Goal: Task Accomplishment & Management: Use online tool/utility

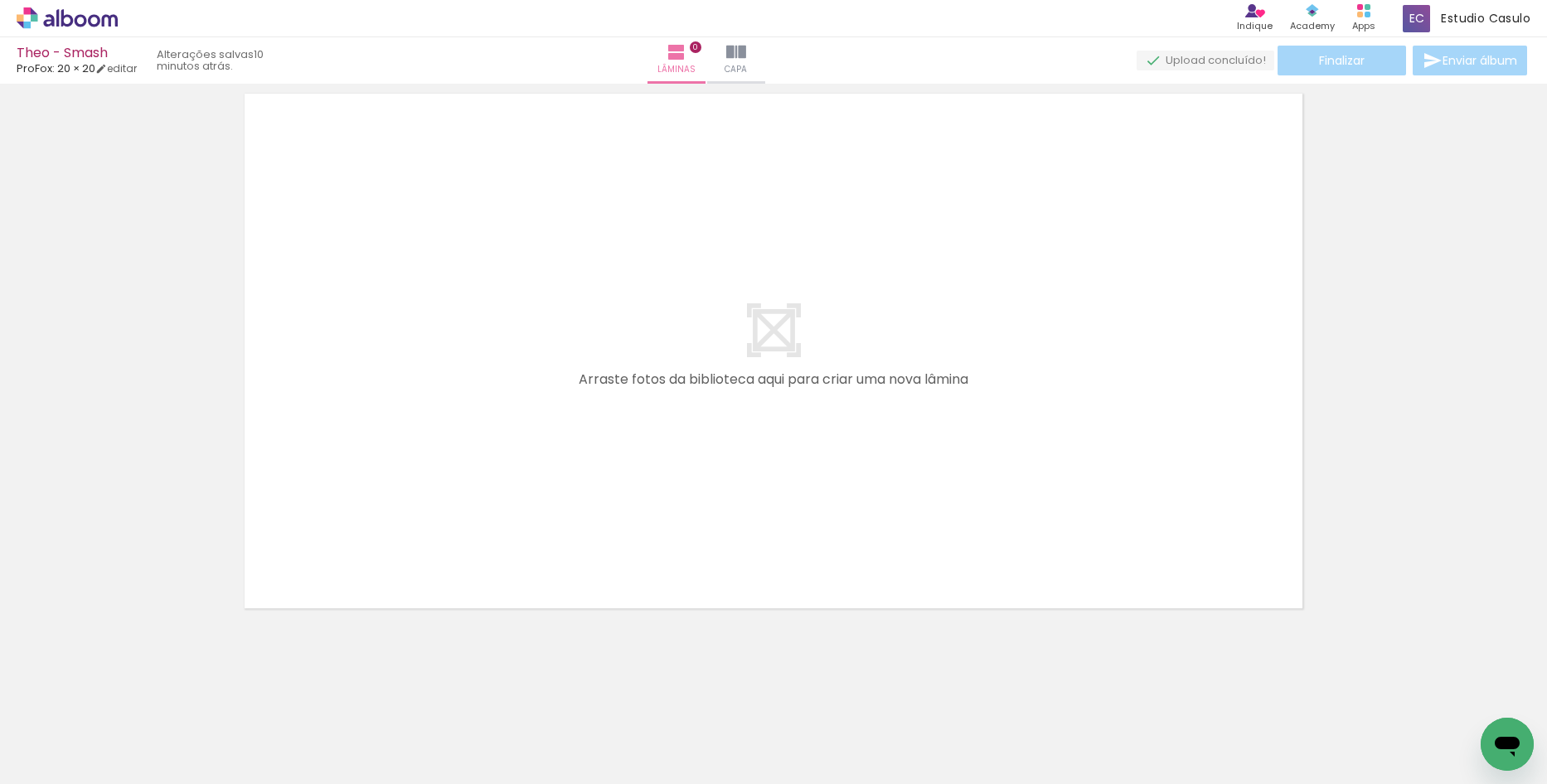
scroll to position [0, 2094]
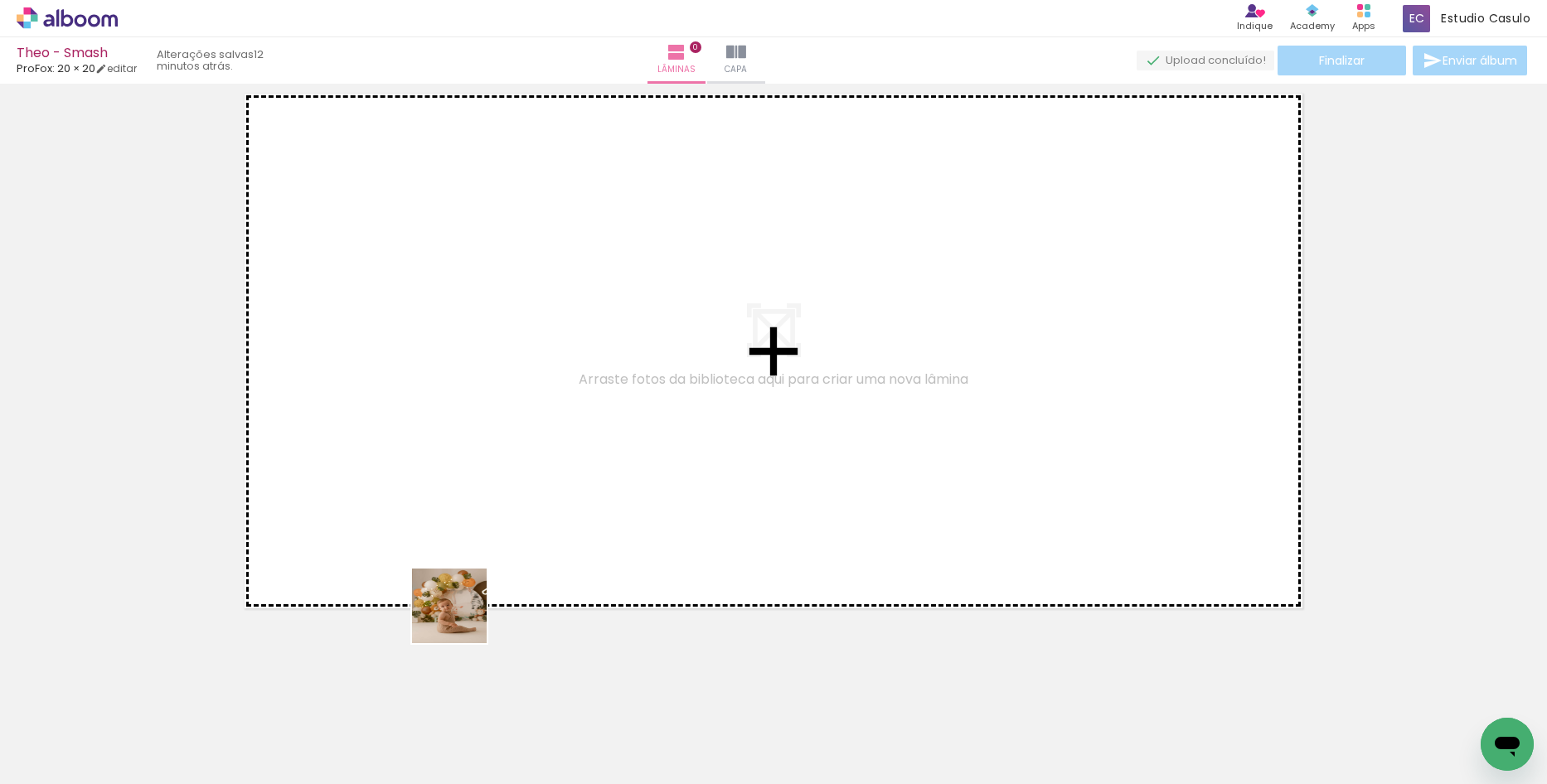
drag, startPoint x: 422, startPoint y: 758, endPoint x: 493, endPoint y: 687, distance: 100.4
click at [464, 575] on quentale-workspace at bounding box center [774, 392] width 1547 height 784
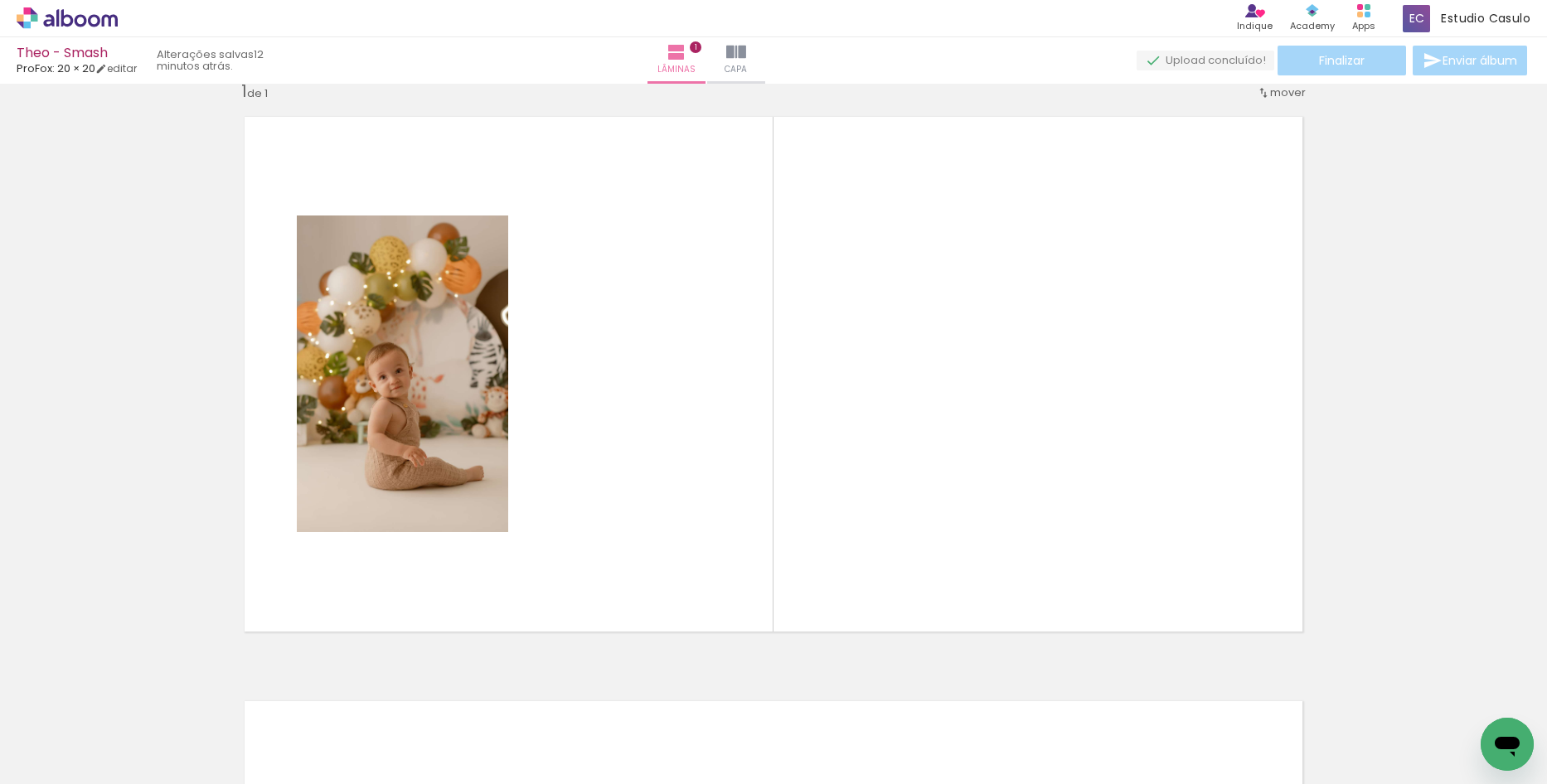
scroll to position [22, 0]
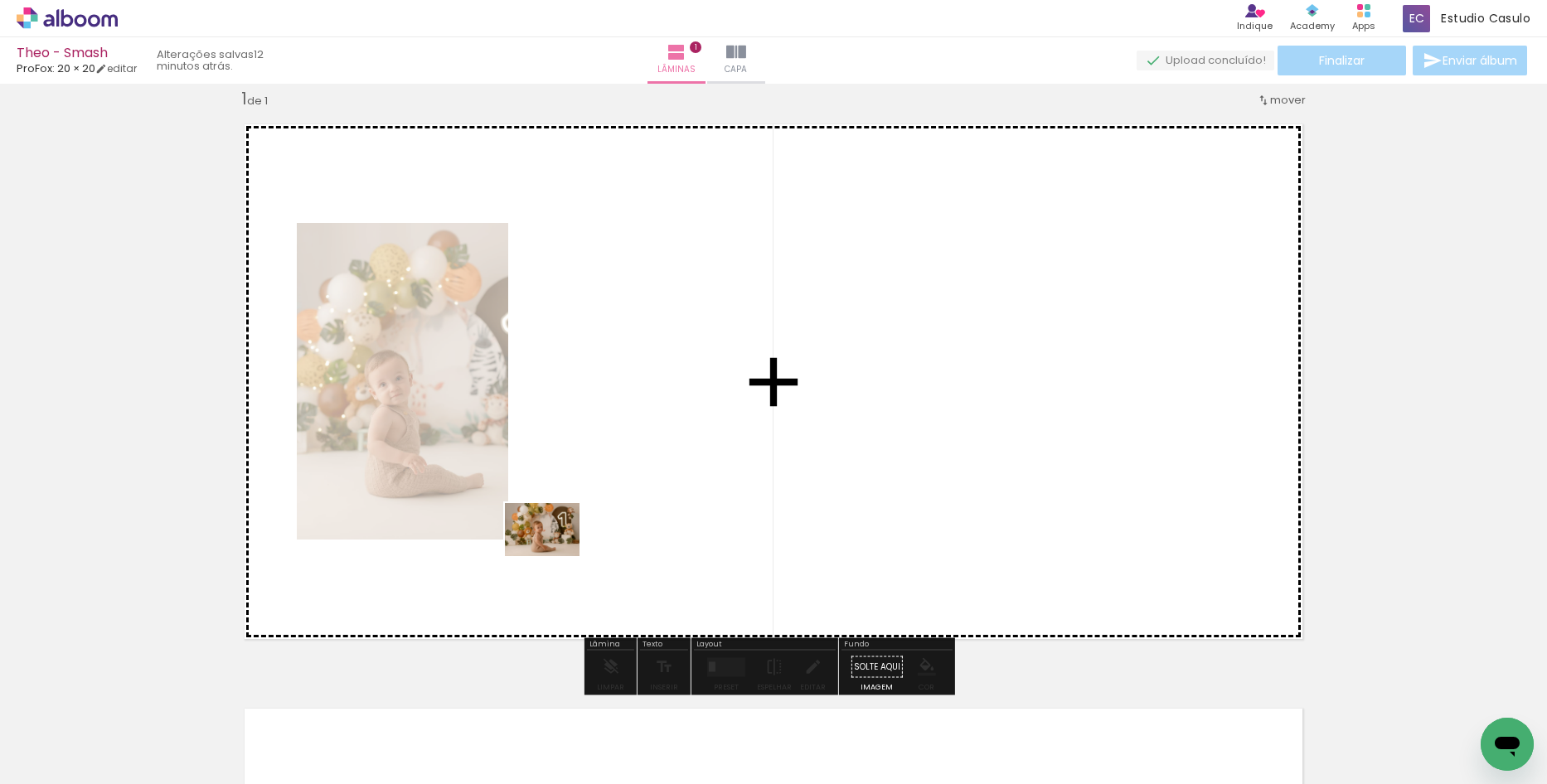
drag, startPoint x: 495, startPoint y: 707, endPoint x: 557, endPoint y: 545, distance: 173.5
click at [557, 545] on quentale-workspace at bounding box center [774, 392] width 1547 height 784
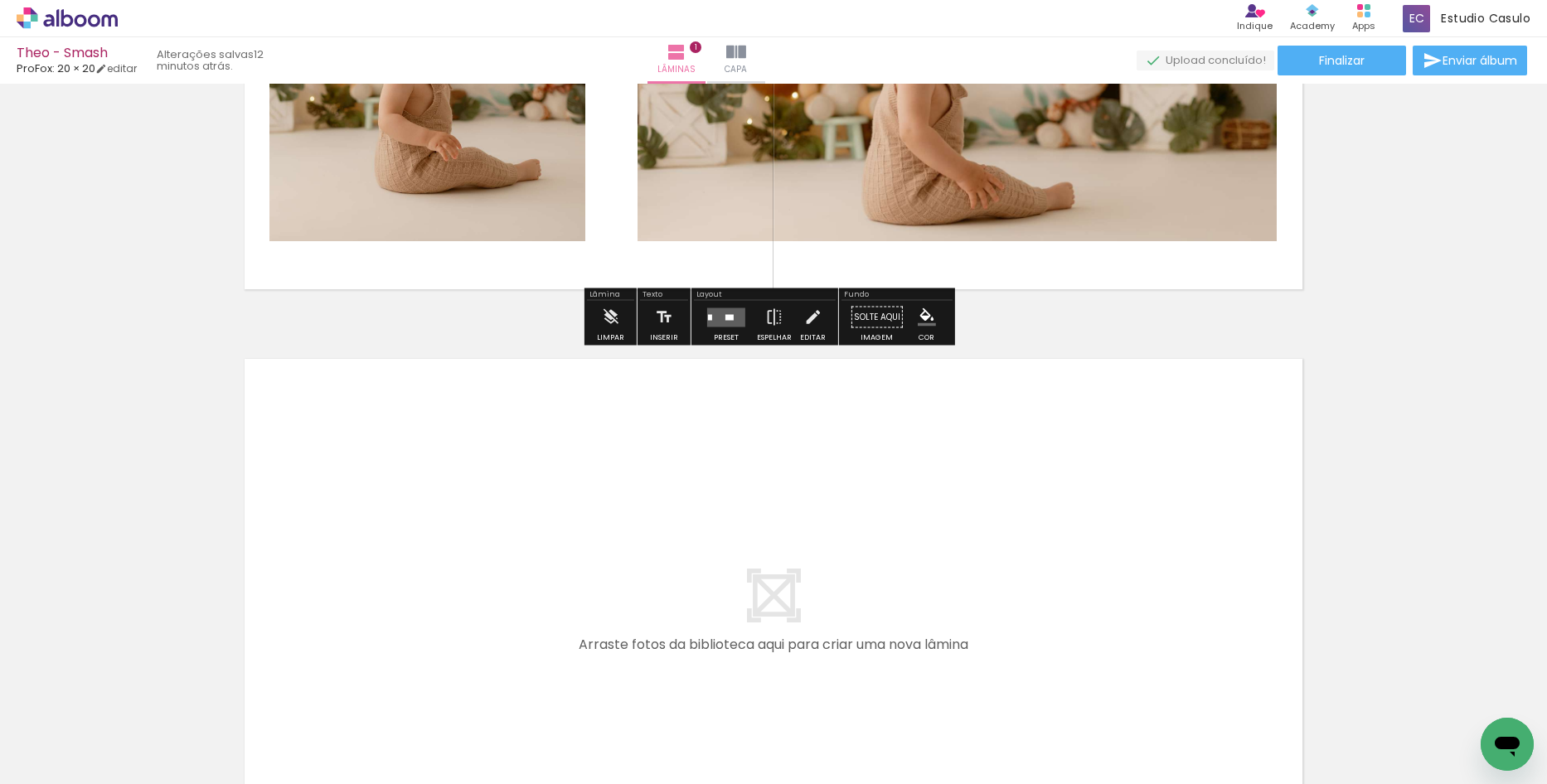
scroll to position [436, 0]
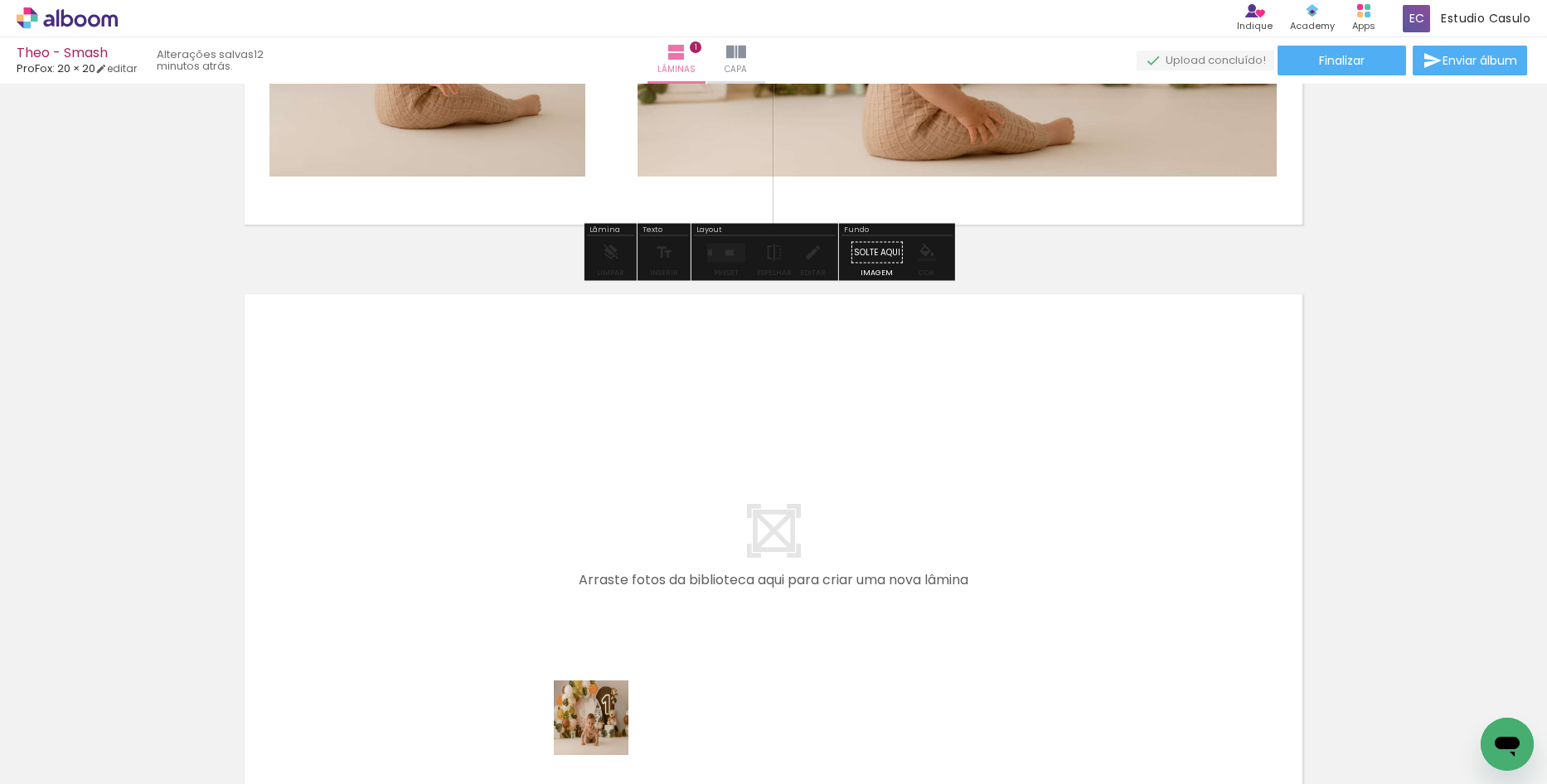
drag, startPoint x: 603, startPoint y: 730, endPoint x: 610, endPoint y: 614, distance: 116.2
click at [610, 614] on quentale-workspace at bounding box center [774, 392] width 1547 height 784
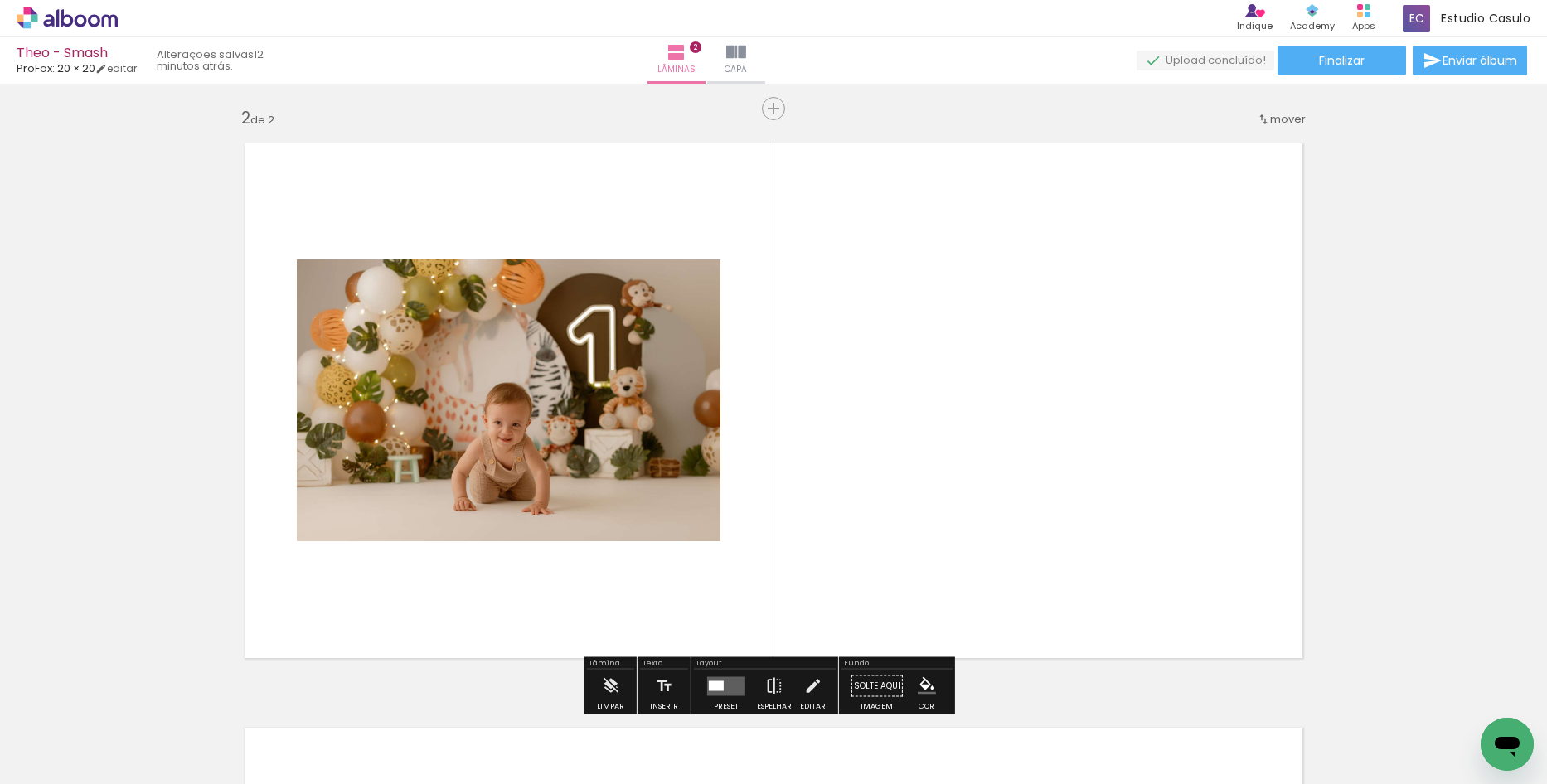
scroll to position [606, 0]
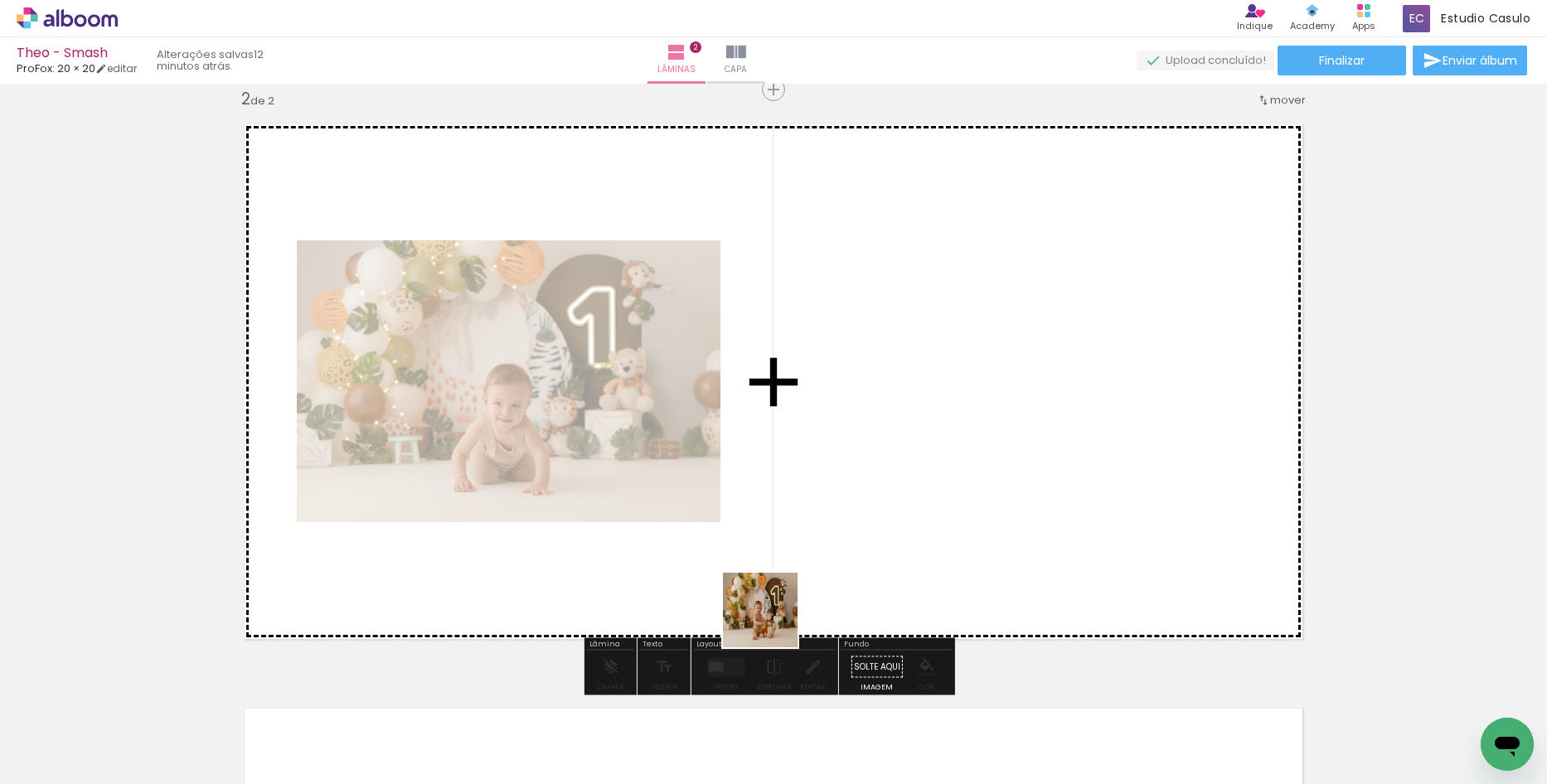
drag, startPoint x: 684, startPoint y: 736, endPoint x: 792, endPoint y: 600, distance: 173.7
click at [792, 600] on quentale-workspace at bounding box center [774, 392] width 1547 height 784
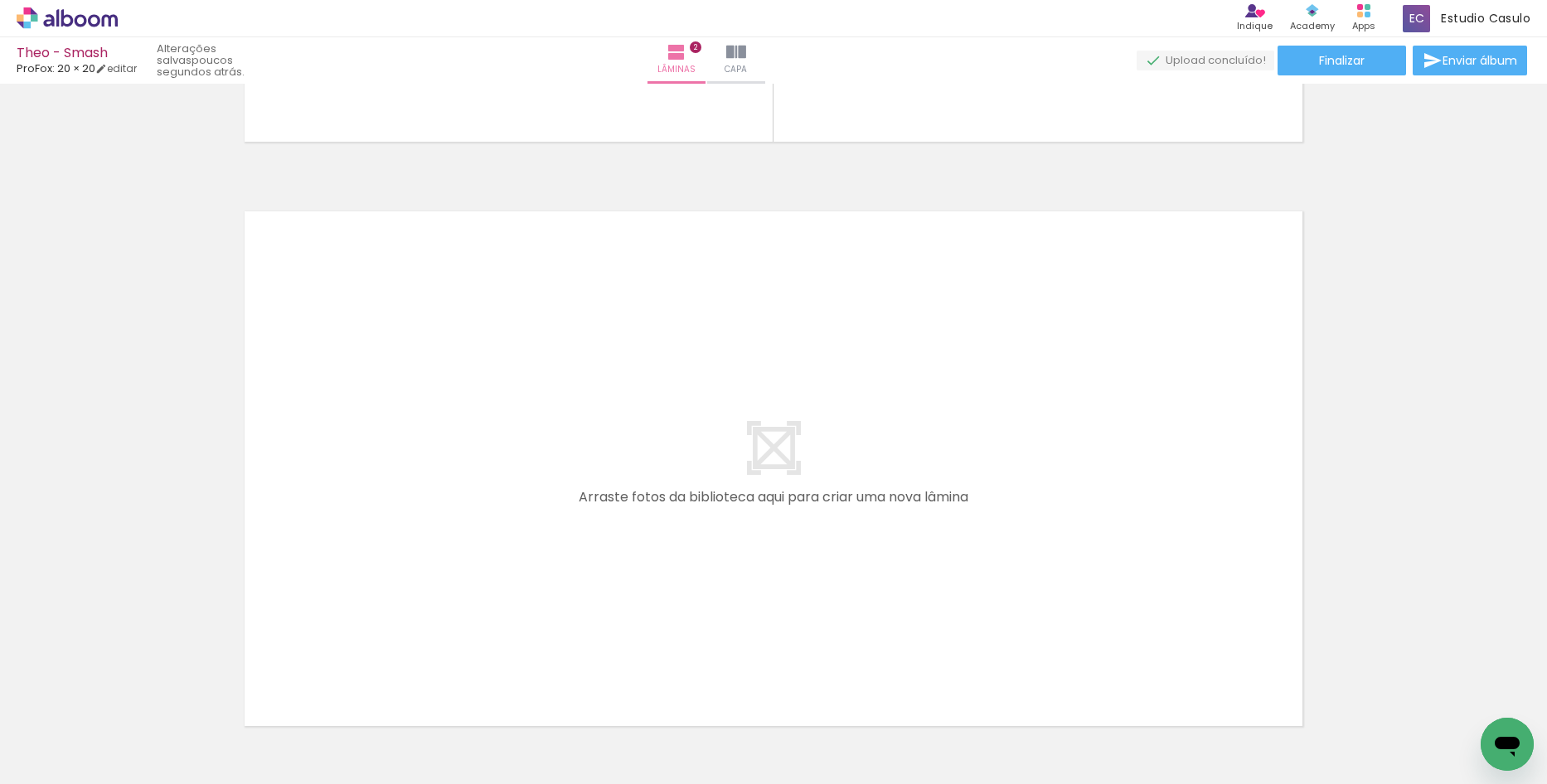
scroll to position [0, 704]
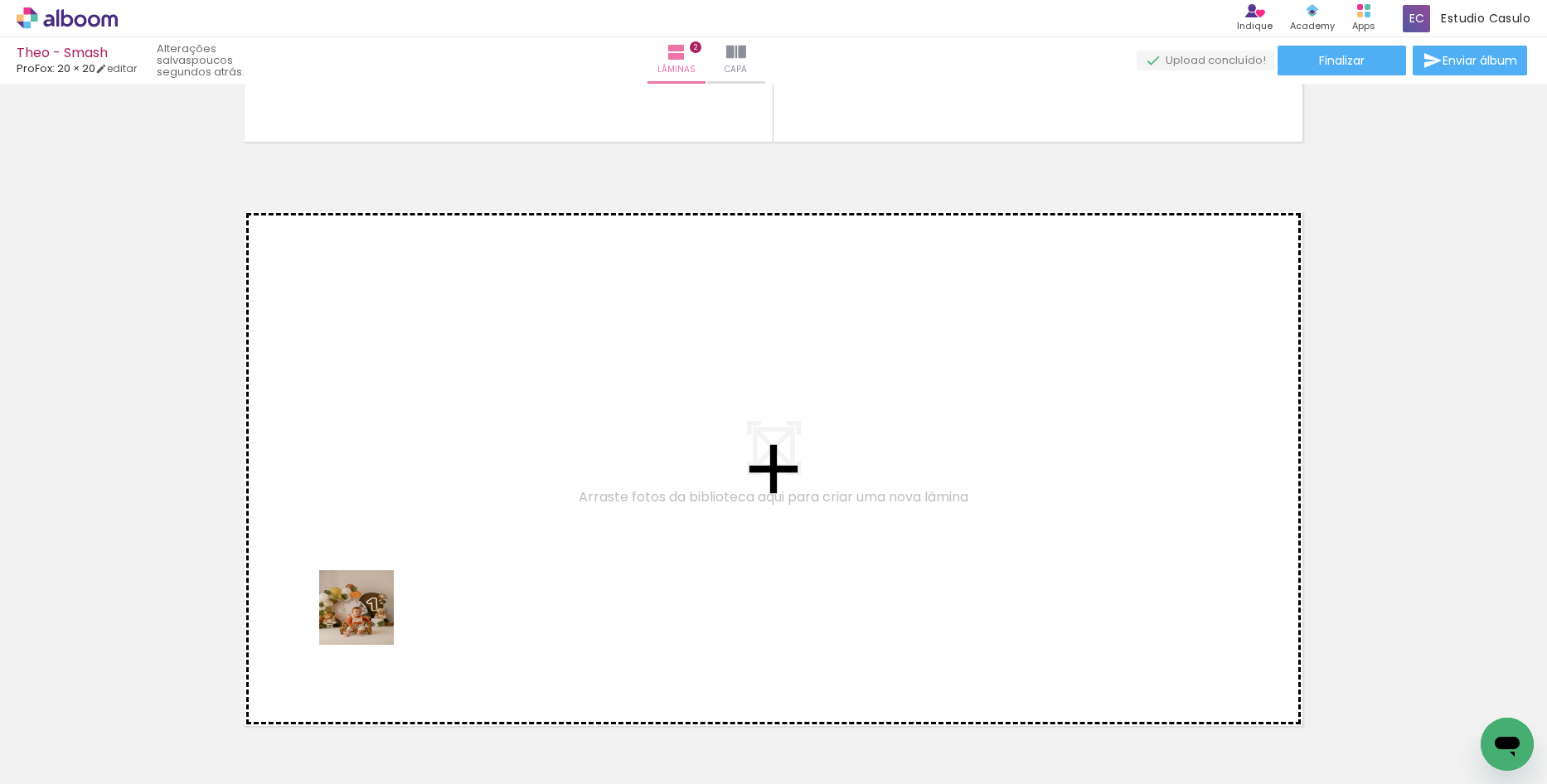
drag, startPoint x: 261, startPoint y: 716, endPoint x: 408, endPoint y: 587, distance: 195.6
click at [408, 587] on quentale-workspace at bounding box center [774, 392] width 1547 height 784
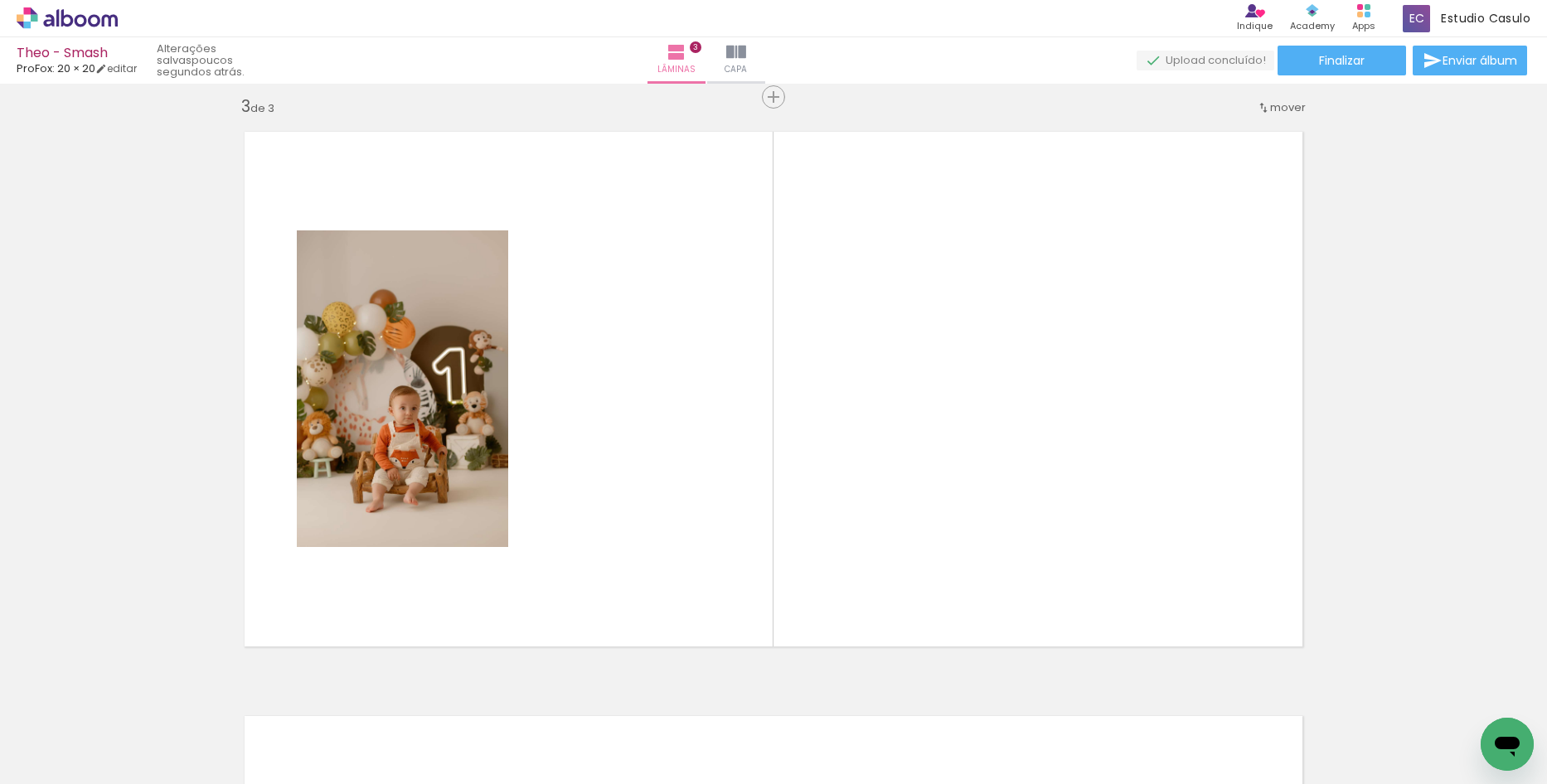
scroll to position [1190, 0]
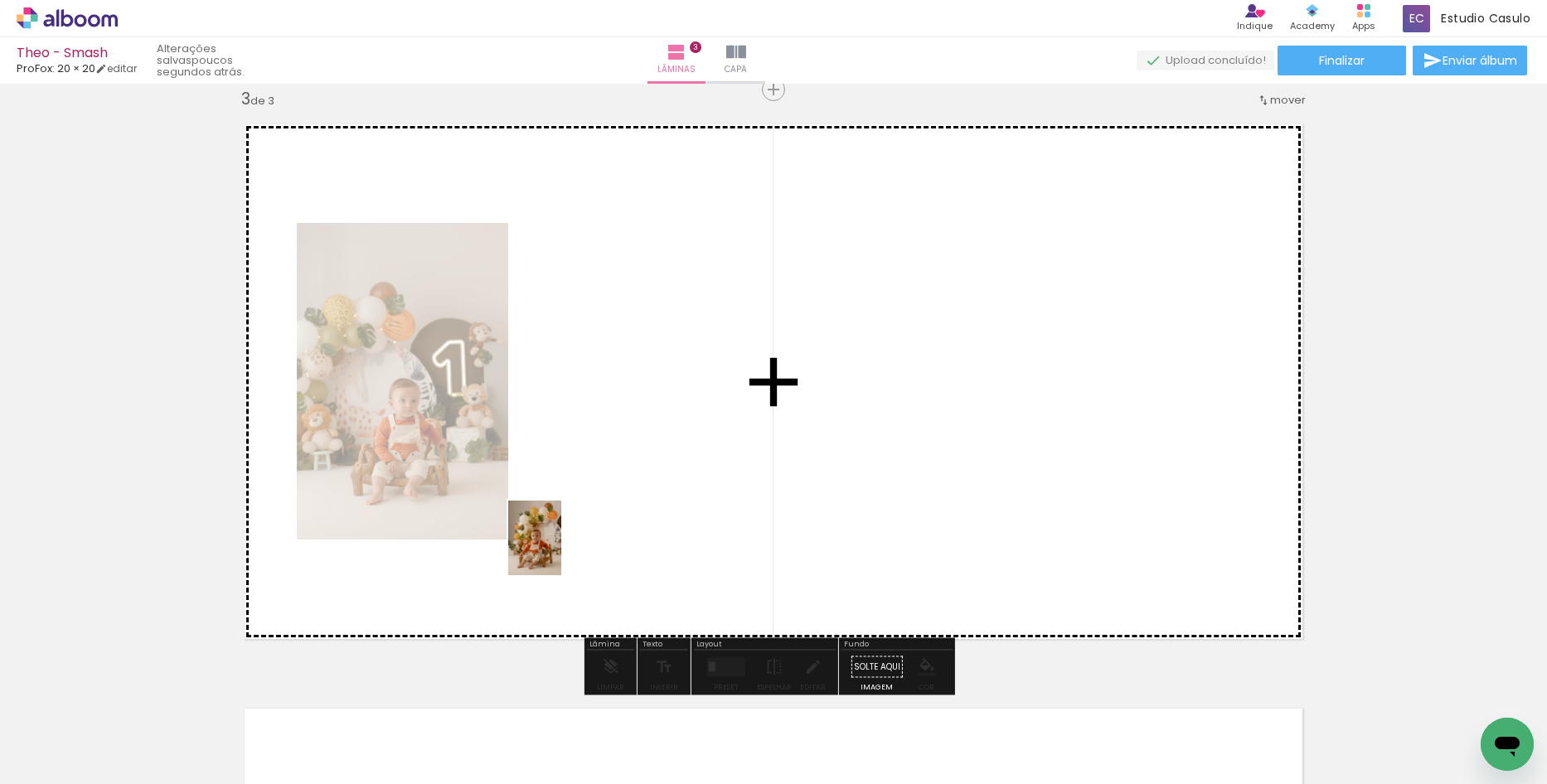
drag, startPoint x: 317, startPoint y: 740, endPoint x: 558, endPoint y: 550, distance: 306.9
click at [558, 550] on quentale-workspace at bounding box center [774, 392] width 1547 height 784
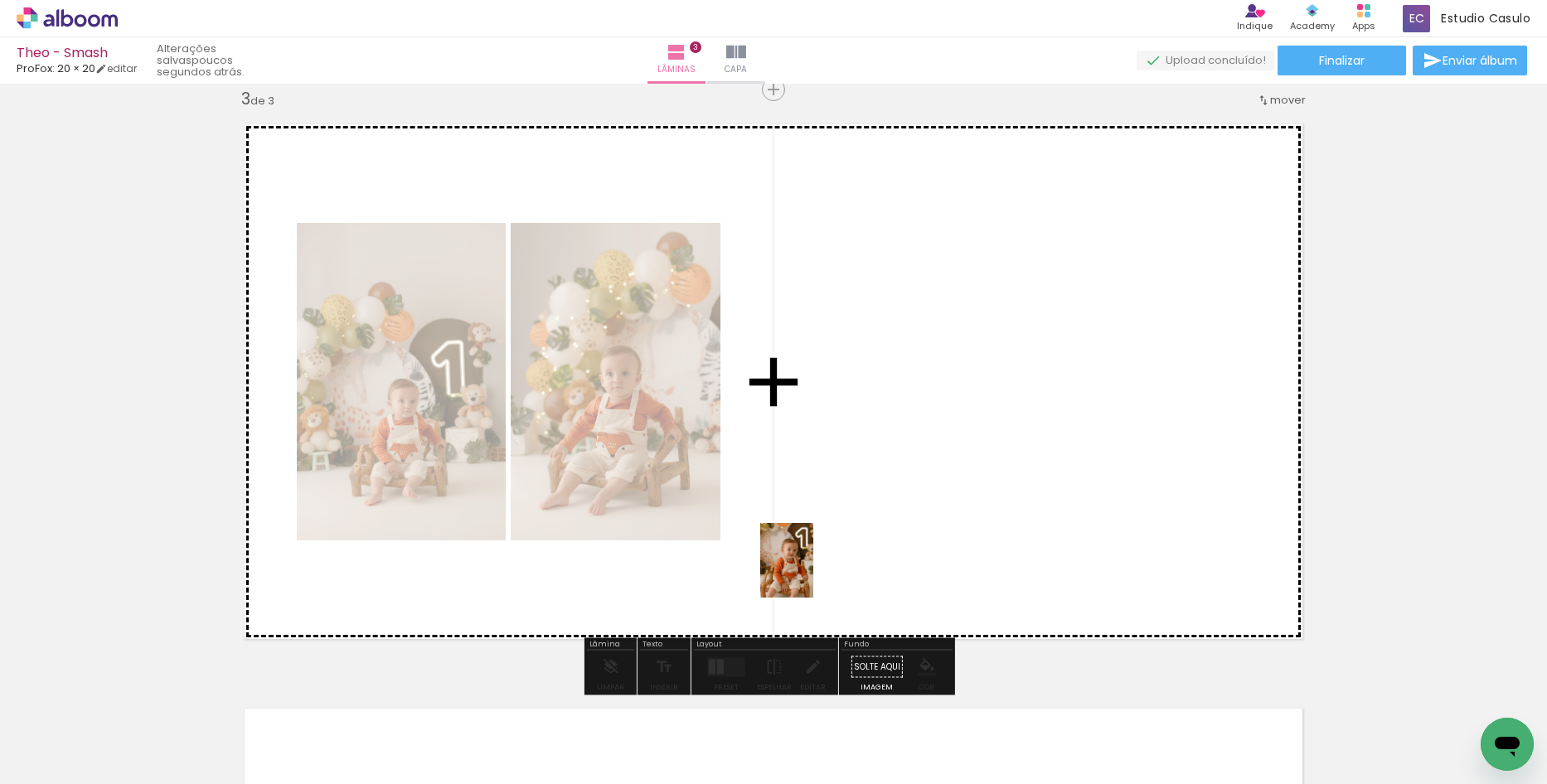
drag, startPoint x: 586, startPoint y: 747, endPoint x: 827, endPoint y: 550, distance: 311.3
click at [827, 551] on quentale-workspace at bounding box center [774, 392] width 1547 height 784
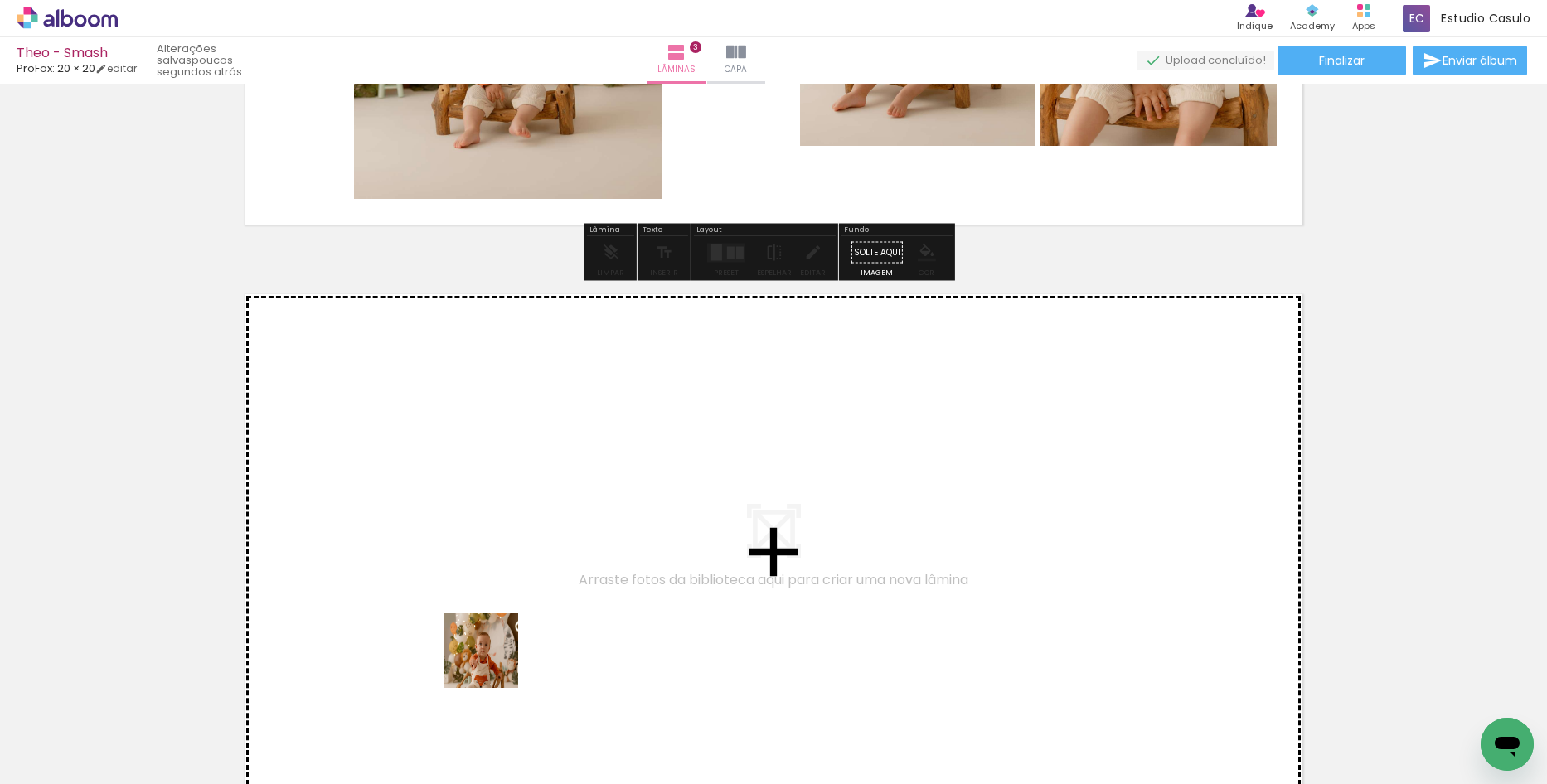
drag, startPoint x: 388, startPoint y: 736, endPoint x: 510, endPoint y: 693, distance: 129.4
click at [517, 636] on quentale-workspace at bounding box center [774, 392] width 1547 height 784
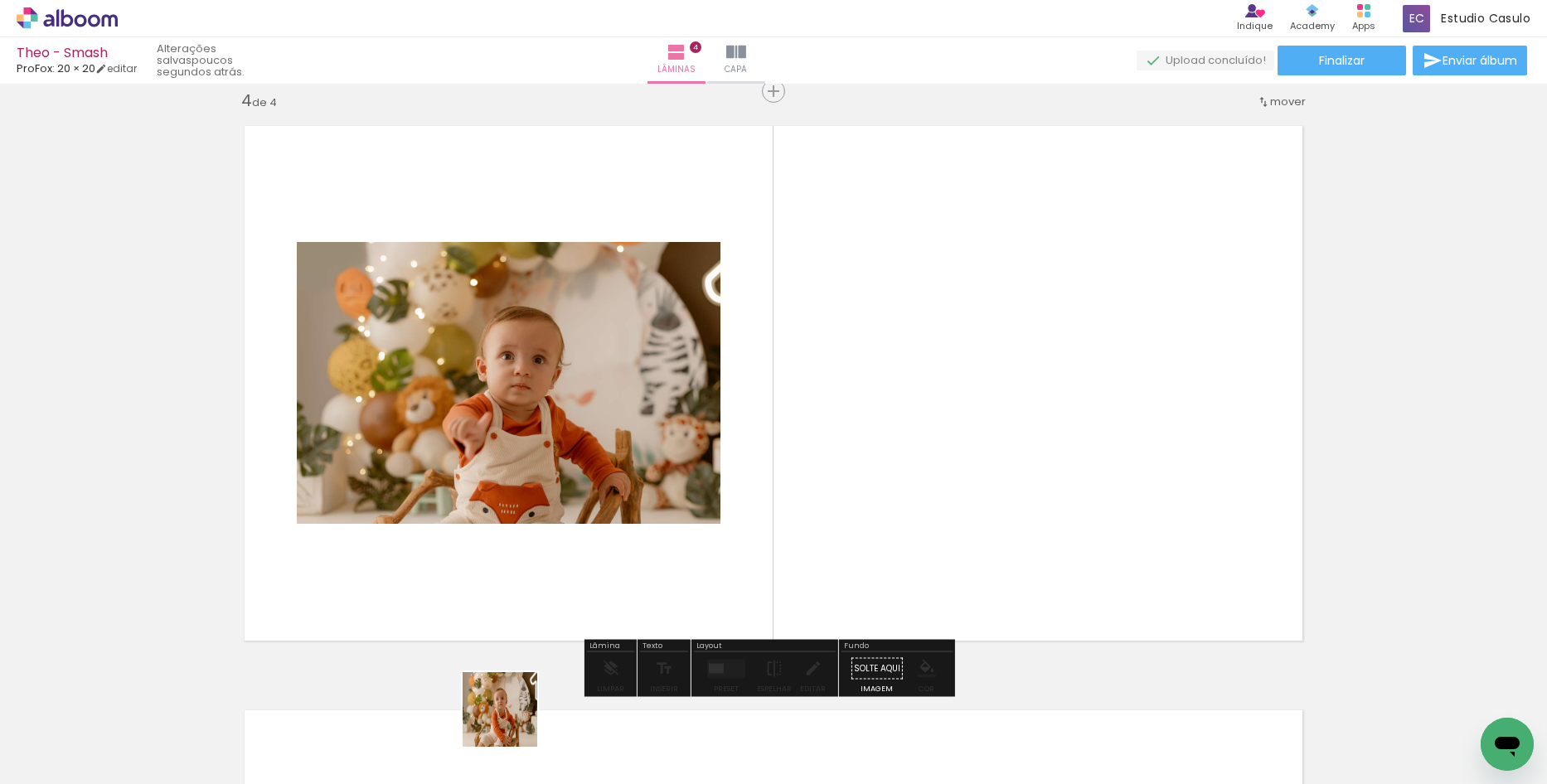
scroll to position [1775, 0]
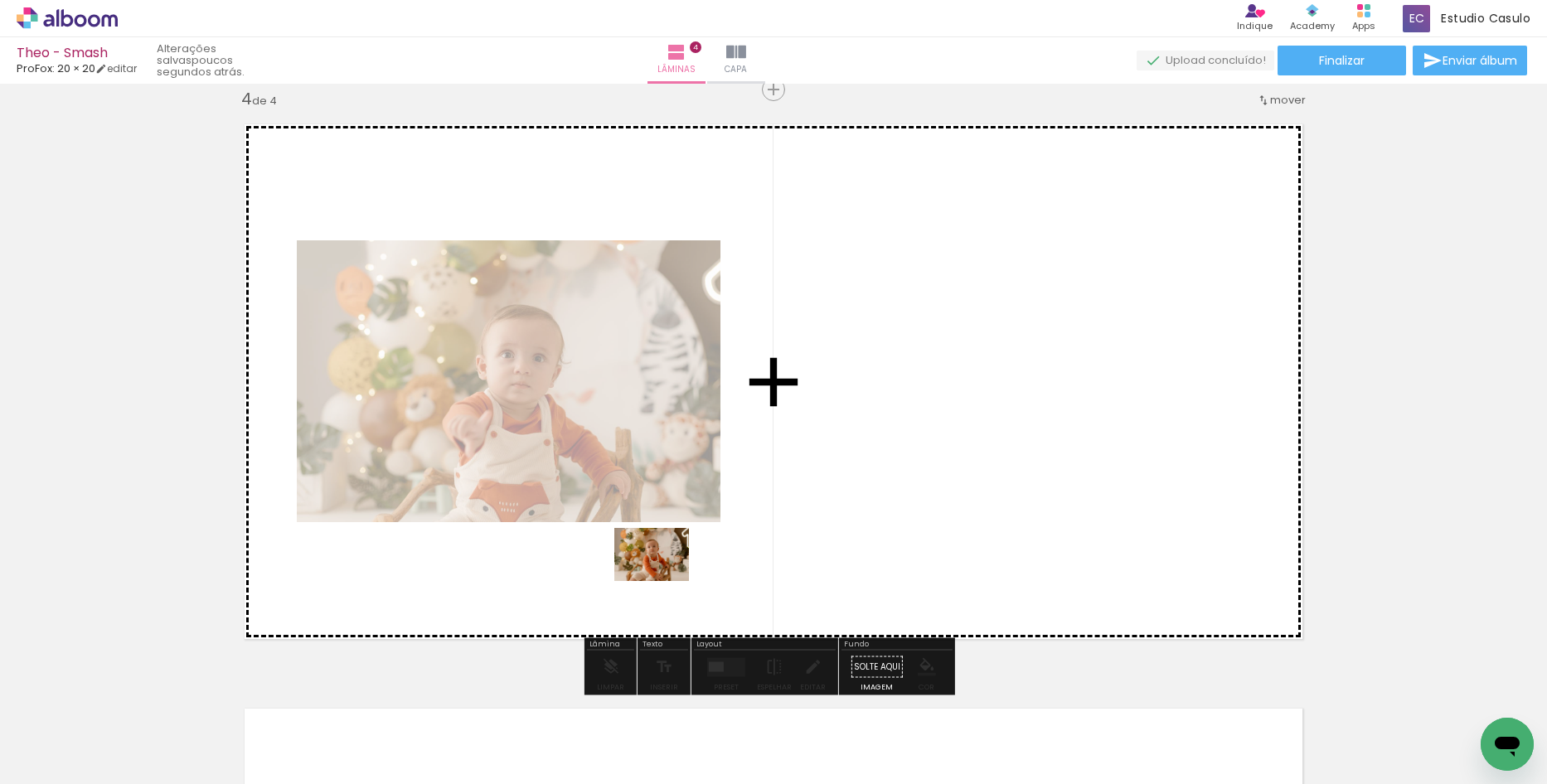
drag, startPoint x: 512, startPoint y: 722, endPoint x: 694, endPoint y: 660, distance: 192.3
click at [667, 573] on quentale-workspace at bounding box center [774, 392] width 1547 height 784
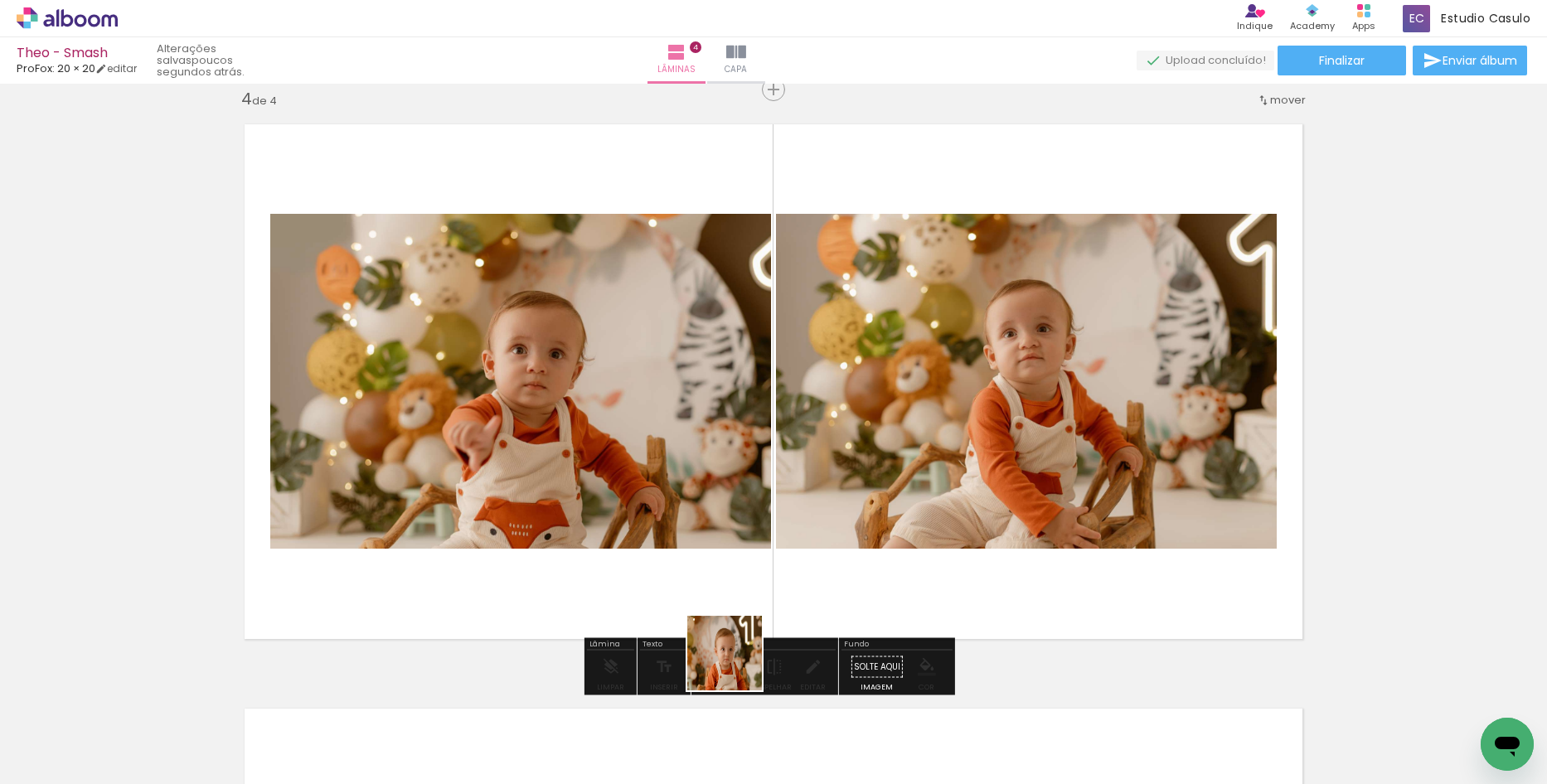
drag, startPoint x: 682, startPoint y: 726, endPoint x: 834, endPoint y: 610, distance: 191.2
click at [863, 521] on quentale-workspace at bounding box center [774, 392] width 1547 height 784
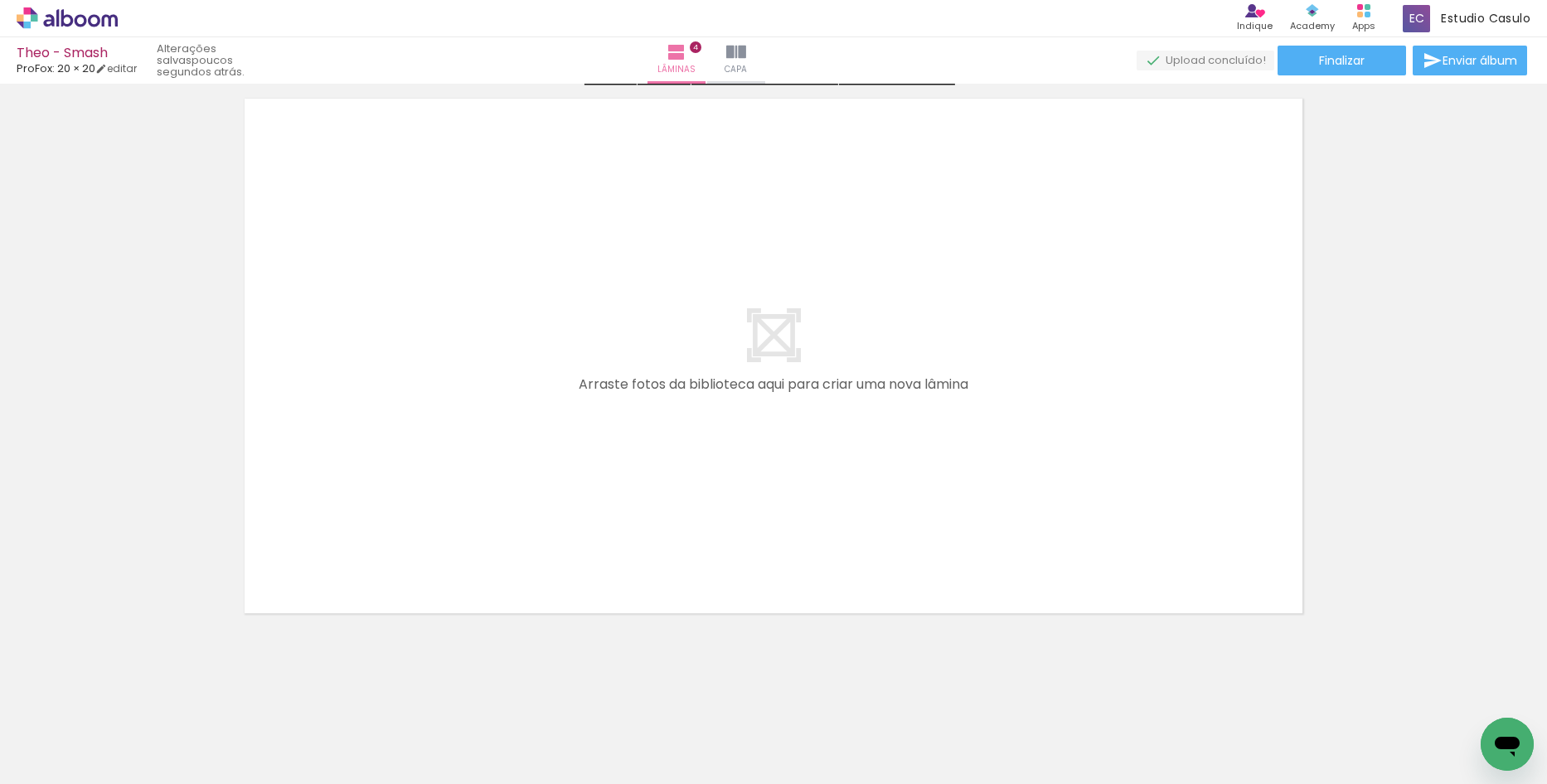
scroll to position [2389, 0]
click at [504, 741] on div at bounding box center [491, 728] width 82 height 58
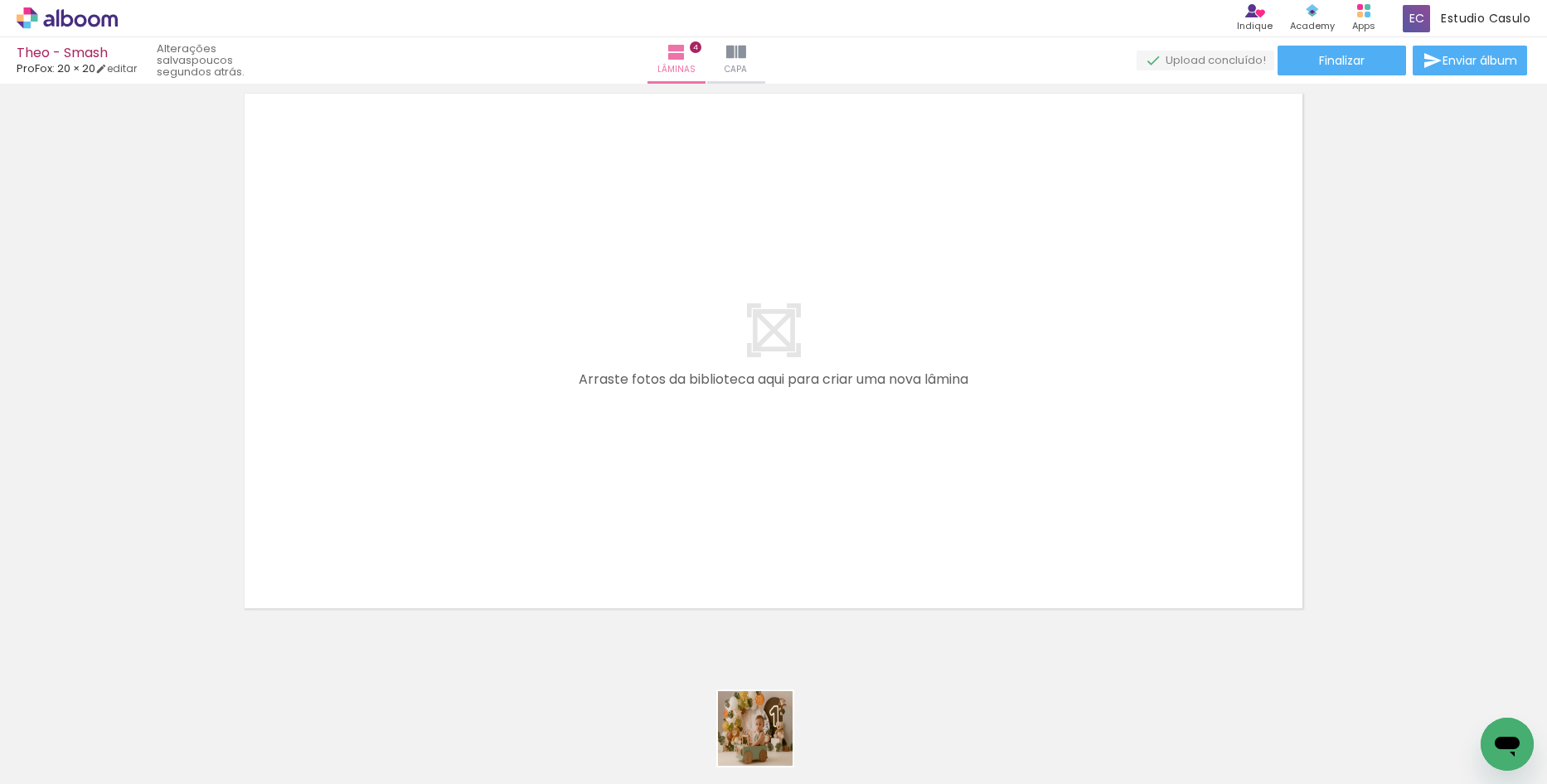
drag, startPoint x: 768, startPoint y: 741, endPoint x: 872, endPoint y: 771, distance: 108.2
click at [653, 555] on quentale-workspace at bounding box center [774, 392] width 1547 height 784
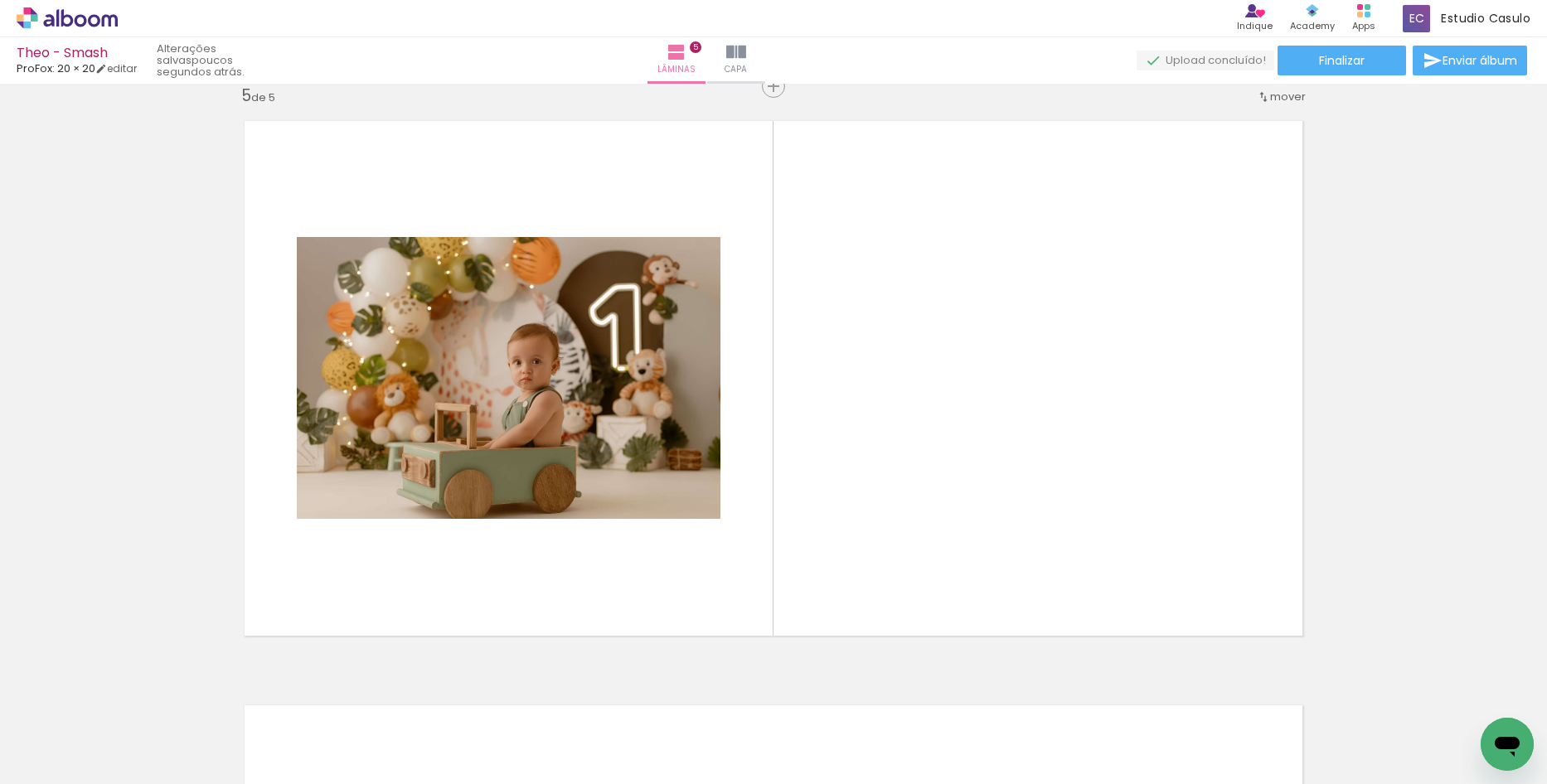
scroll to position [2358, 0]
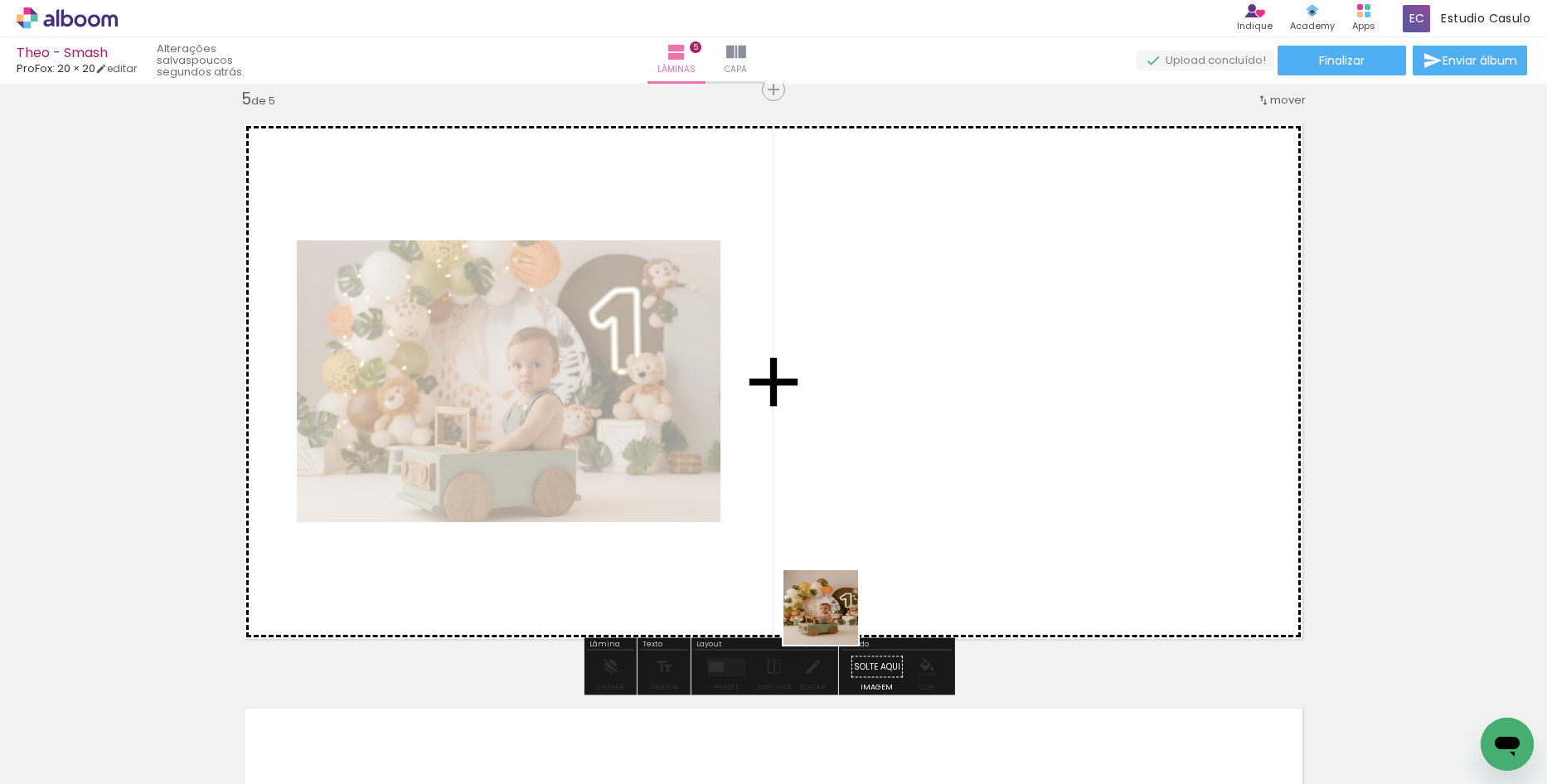
drag, startPoint x: 851, startPoint y: 680, endPoint x: 895, endPoint y: 664, distance: 46.8
click at [818, 545] on quentale-workspace at bounding box center [774, 392] width 1547 height 784
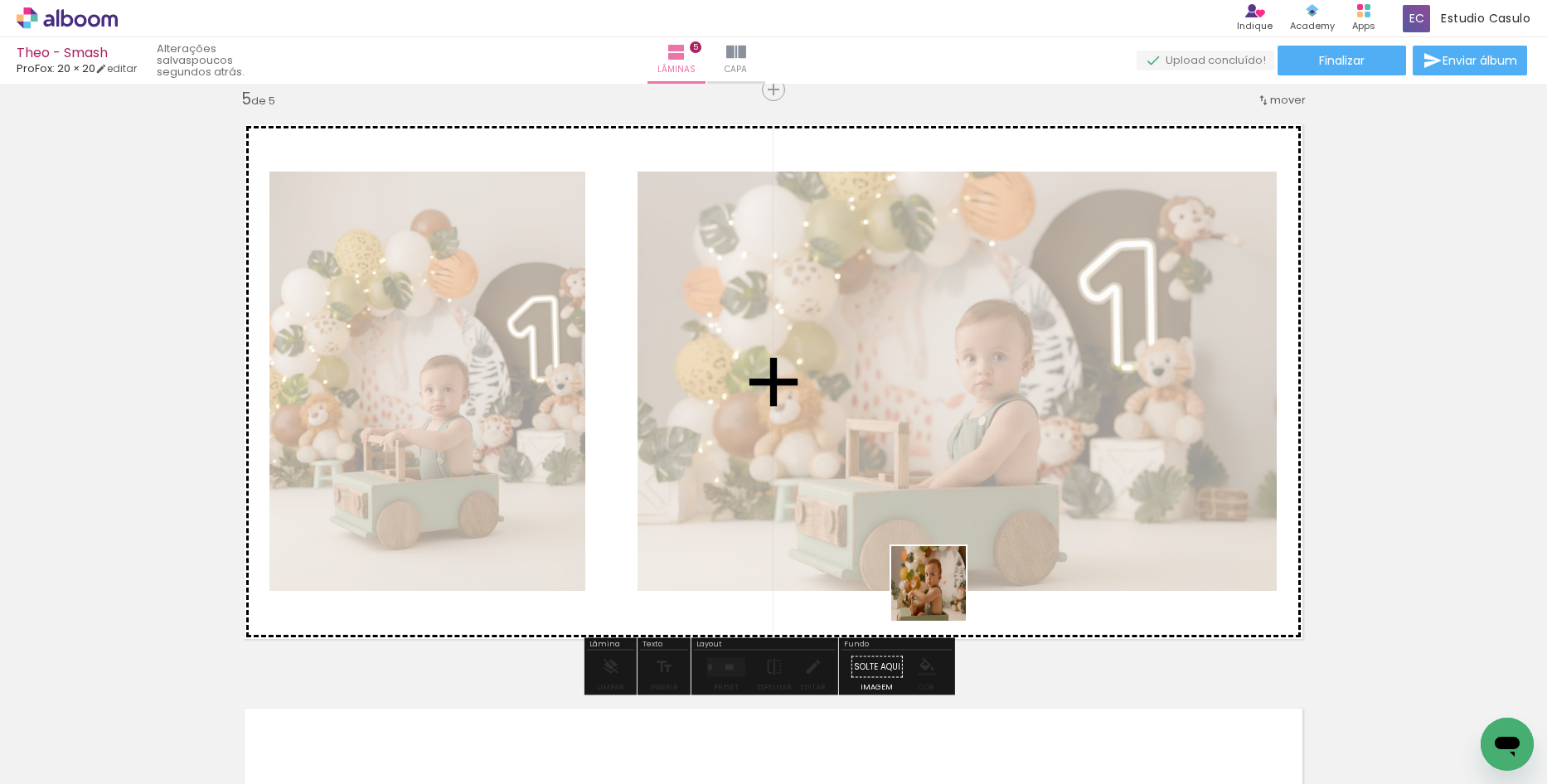
drag, startPoint x: 956, startPoint y: 745, endPoint x: 1046, endPoint y: 694, distance: 103.4
click at [940, 578] on quentale-workspace at bounding box center [774, 392] width 1547 height 784
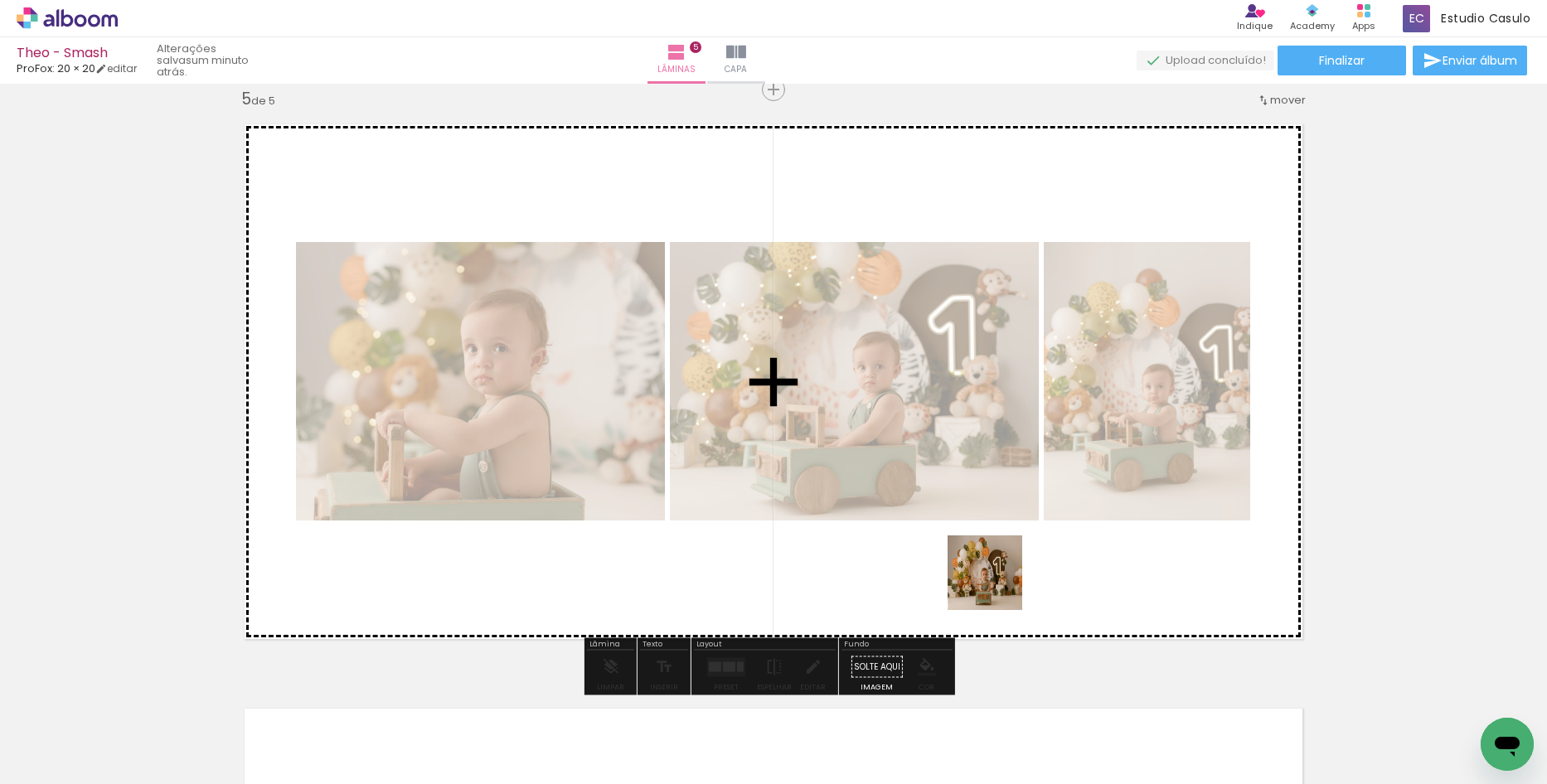
drag, startPoint x: 1070, startPoint y: 725, endPoint x: 991, endPoint y: 567, distance: 176.6
click at [991, 566] on quentale-workspace at bounding box center [774, 392] width 1547 height 784
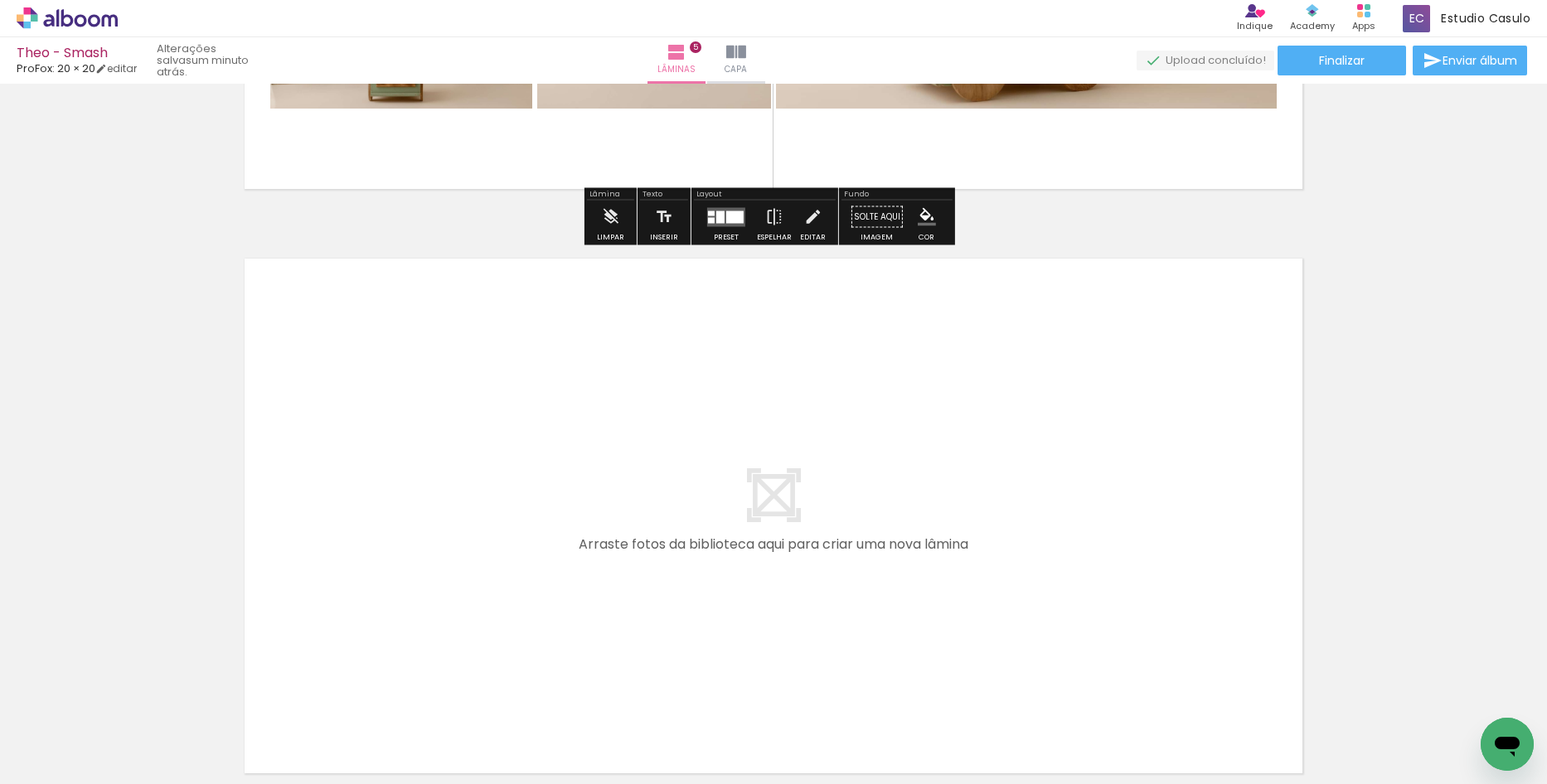
scroll to position [2939, 0]
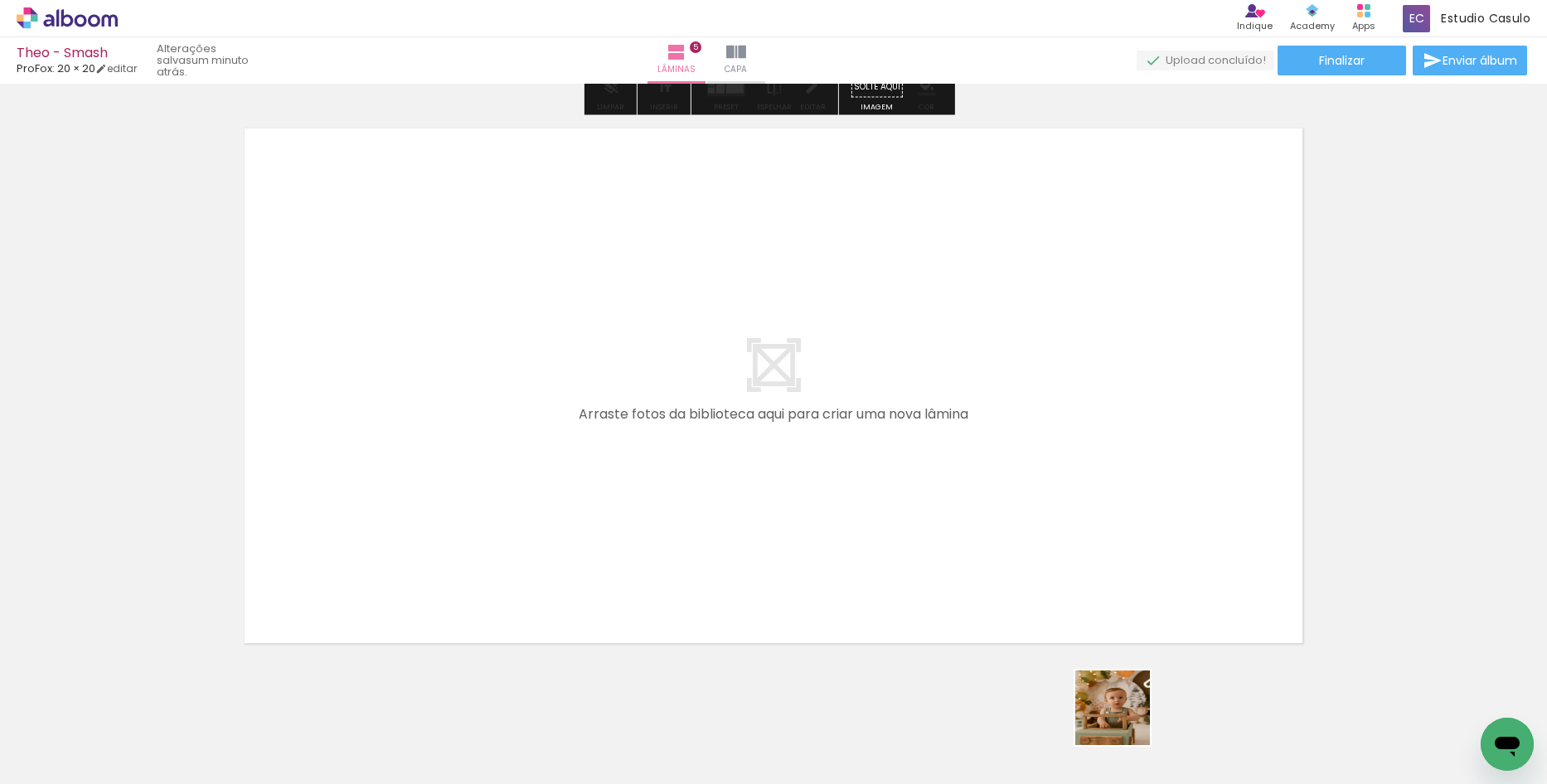
drag, startPoint x: 1136, startPoint y: 745, endPoint x: 975, endPoint y: 532, distance: 267.0
click at [975, 532] on quentale-workspace at bounding box center [774, 392] width 1547 height 784
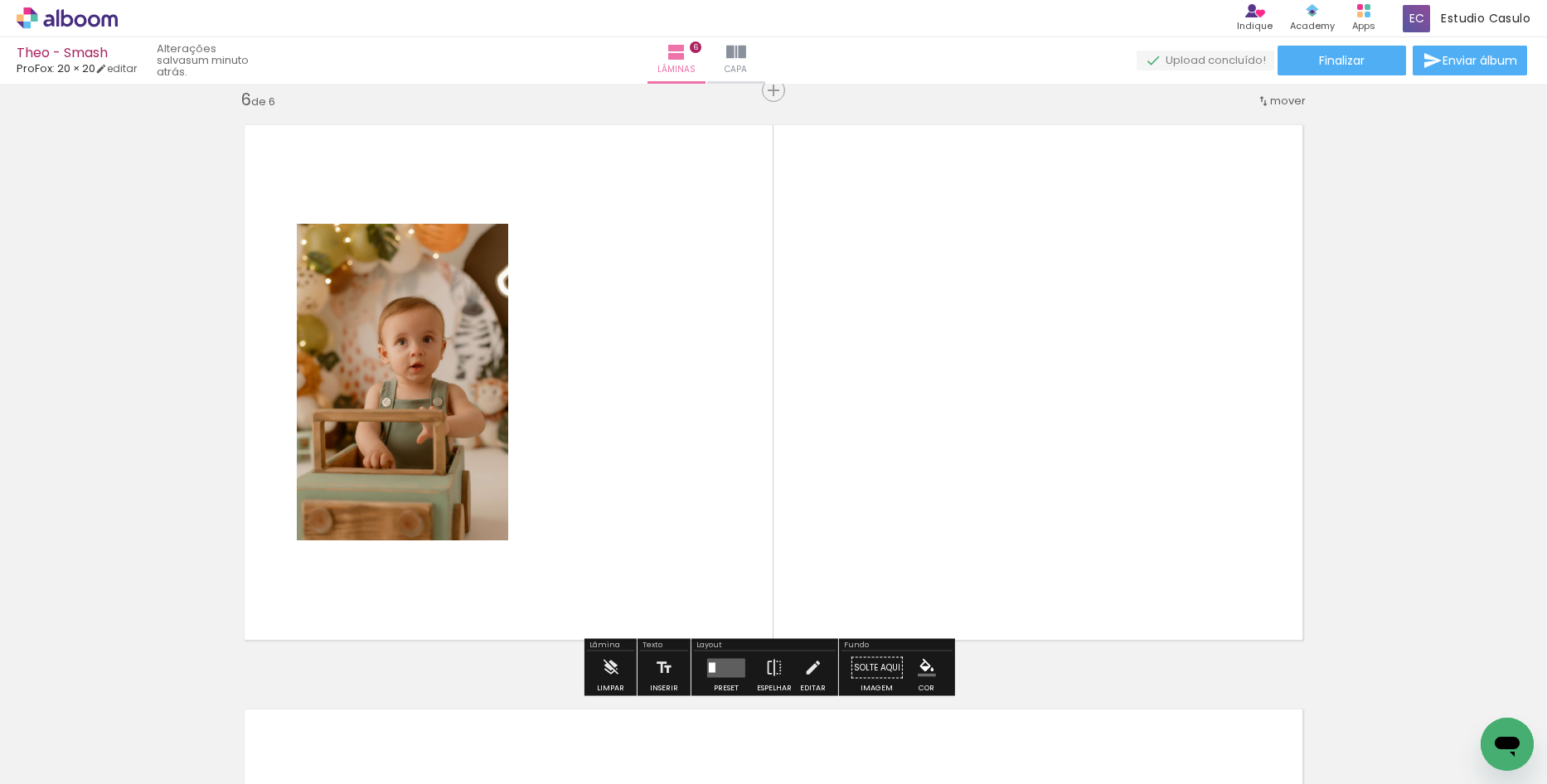
scroll to position [2943, 0]
drag, startPoint x: 1206, startPoint y: 735, endPoint x: 1168, endPoint y: 674, distance: 71.9
click at [1109, 605] on quentale-workspace at bounding box center [774, 392] width 1547 height 784
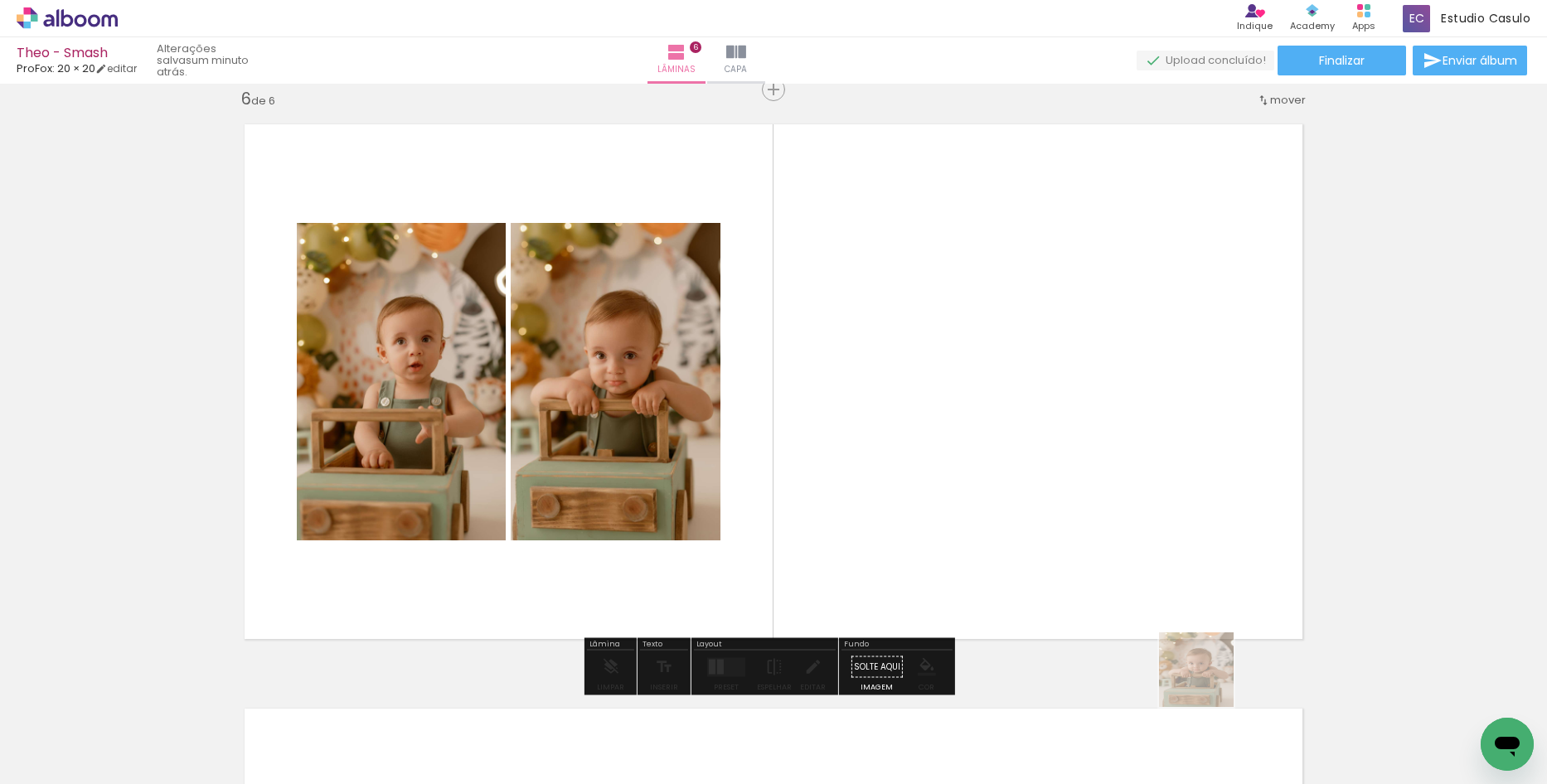
drag, startPoint x: 1222, startPoint y: 732, endPoint x: 1262, endPoint y: 665, distance: 78.0
click at [1120, 576] on quentale-workspace at bounding box center [774, 392] width 1547 height 784
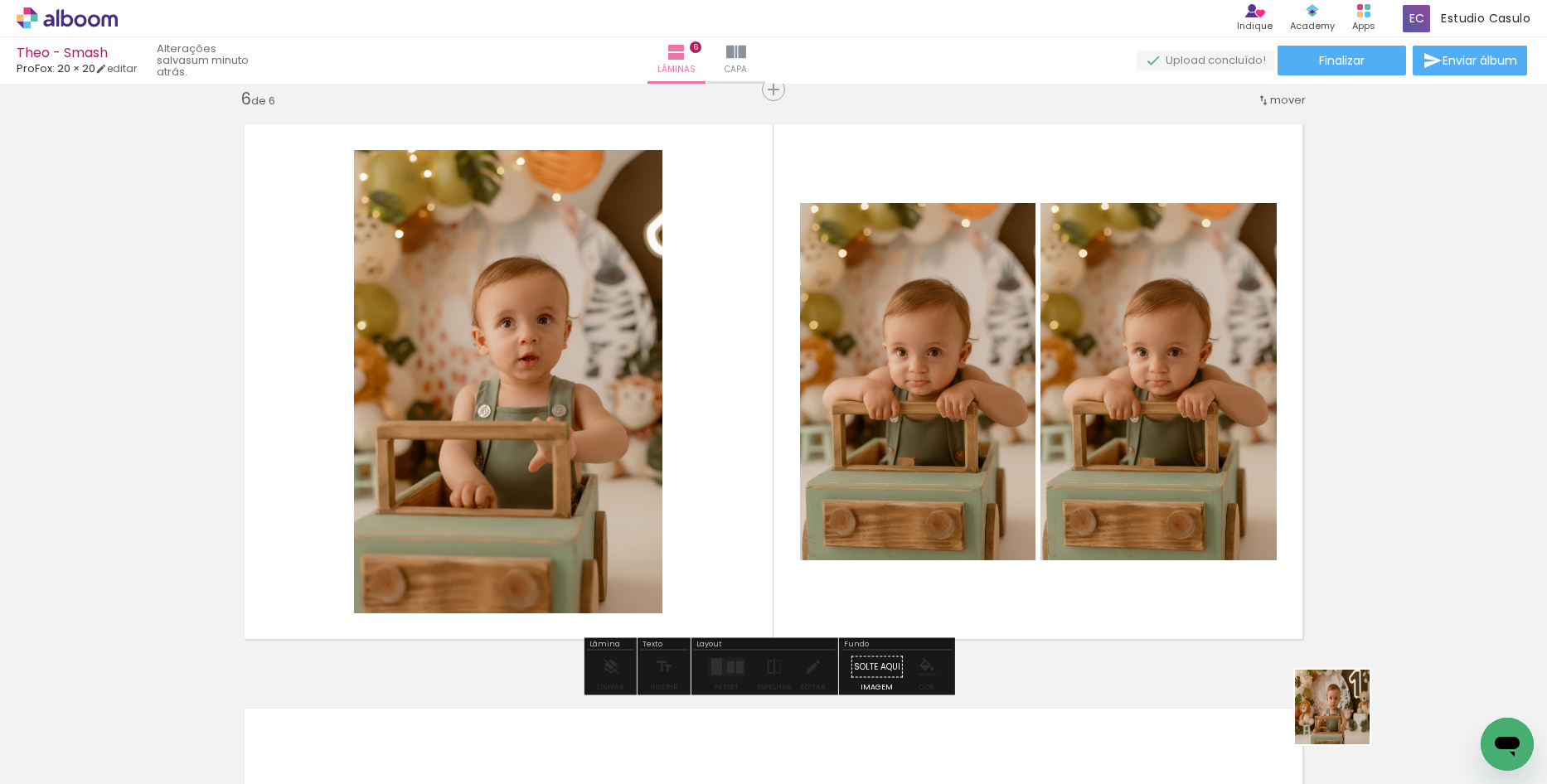
drag, startPoint x: 1353, startPoint y: 726, endPoint x: 1276, endPoint y: 662, distance: 100.1
click at [1180, 614] on quentale-workspace at bounding box center [774, 392] width 1547 height 784
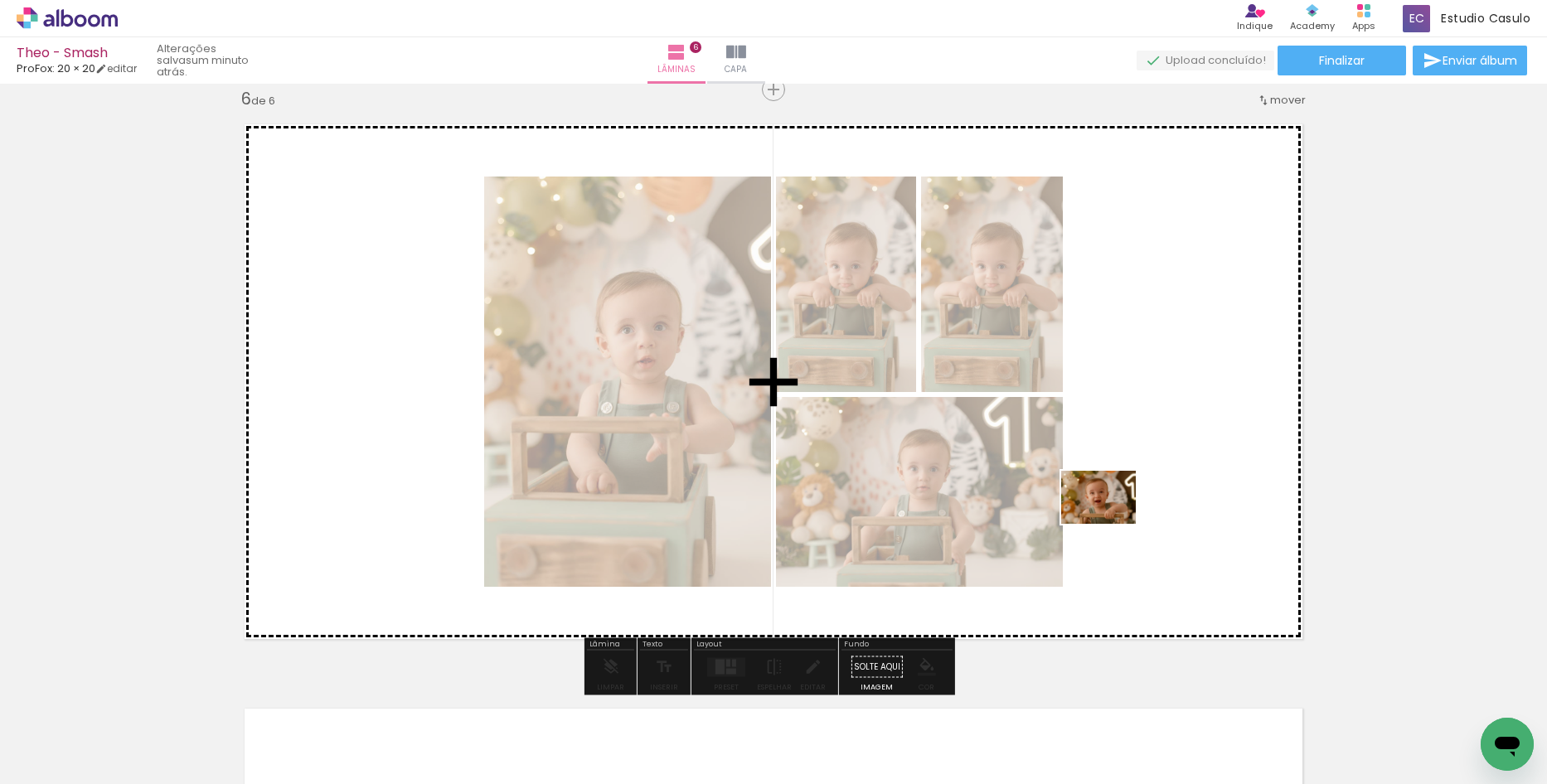
drag, startPoint x: 1411, startPoint y: 743, endPoint x: 1111, endPoint y: 521, distance: 373.2
click at [1111, 521] on quentale-workspace at bounding box center [774, 392] width 1547 height 784
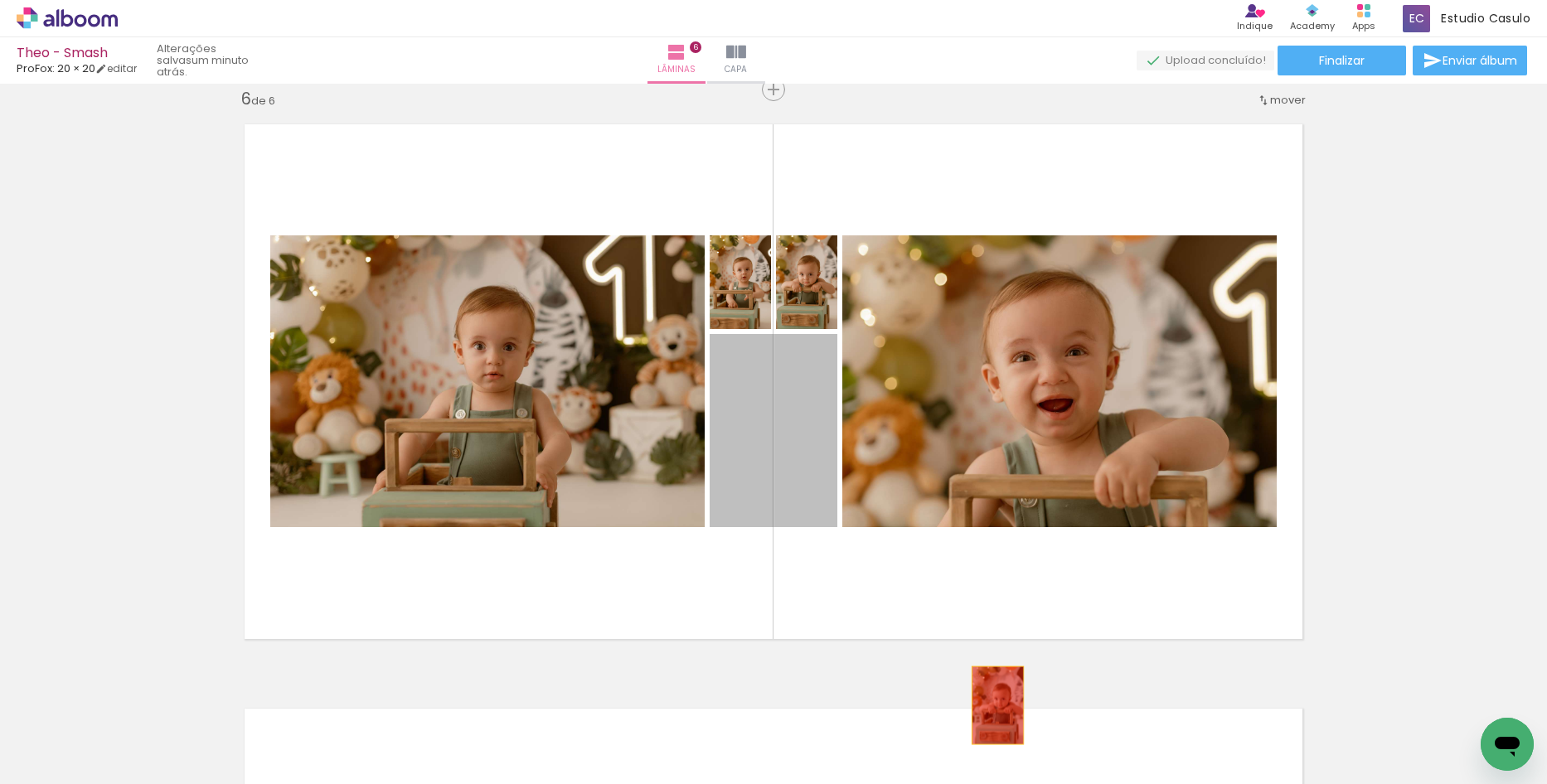
drag, startPoint x: 801, startPoint y: 459, endPoint x: 1062, endPoint y: 724, distance: 371.9
click at [1062, 724] on quentale-workspace at bounding box center [774, 392] width 1547 height 784
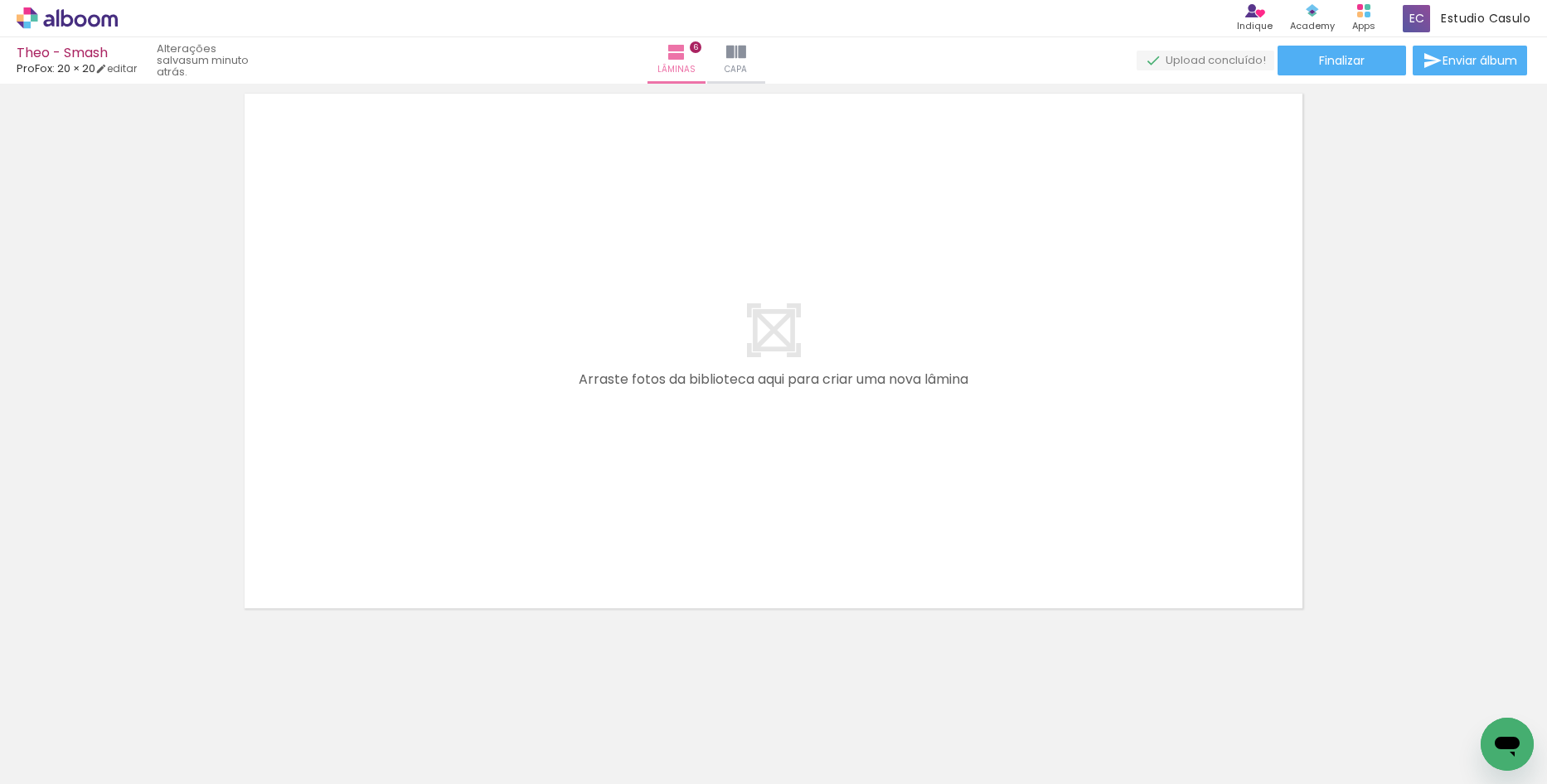
scroll to position [0, 810]
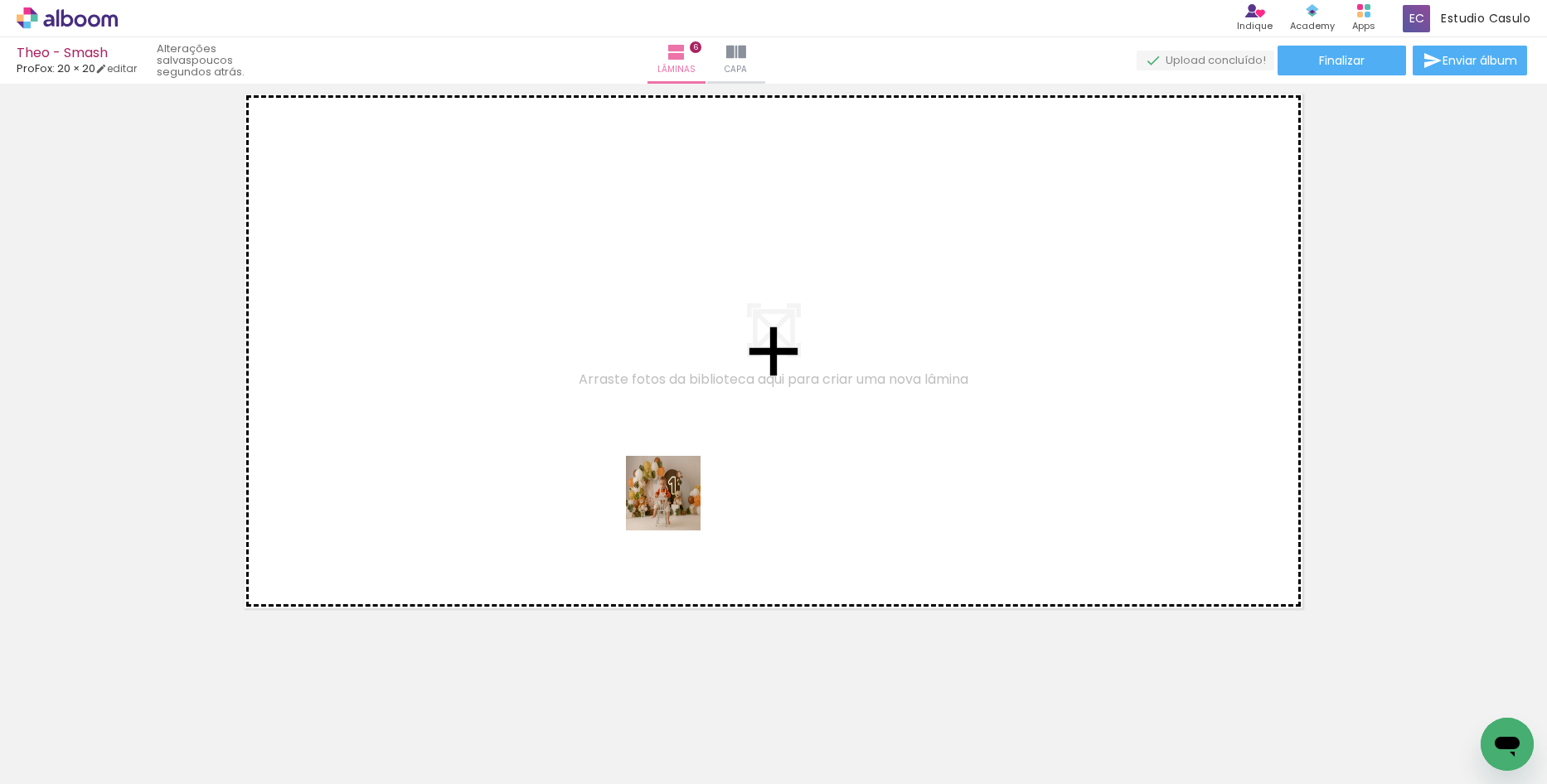
drag, startPoint x: 659, startPoint y: 737, endPoint x: 676, endPoint y: 505, distance: 232.6
click at [676, 505] on quentale-workspace at bounding box center [774, 392] width 1547 height 784
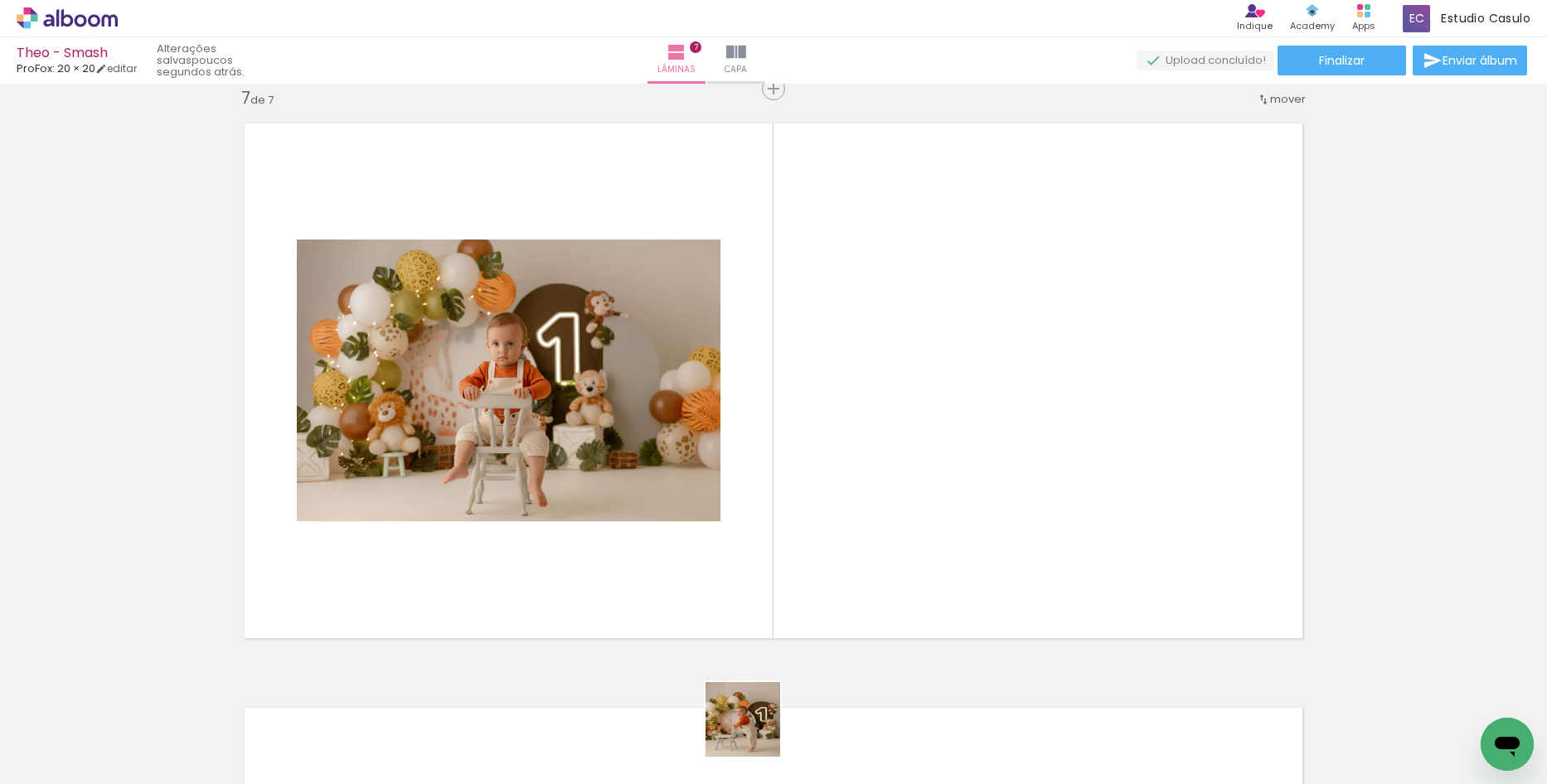
scroll to position [3527, 0]
drag, startPoint x: 755, startPoint y: 732, endPoint x: 875, endPoint y: 673, distance: 133.7
click at [795, 520] on quentale-workspace at bounding box center [774, 392] width 1547 height 784
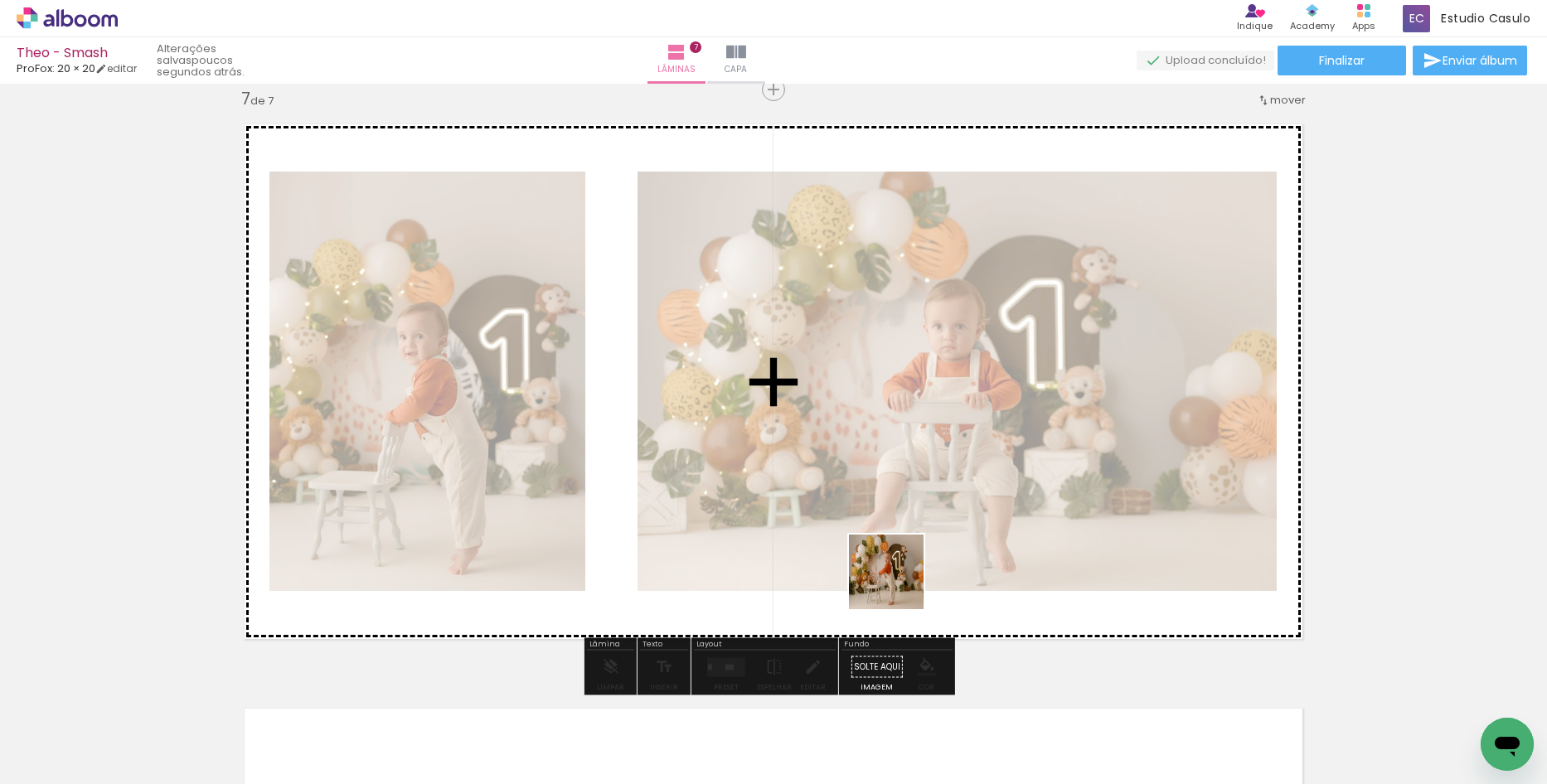
drag, startPoint x: 881, startPoint y: 624, endPoint x: 944, endPoint y: 511, distance: 129.4
click at [944, 511] on quentale-workspace at bounding box center [774, 392] width 1547 height 784
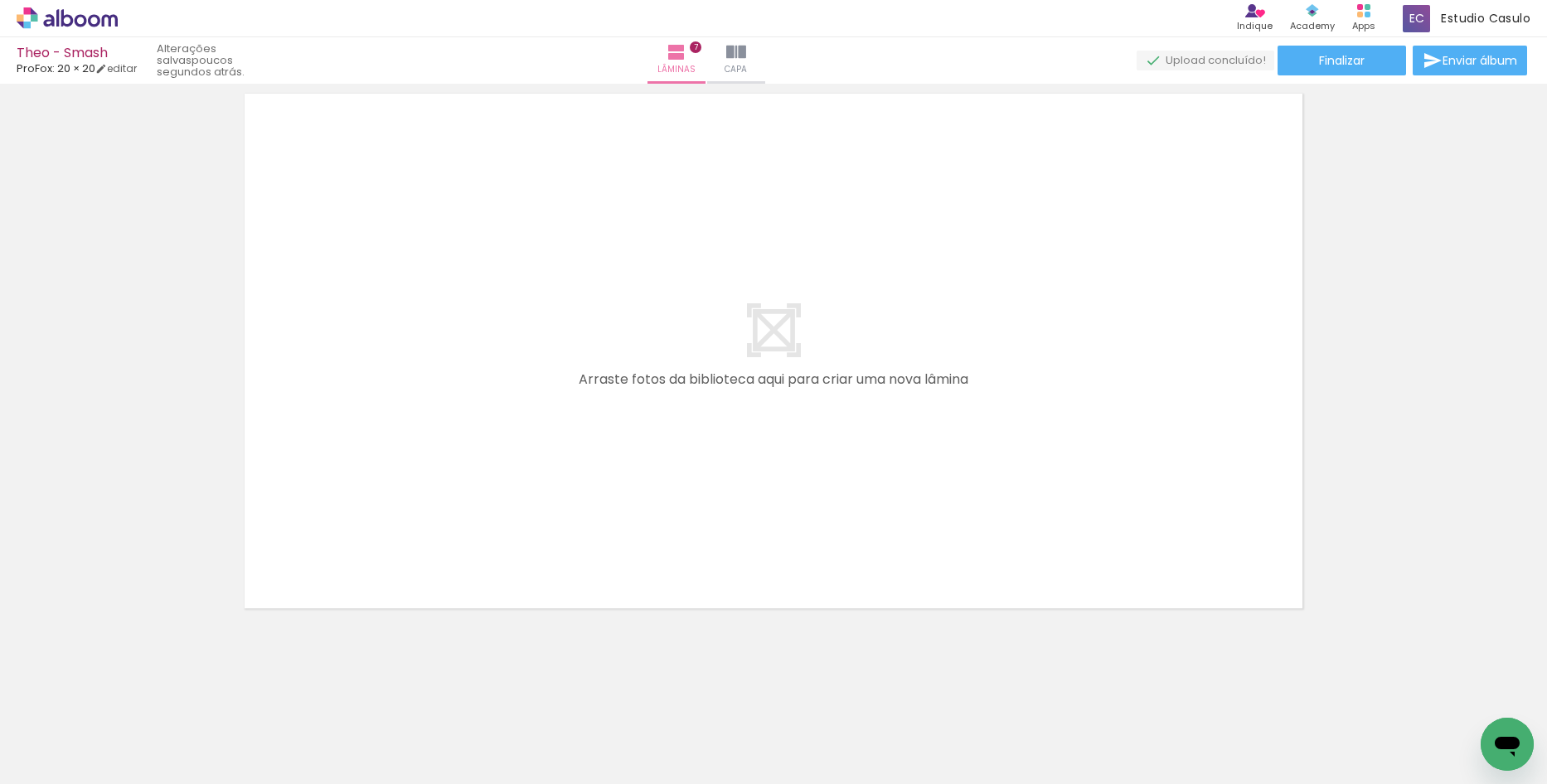
scroll to position [0, 0]
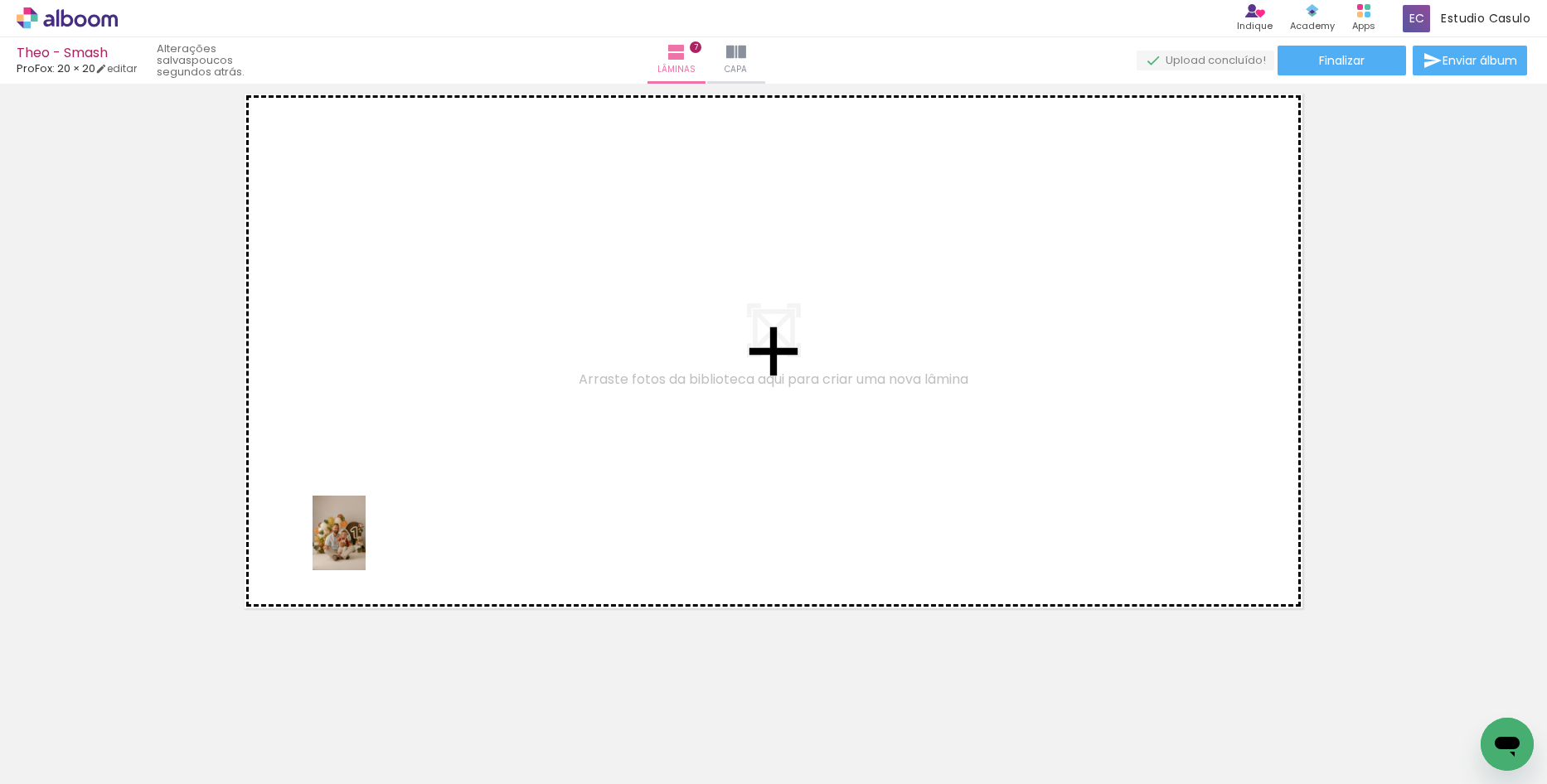
drag, startPoint x: 191, startPoint y: 738, endPoint x: 369, endPoint y: 537, distance: 268.5
click at [369, 537] on quentale-workspace at bounding box center [774, 392] width 1547 height 784
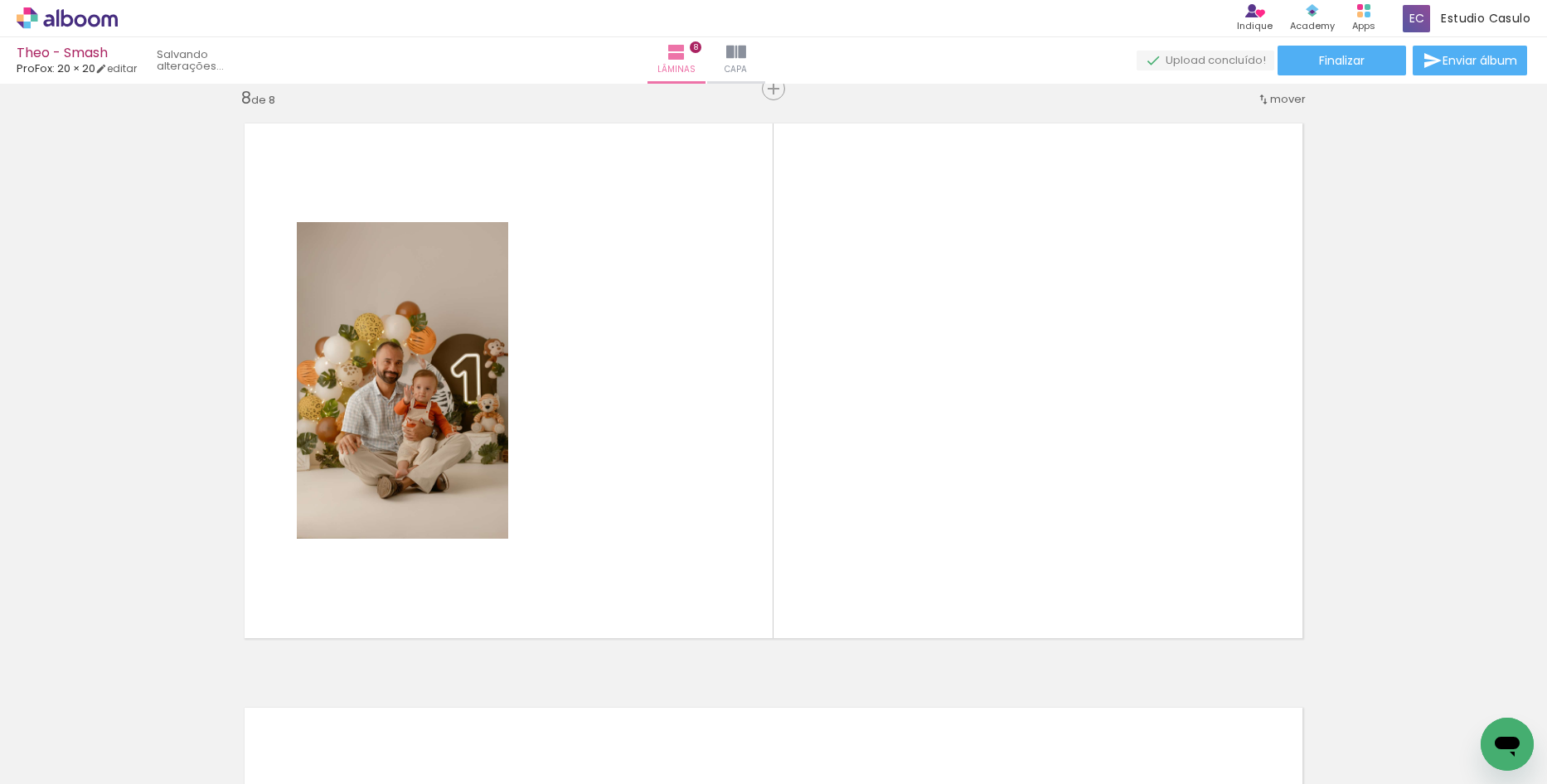
scroll to position [4111, 0]
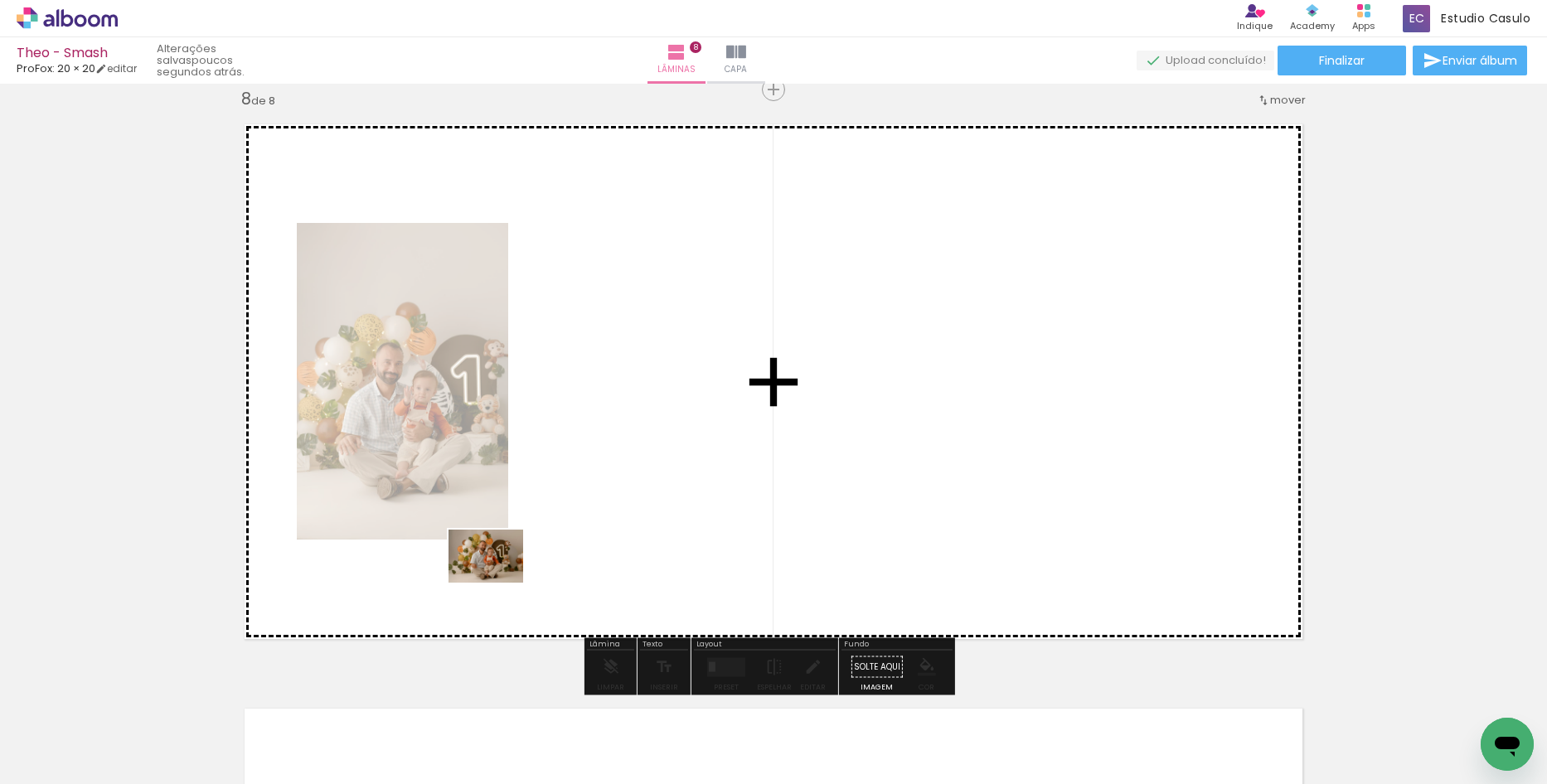
drag, startPoint x: 279, startPoint y: 745, endPoint x: 501, endPoint y: 575, distance: 279.6
click at [501, 575] on quentale-workspace at bounding box center [774, 392] width 1547 height 784
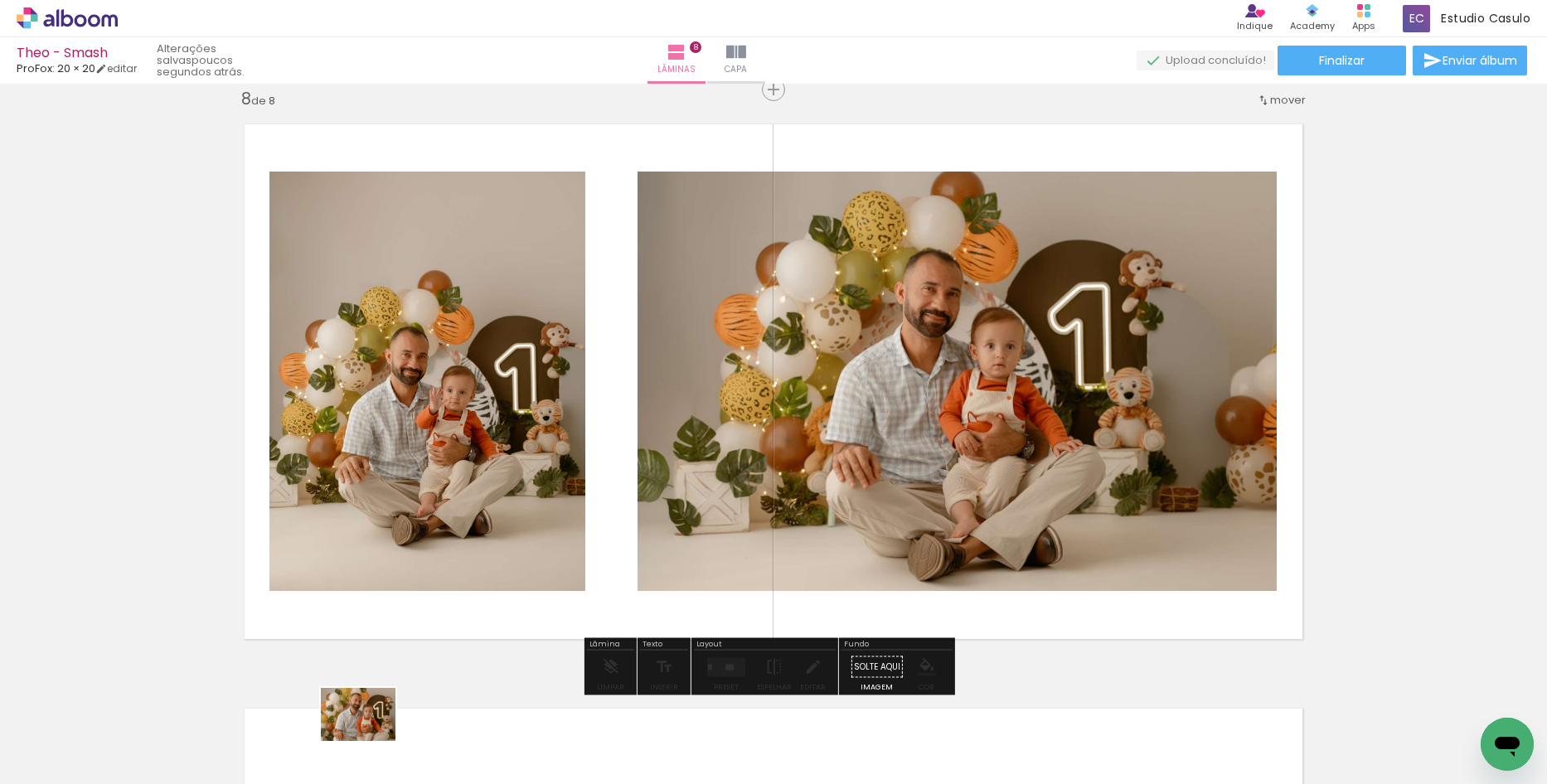
drag, startPoint x: 362, startPoint y: 742, endPoint x: 352, endPoint y: 747, distance: 11.2
click at [347, 747] on div at bounding box center [352, 728] width 82 height 58
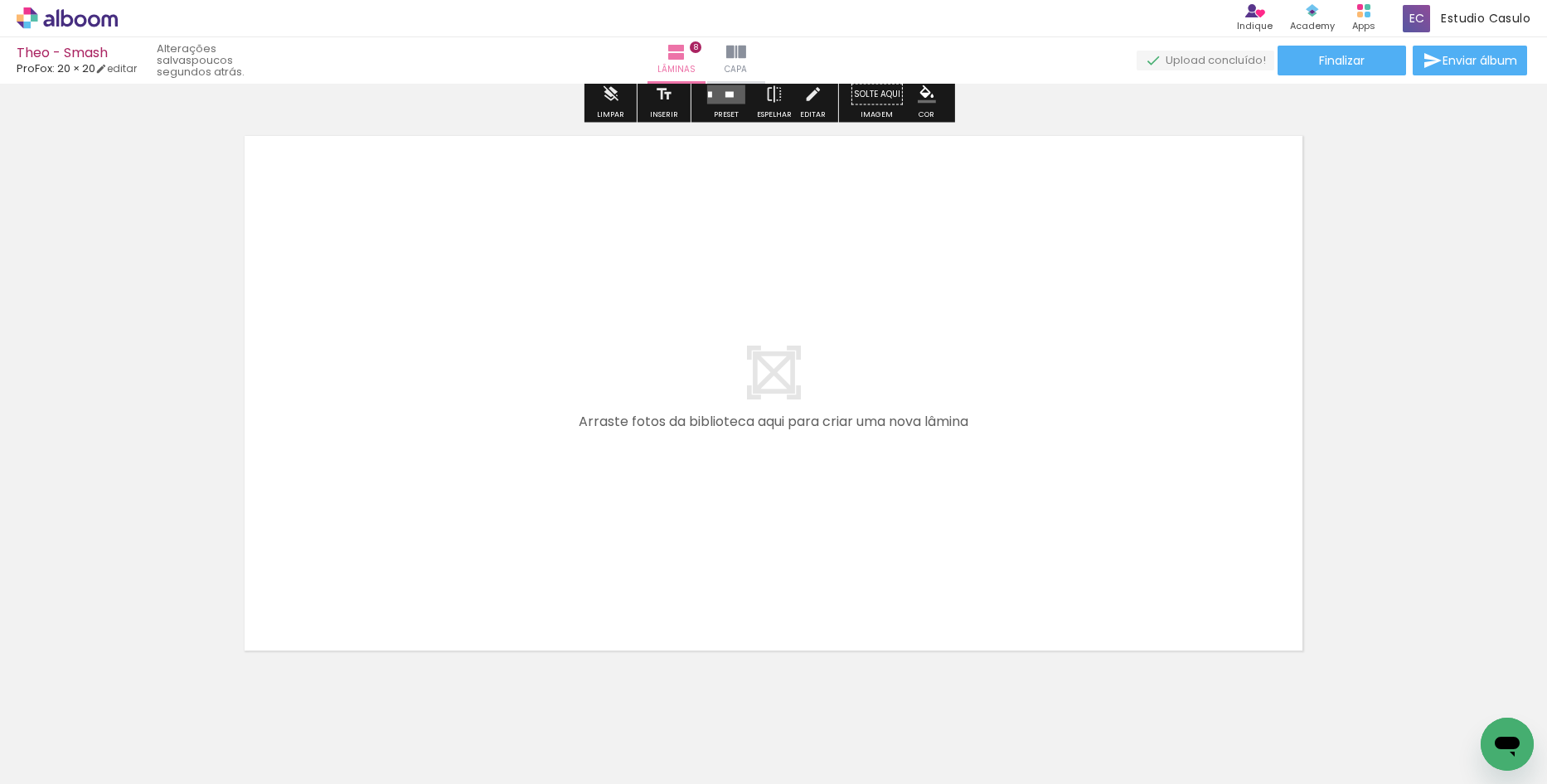
scroll to position [4691, 0]
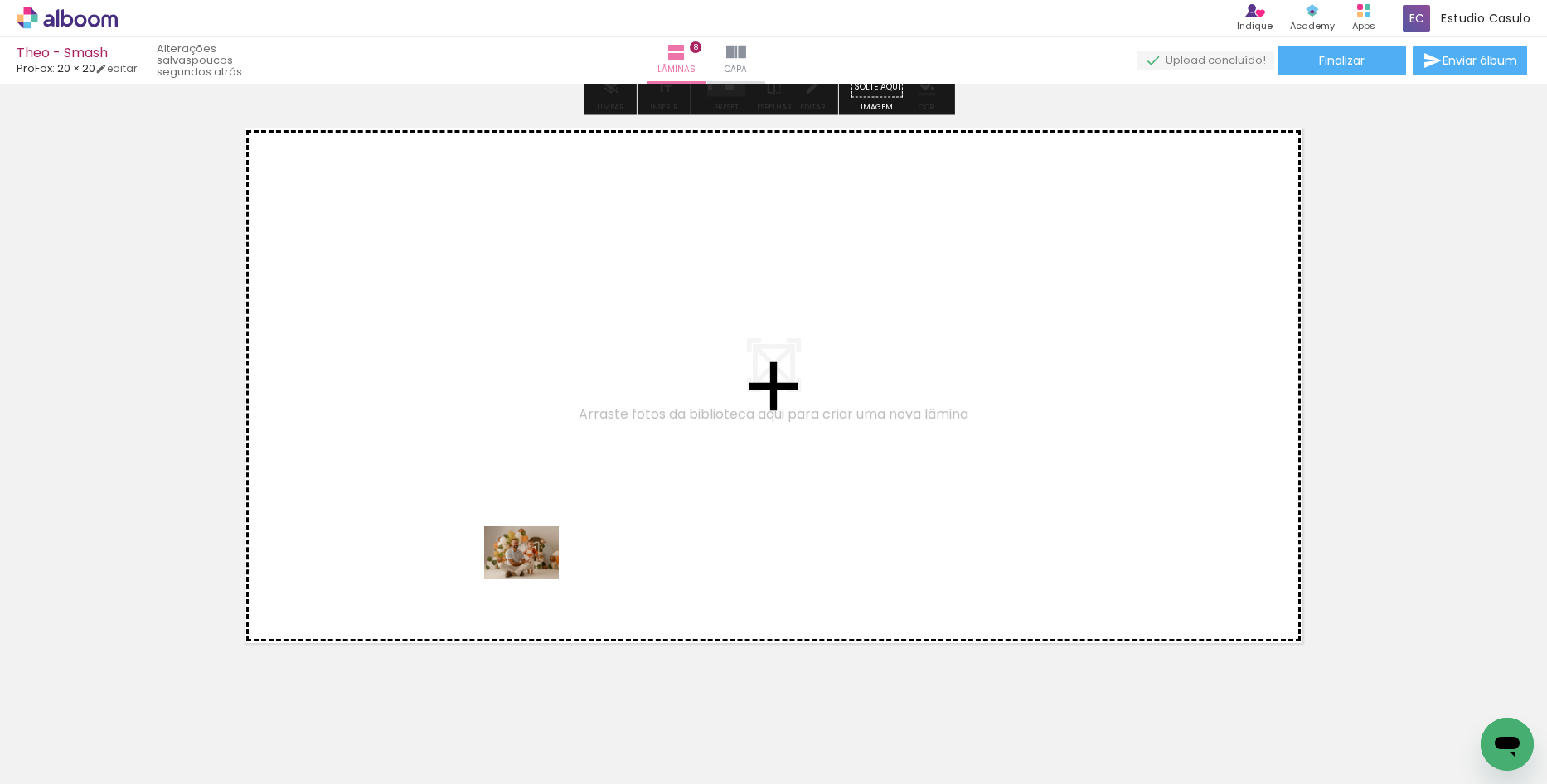
drag, startPoint x: 477, startPoint y: 724, endPoint x: 534, endPoint y: 576, distance: 158.6
click at [534, 576] on quentale-workspace at bounding box center [774, 392] width 1547 height 784
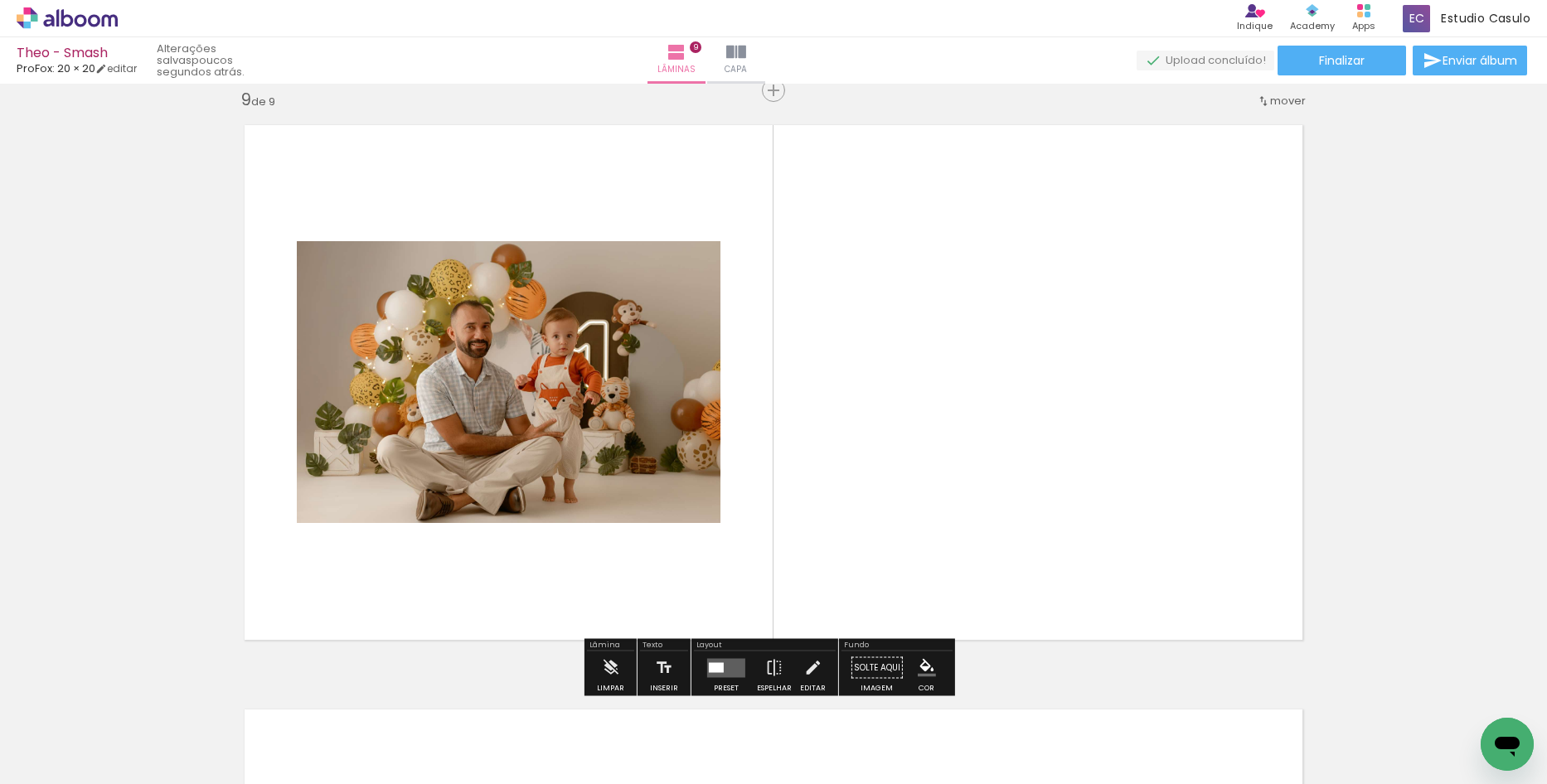
scroll to position [4696, 0]
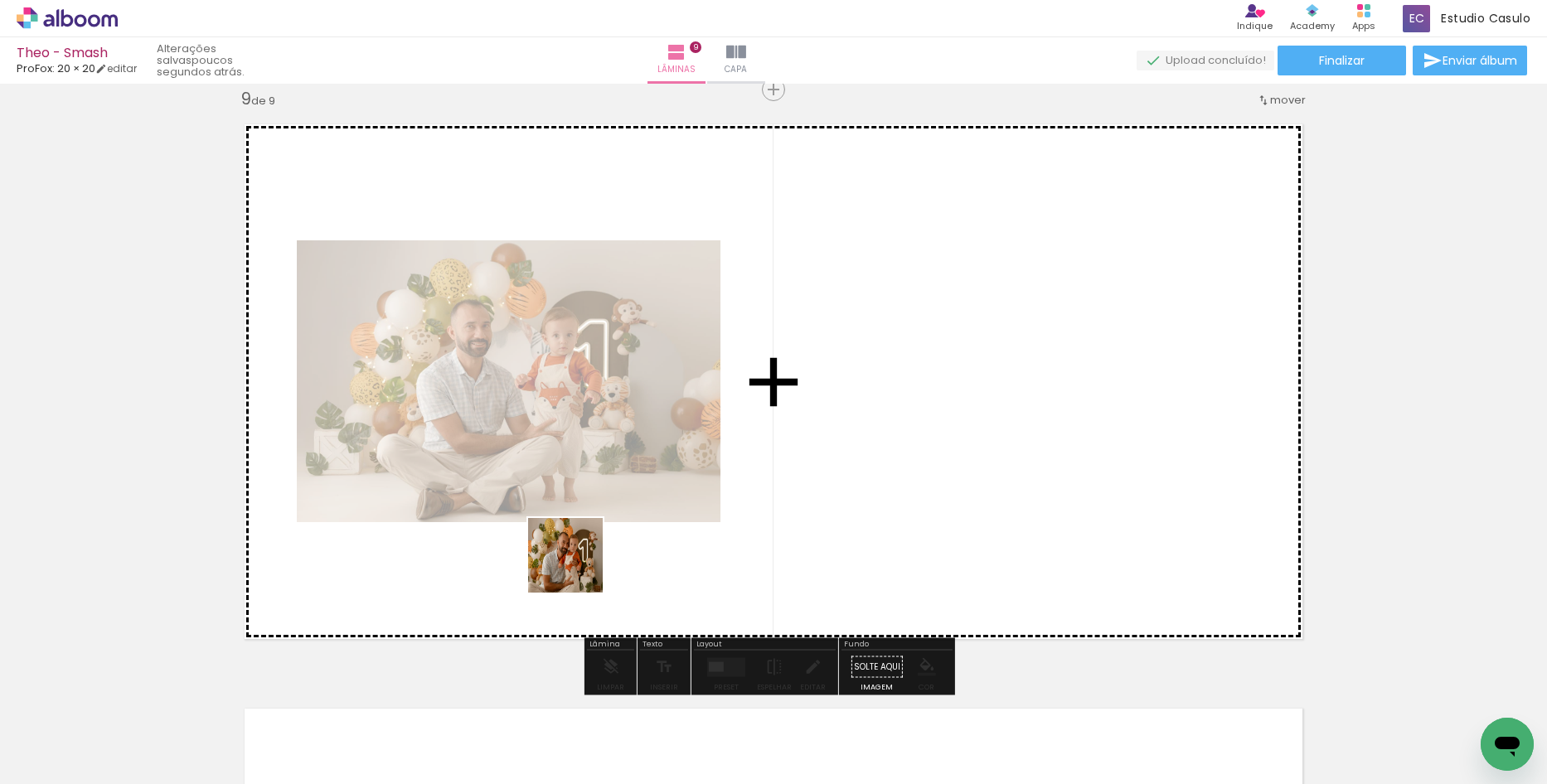
drag, startPoint x: 550, startPoint y: 734, endPoint x: 583, endPoint y: 556, distance: 181.0
click at [583, 556] on quentale-workspace at bounding box center [774, 392] width 1547 height 784
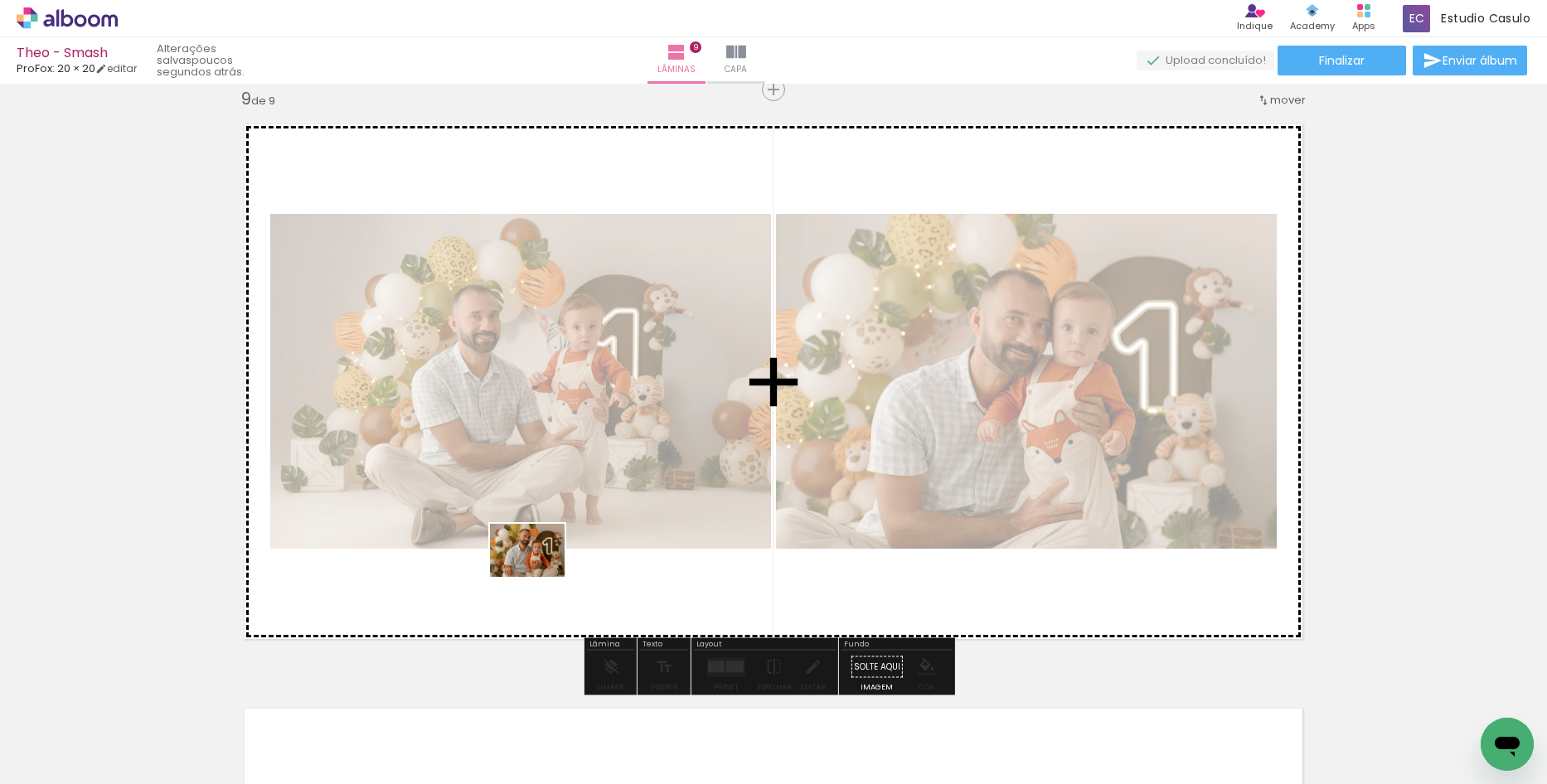
drag, startPoint x: 388, startPoint y: 730, endPoint x: 539, endPoint y: 574, distance: 217.1
click at [539, 574] on quentale-workspace at bounding box center [774, 392] width 1547 height 784
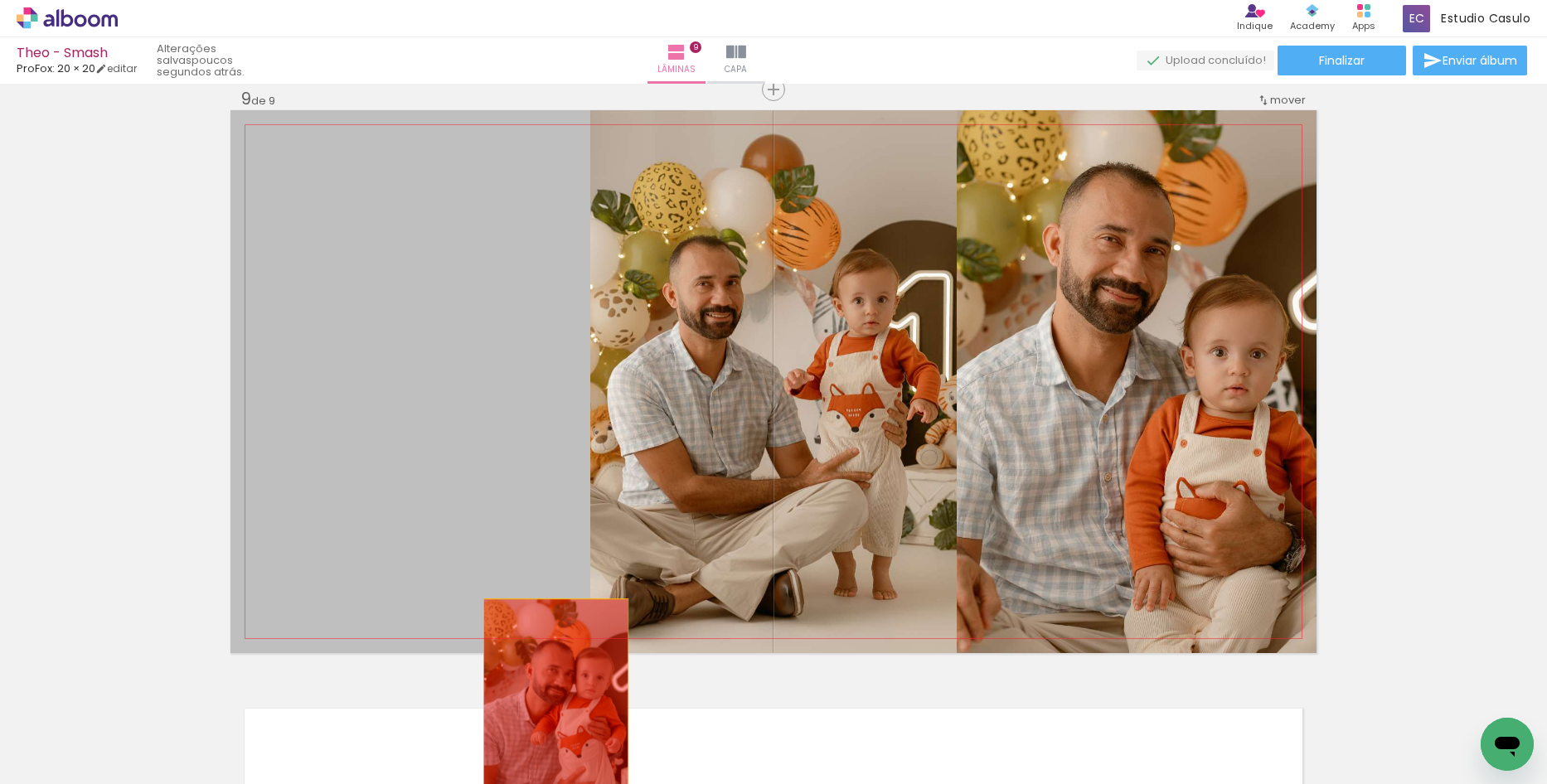
drag, startPoint x: 530, startPoint y: 556, endPoint x: 551, endPoint y: 723, distance: 168.3
click at [551, 723] on quentale-workspace at bounding box center [774, 392] width 1547 height 784
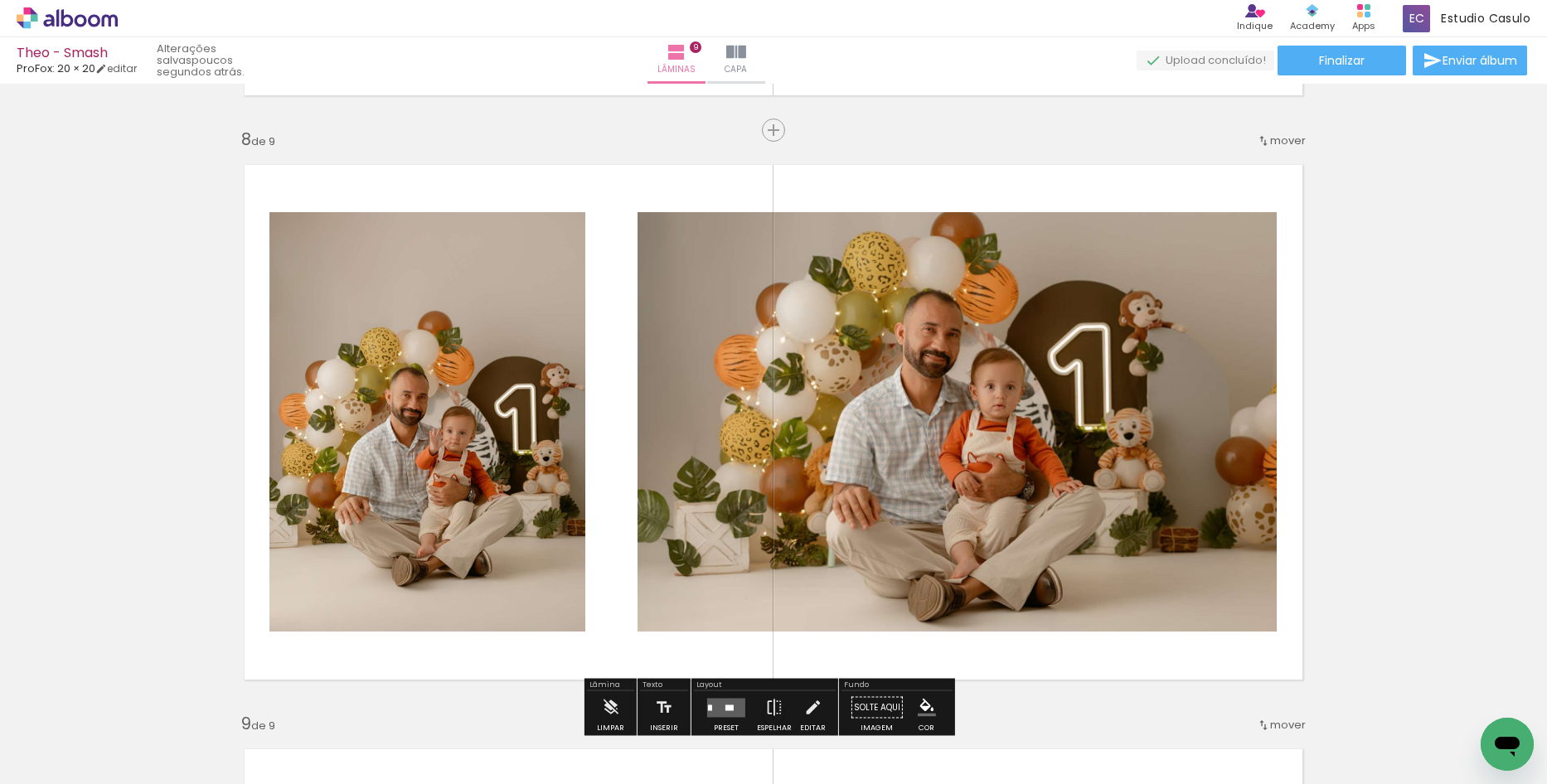
scroll to position [4032, 0]
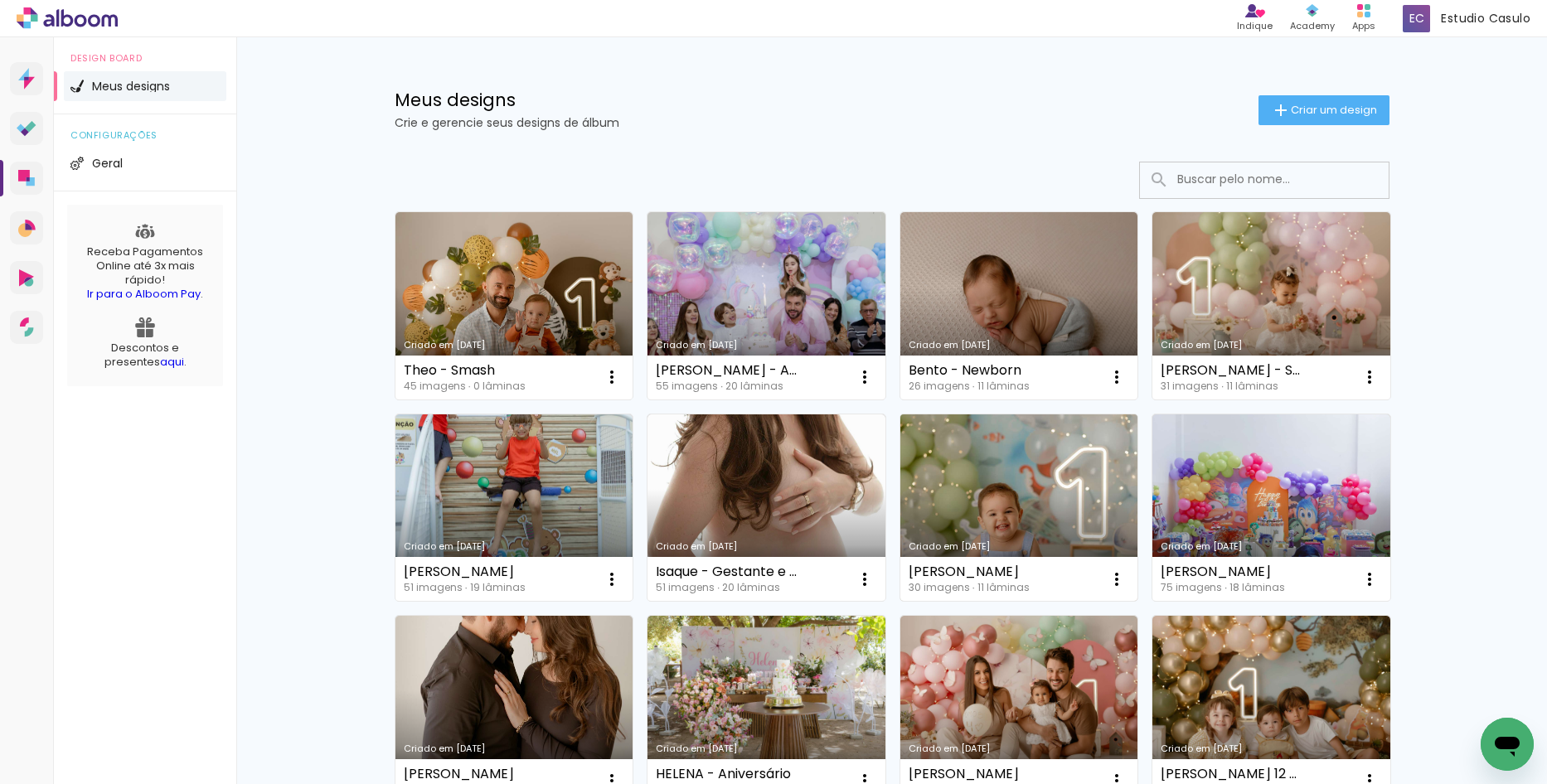
click at [1076, 499] on link "Criado em [DATE]" at bounding box center [1019, 507] width 238 height 187
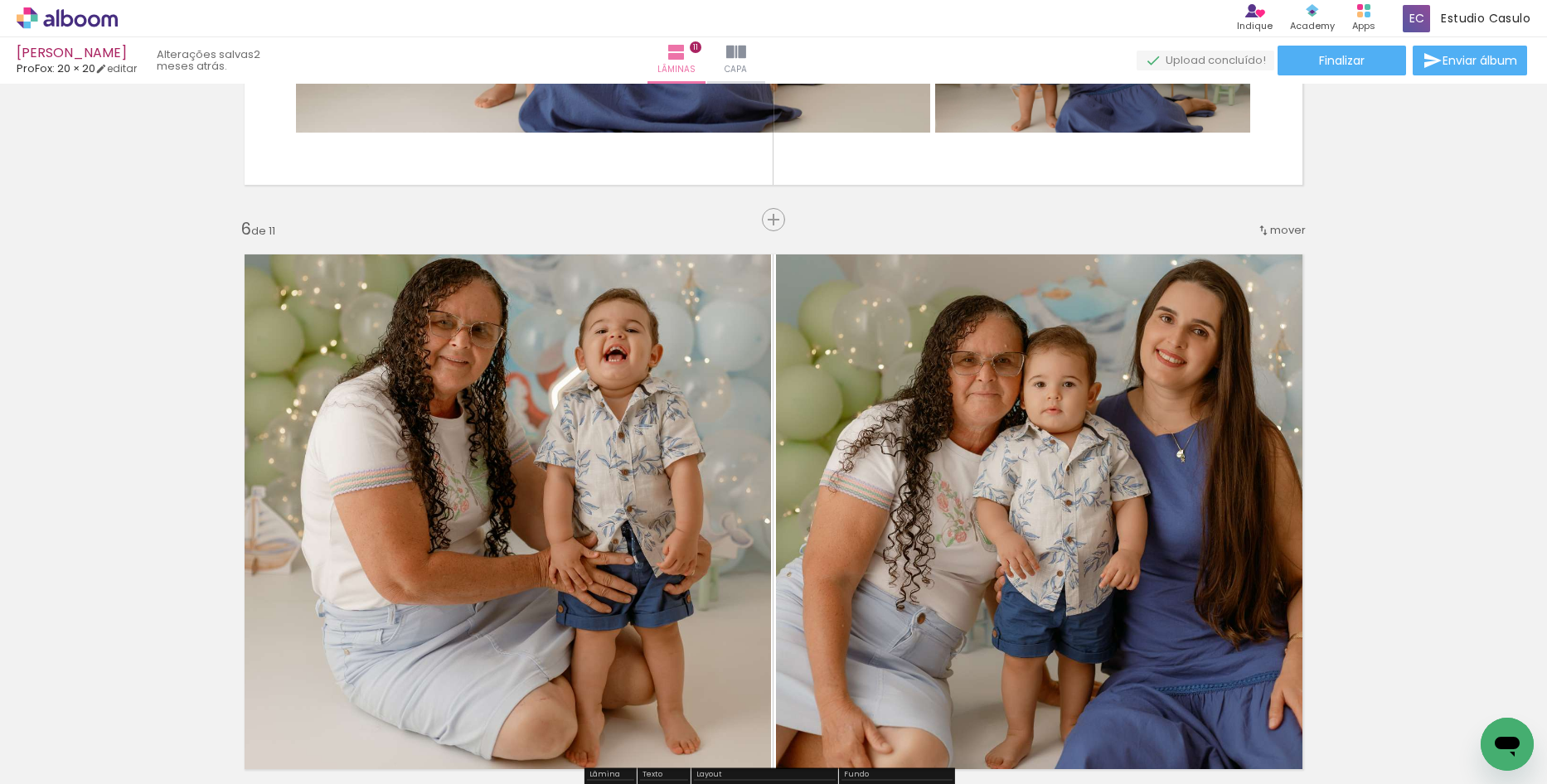
scroll to position [2900, 0]
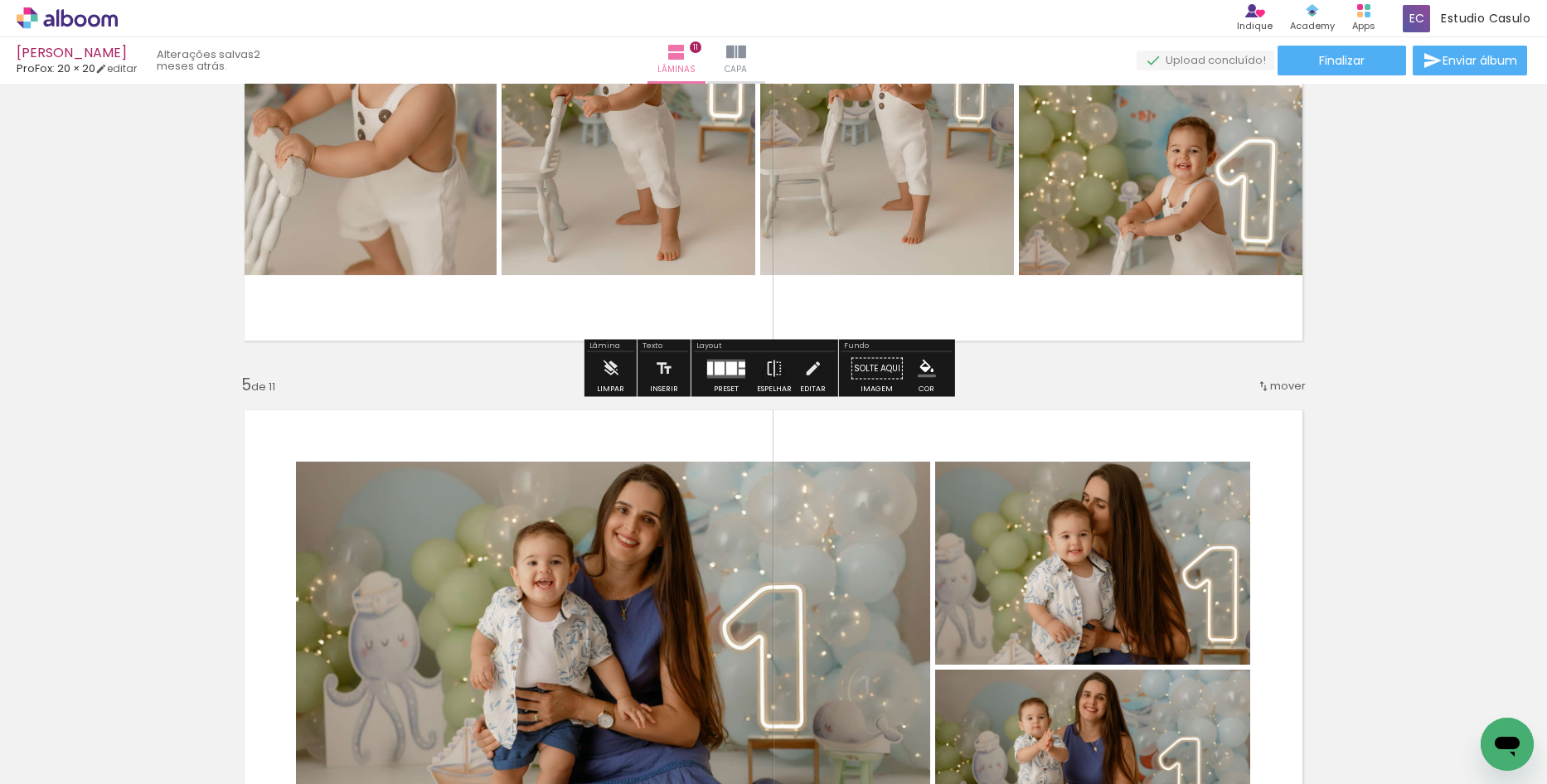
scroll to position [2071, 0]
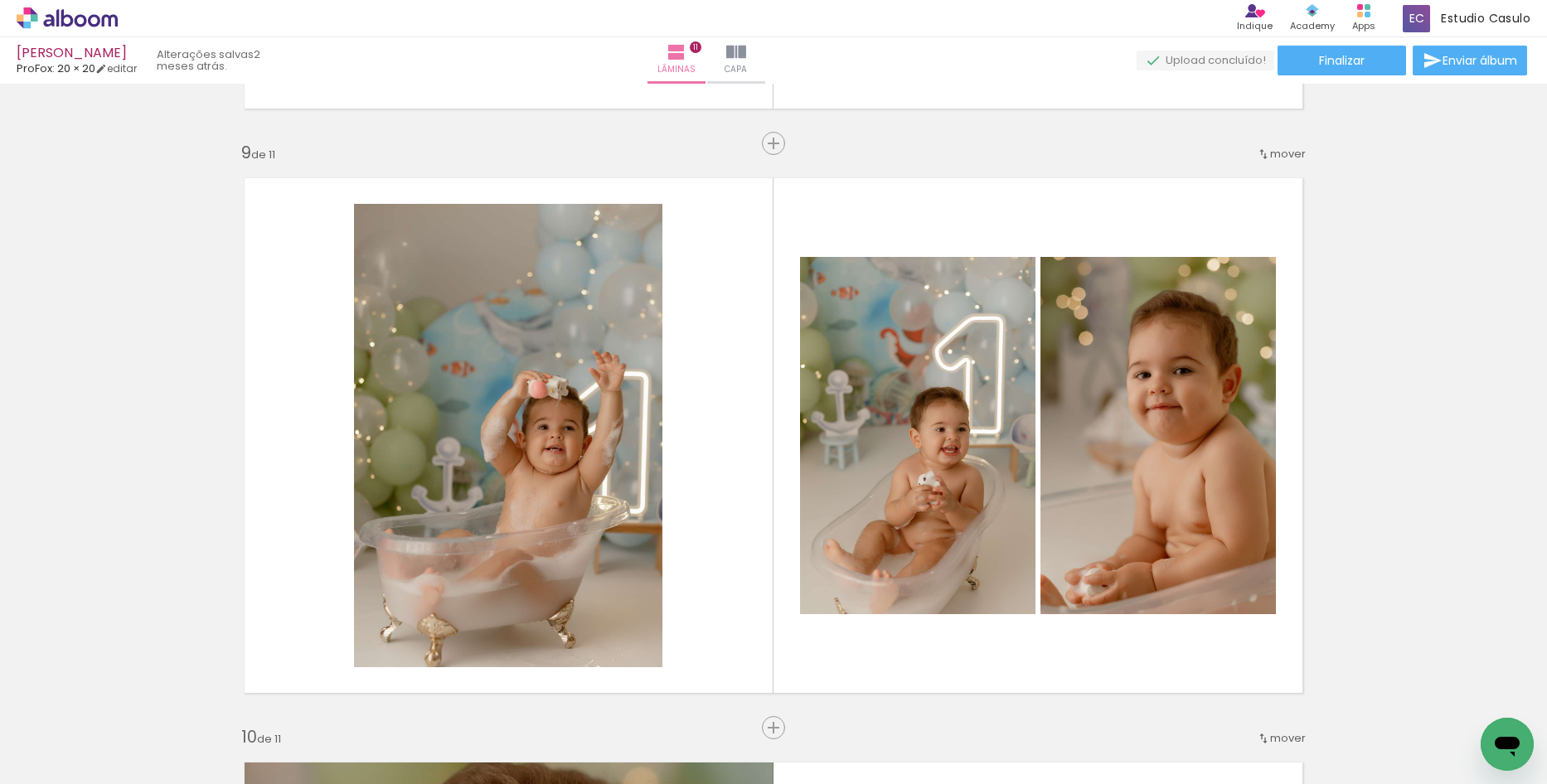
scroll to position [4641, 0]
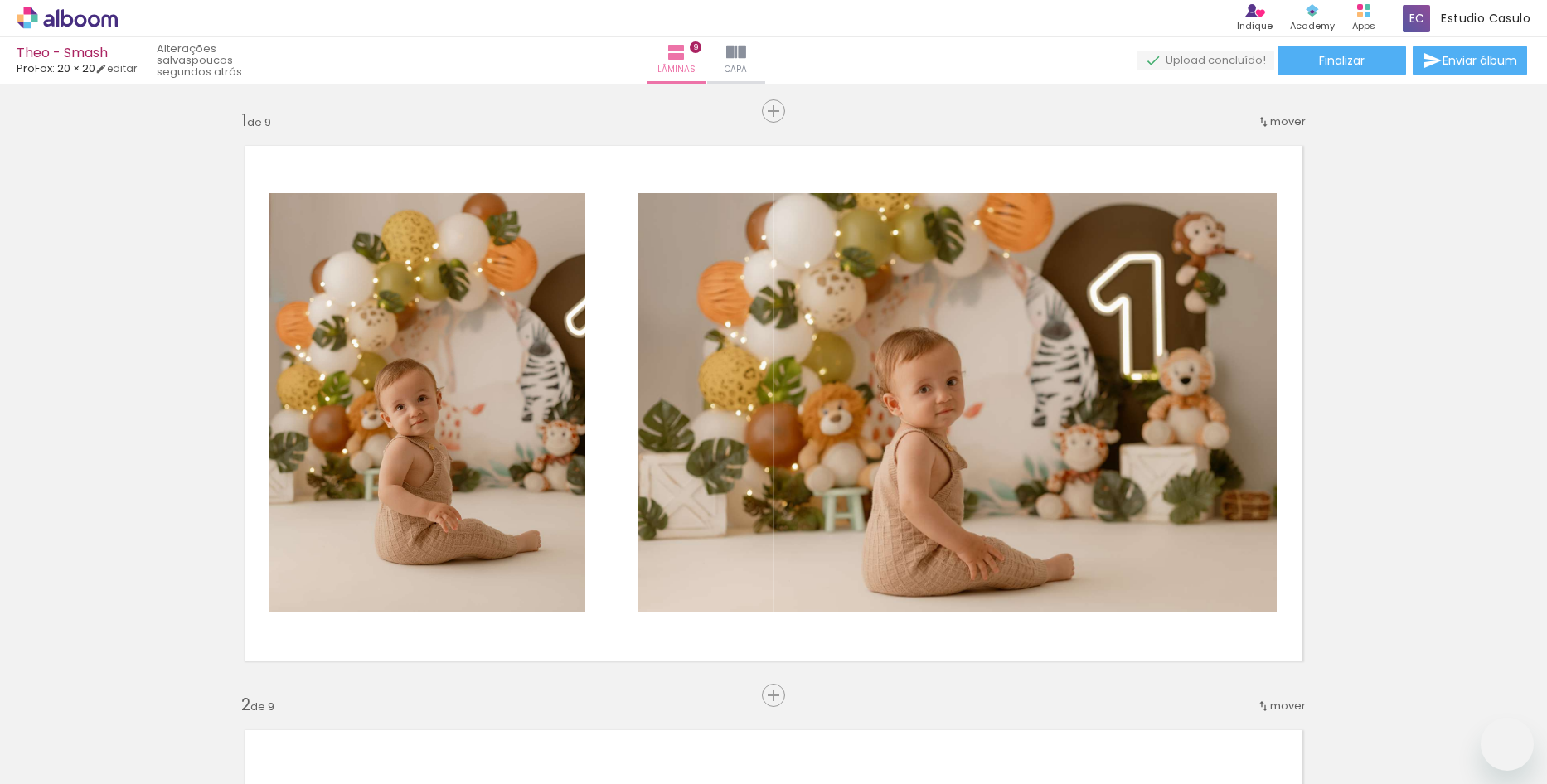
click at [706, 596] on quentale-workspace at bounding box center [774, 392] width 1547 height 784
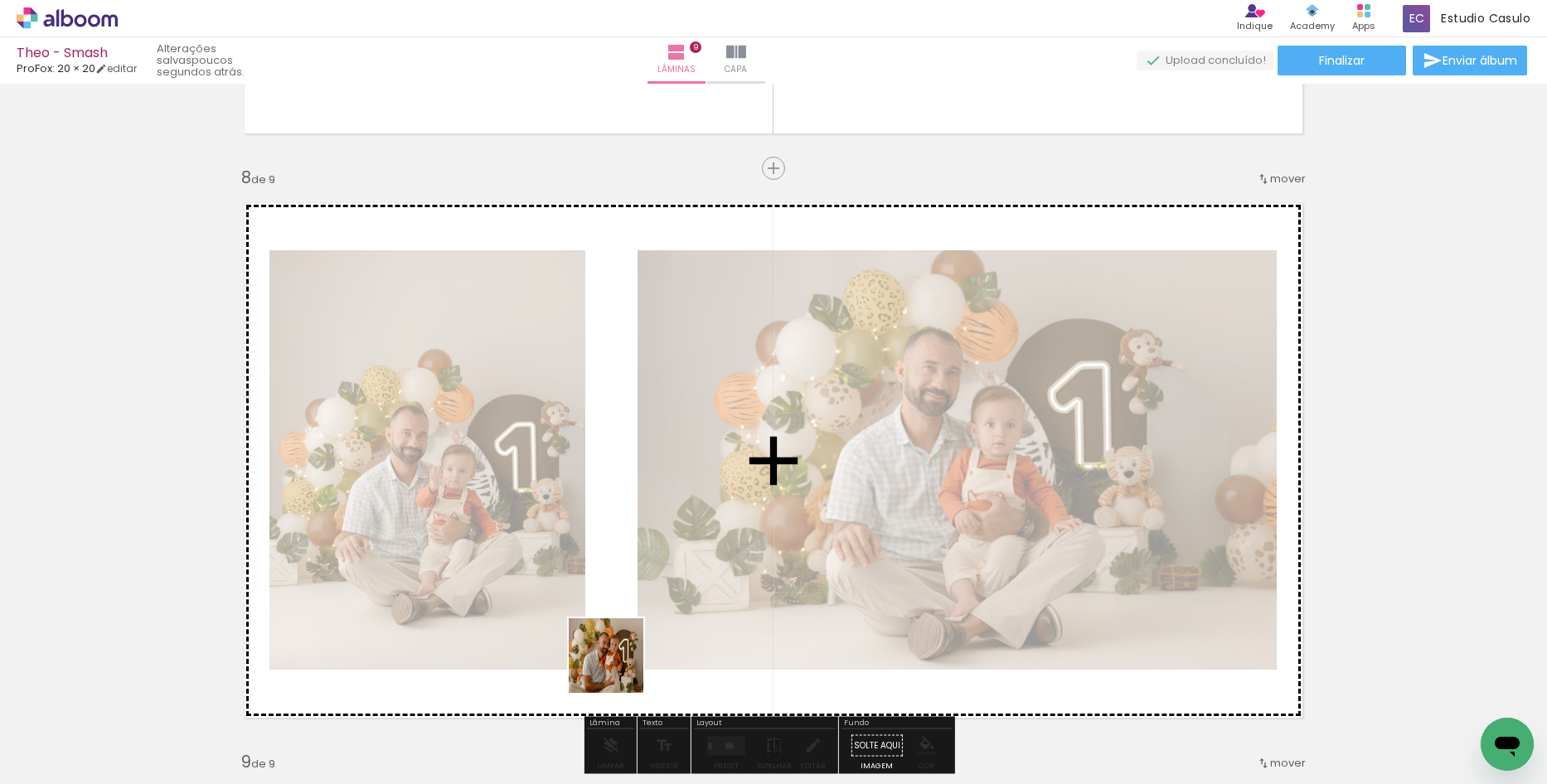
drag, startPoint x: 558, startPoint y: 736, endPoint x: 669, endPoint y: 598, distance: 177.1
click at [669, 598] on quentale-workspace at bounding box center [774, 392] width 1547 height 784
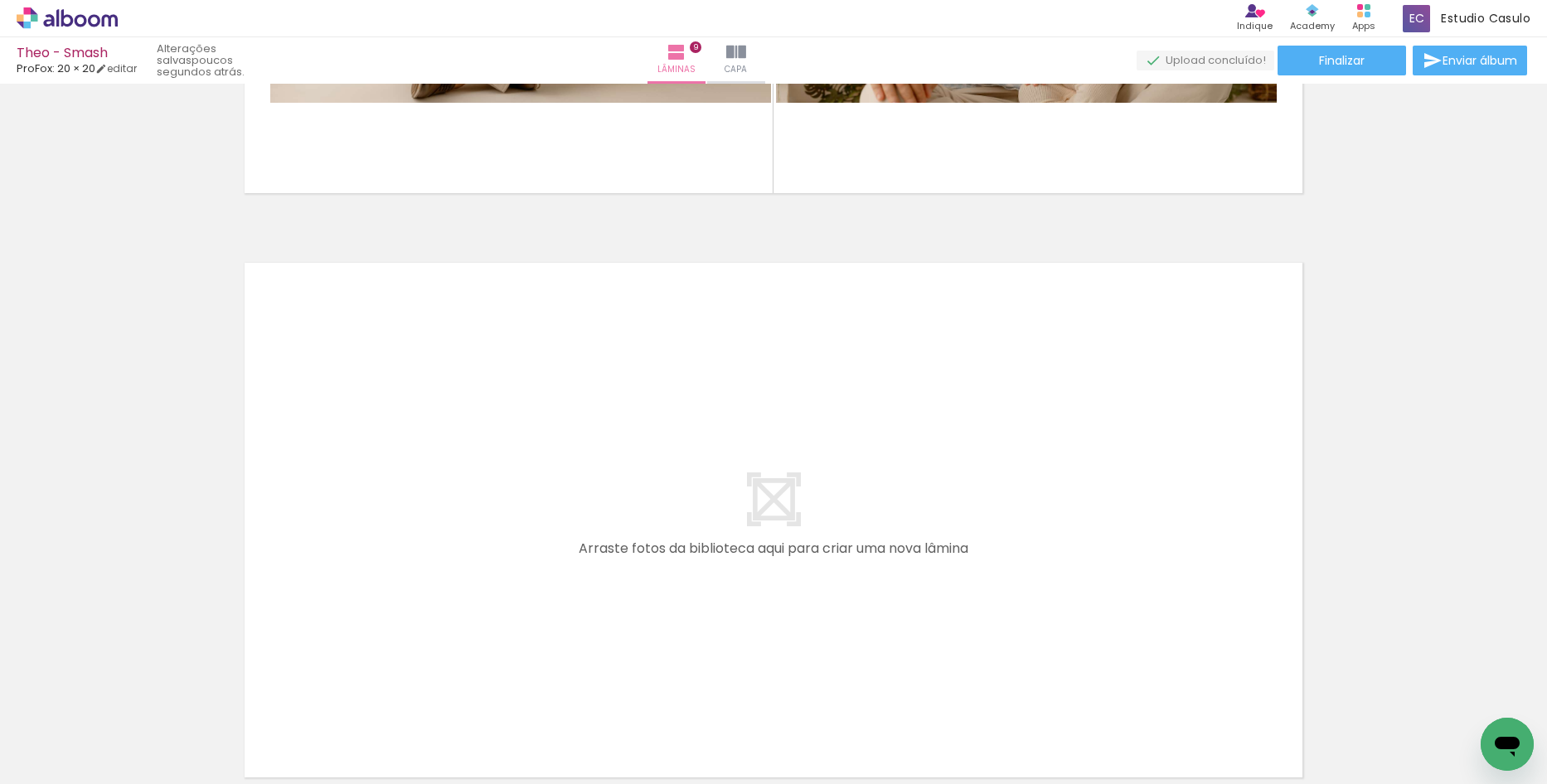
scroll to position [5193, 0]
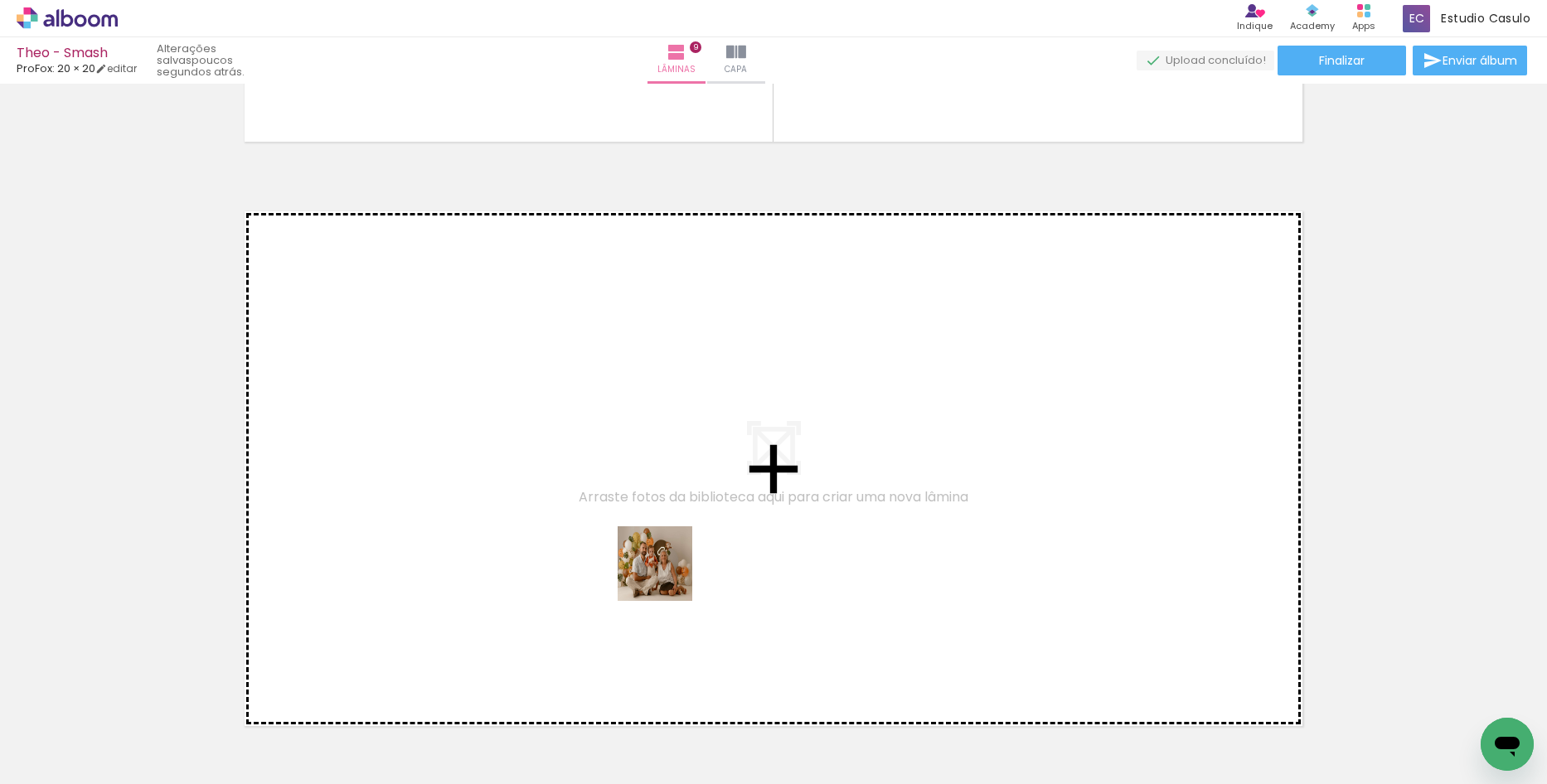
drag, startPoint x: 661, startPoint y: 740, endPoint x: 667, endPoint y: 576, distance: 164.1
click at [667, 576] on quentale-workspace at bounding box center [774, 392] width 1547 height 784
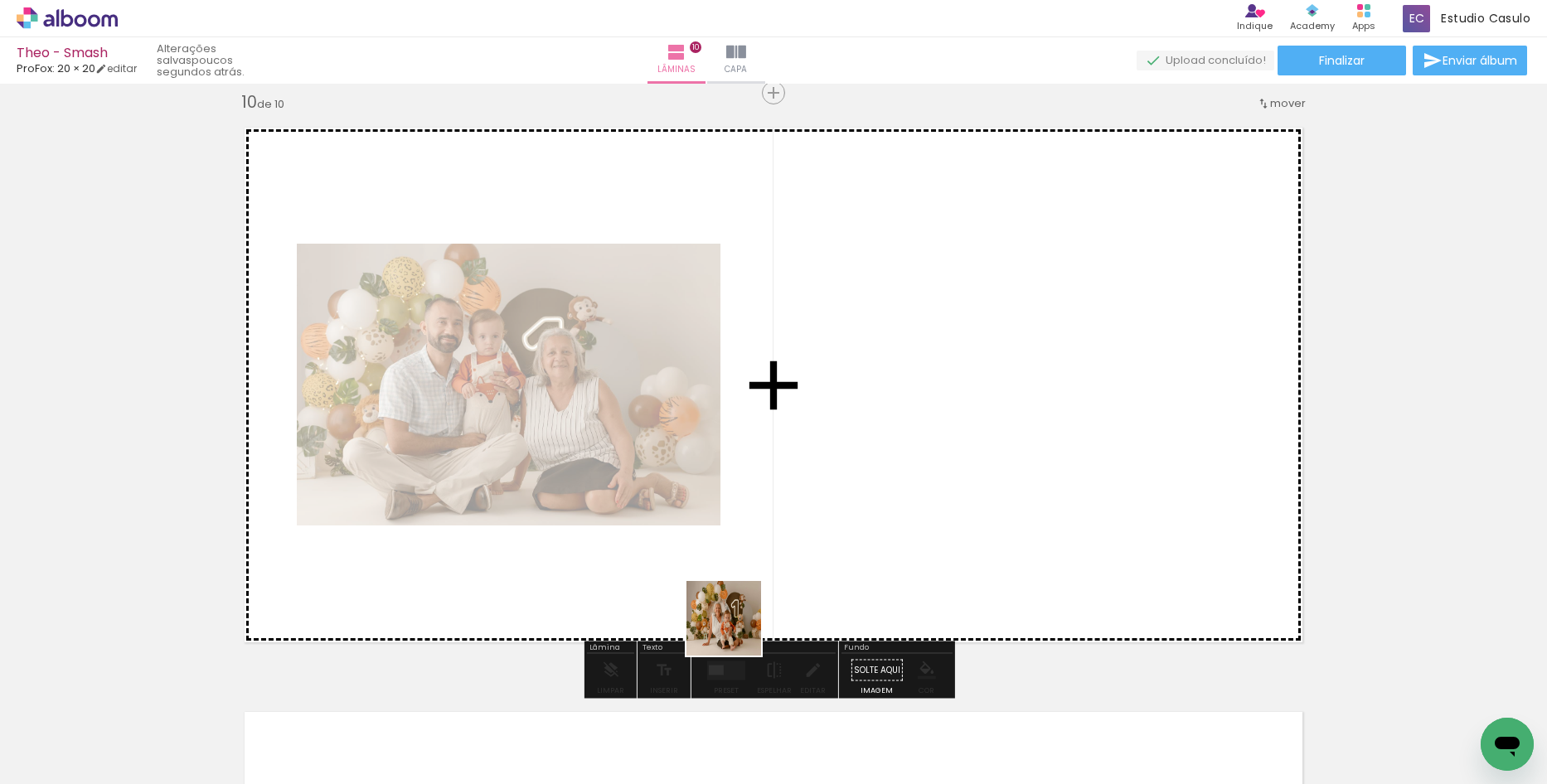
scroll to position [5280, 0]
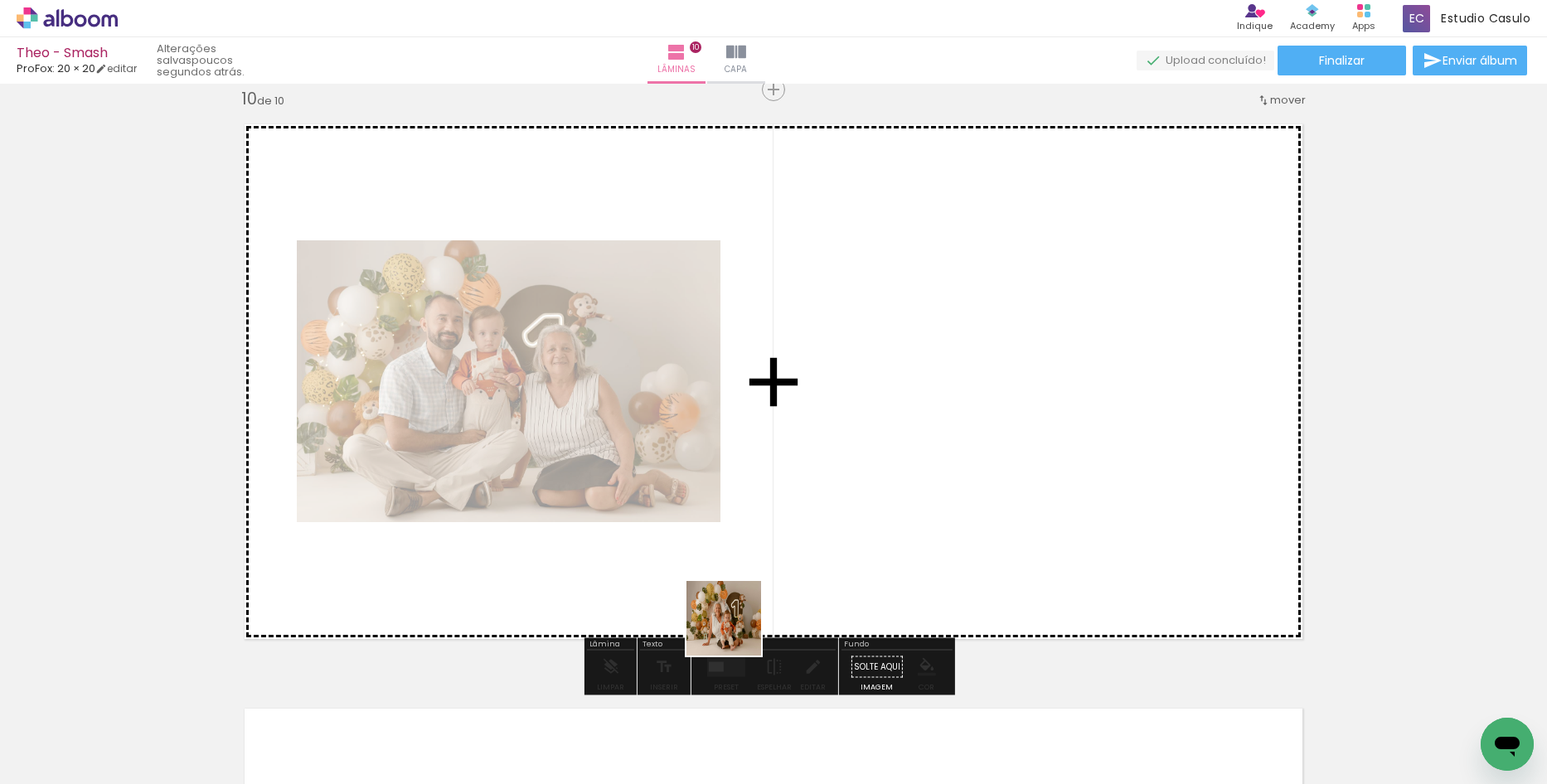
drag, startPoint x: 720, startPoint y: 736, endPoint x: 739, endPoint y: 546, distance: 190.9
click at [739, 546] on quentale-workspace at bounding box center [774, 392] width 1547 height 784
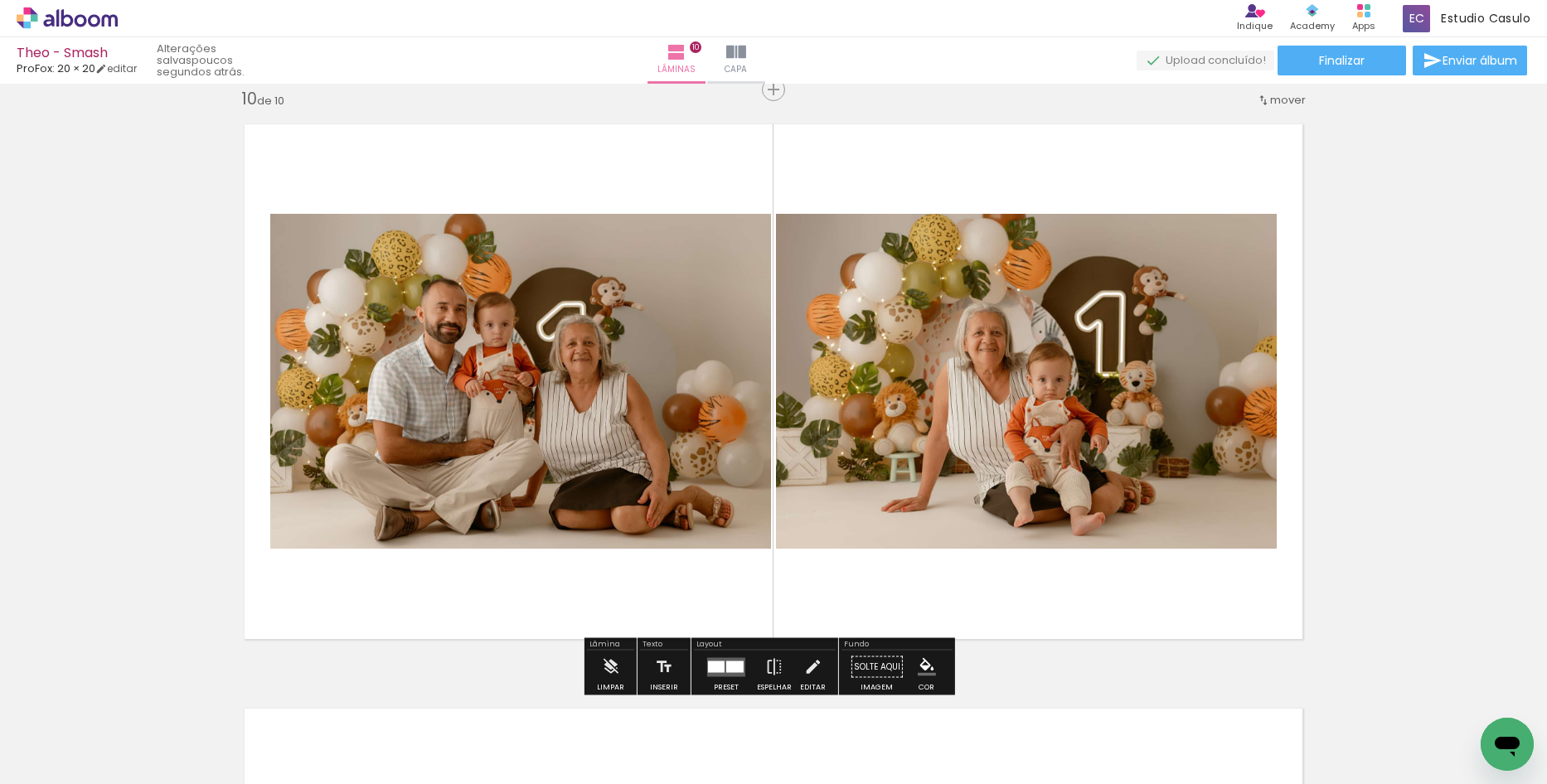
drag, startPoint x: 816, startPoint y: 690, endPoint x: 831, endPoint y: 489, distance: 201.6
click at [833, 481] on quentale-workspace at bounding box center [774, 392] width 1547 height 784
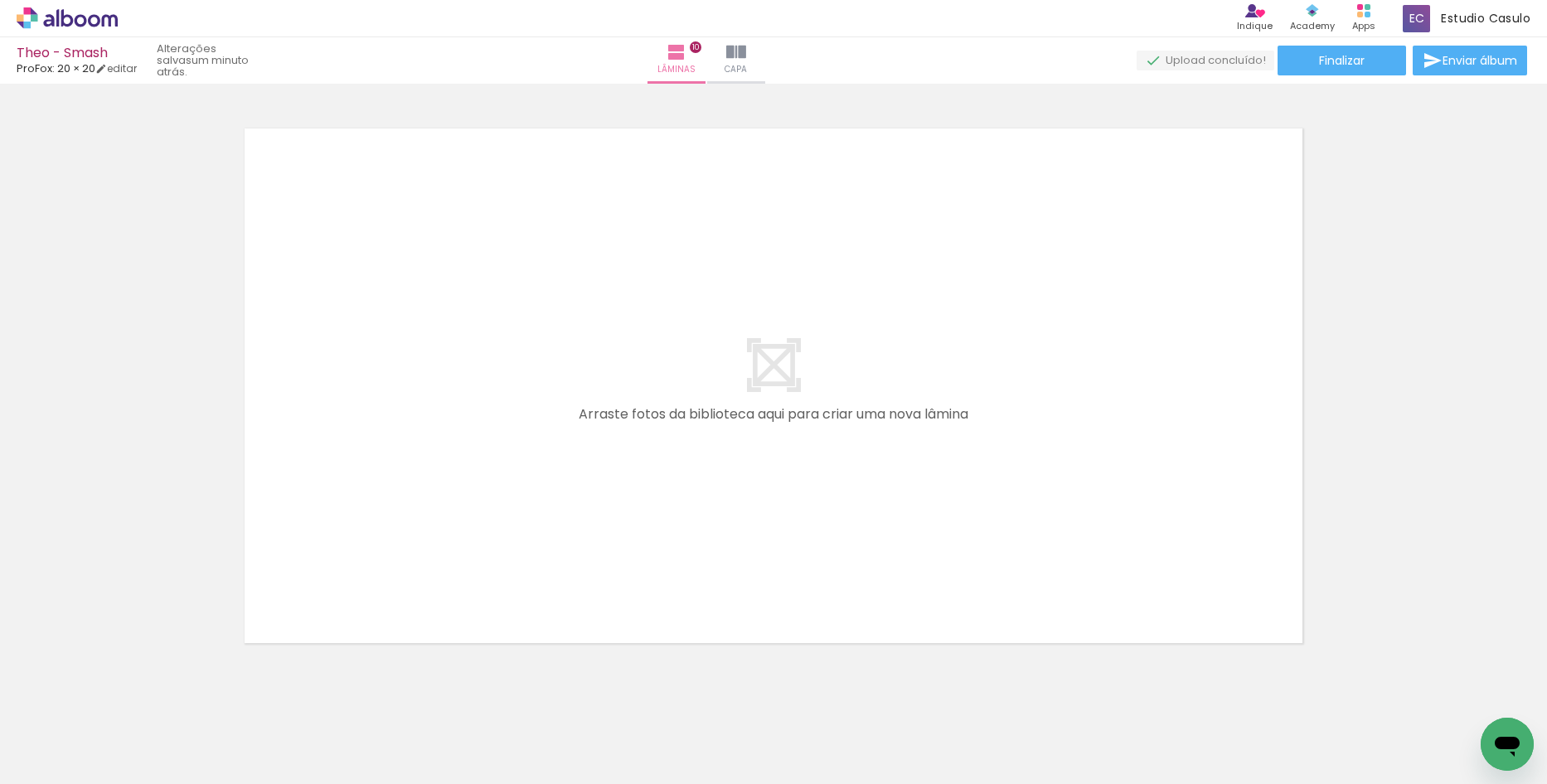
scroll to position [0, 2432]
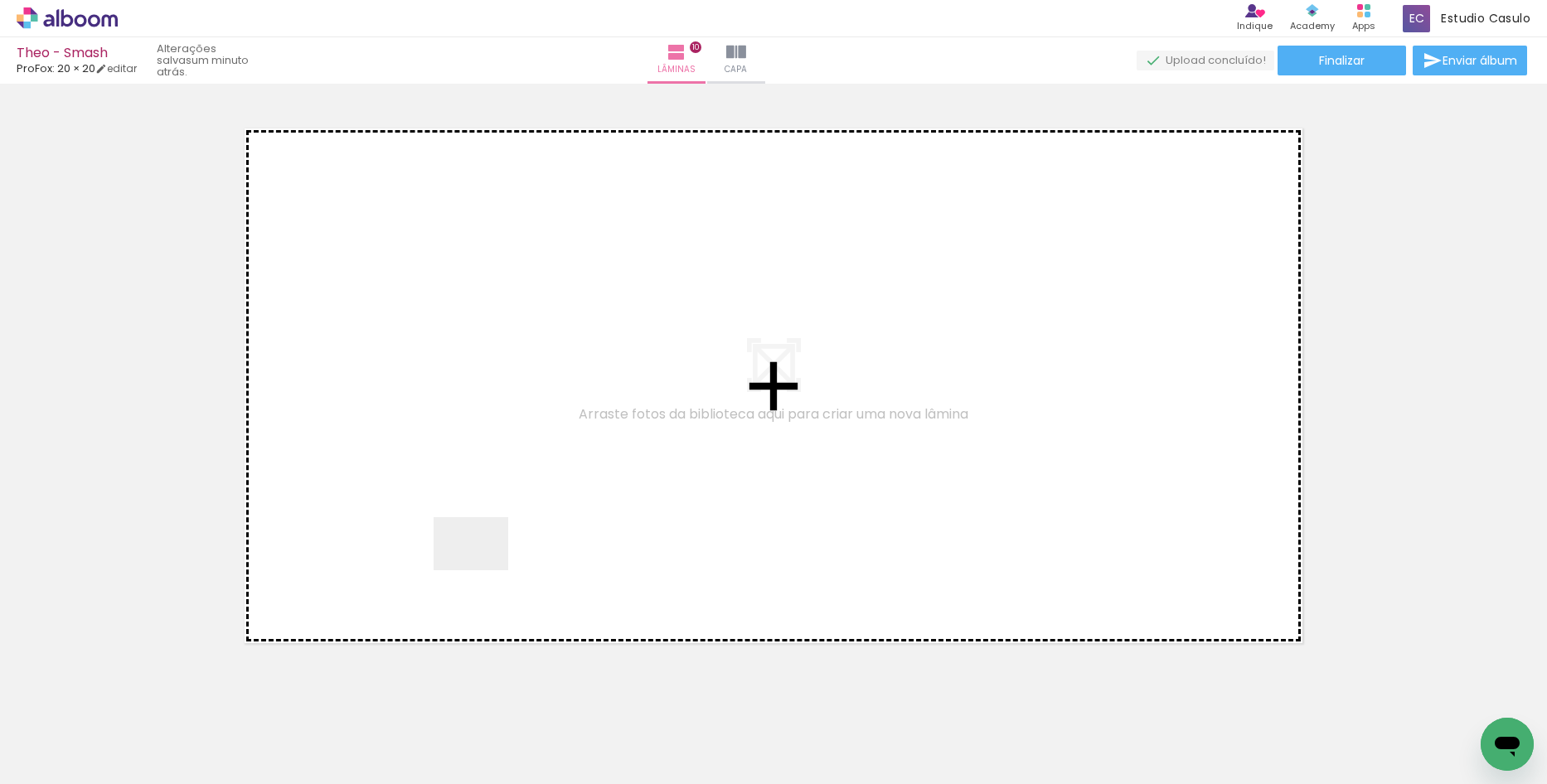
drag, startPoint x: 409, startPoint y: 727, endPoint x: 485, endPoint y: 547, distance: 195.4
click at [485, 547] on quentale-workspace at bounding box center [774, 392] width 1547 height 784
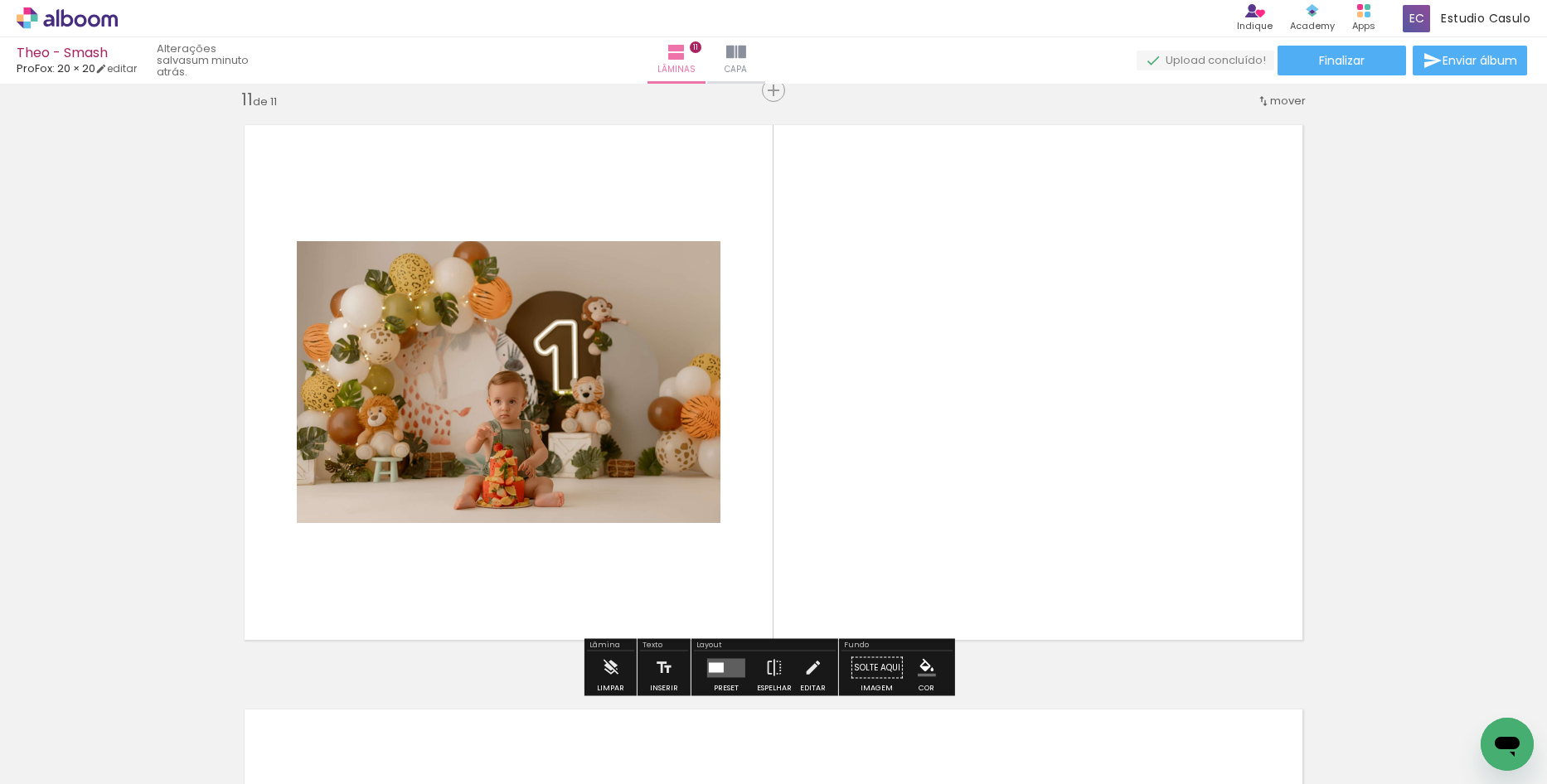
scroll to position [5864, 0]
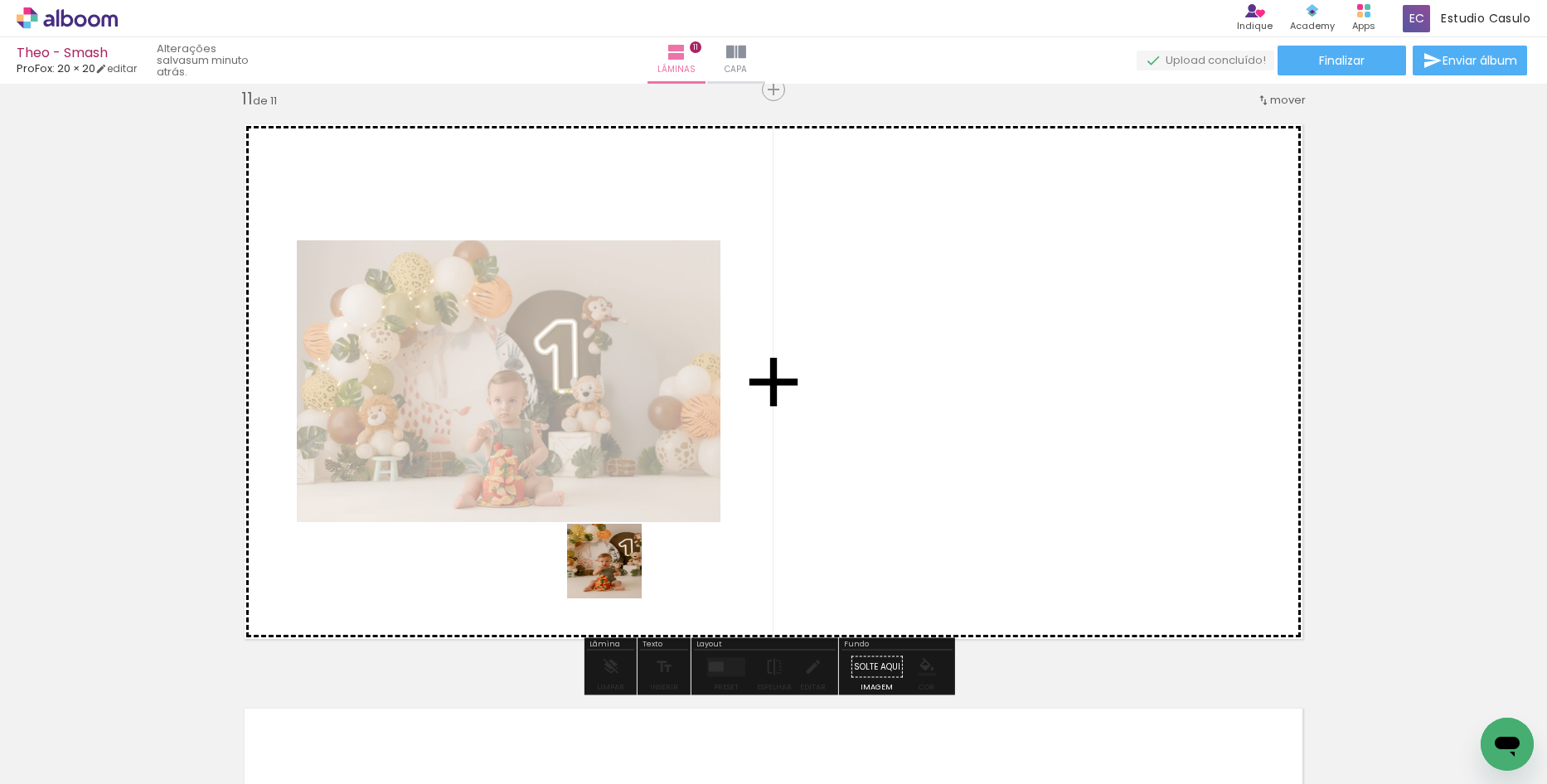
drag, startPoint x: 517, startPoint y: 737, endPoint x: 636, endPoint y: 717, distance: 120.7
click at [626, 544] on quentale-workspace at bounding box center [774, 392] width 1547 height 784
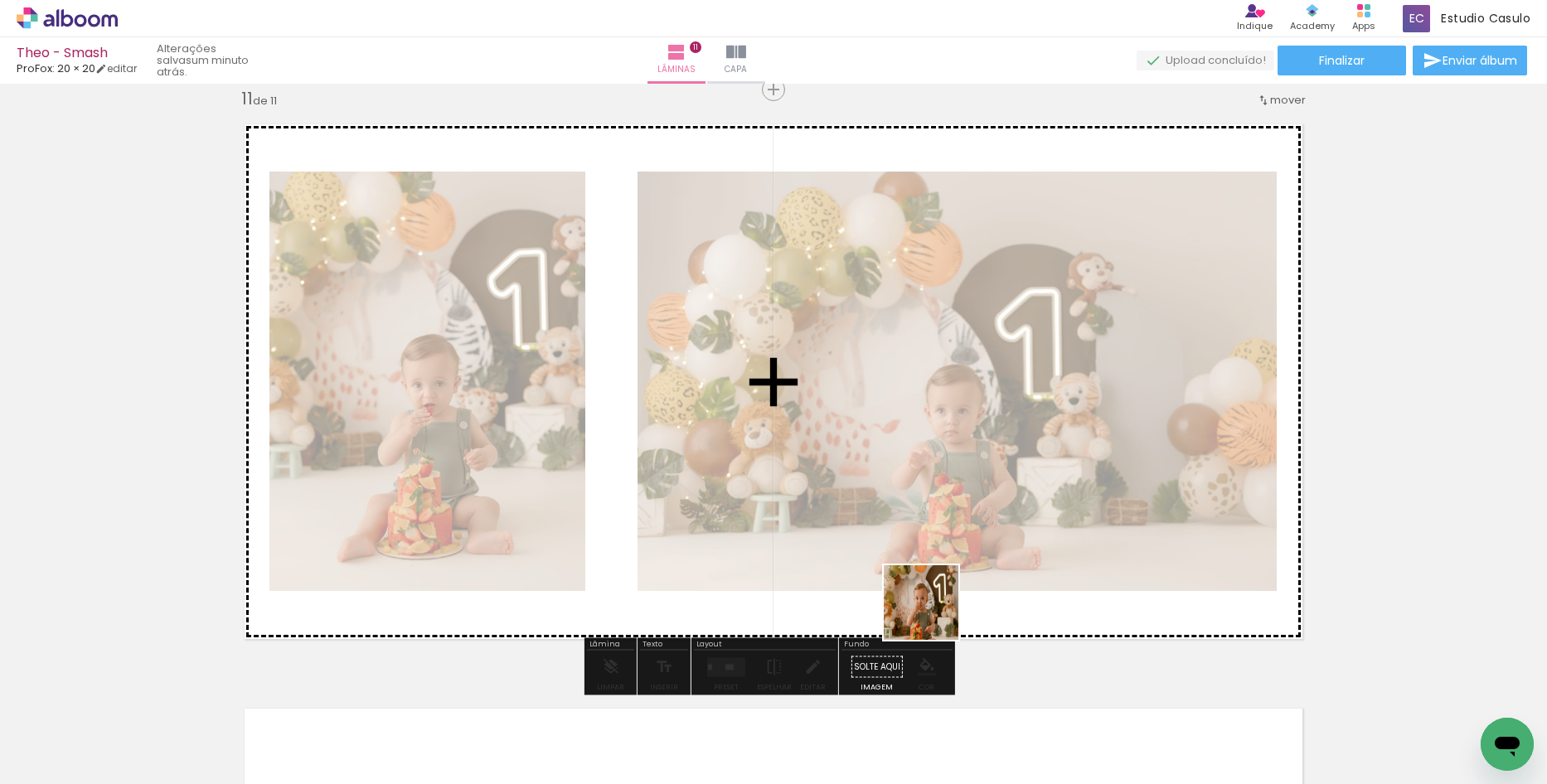
drag, startPoint x: 638, startPoint y: 751, endPoint x: 934, endPoint y: 615, distance: 325.7
click at [934, 615] on quentale-workspace at bounding box center [774, 392] width 1547 height 784
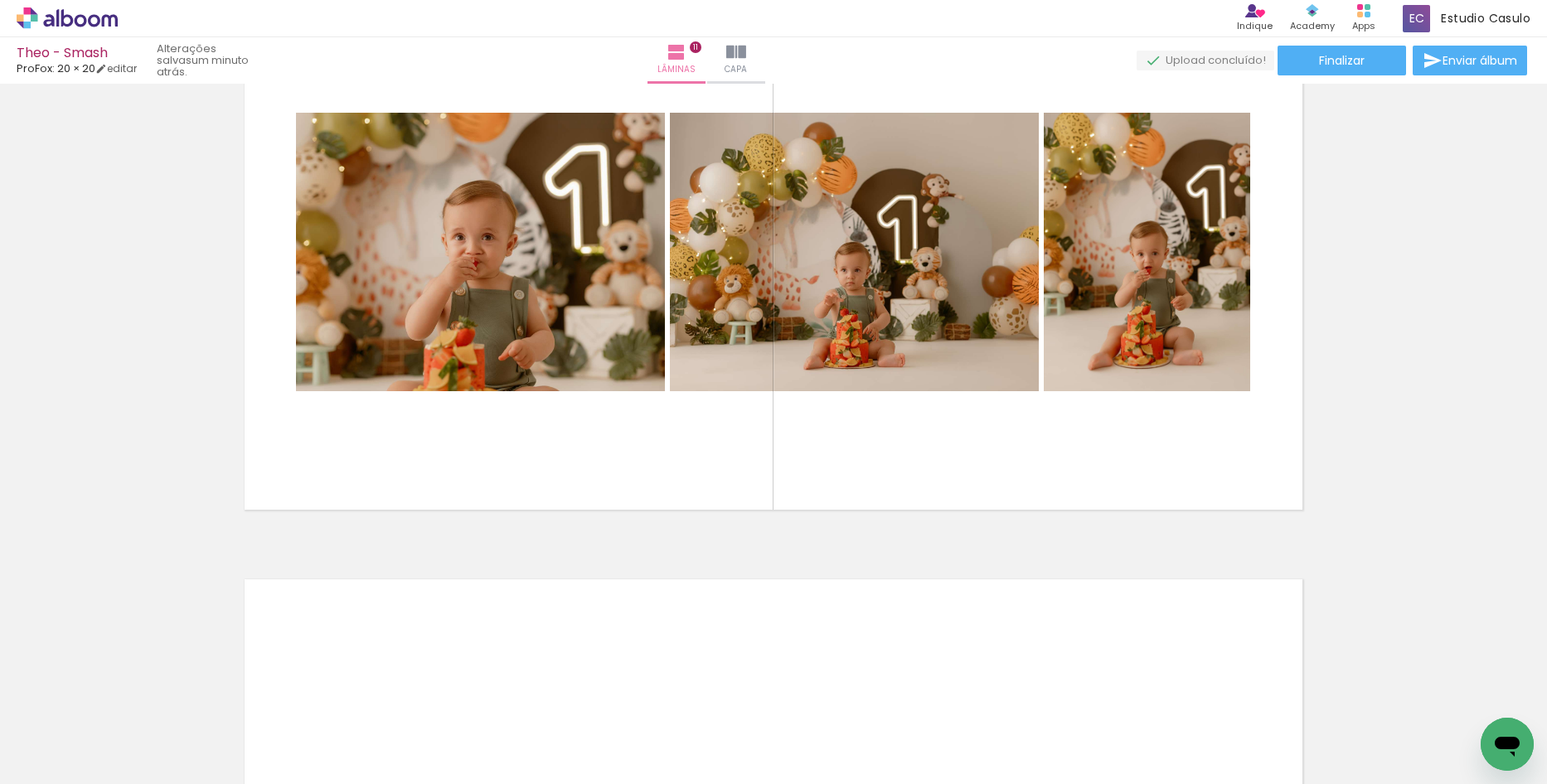
scroll to position [5947, 0]
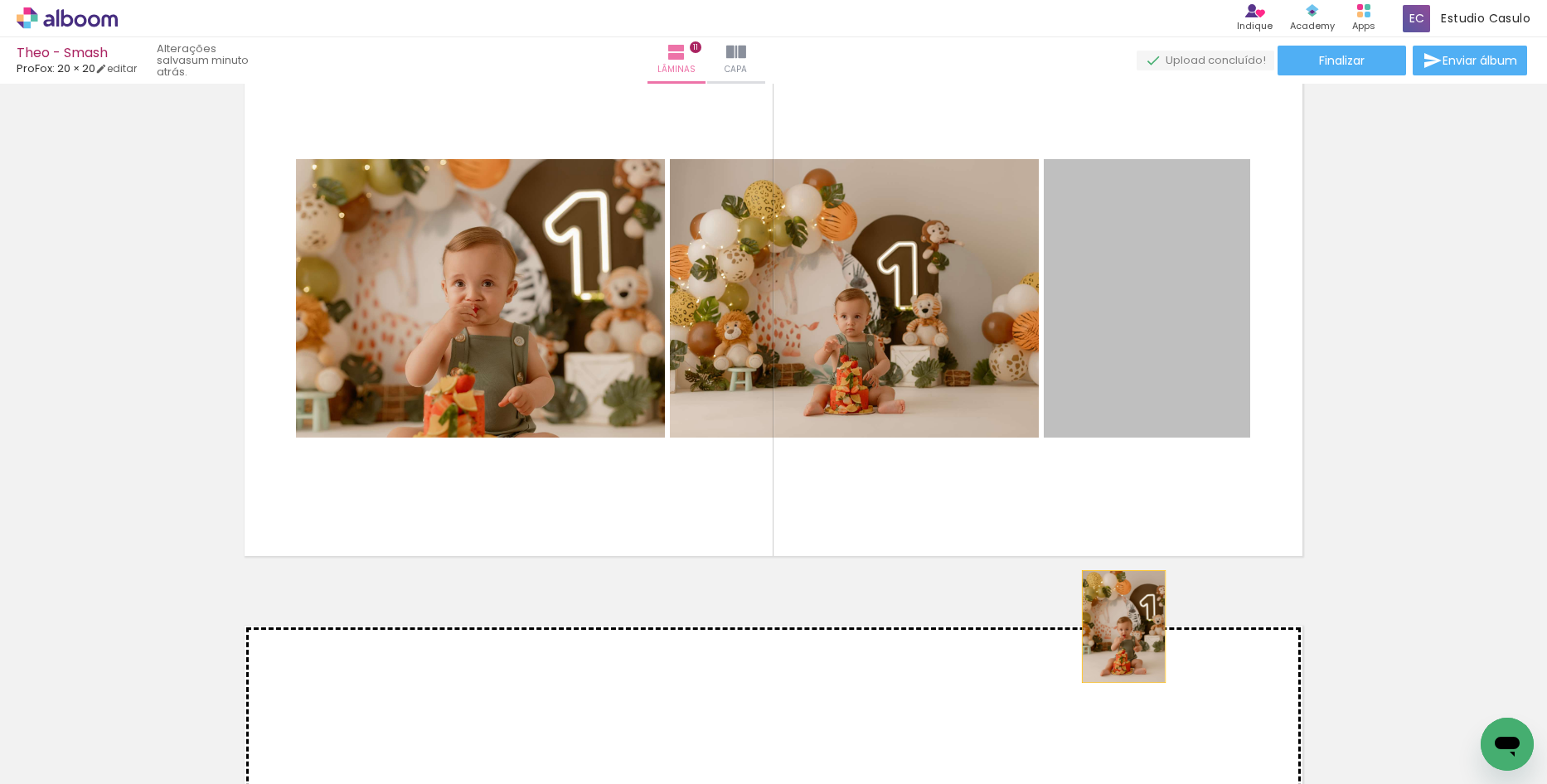
drag, startPoint x: 1158, startPoint y: 359, endPoint x: 1118, endPoint y: 627, distance: 271.0
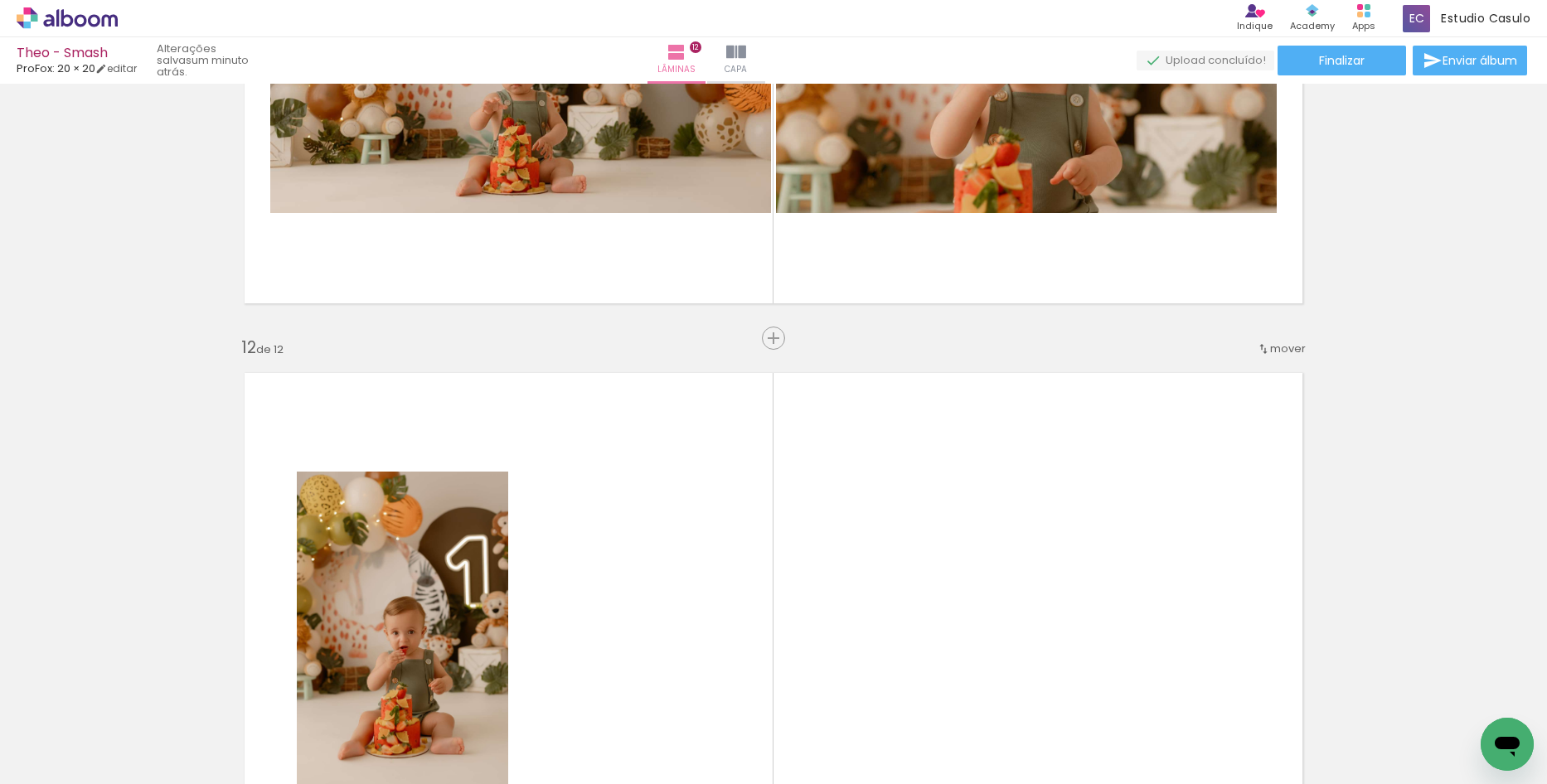
scroll to position [6117, 0]
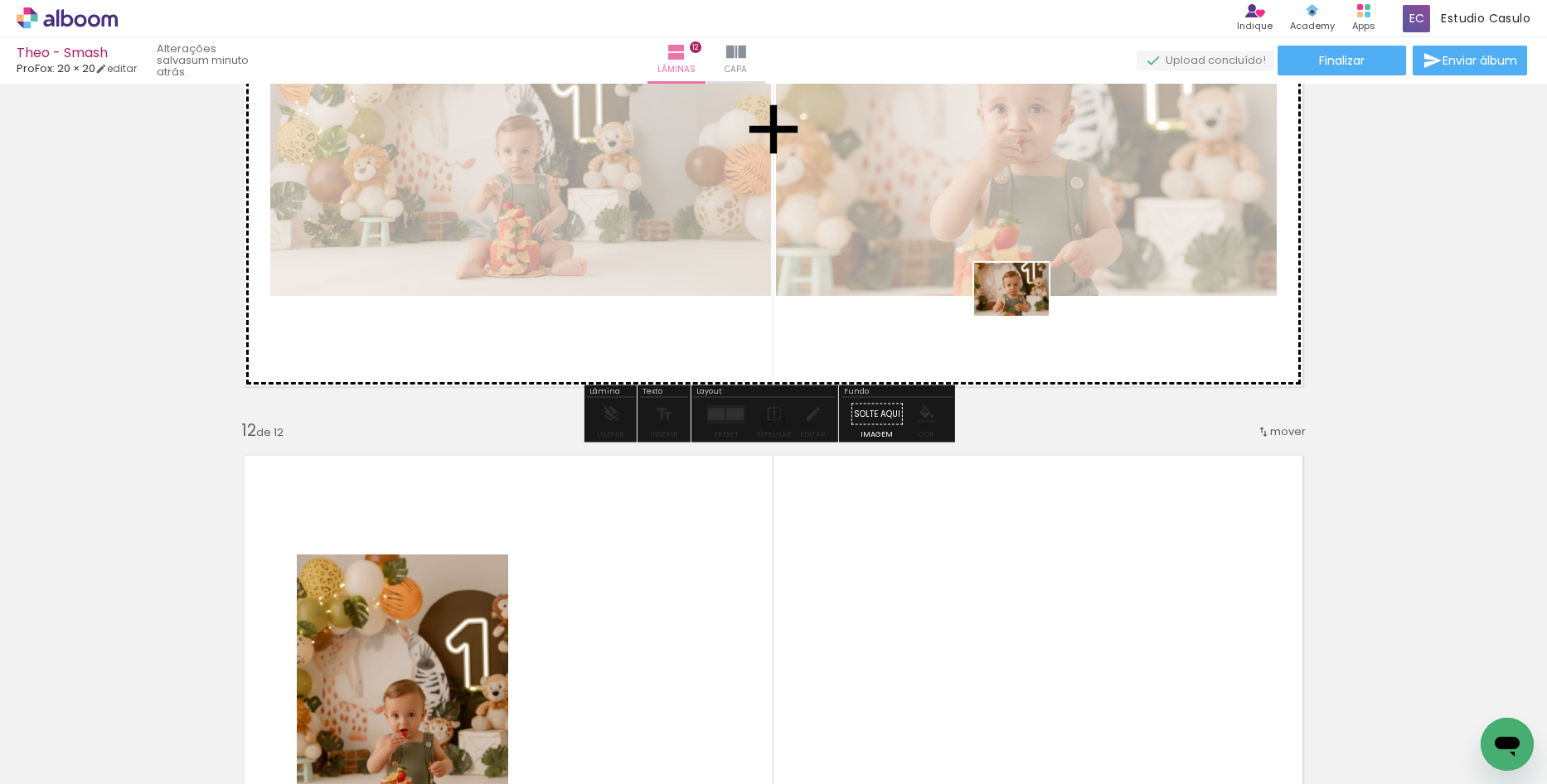
drag, startPoint x: 1003, startPoint y: 748, endPoint x: 1024, endPoint y: 313, distance: 435.5
click at [1024, 313] on quentale-workspace at bounding box center [774, 392] width 1547 height 784
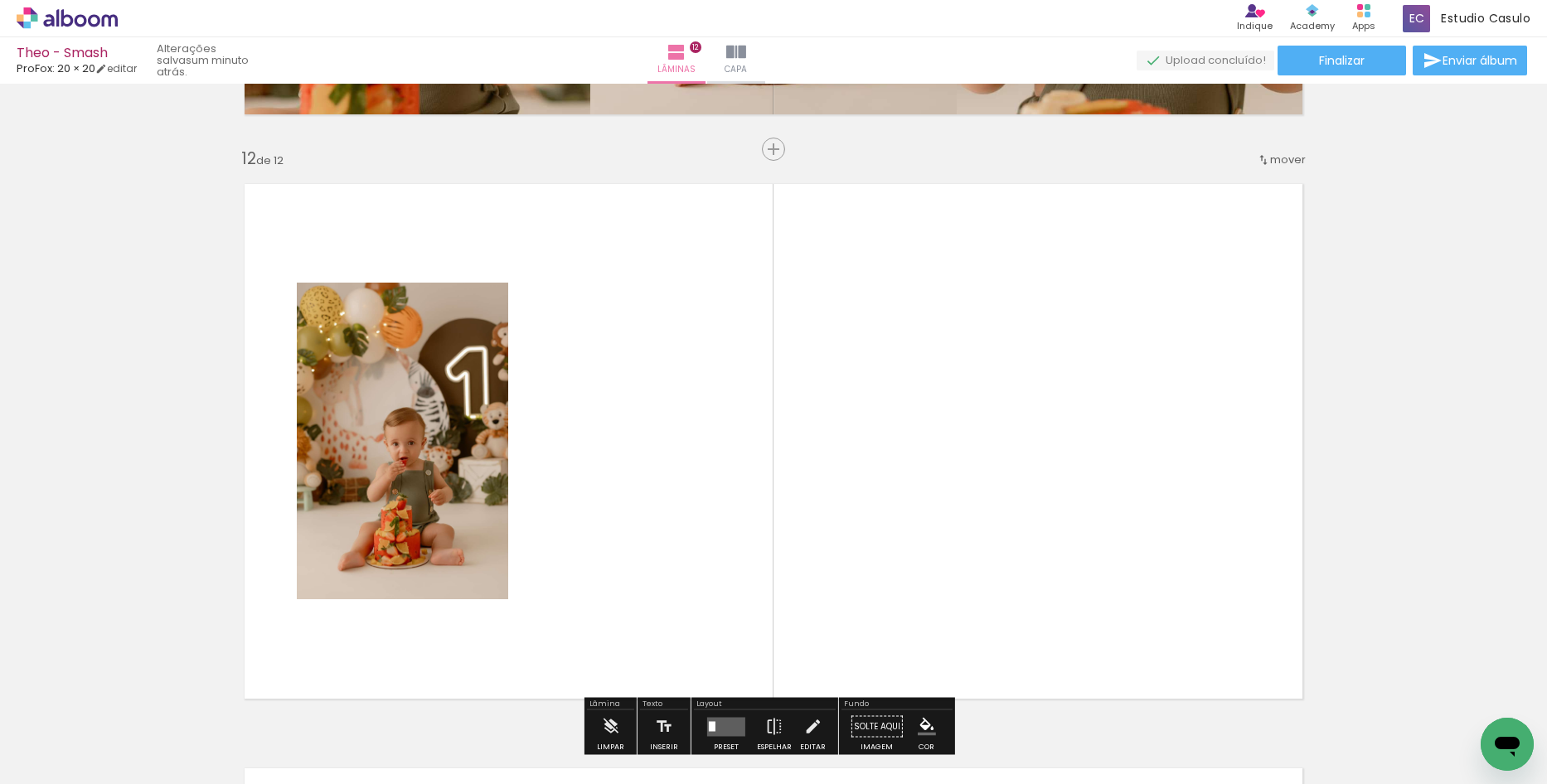
scroll to position [6448, 0]
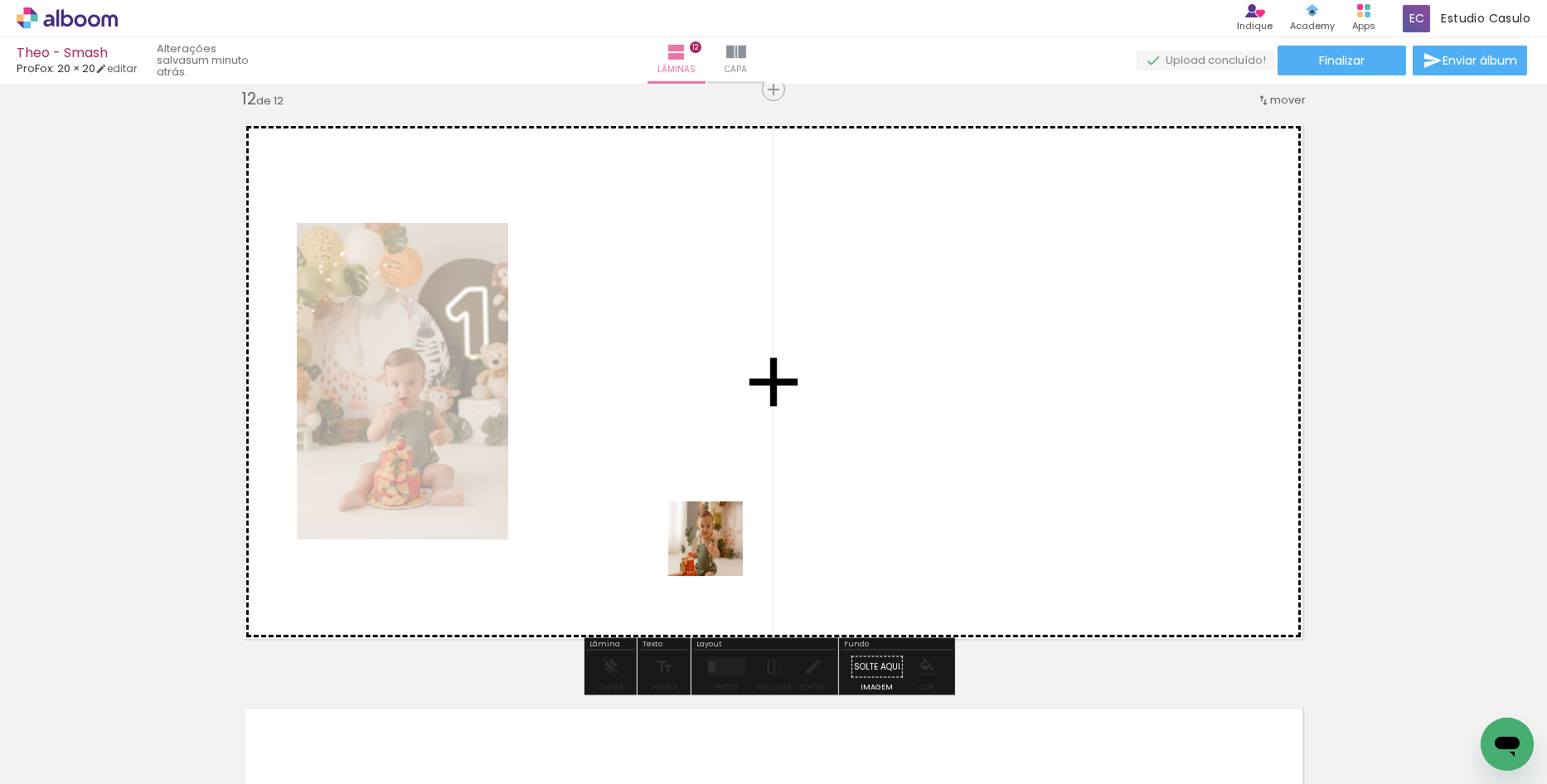
drag, startPoint x: 798, startPoint y: 745, endPoint x: 708, endPoint y: 525, distance: 237.7
click at [708, 525] on quentale-workspace at bounding box center [774, 392] width 1547 height 784
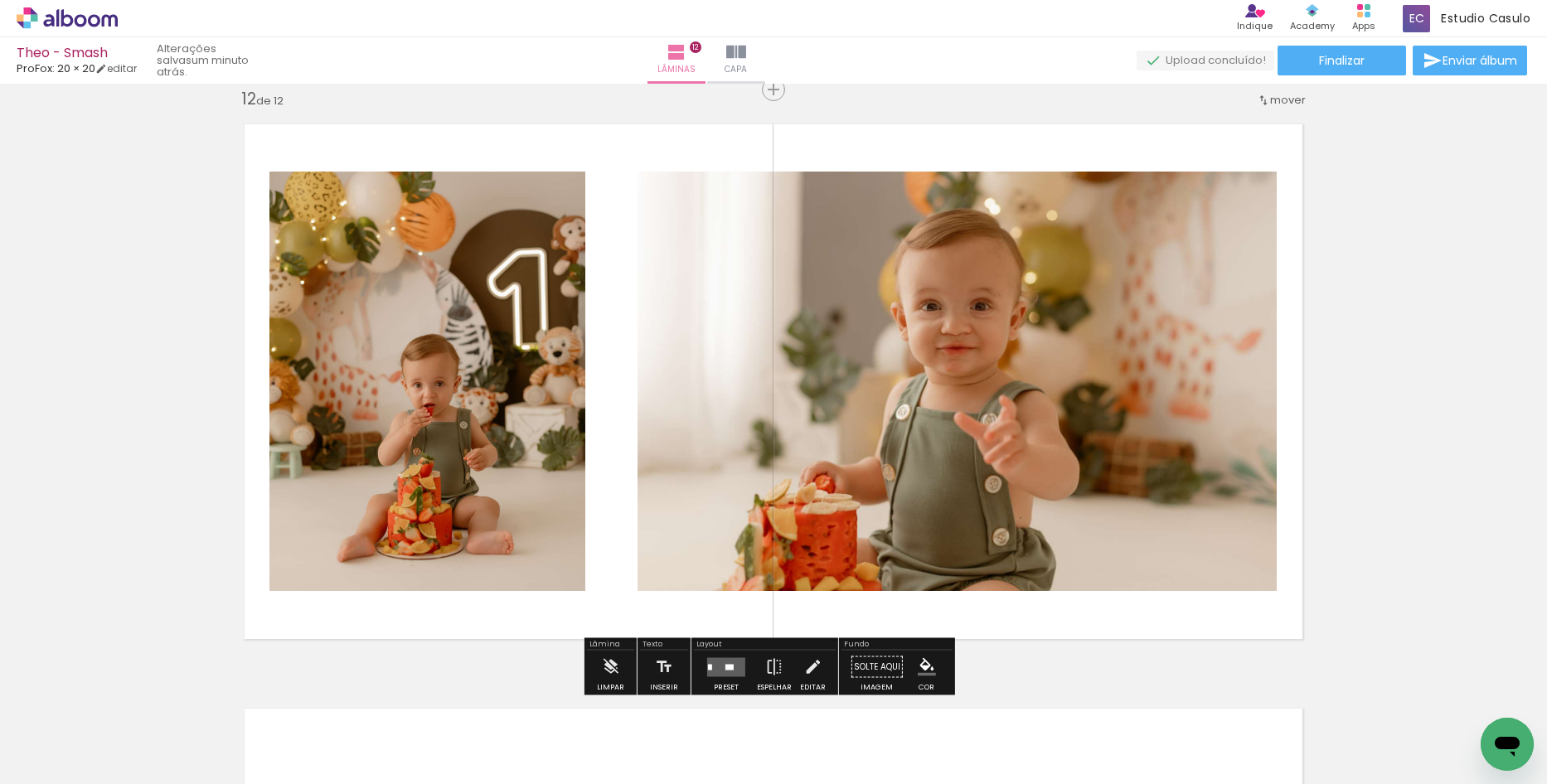
drag, startPoint x: 735, startPoint y: 742, endPoint x: 740, endPoint y: 551, distance: 191.1
click at [740, 541] on quentale-workspace at bounding box center [774, 392] width 1547 height 784
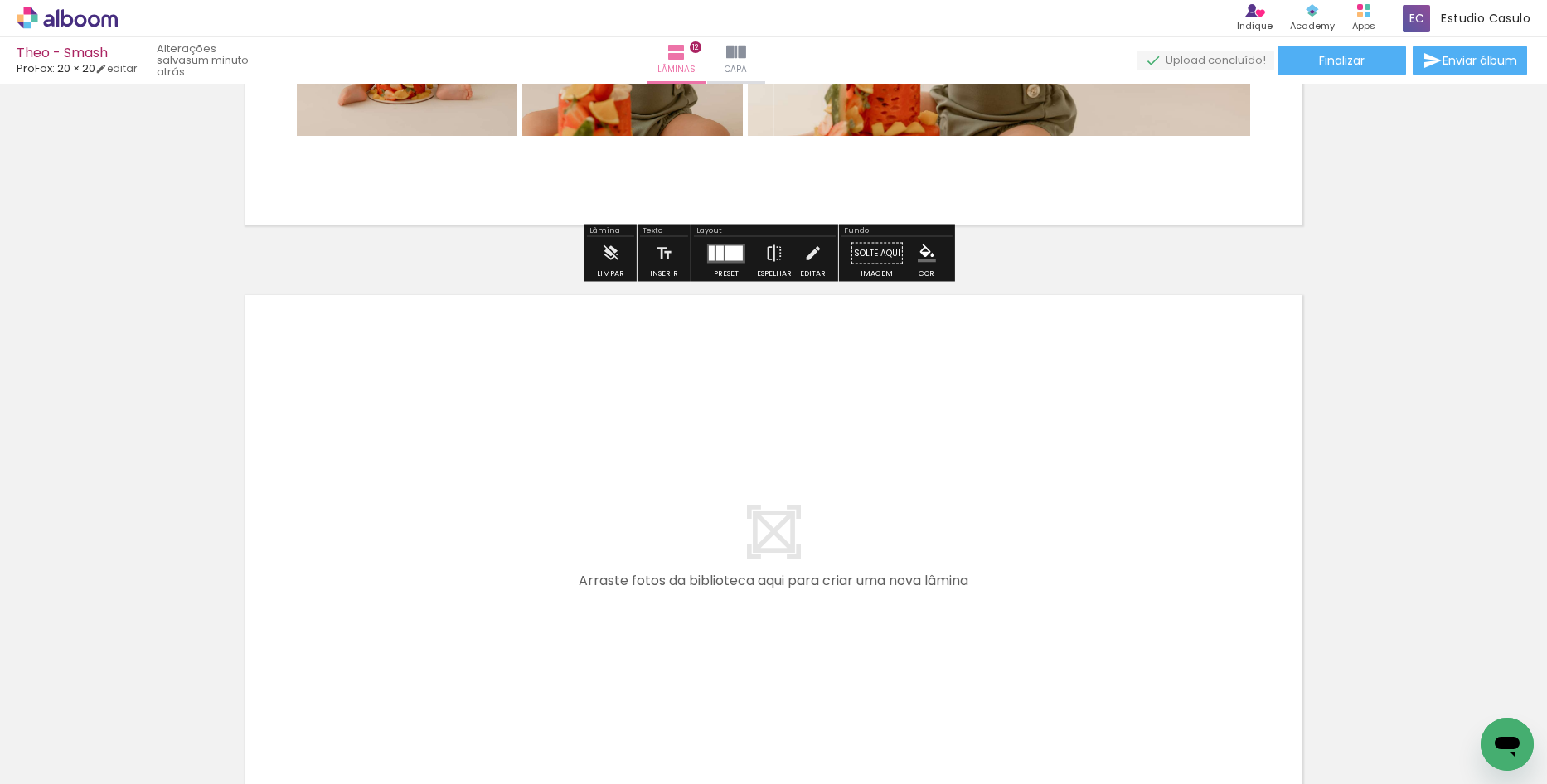
scroll to position [6862, 0]
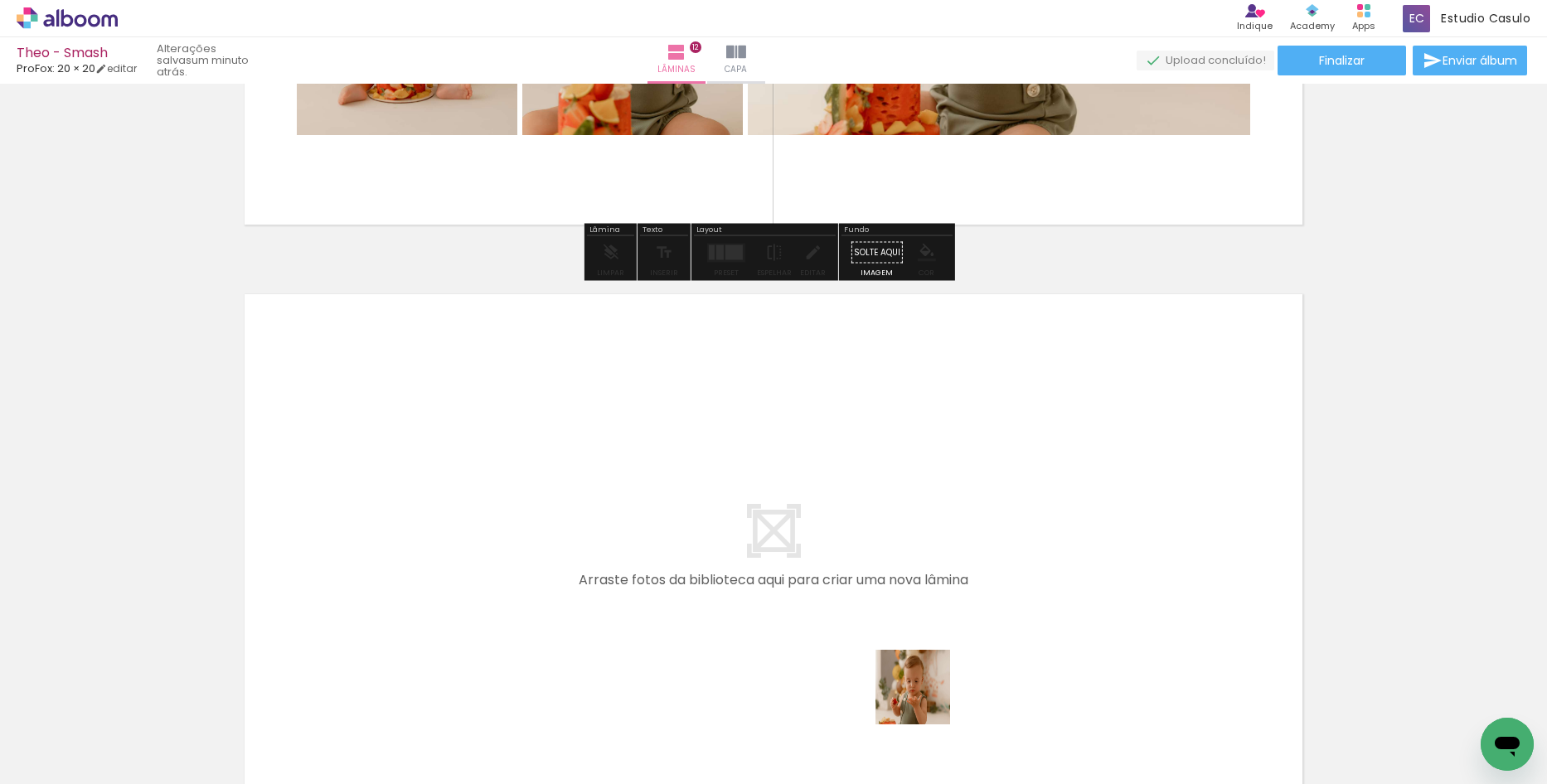
drag, startPoint x: 925, startPoint y: 699, endPoint x: 1004, endPoint y: 710, distance: 79.8
click at [878, 573] on quentale-workspace at bounding box center [774, 392] width 1547 height 784
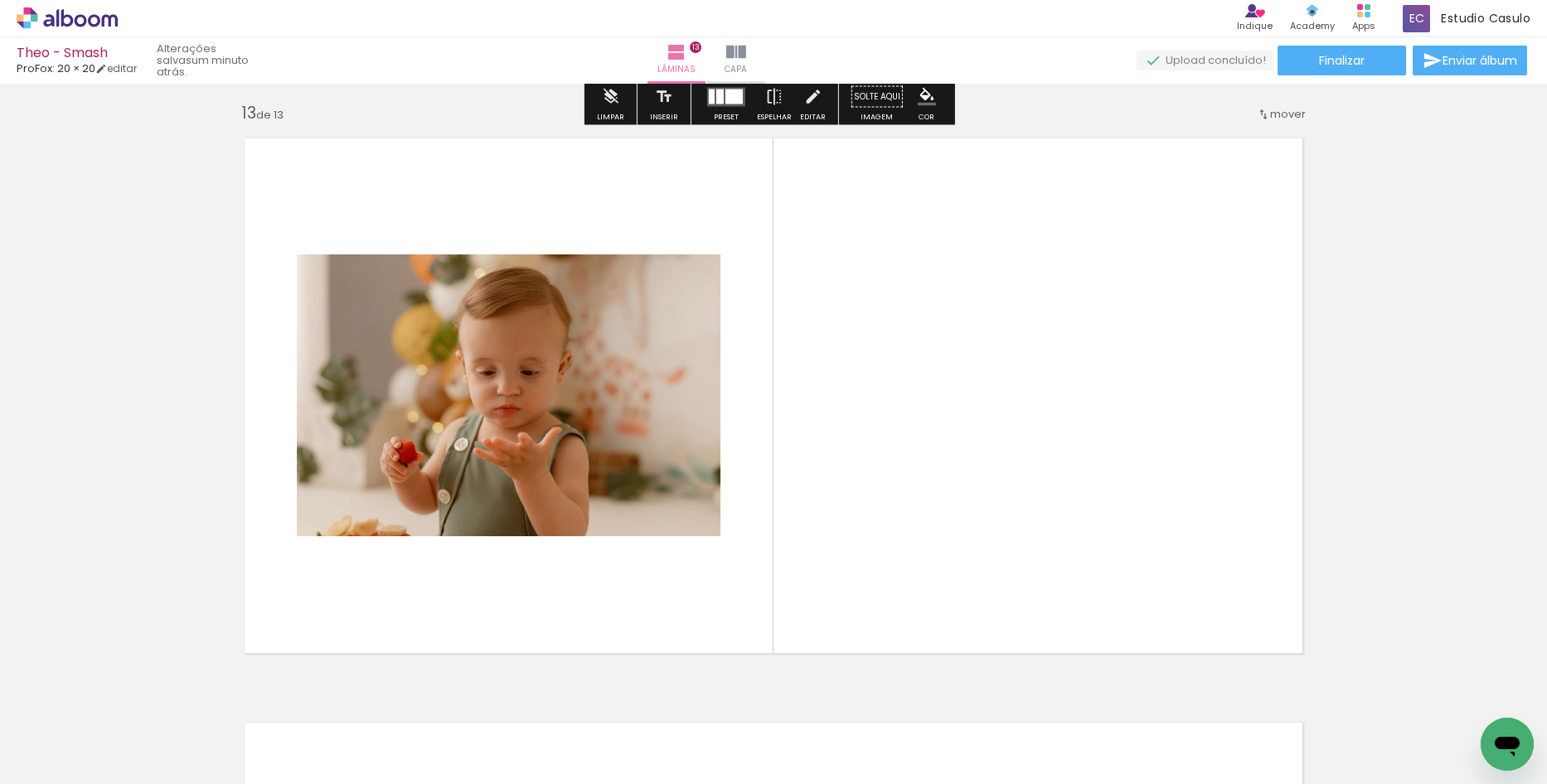
scroll to position [7032, 0]
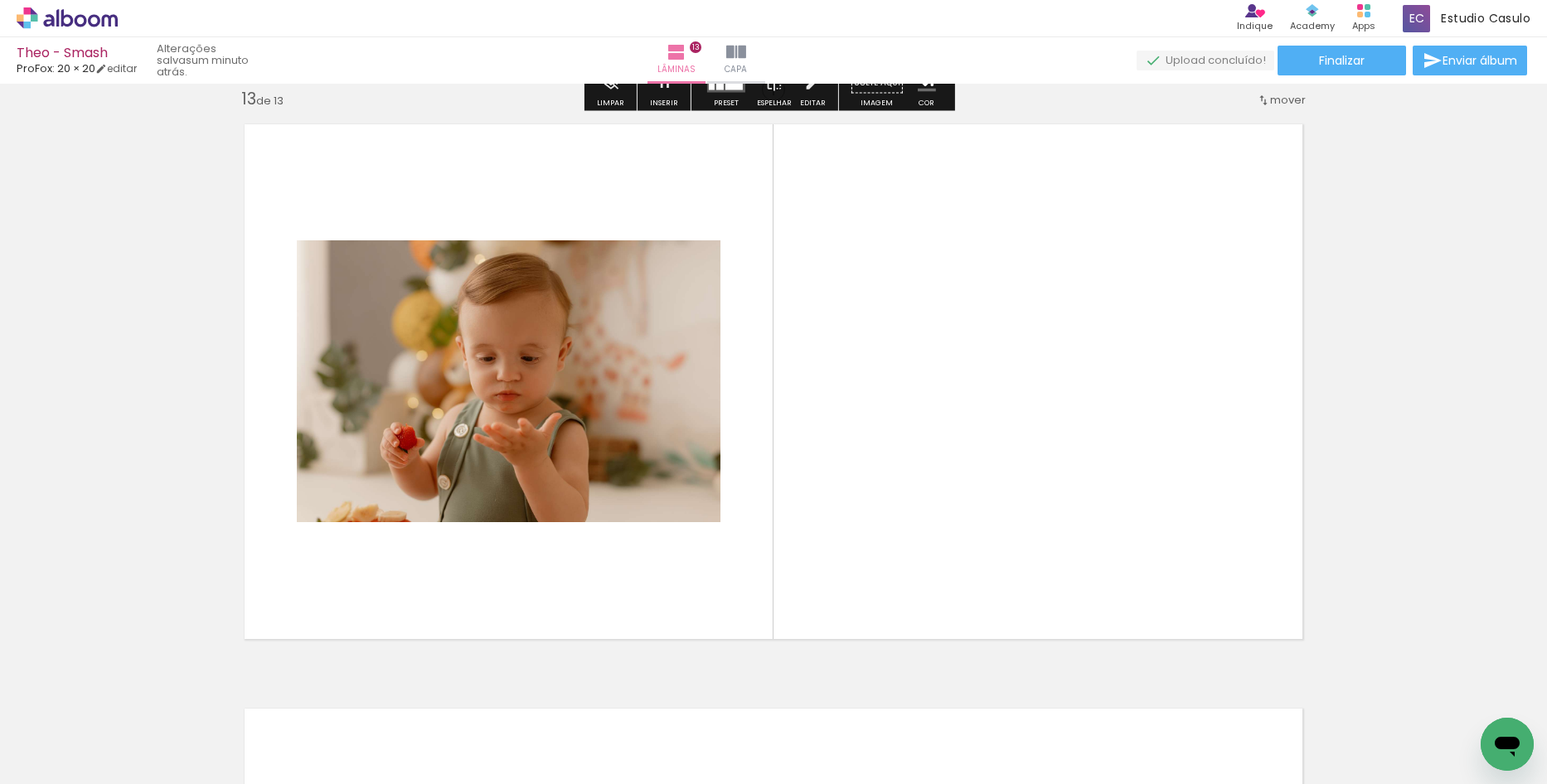
drag, startPoint x: 1076, startPoint y: 740, endPoint x: 1038, endPoint y: 638, distance: 108.8
click at [982, 564] on quentale-workspace at bounding box center [774, 392] width 1547 height 784
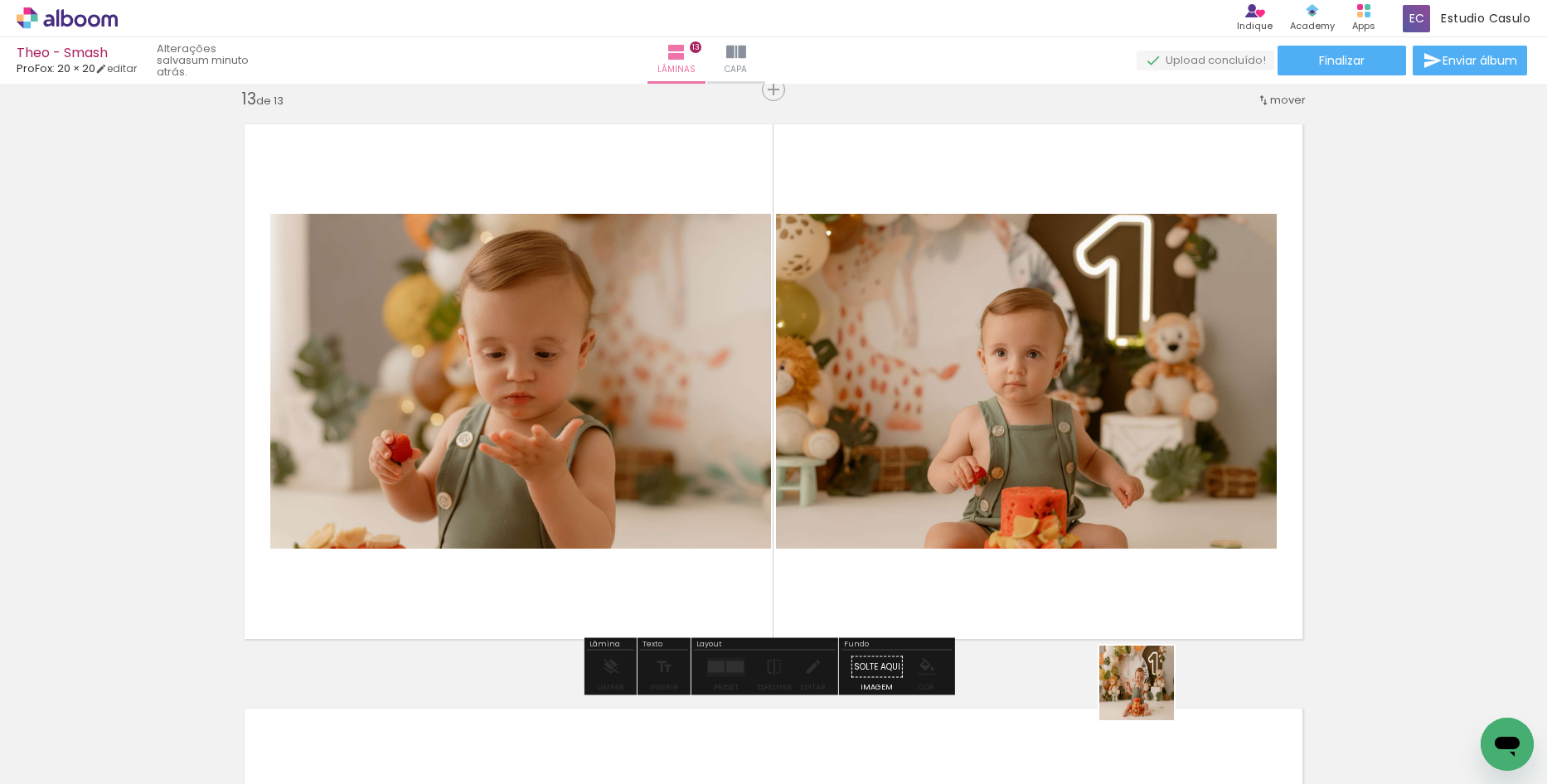
drag, startPoint x: 1149, startPoint y: 715, endPoint x: 1119, endPoint y: 536, distance: 181.5
click at [1119, 536] on quentale-workspace at bounding box center [774, 392] width 1547 height 784
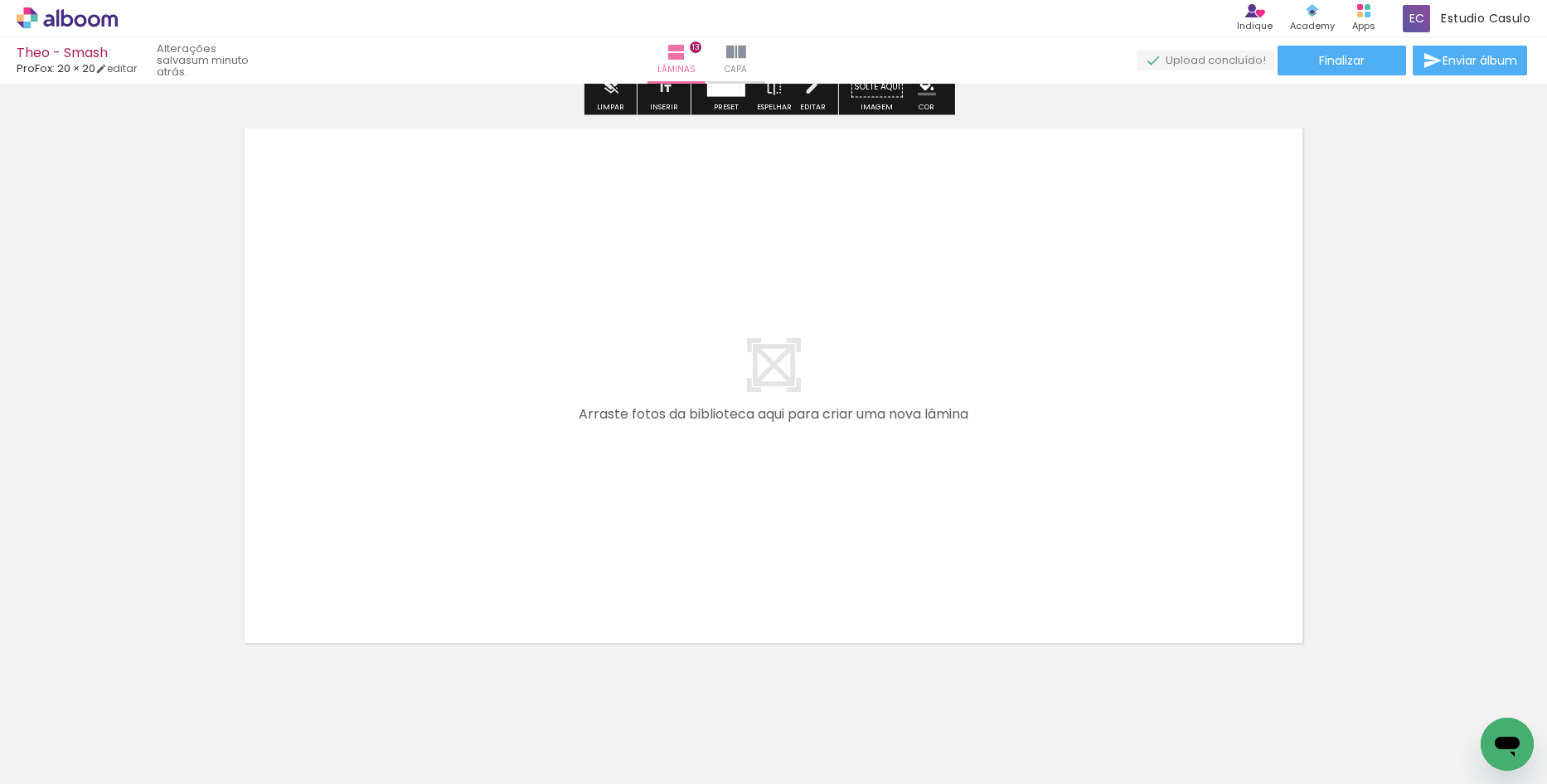
scroll to position [0, 2773]
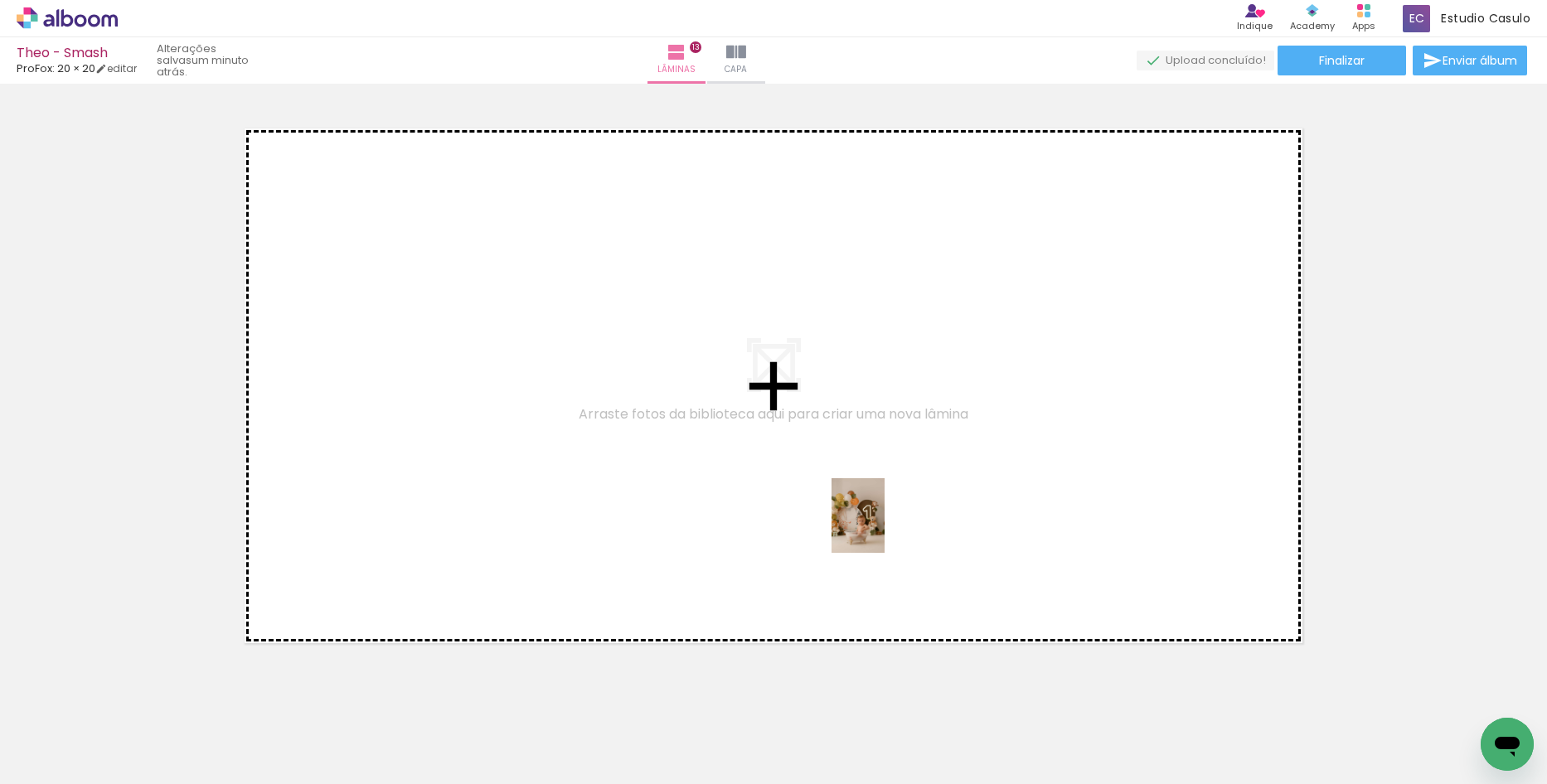
drag, startPoint x: 954, startPoint y: 741, endPoint x: 881, endPoint y: 528, distance: 225.2
click at [881, 528] on quentale-workspace at bounding box center [774, 392] width 1547 height 784
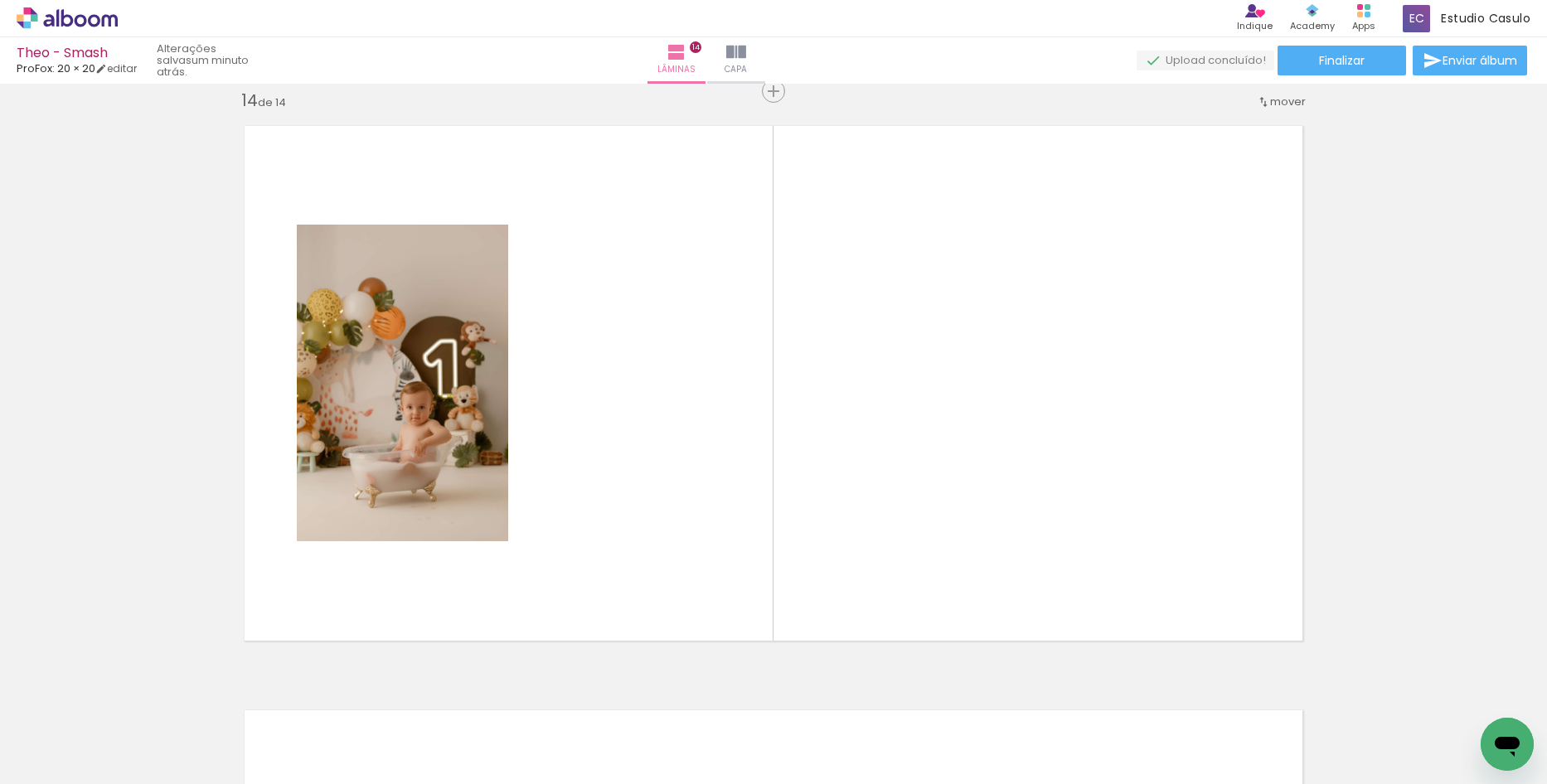
scroll to position [7617, 0]
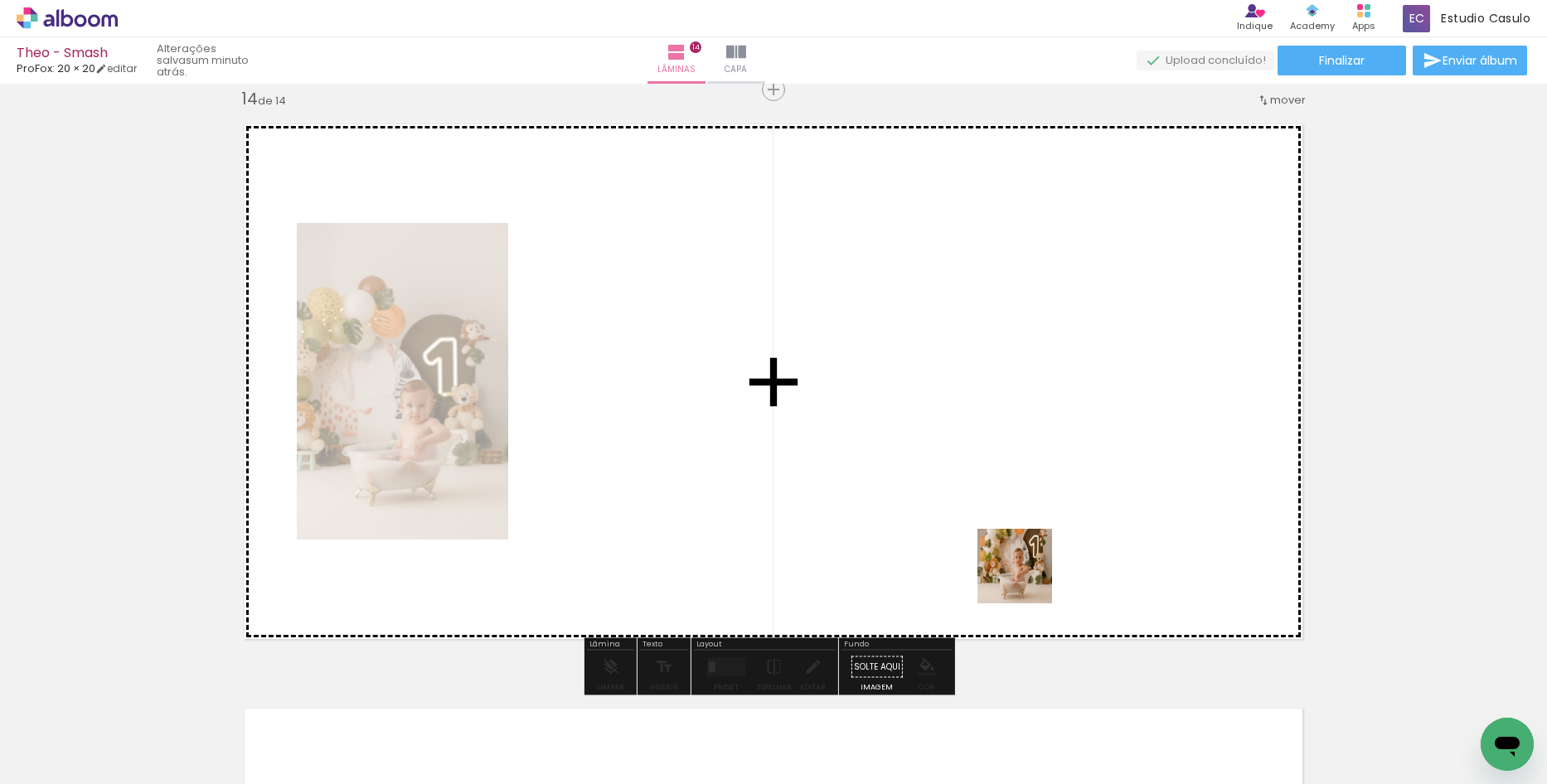
drag, startPoint x: 1025, startPoint y: 752, endPoint x: 977, endPoint y: 502, distance: 254.6
click at [977, 502] on quentale-workspace at bounding box center [774, 392] width 1547 height 784
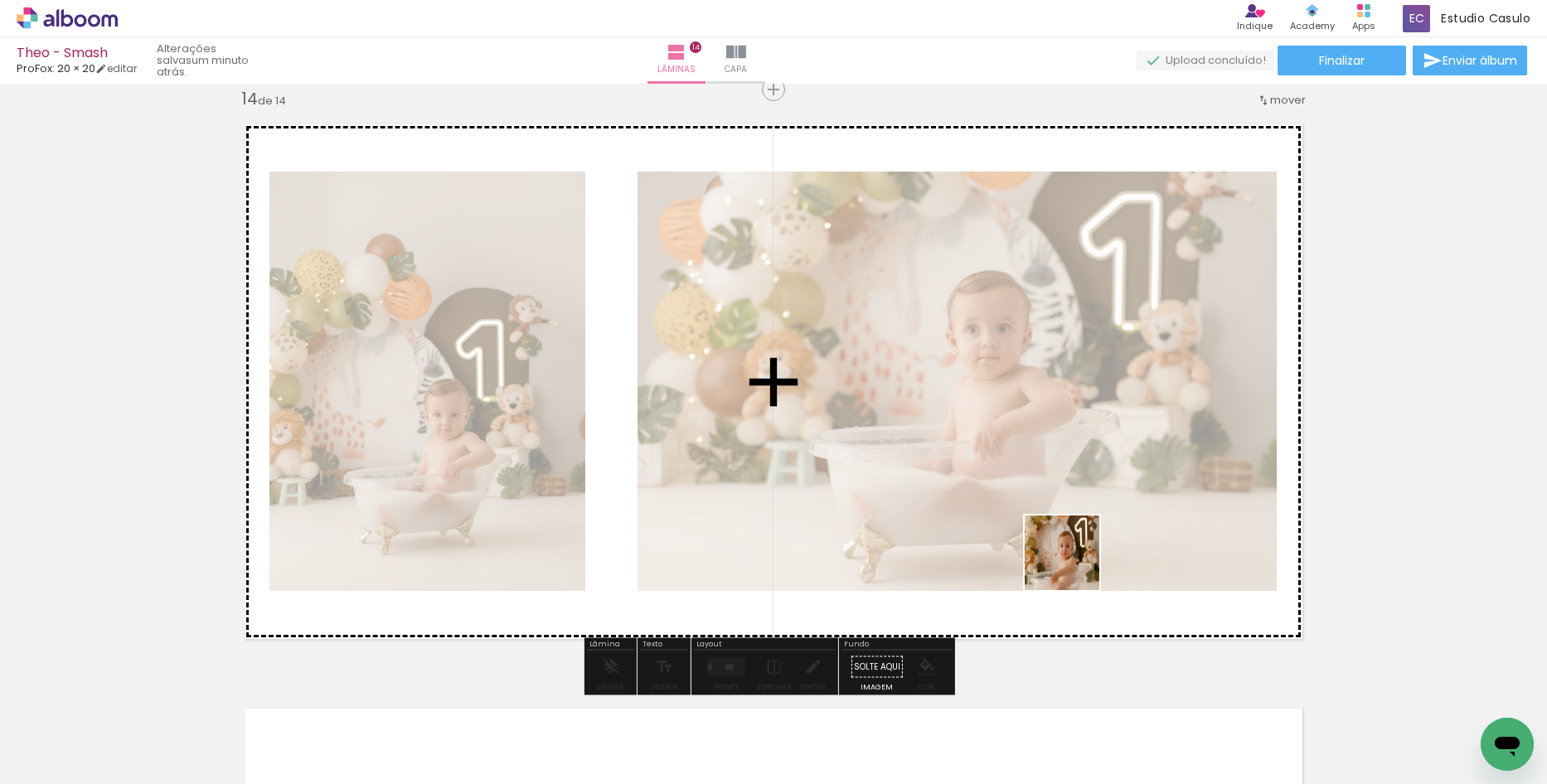
drag, startPoint x: 1104, startPoint y: 624, endPoint x: 1074, endPoint y: 566, distance: 65.3
click at [1074, 566] on quentale-workspace at bounding box center [774, 392] width 1547 height 784
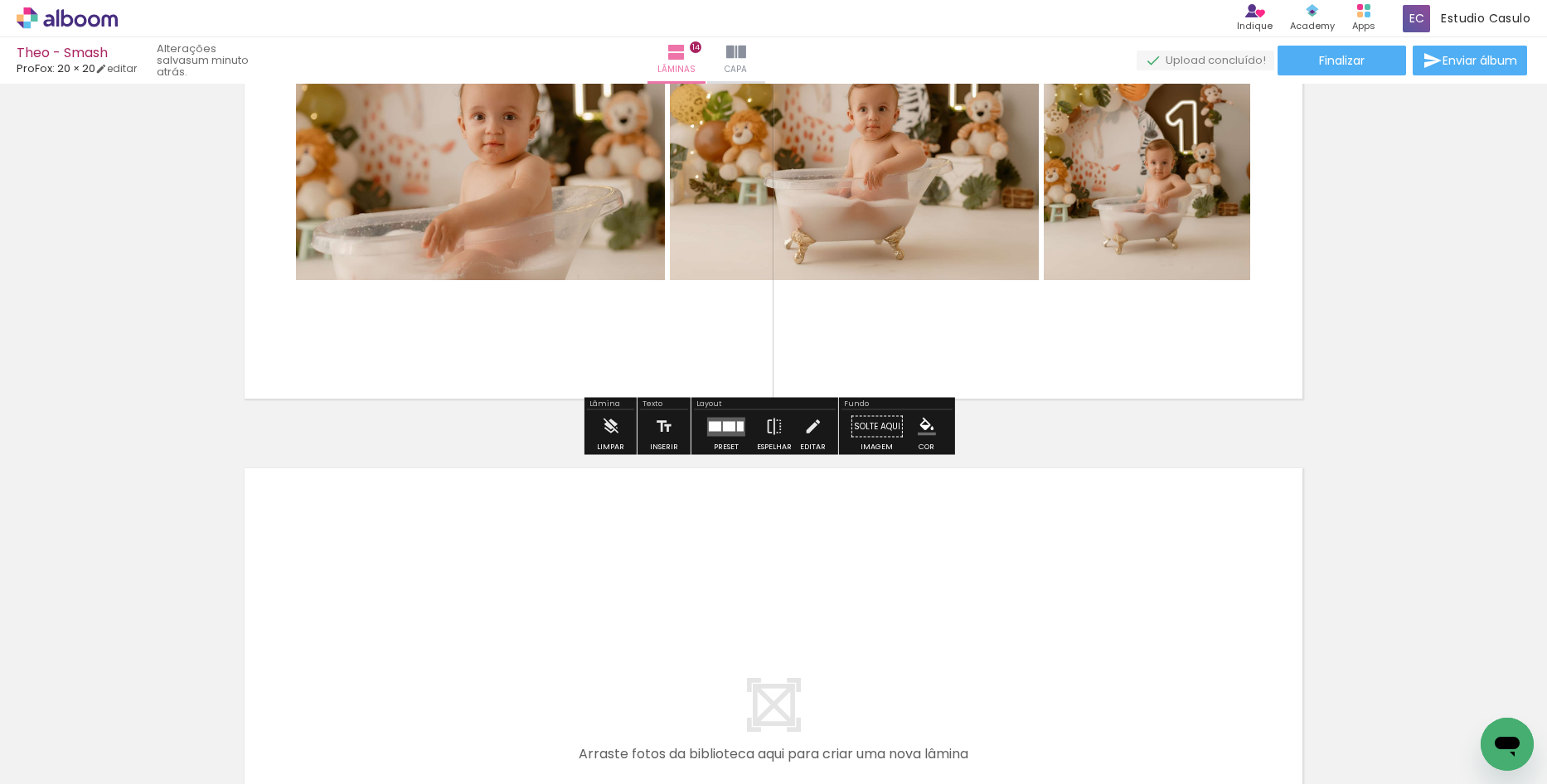
scroll to position [7866, 0]
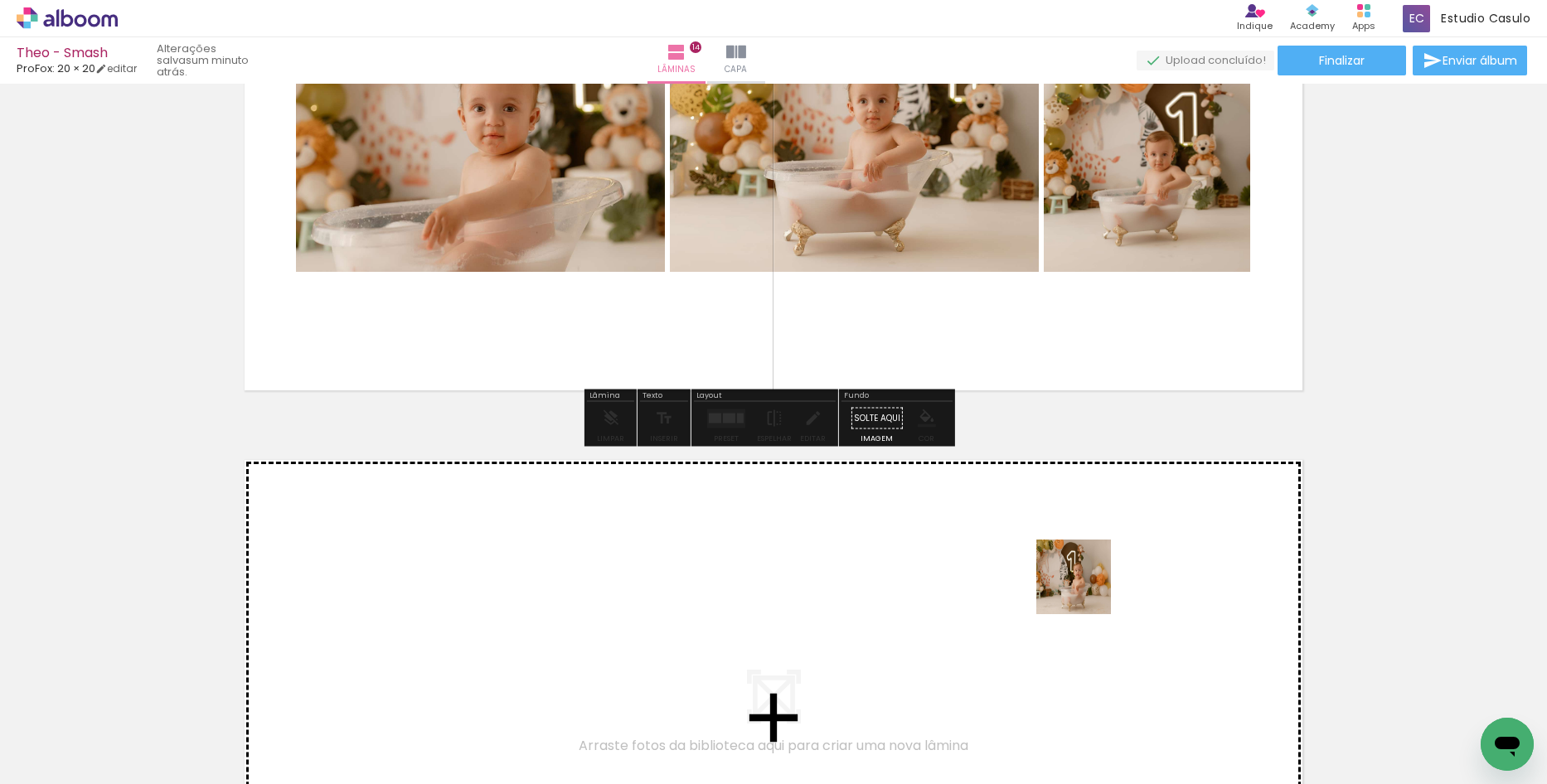
drag, startPoint x: 1229, startPoint y: 747, endPoint x: 1083, endPoint y: 588, distance: 215.9
click at [1083, 588] on quentale-workspace at bounding box center [774, 392] width 1547 height 784
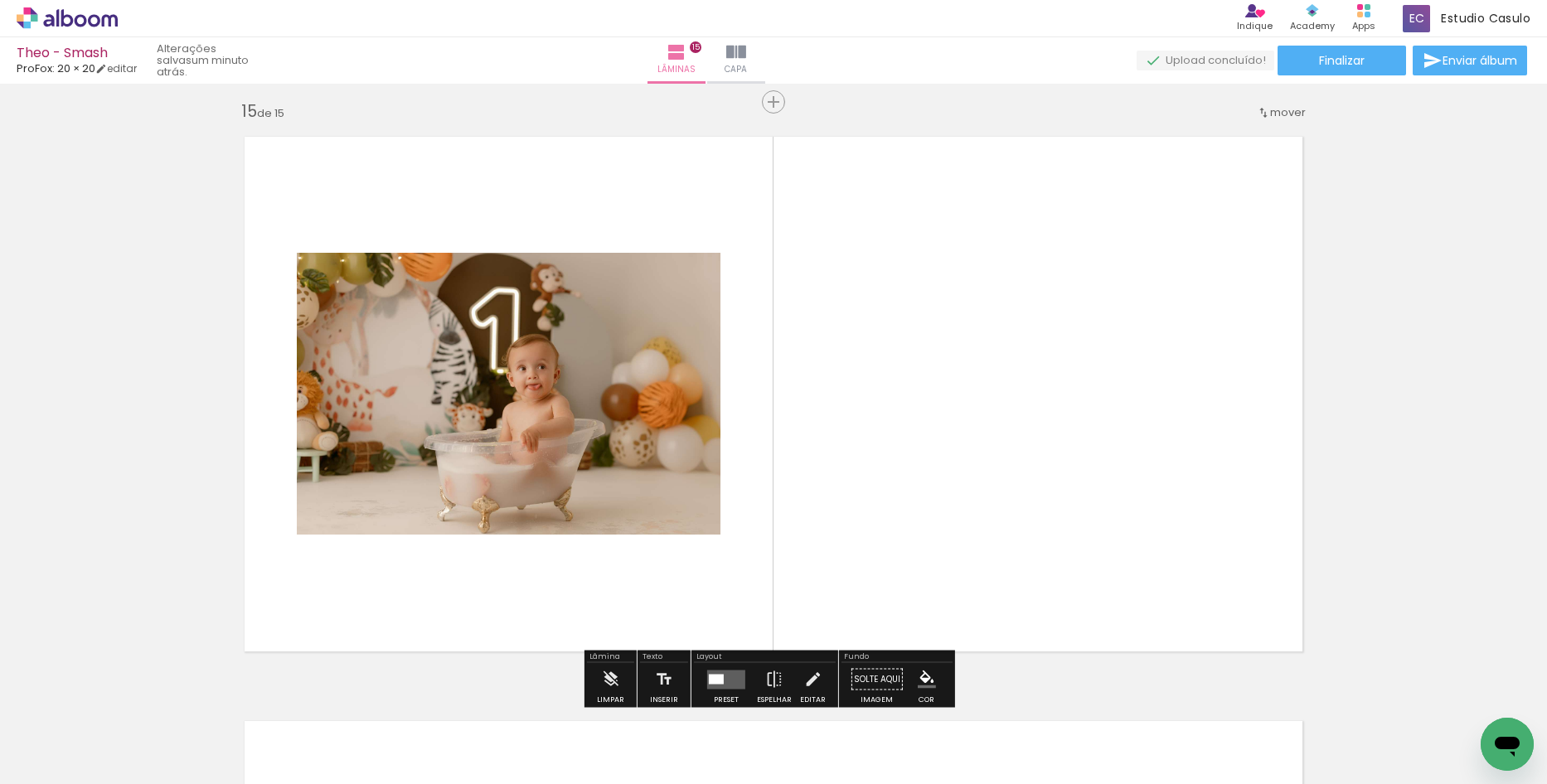
scroll to position [8201, 0]
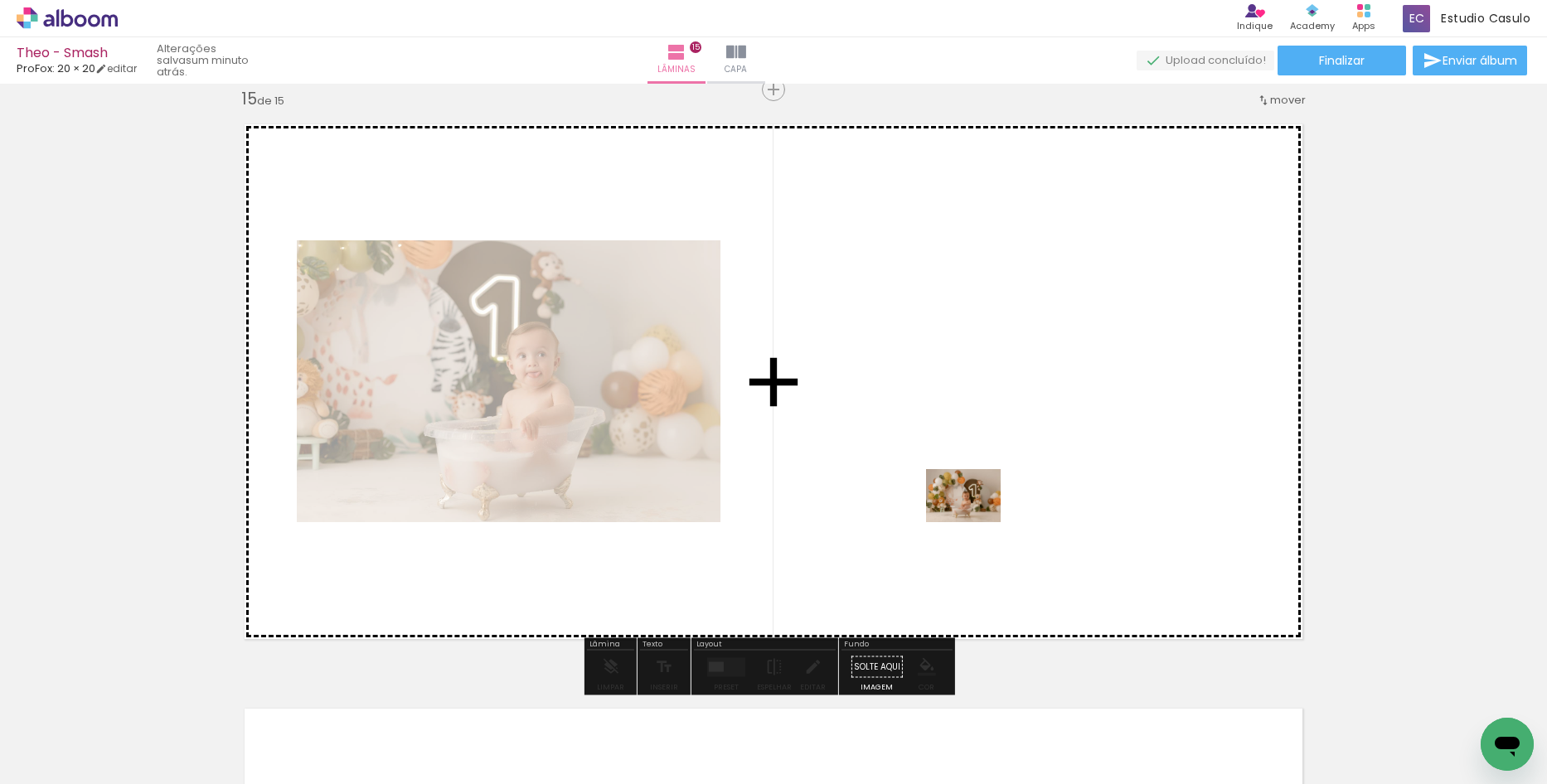
drag, startPoint x: 1301, startPoint y: 724, endPoint x: 976, endPoint y: 519, distance: 384.3
click at [976, 519] on quentale-workspace at bounding box center [774, 392] width 1547 height 784
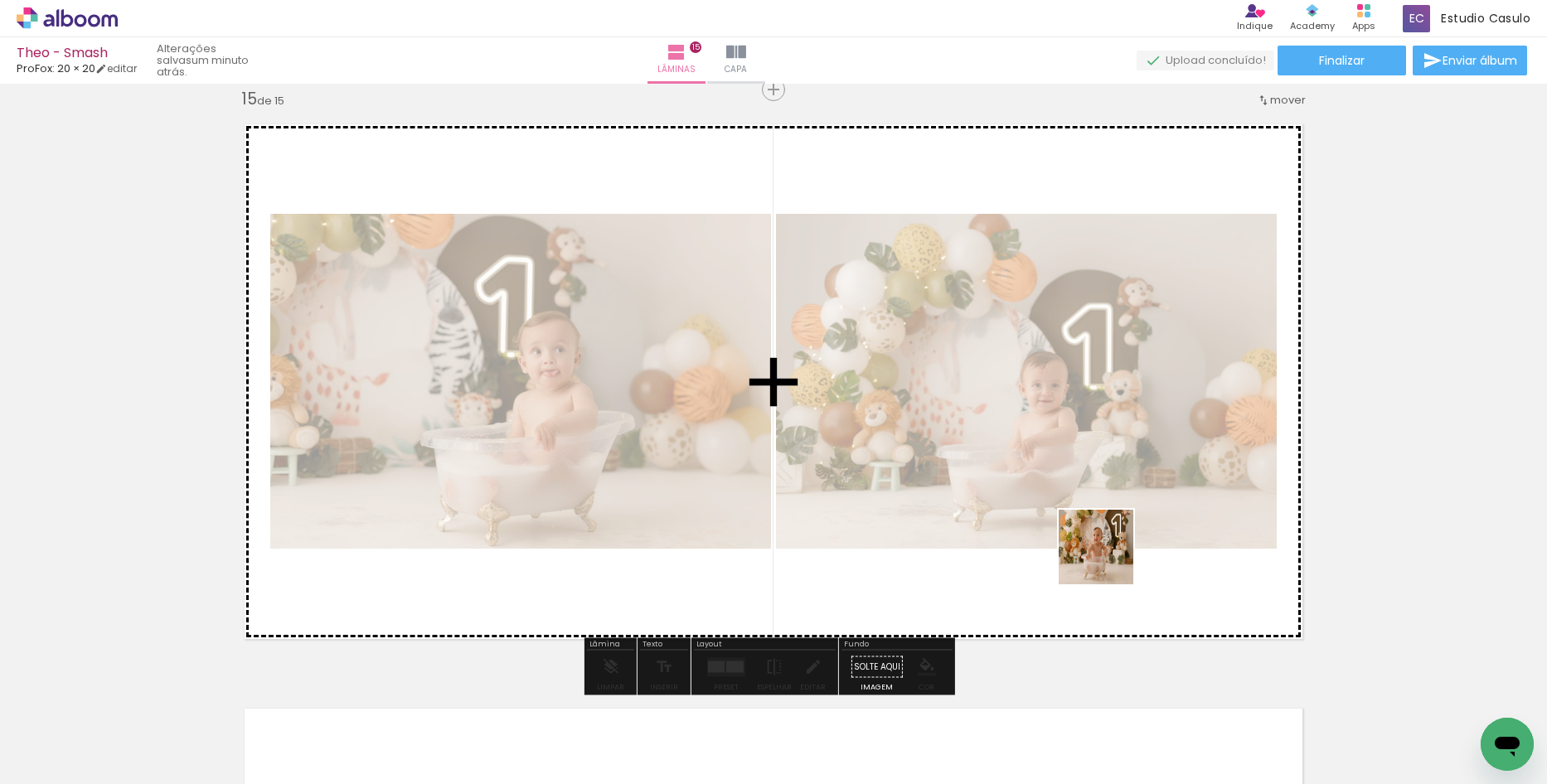
drag, startPoint x: 1372, startPoint y: 725, endPoint x: 1077, endPoint y: 554, distance: 341.0
click at [1077, 554] on quentale-workspace at bounding box center [774, 392] width 1547 height 784
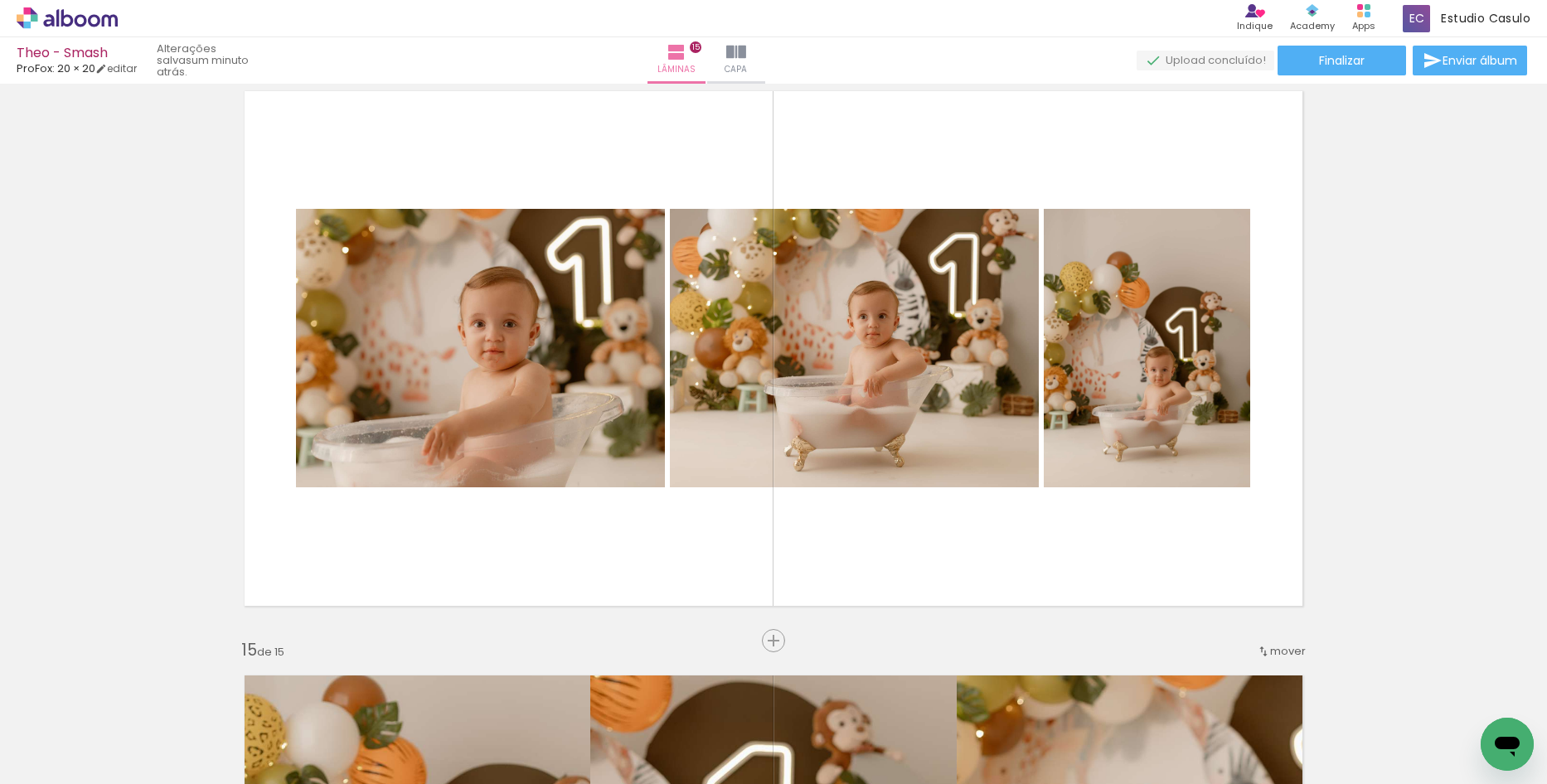
scroll to position [7621, 0]
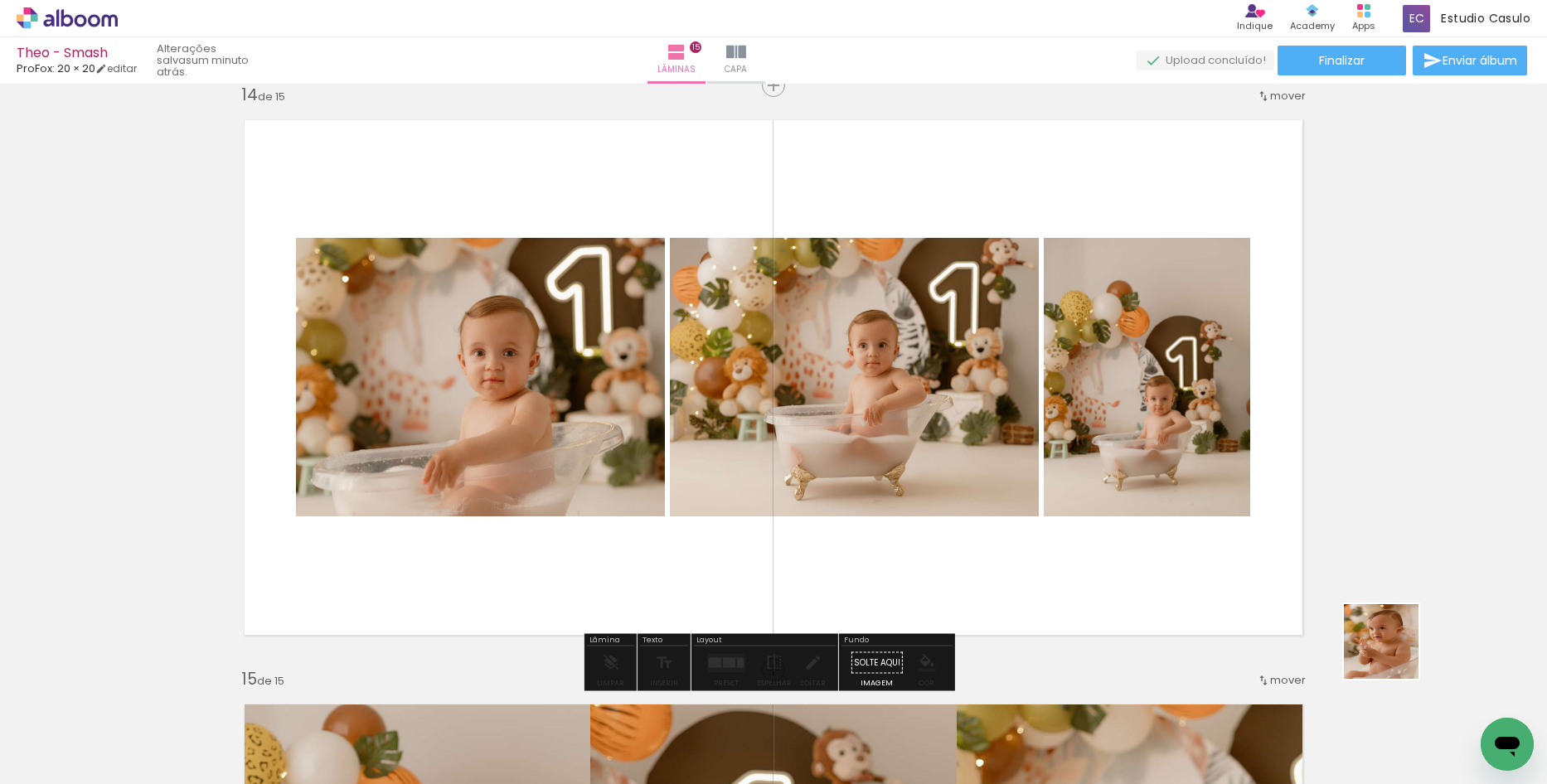
drag, startPoint x: 1467, startPoint y: 709, endPoint x: 1181, endPoint y: 530, distance: 337.4
click at [1181, 530] on quentale-workspace at bounding box center [774, 392] width 1547 height 784
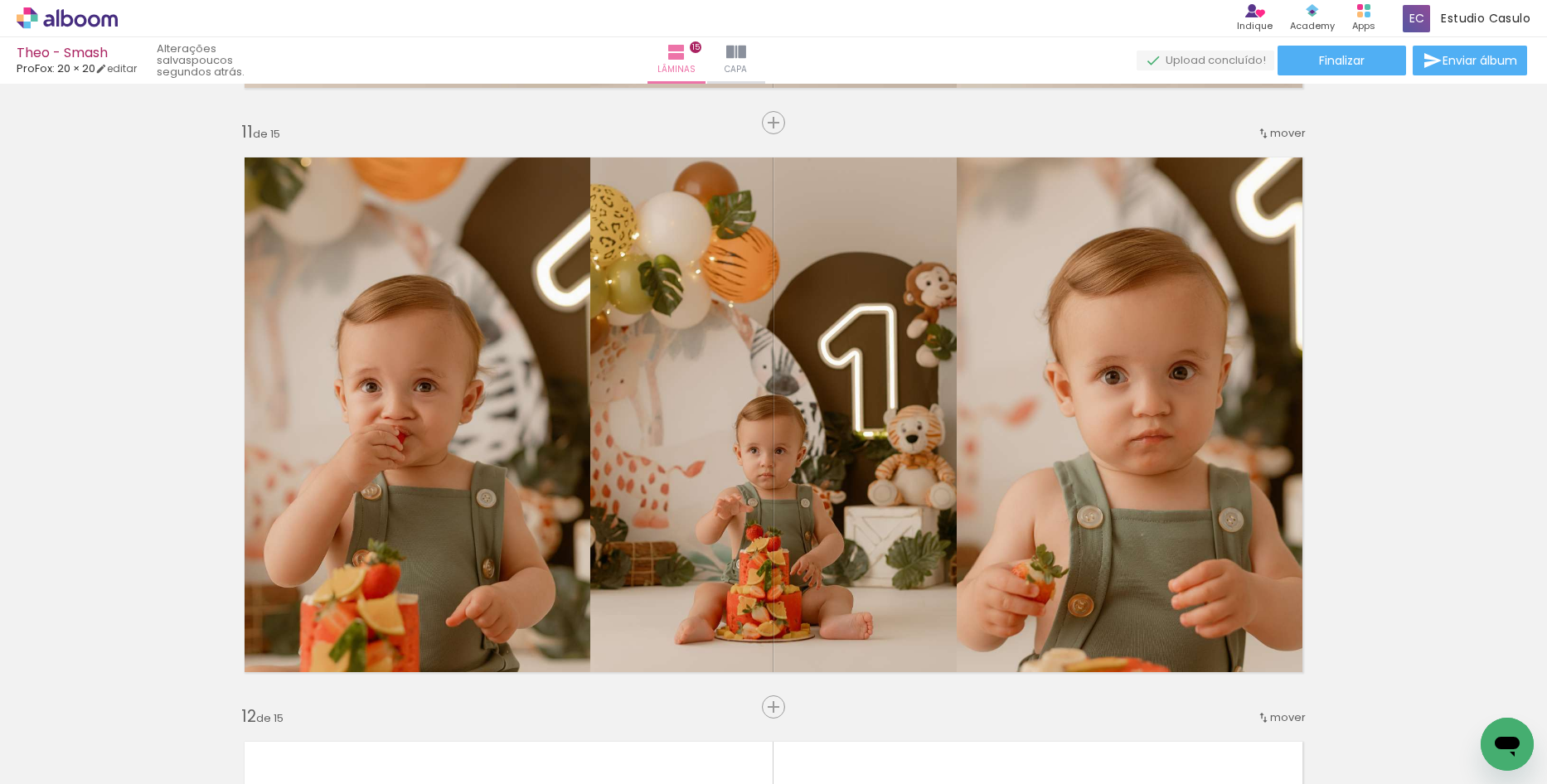
scroll to position [5801, 0]
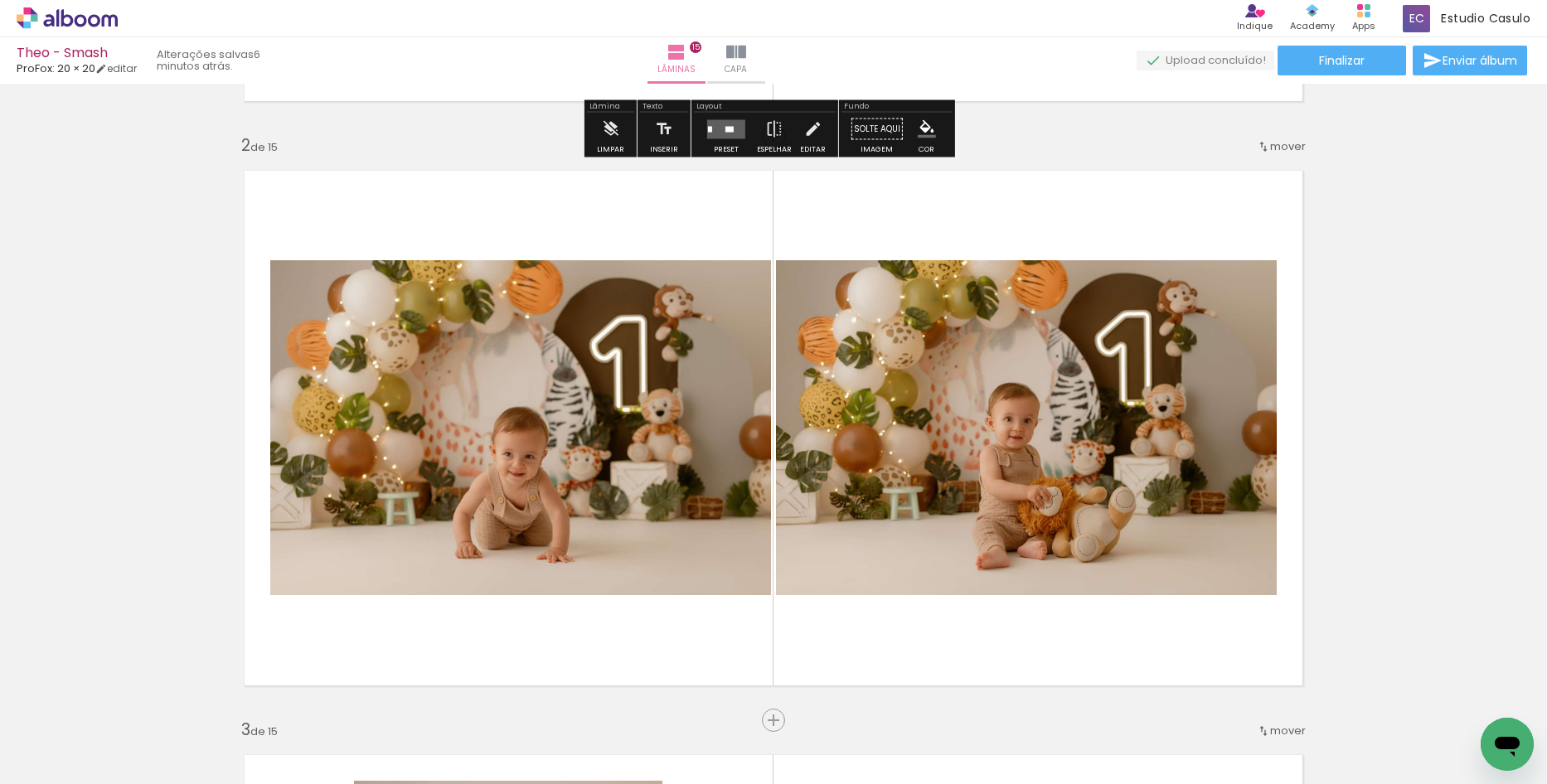
scroll to position [580, 0]
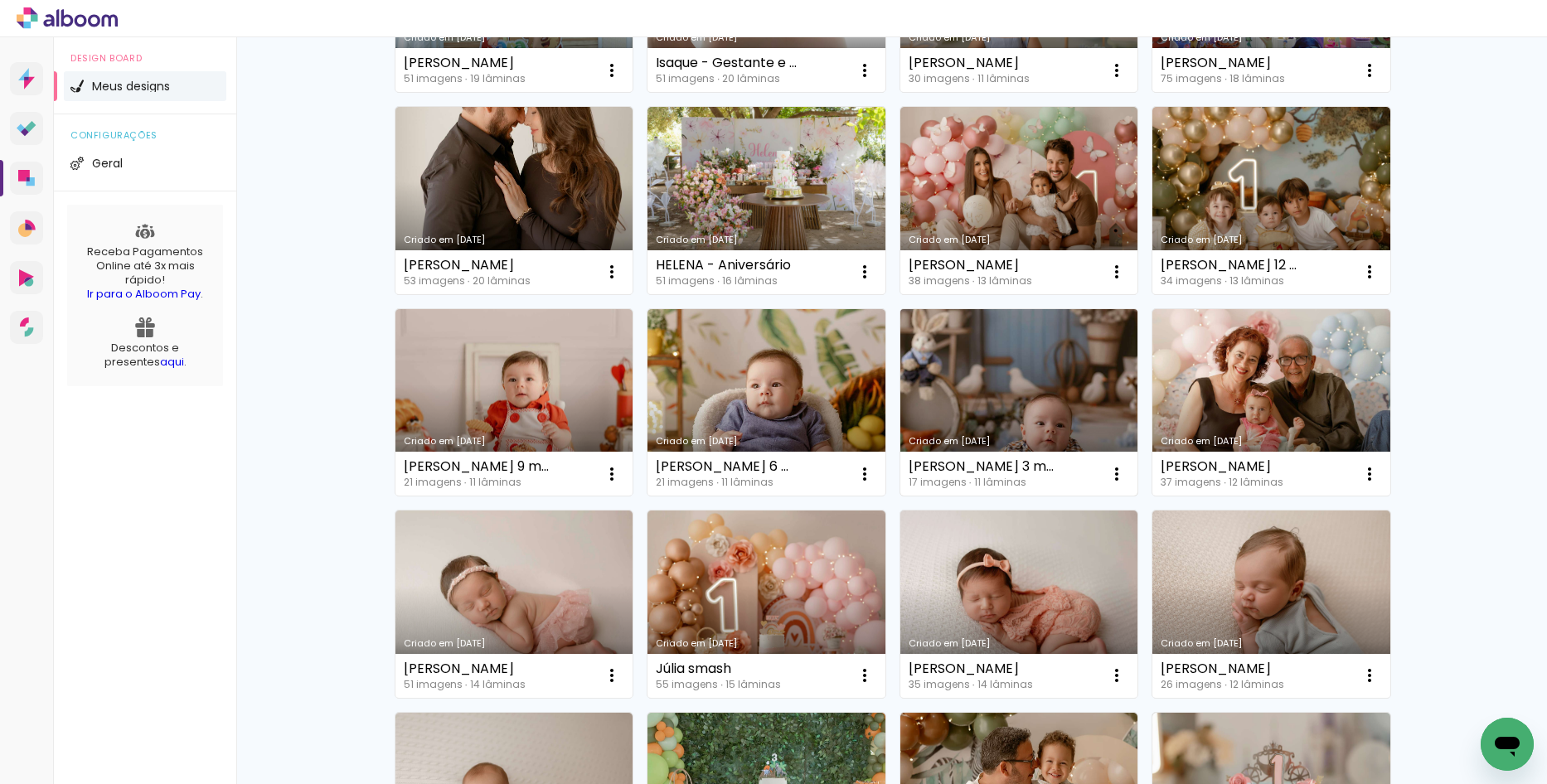
scroll to position [414, 0]
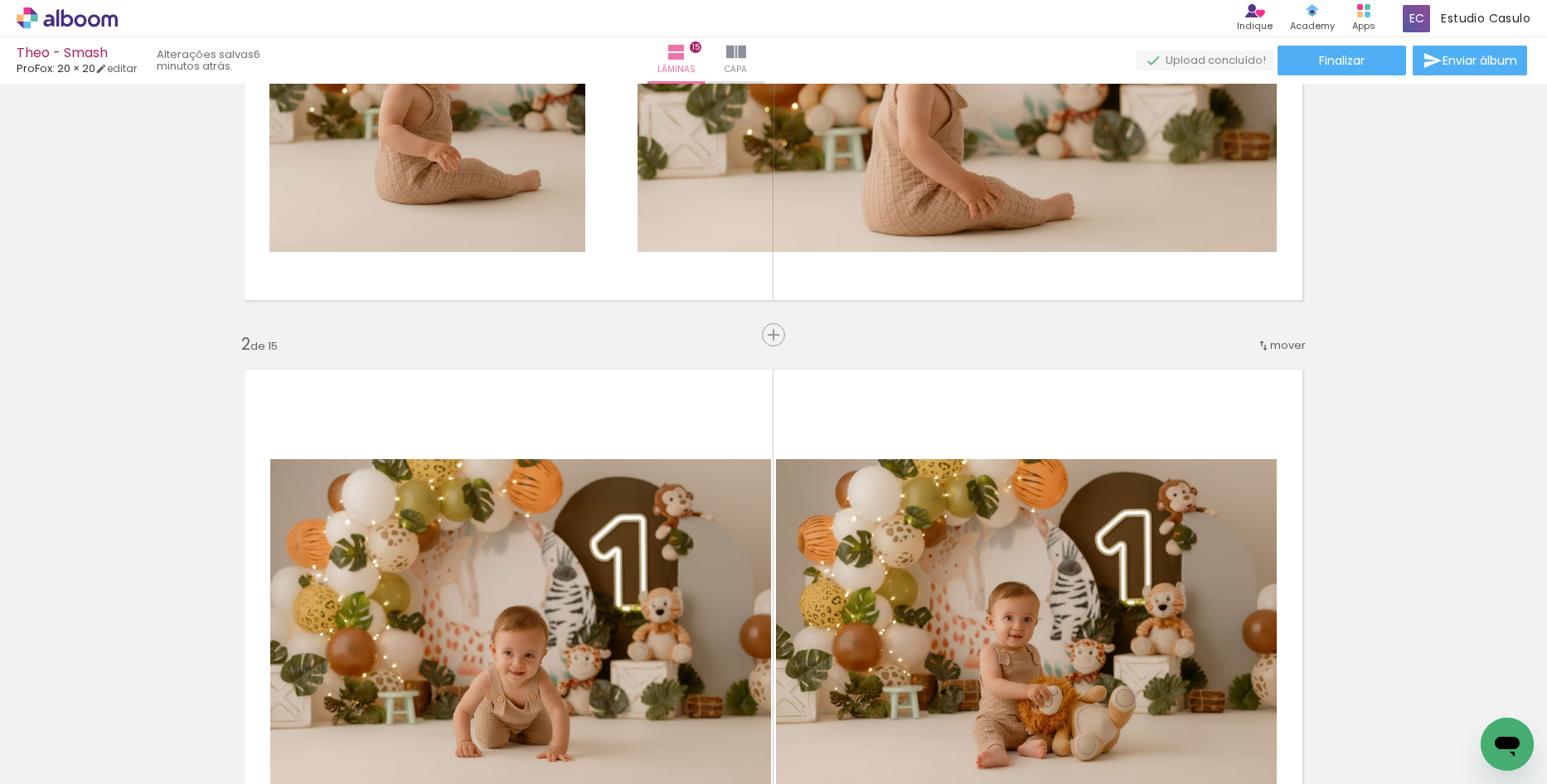
scroll to position [332, 0]
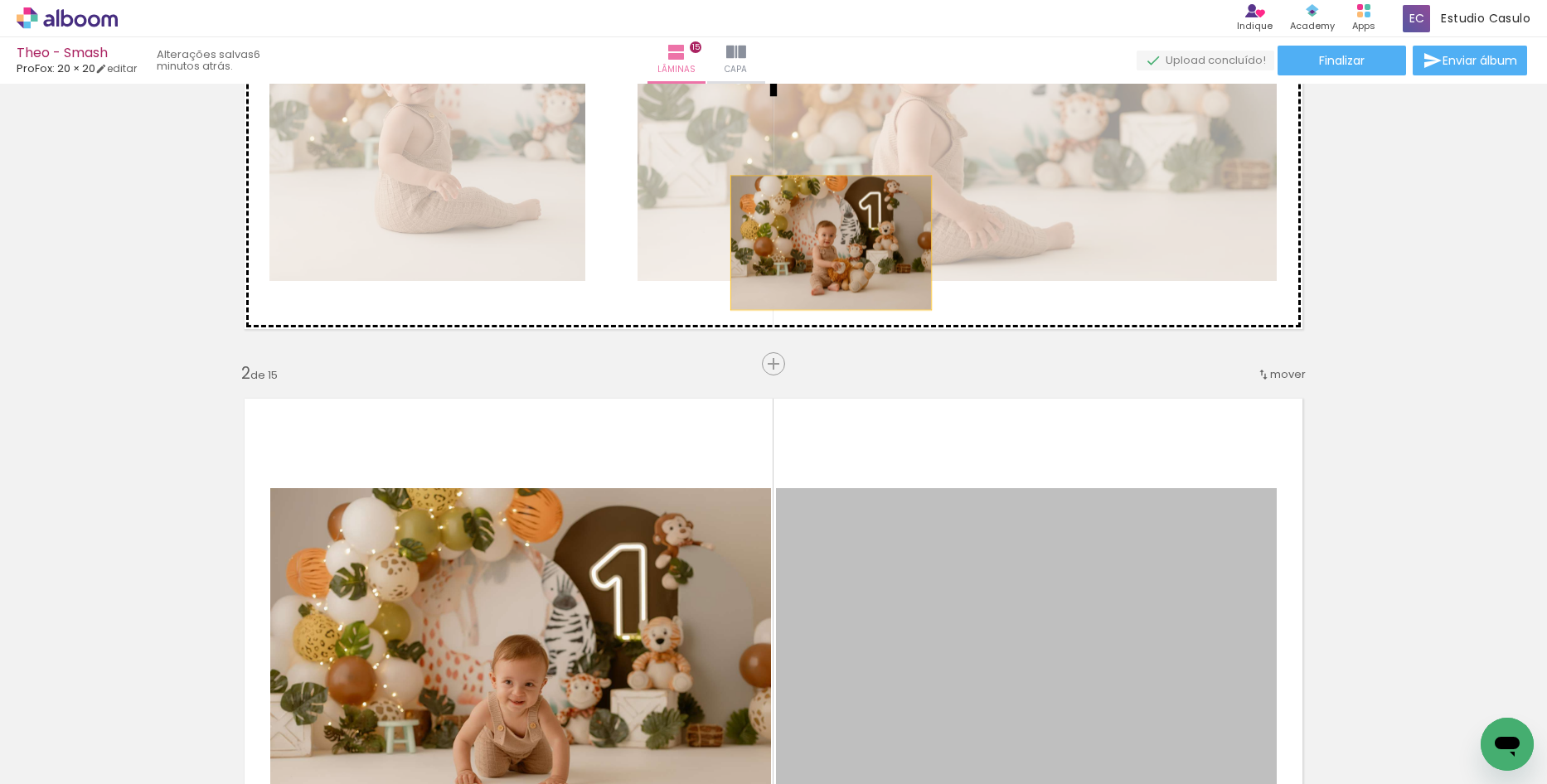
drag, startPoint x: 976, startPoint y: 637, endPoint x: 824, endPoint y: 238, distance: 427.0
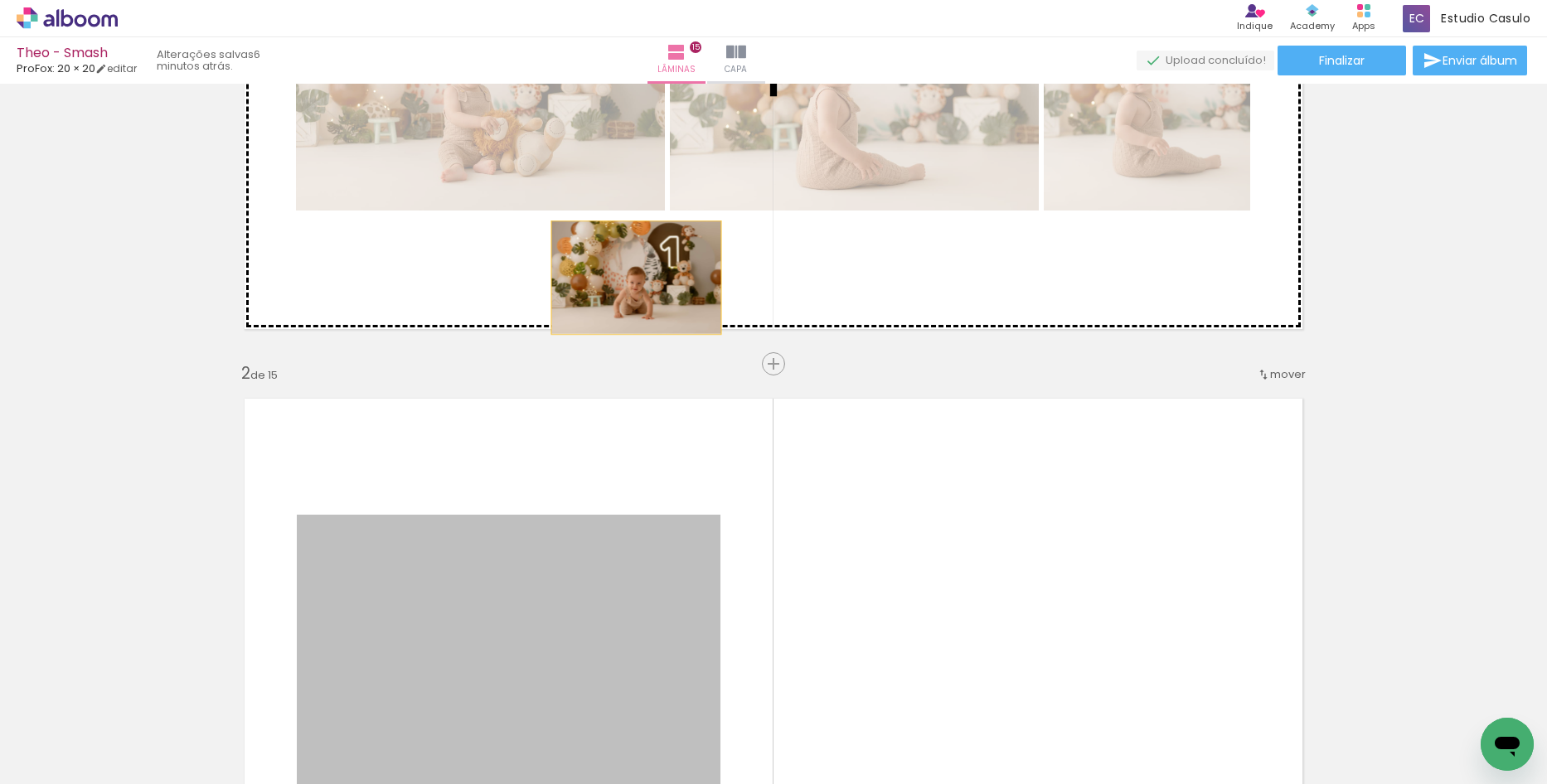
drag, startPoint x: 649, startPoint y: 588, endPoint x: 619, endPoint y: 236, distance: 353.3
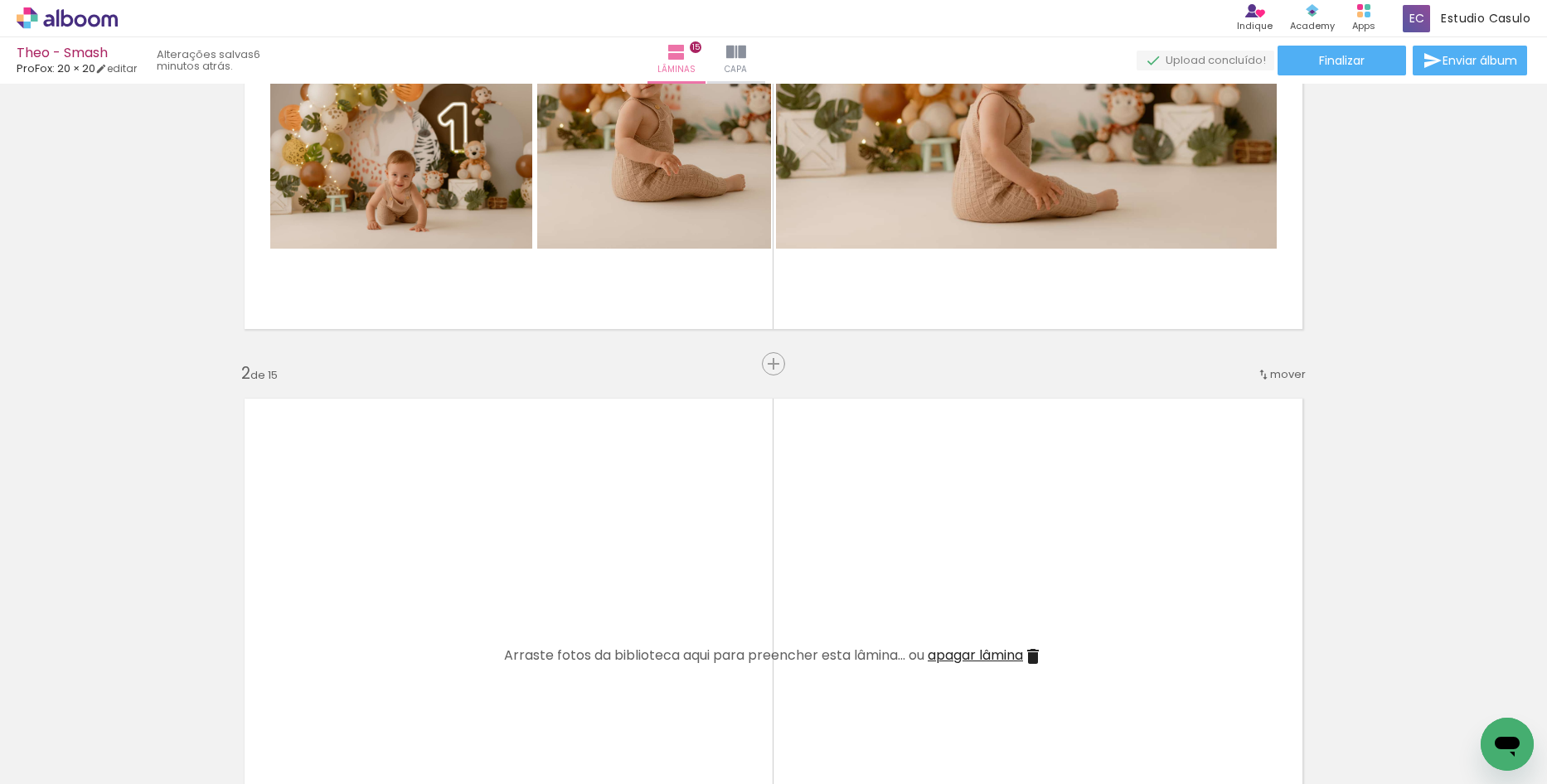
scroll to position [414, 0]
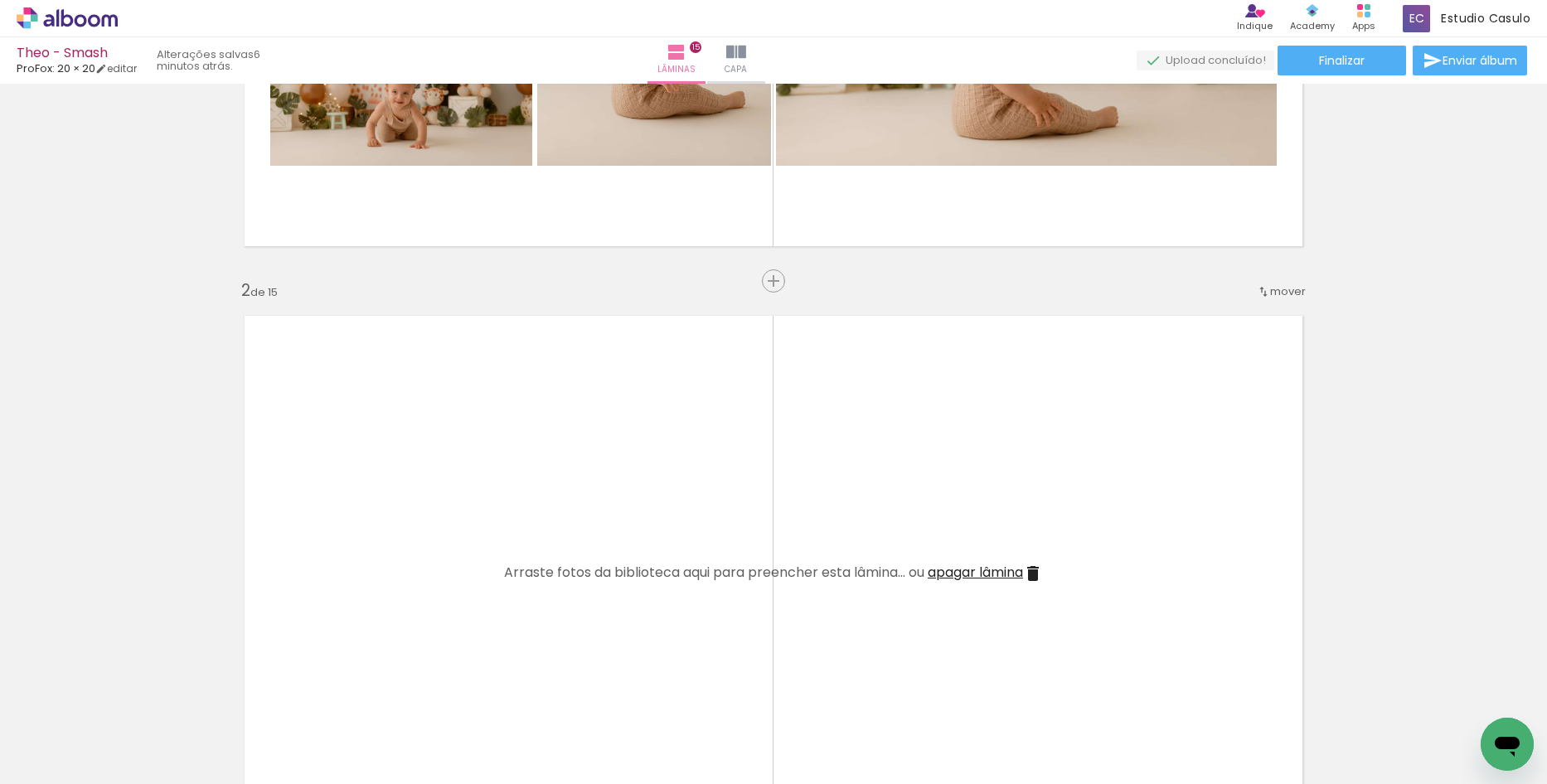
click at [985, 568] on span "apagar lâmina" at bounding box center [976, 572] width 95 height 19
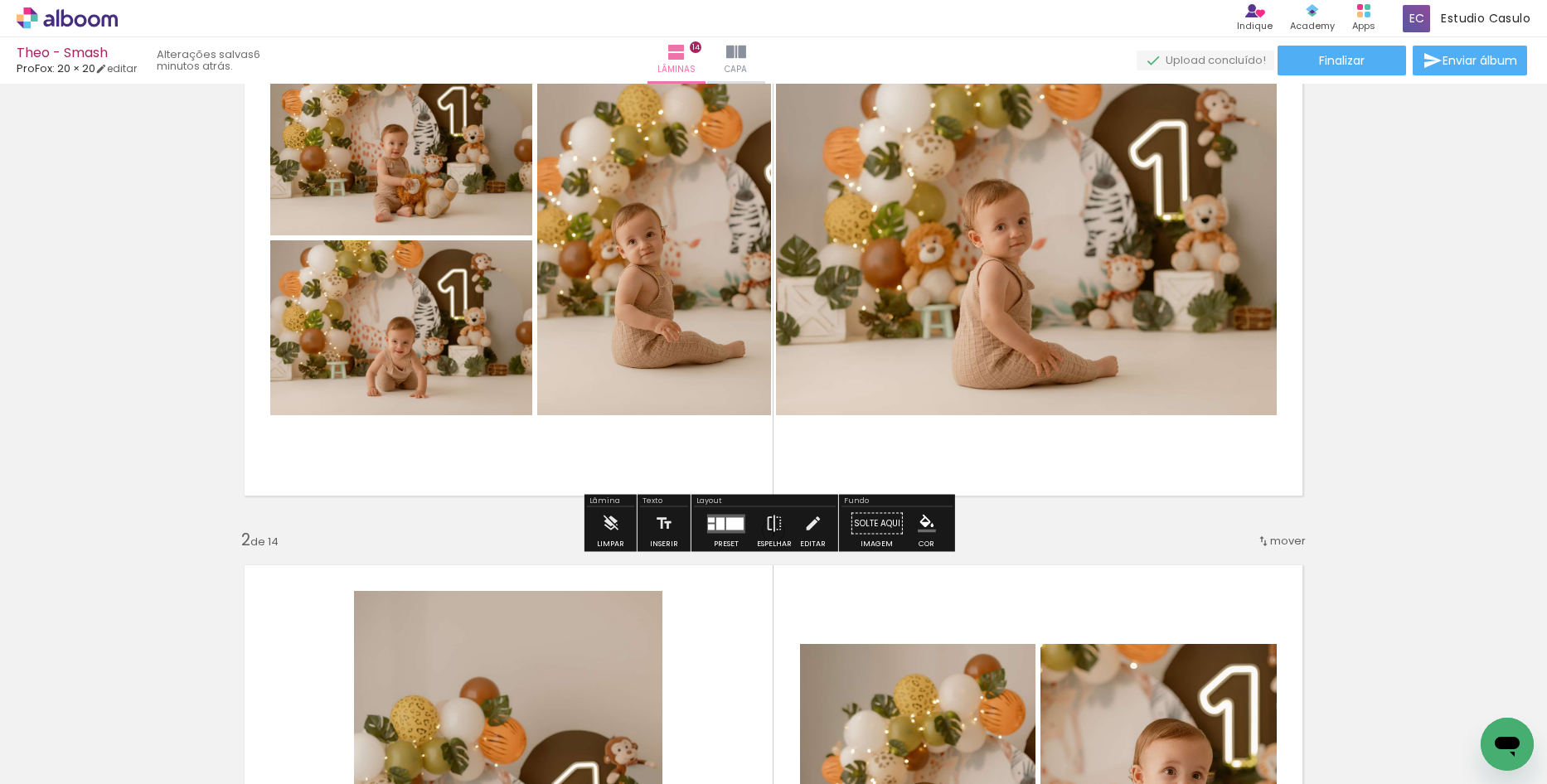
scroll to position [165, 0]
click at [735, 534] on div at bounding box center [726, 523] width 45 height 33
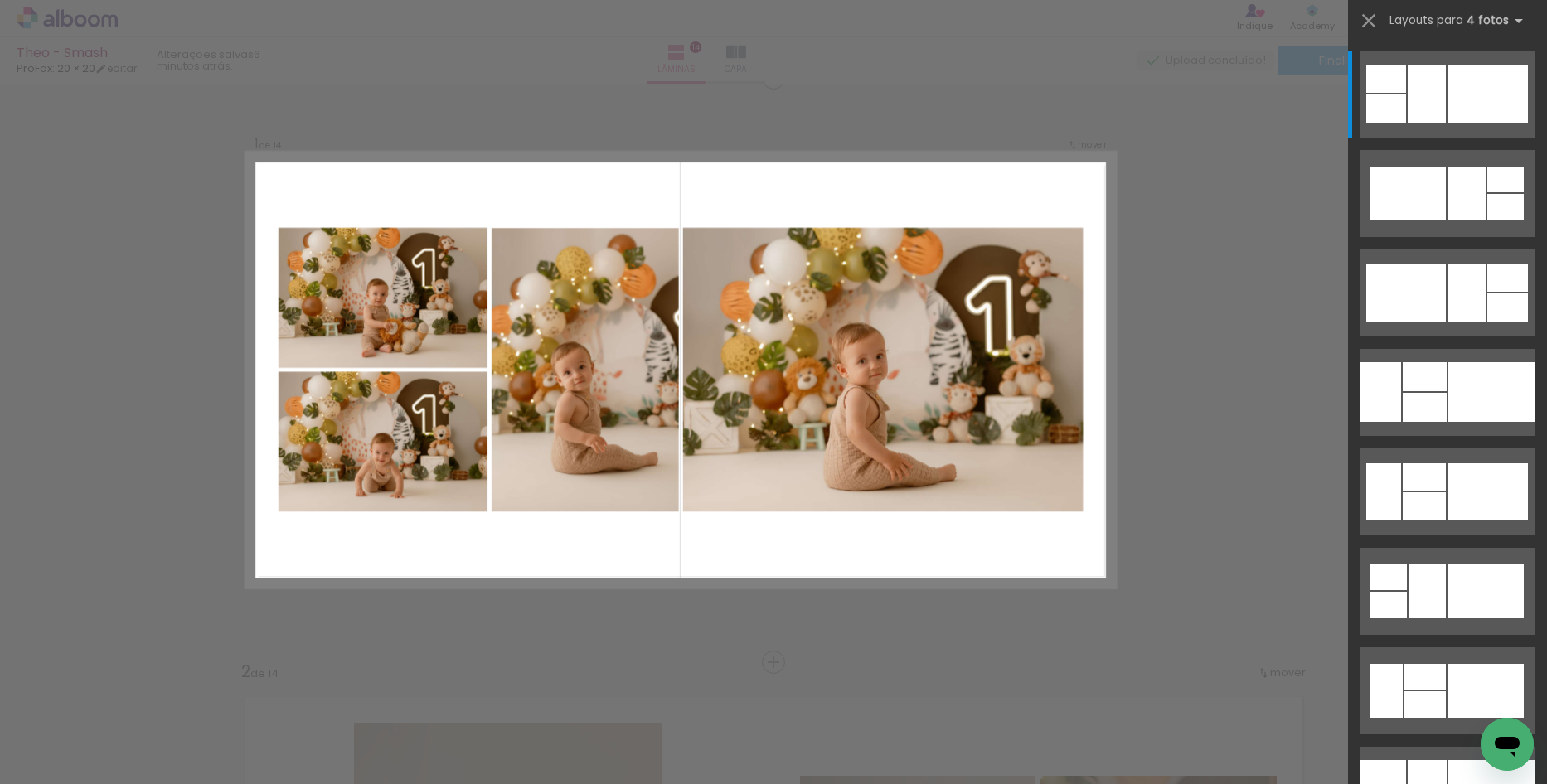
scroll to position [22, 0]
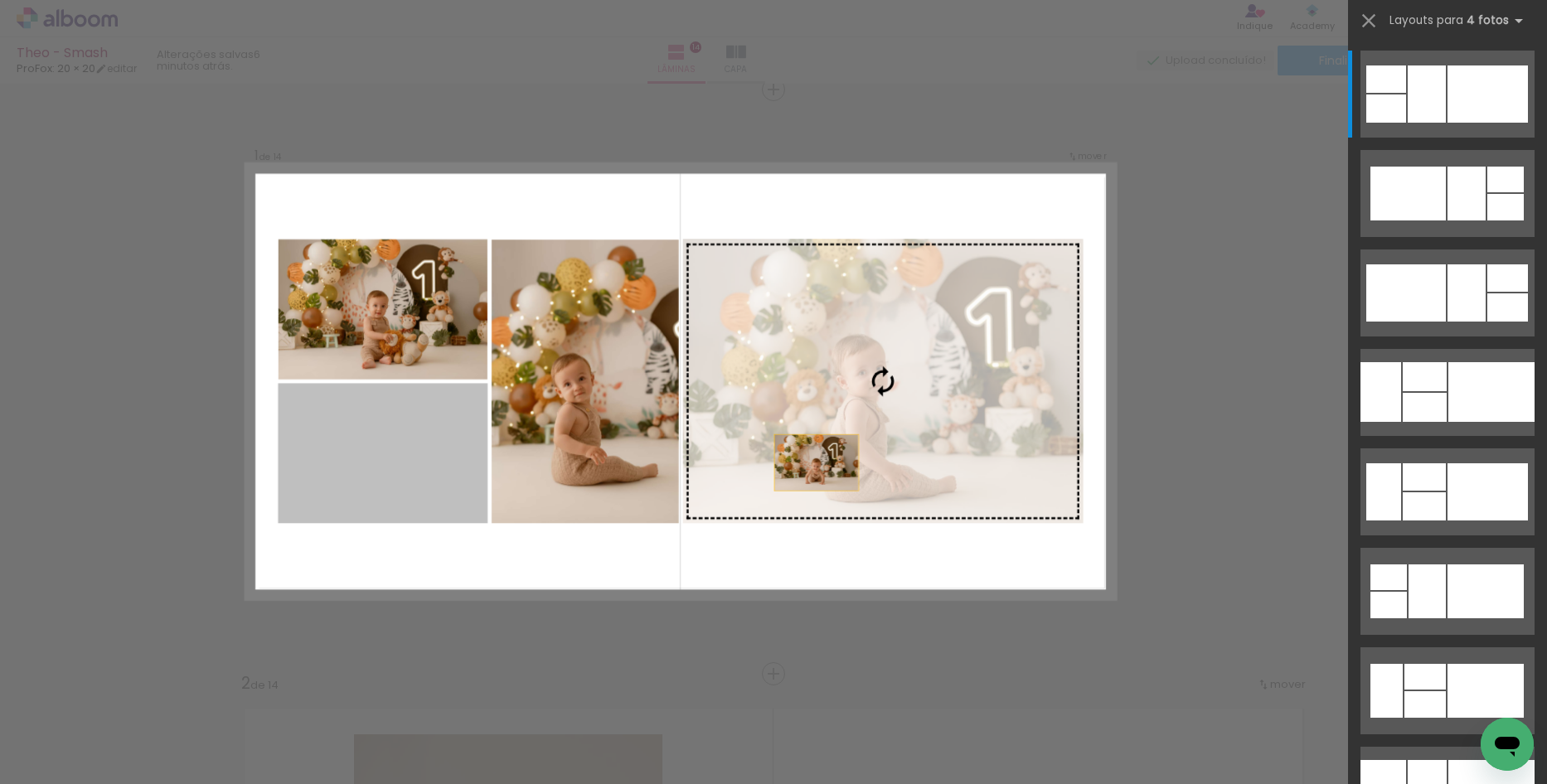
drag, startPoint x: 430, startPoint y: 492, endPoint x: 919, endPoint y: 465, distance: 489.7
click at [0, 0] on slot at bounding box center [0, 0] width 0 height 0
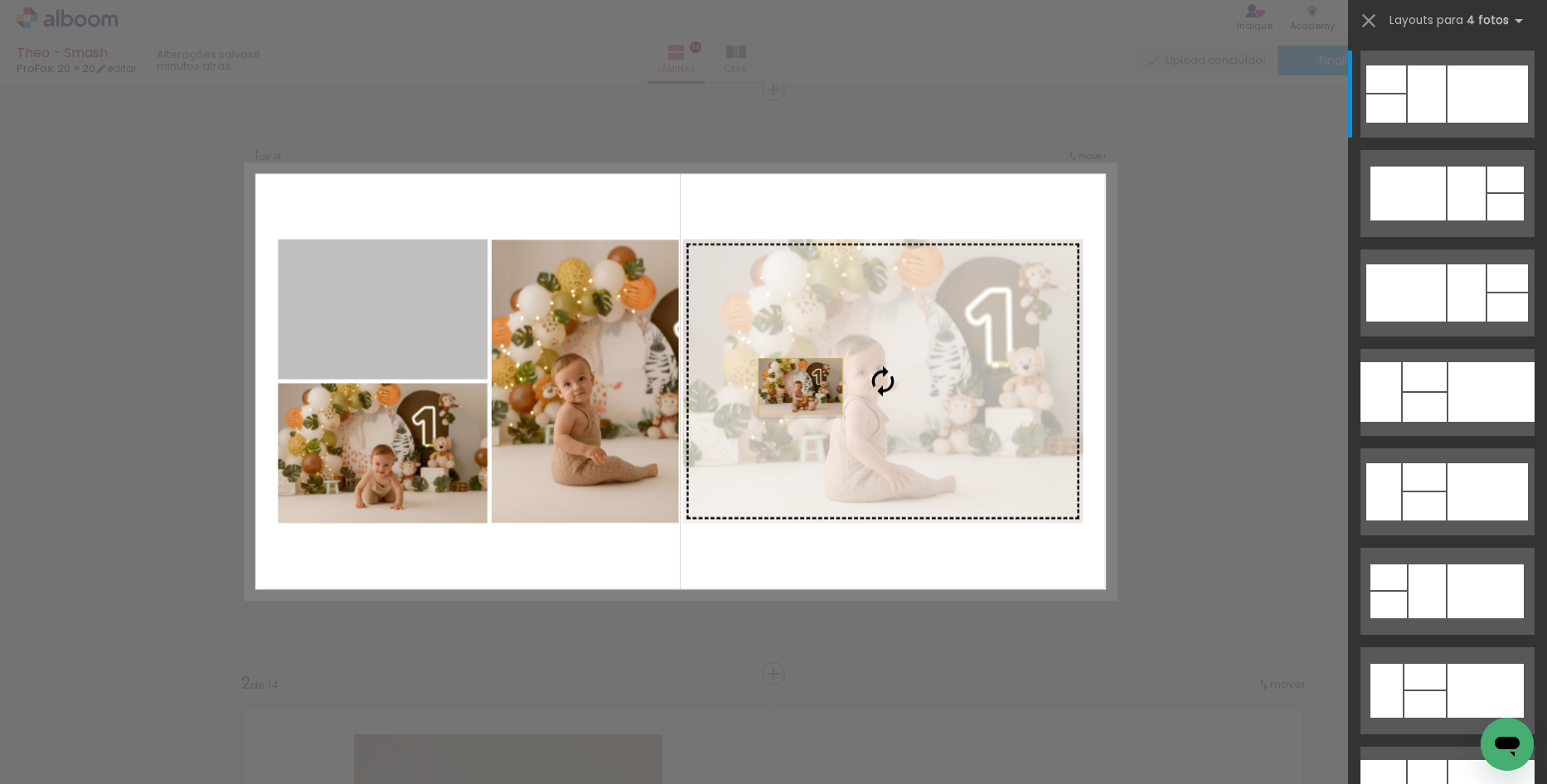
drag, startPoint x: 401, startPoint y: 307, endPoint x: 899, endPoint y: 406, distance: 507.7
click at [0, 0] on slot at bounding box center [0, 0] width 0 height 0
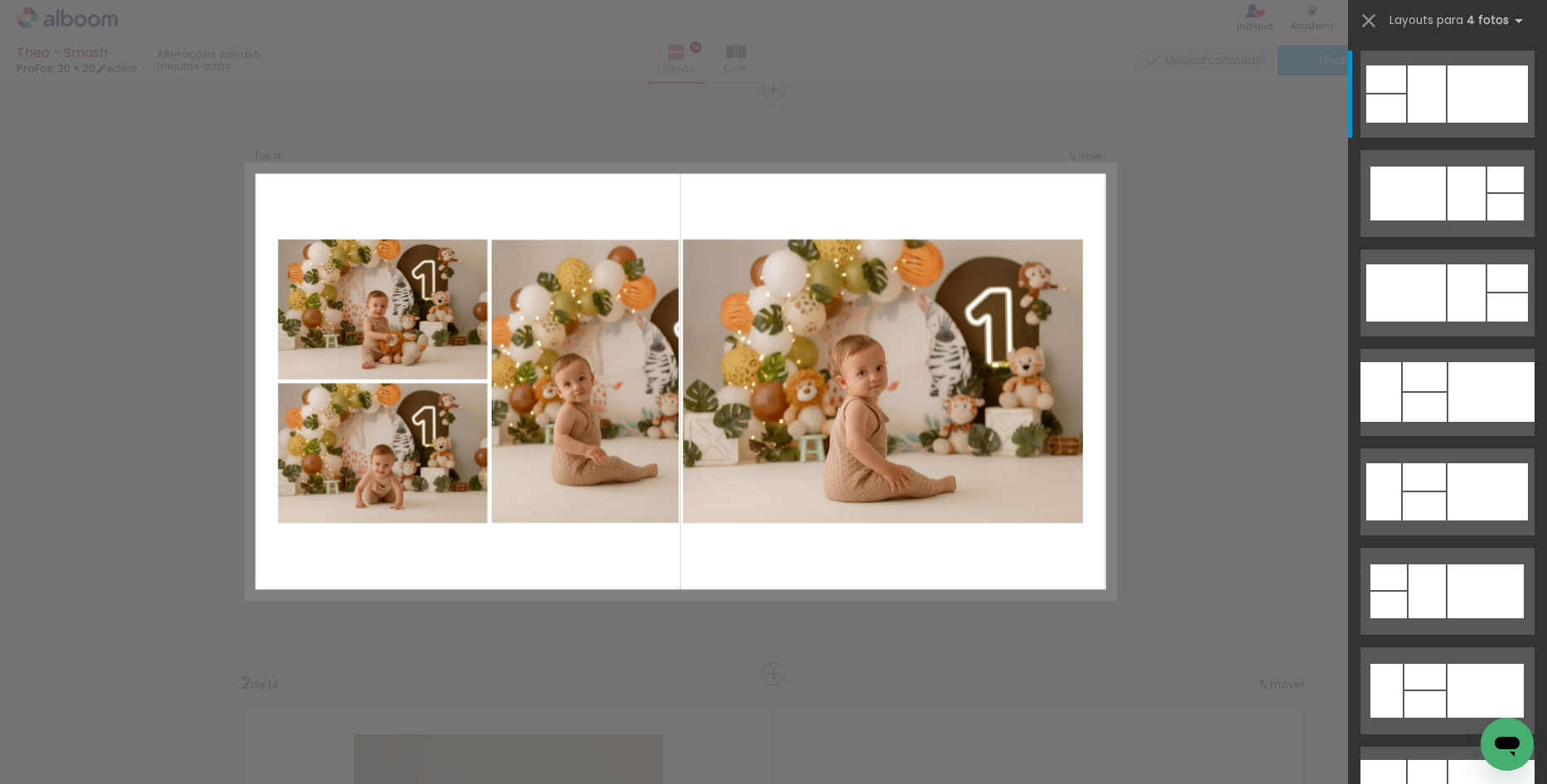
click at [899, 408] on quentale-photo at bounding box center [882, 381] width 400 height 283
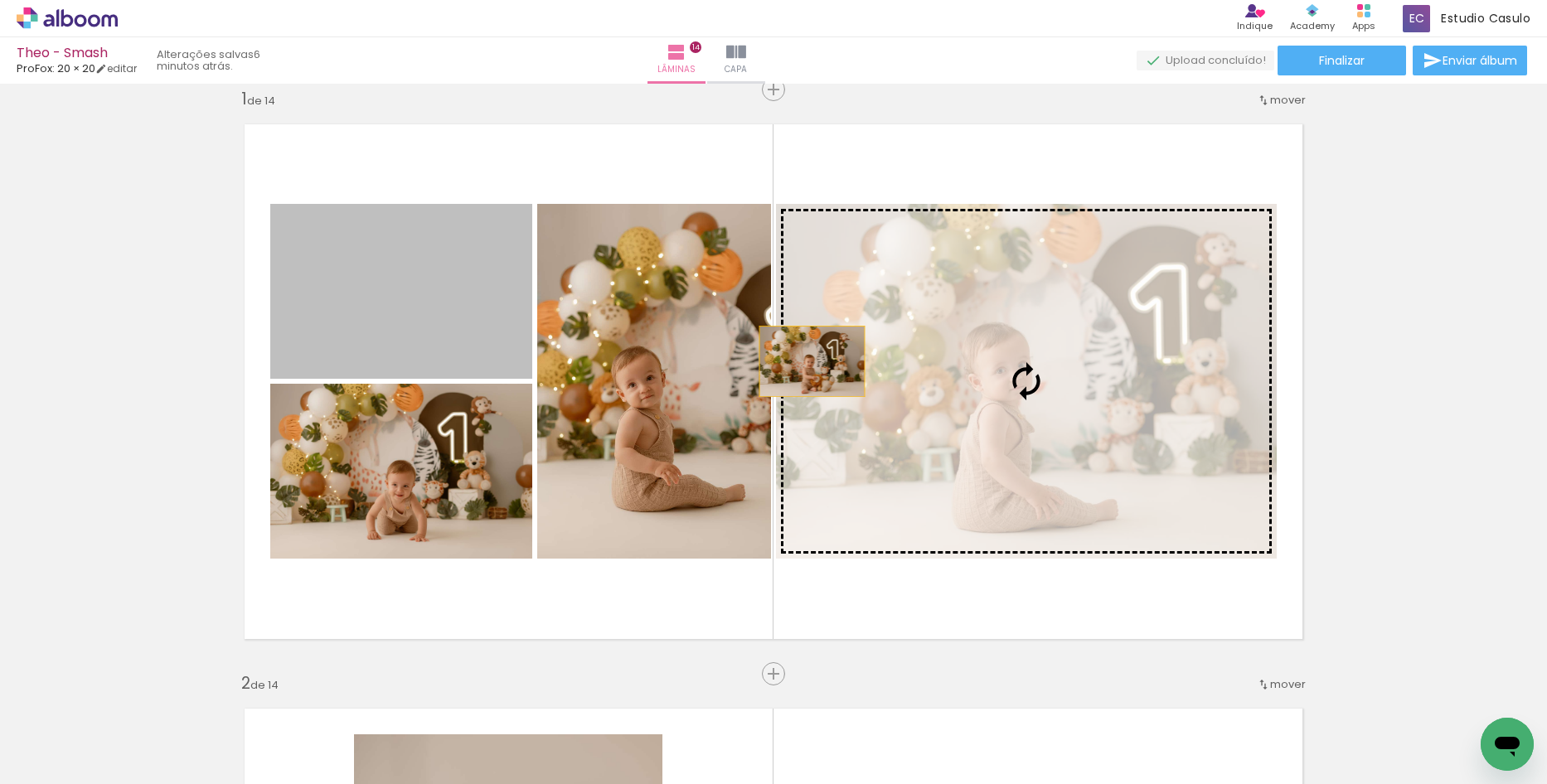
drag, startPoint x: 450, startPoint y: 289, endPoint x: 983, endPoint y: 388, distance: 542.1
click at [0, 0] on slot at bounding box center [0, 0] width 0 height 0
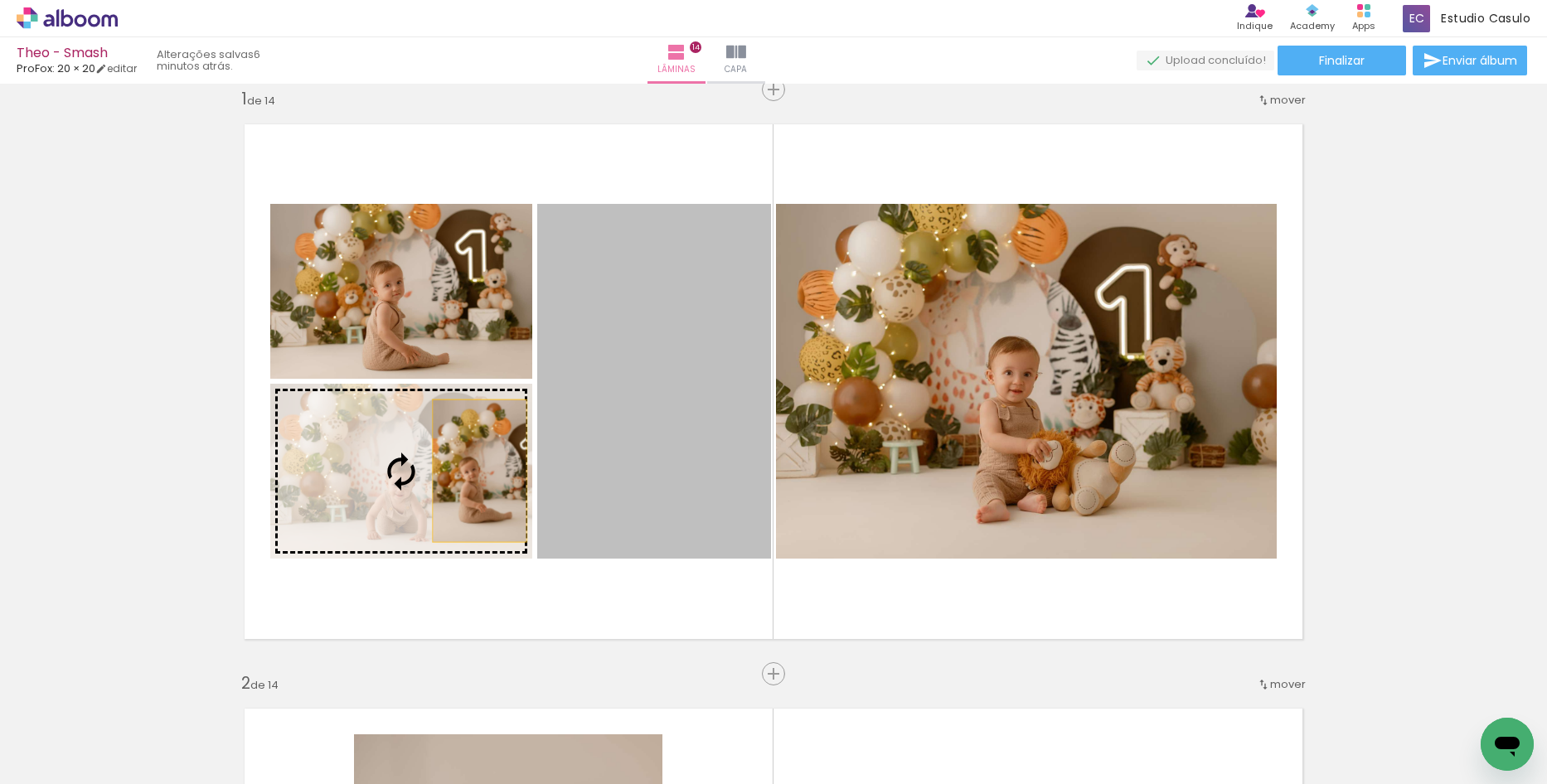
drag, startPoint x: 658, startPoint y: 463, endPoint x: 474, endPoint y: 471, distance: 184.2
click at [0, 0] on slot at bounding box center [0, 0] width 0 height 0
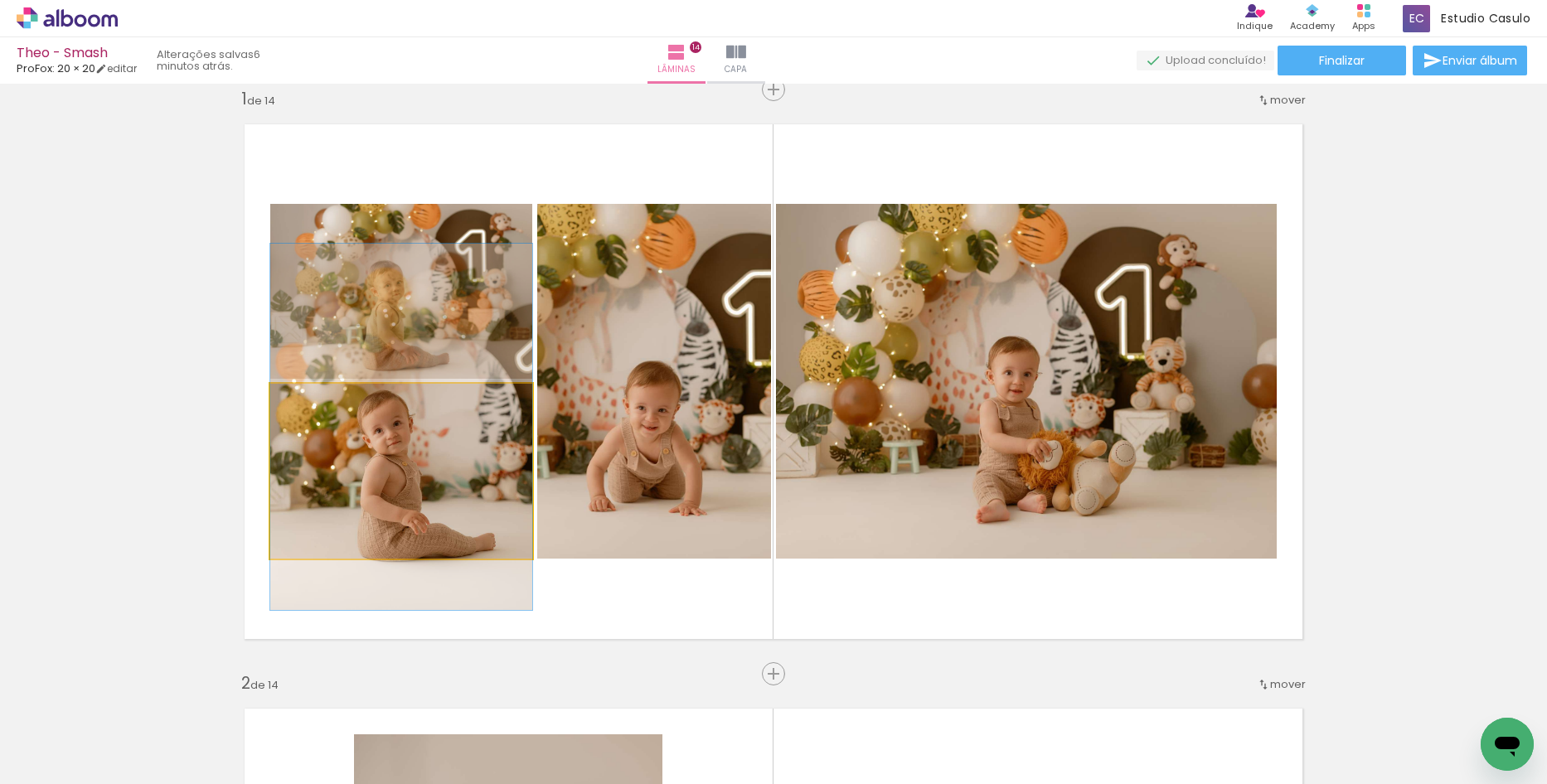
drag, startPoint x: 464, startPoint y: 484, endPoint x: 455, endPoint y: 440, distance: 44.9
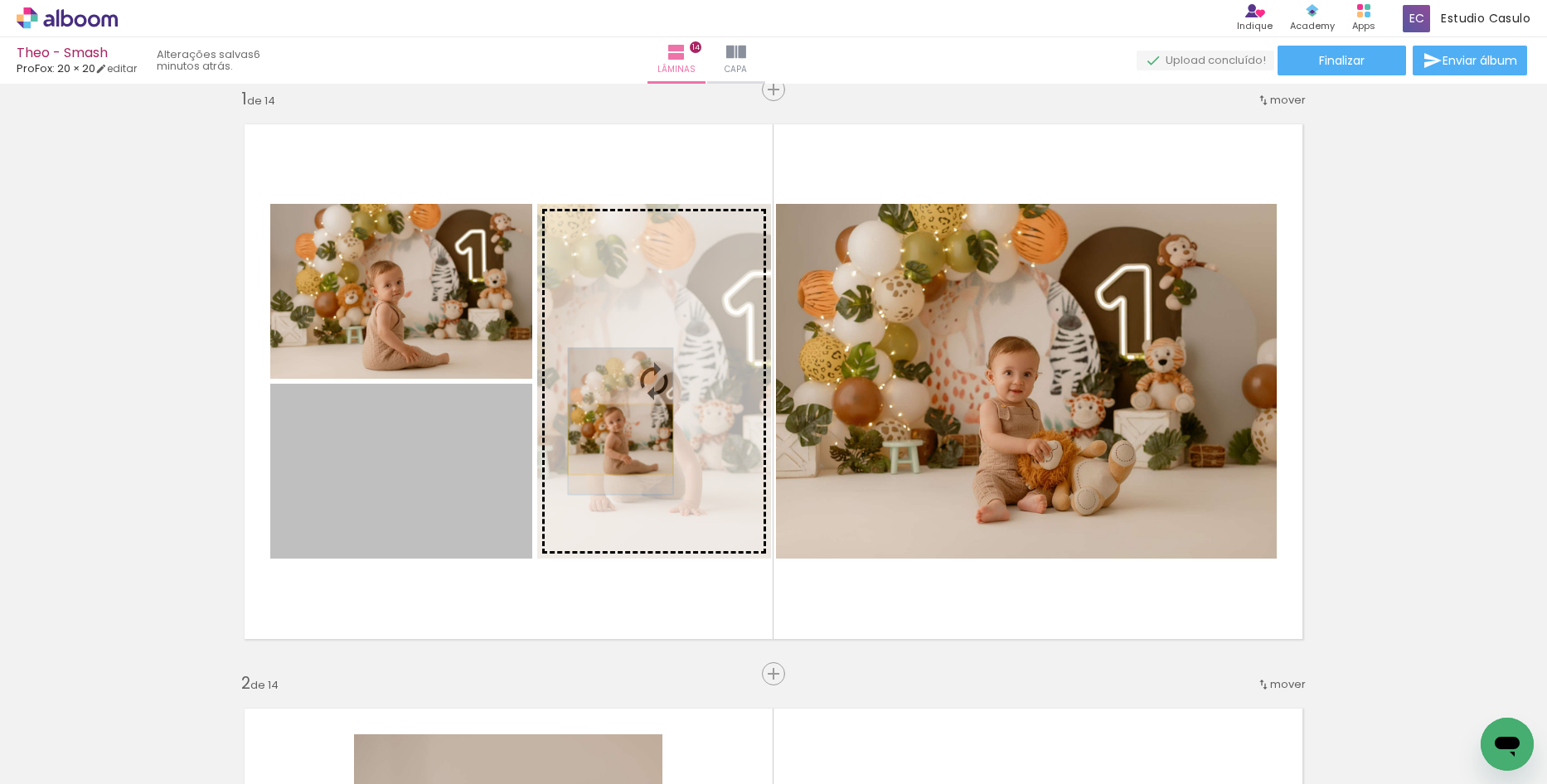
drag, startPoint x: 427, startPoint y: 452, endPoint x: 614, endPoint y: 440, distance: 187.4
click at [0, 0] on slot at bounding box center [0, 0] width 0 height 0
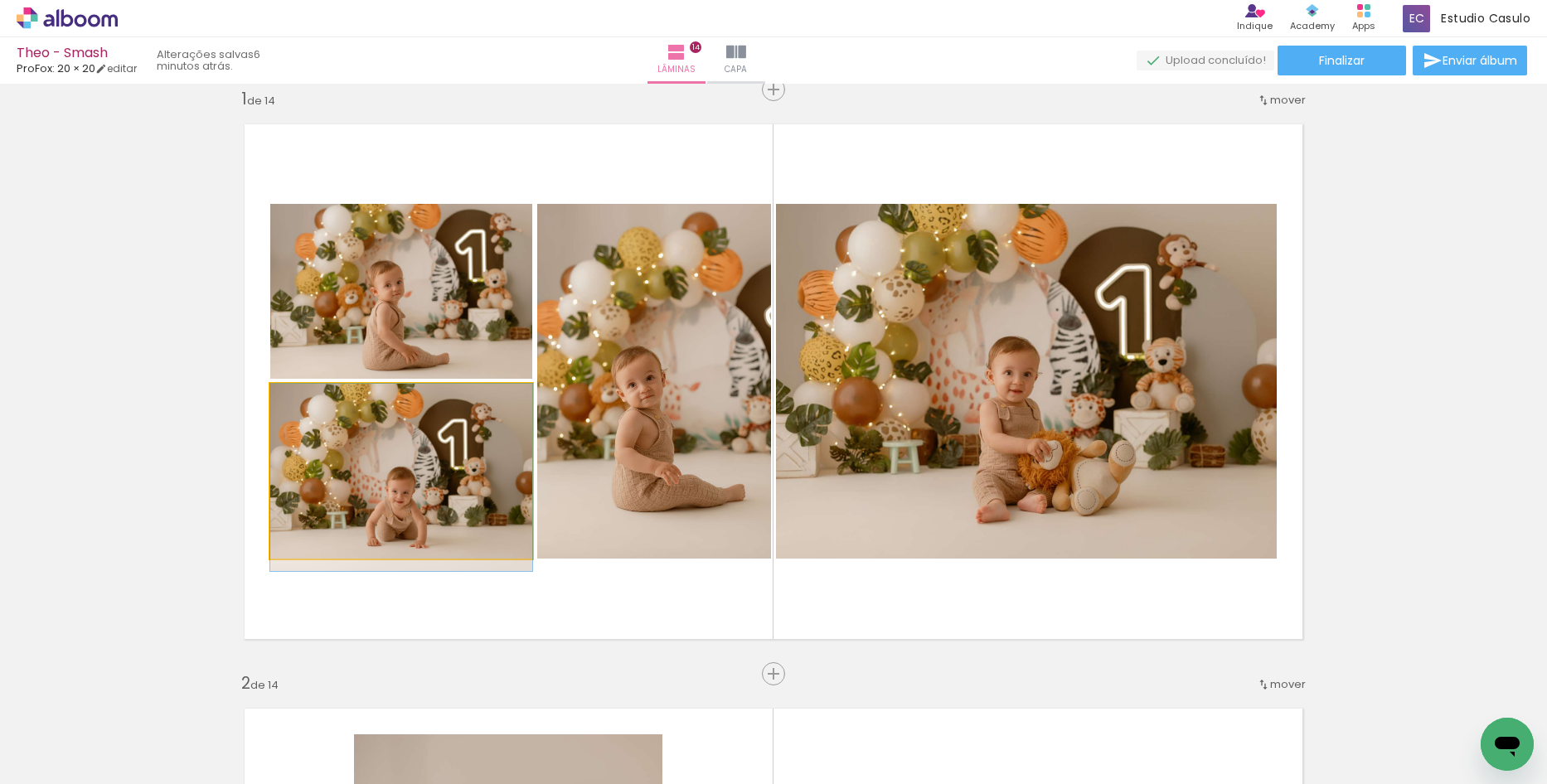
drag, startPoint x: 472, startPoint y: 497, endPoint x: 470, endPoint y: 509, distance: 12.2
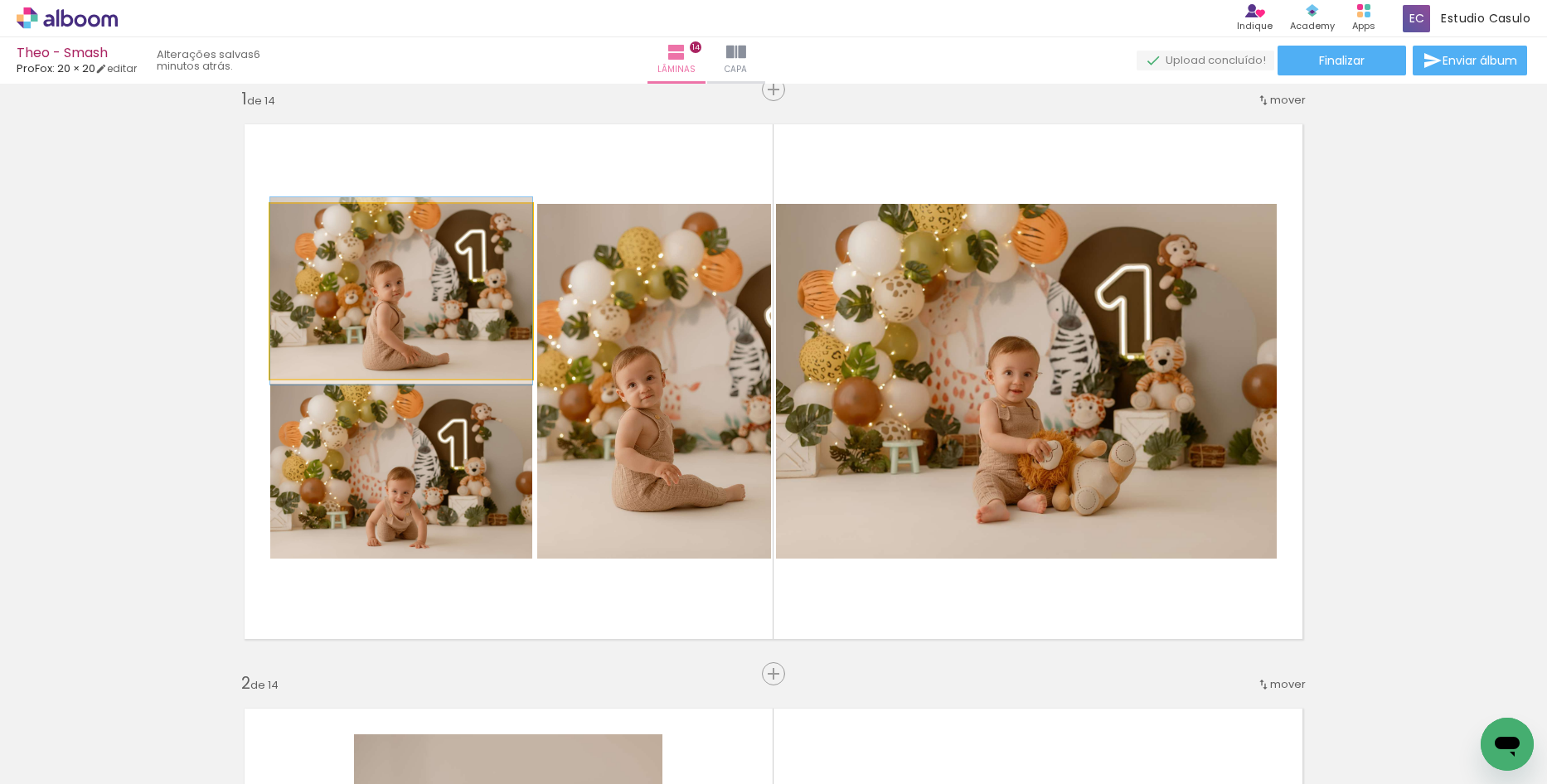
click at [462, 345] on quentale-photo at bounding box center [401, 291] width 262 height 175
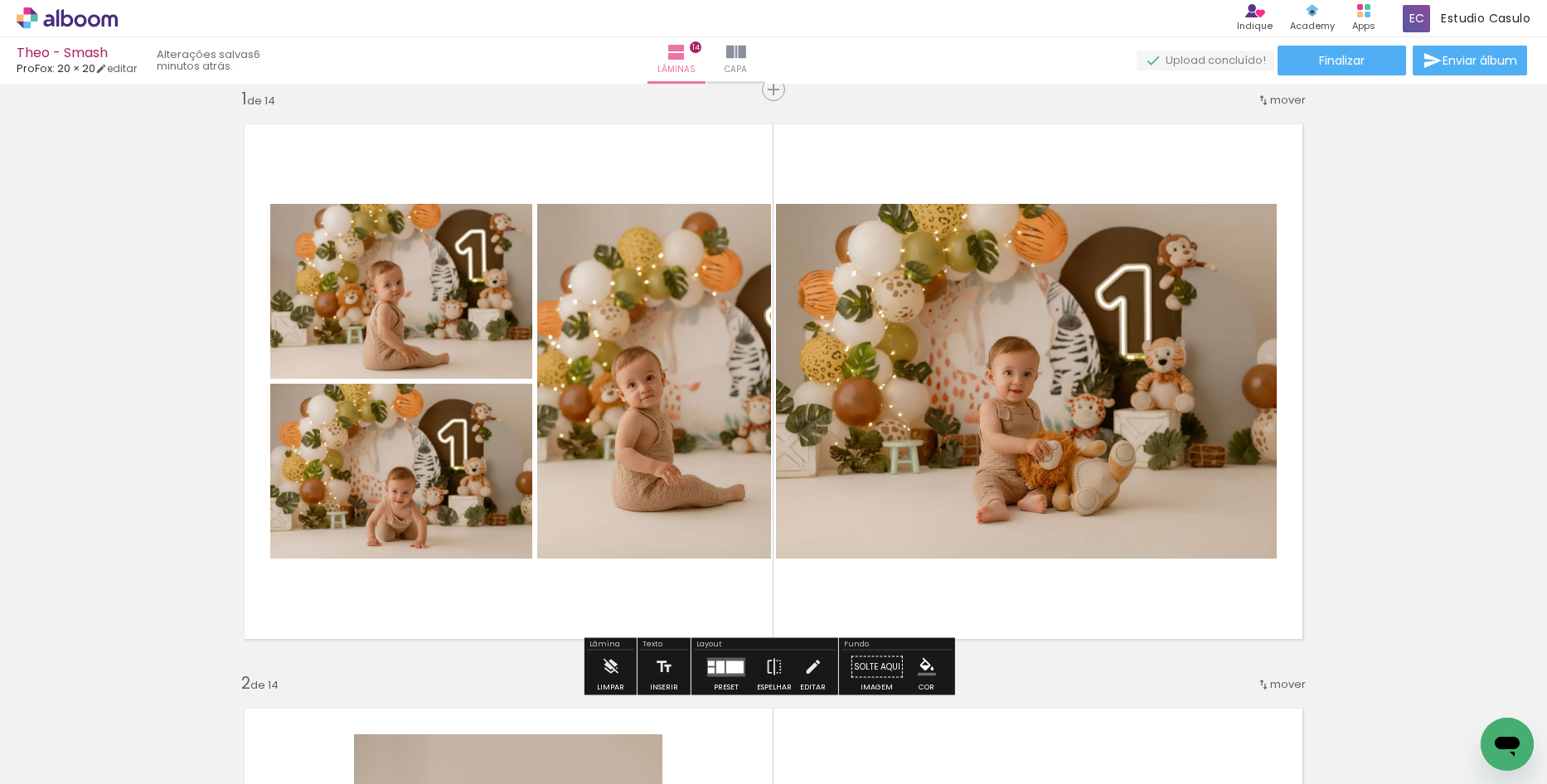
click at [946, 493] on quentale-photo at bounding box center [1027, 381] width 501 height 355
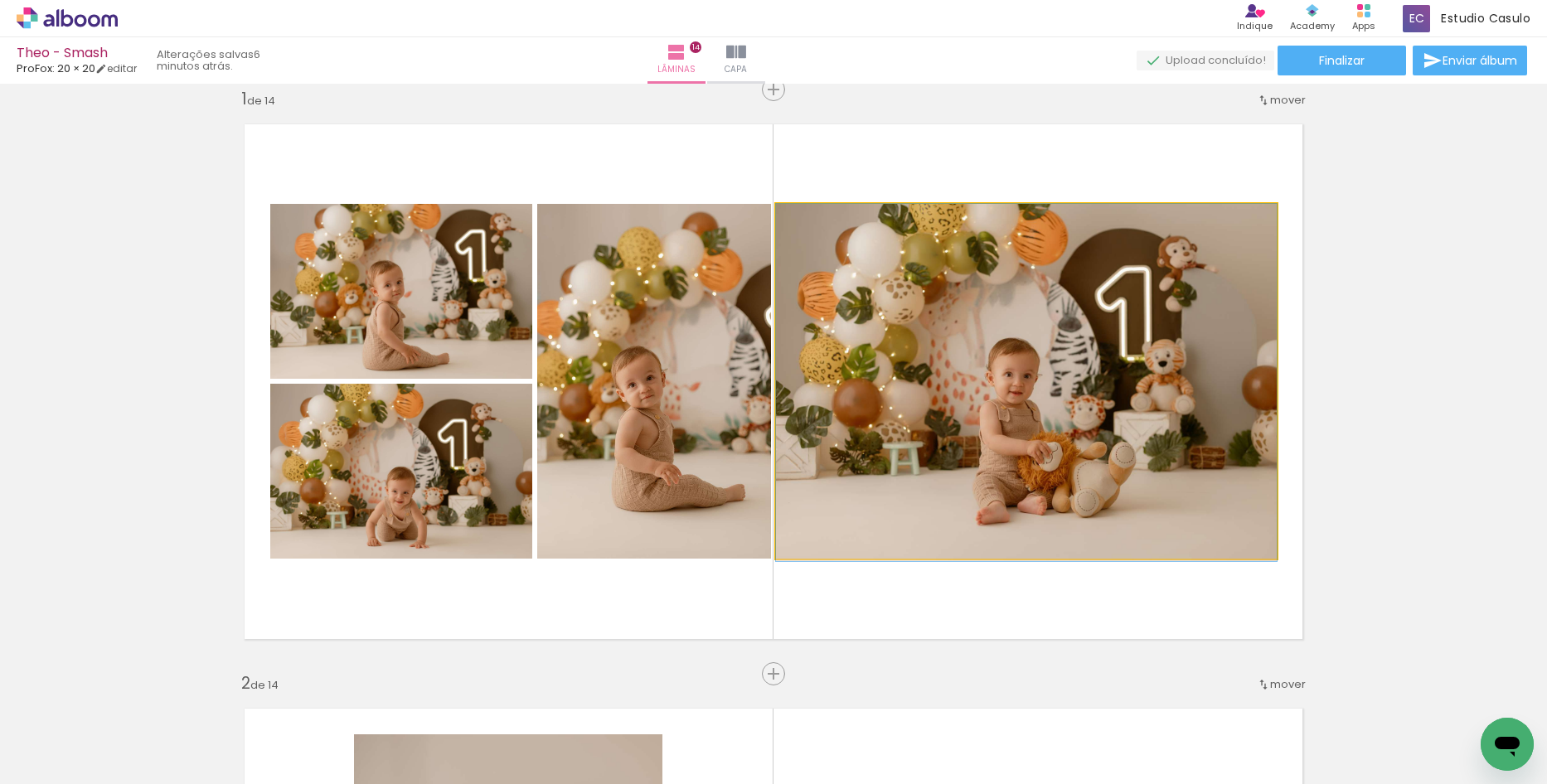
drag, startPoint x: 946, startPoint y: 493, endPoint x: 951, endPoint y: 508, distance: 15.8
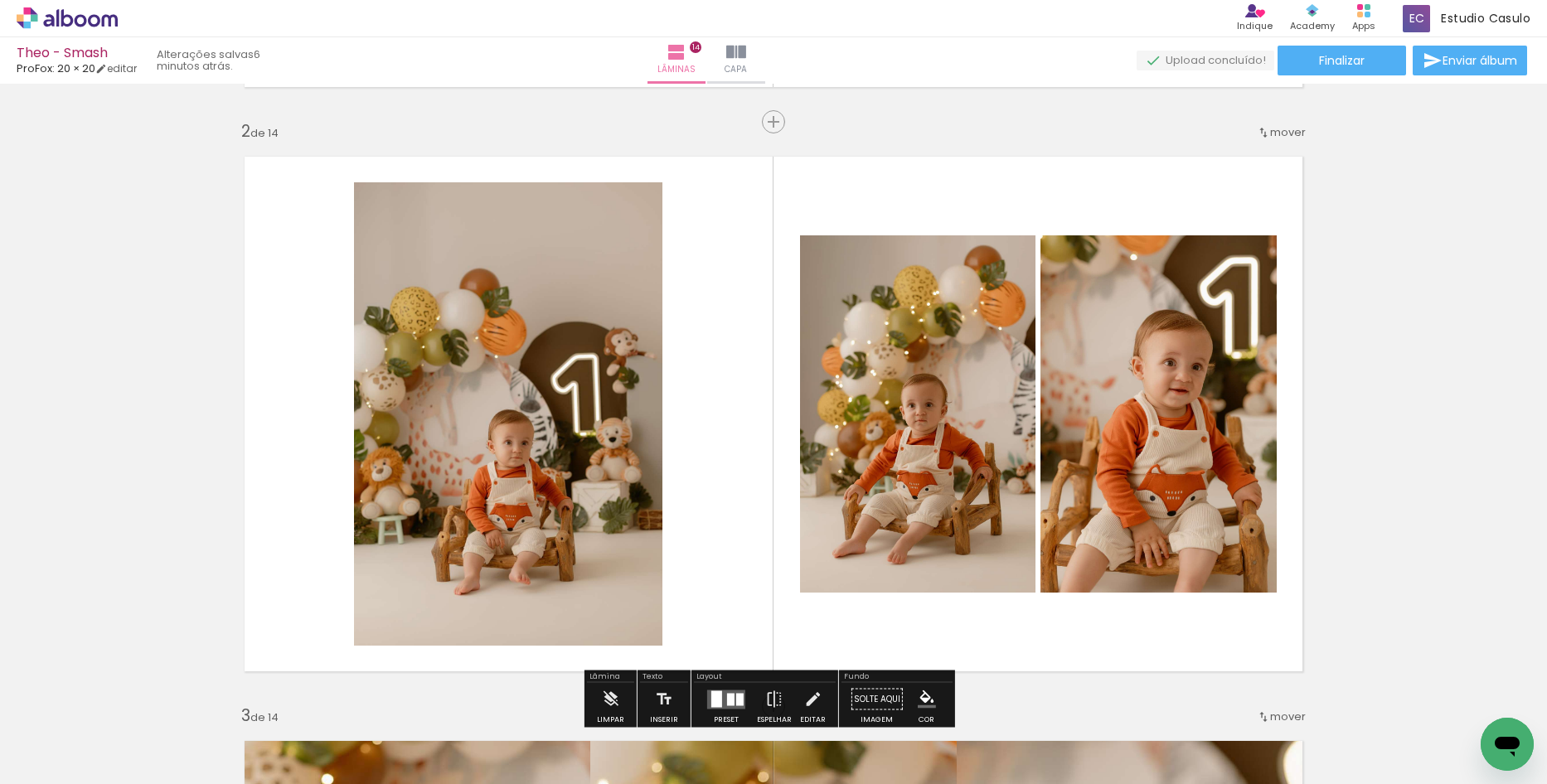
scroll to position [684, 0]
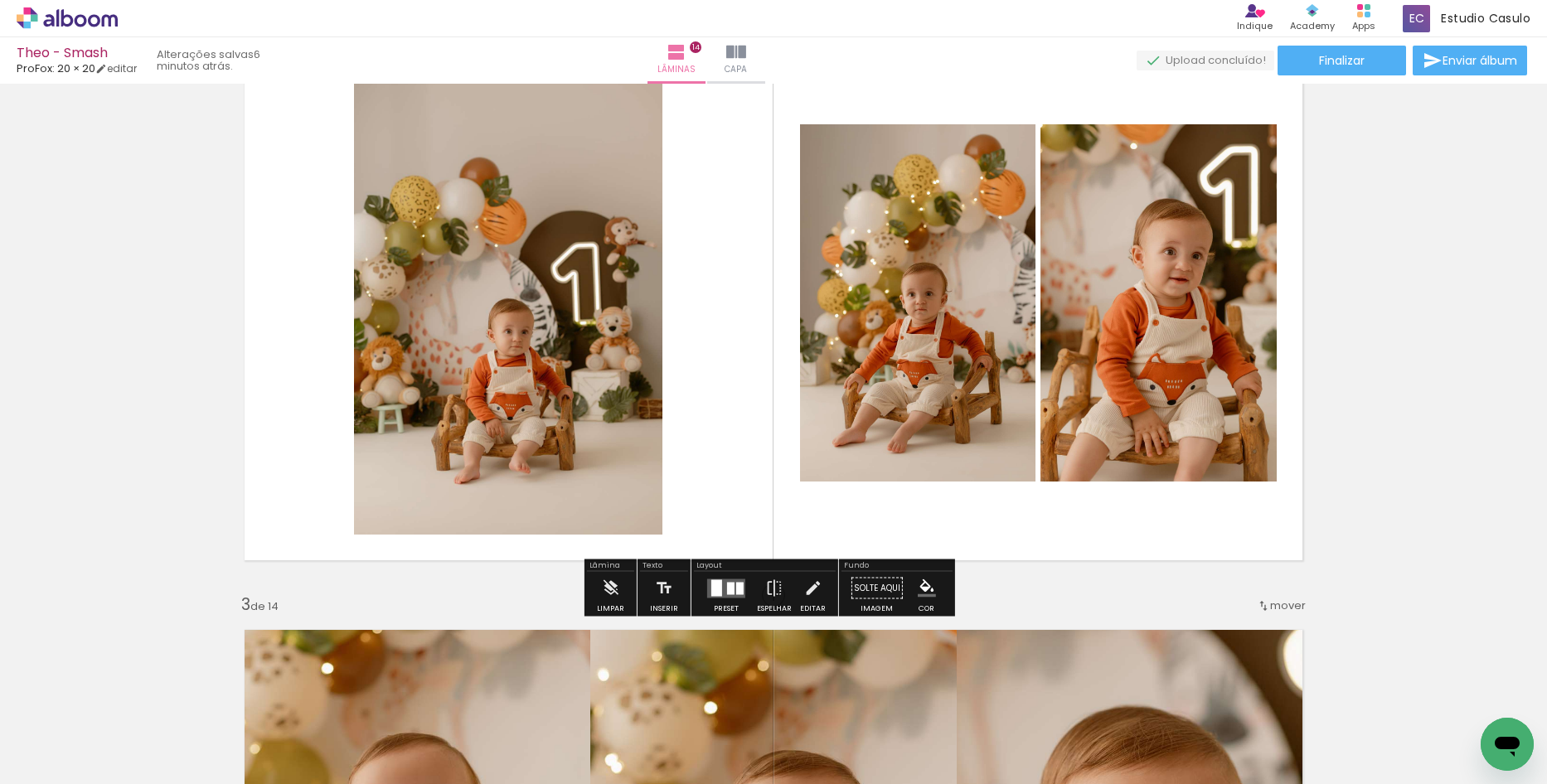
click at [741, 589] on quentale-layouter at bounding box center [727, 588] width 38 height 19
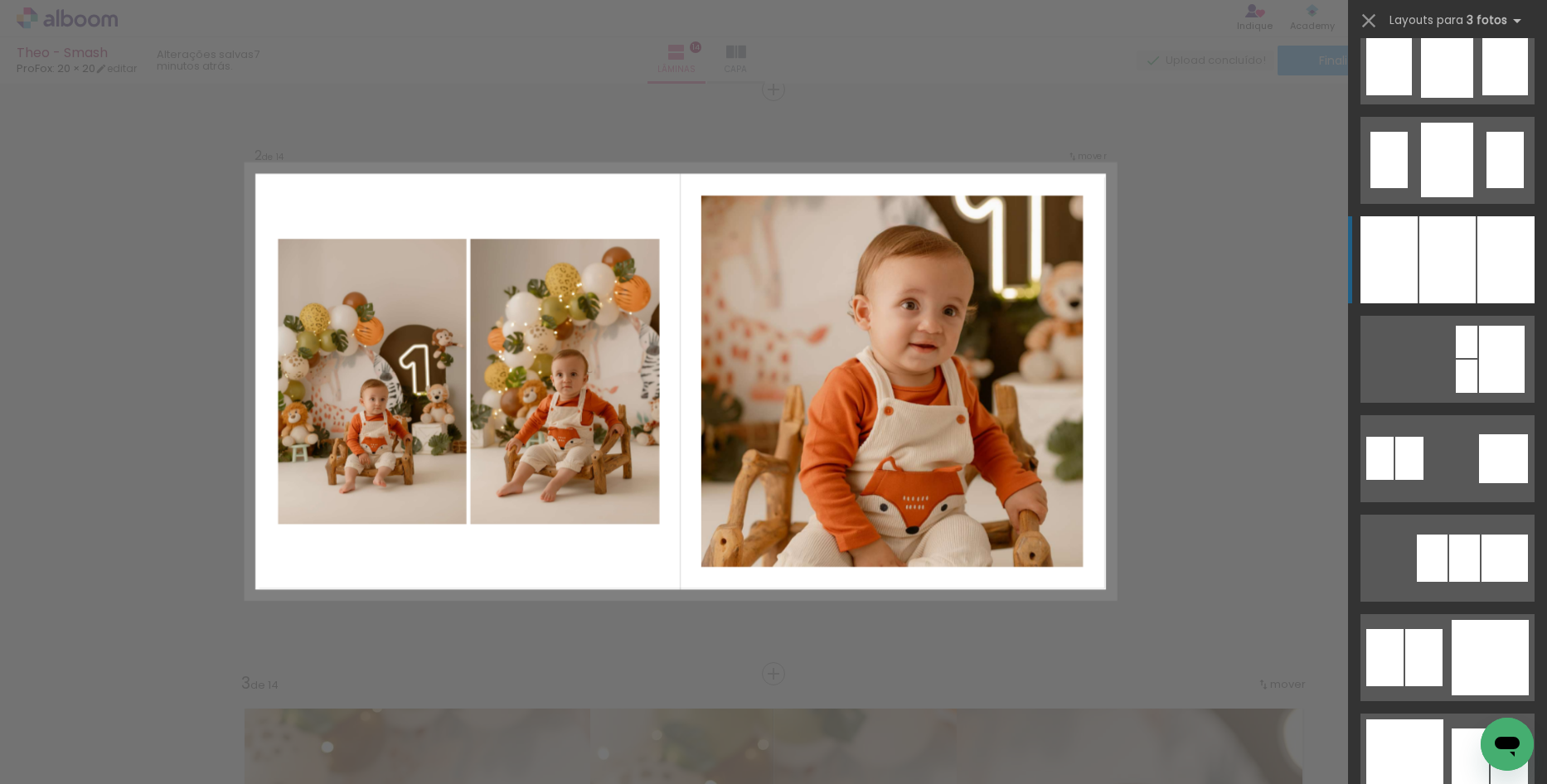
scroll to position [1491, 0]
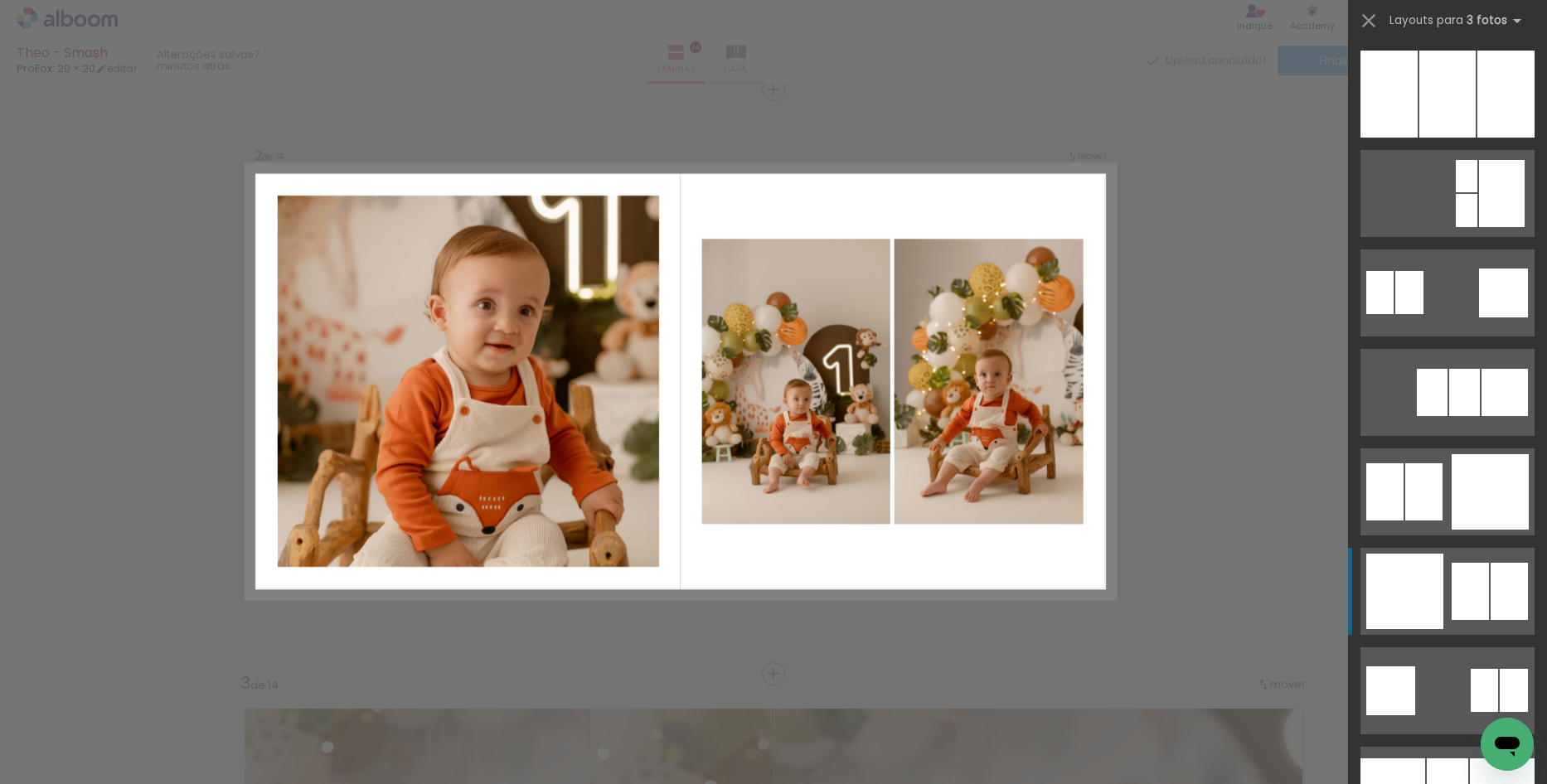
click at [1459, 618] on div at bounding box center [1470, 591] width 37 height 58
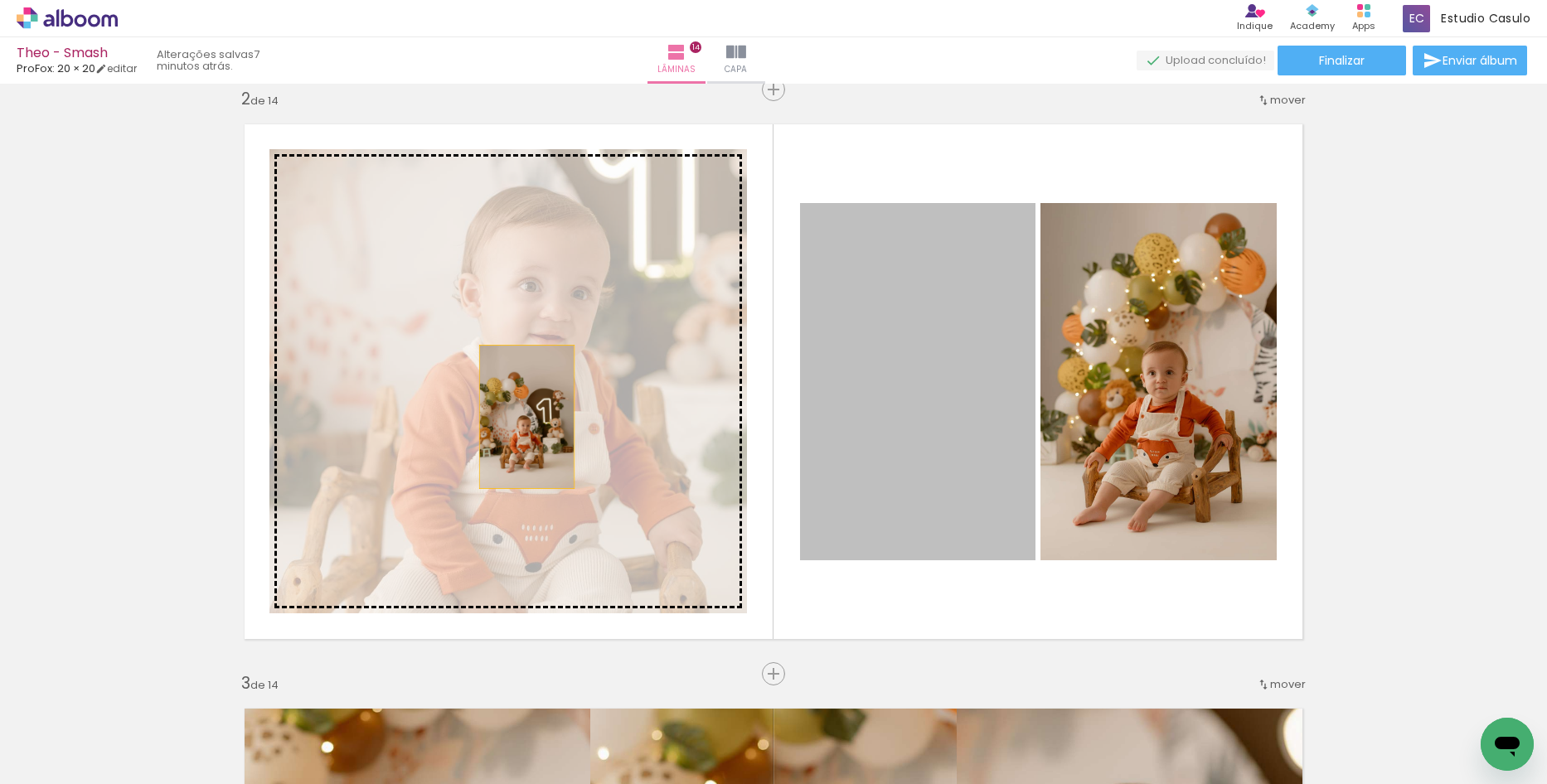
drag, startPoint x: 907, startPoint y: 455, endPoint x: 509, endPoint y: 417, distance: 399.8
click at [0, 0] on slot at bounding box center [0, 0] width 0 height 0
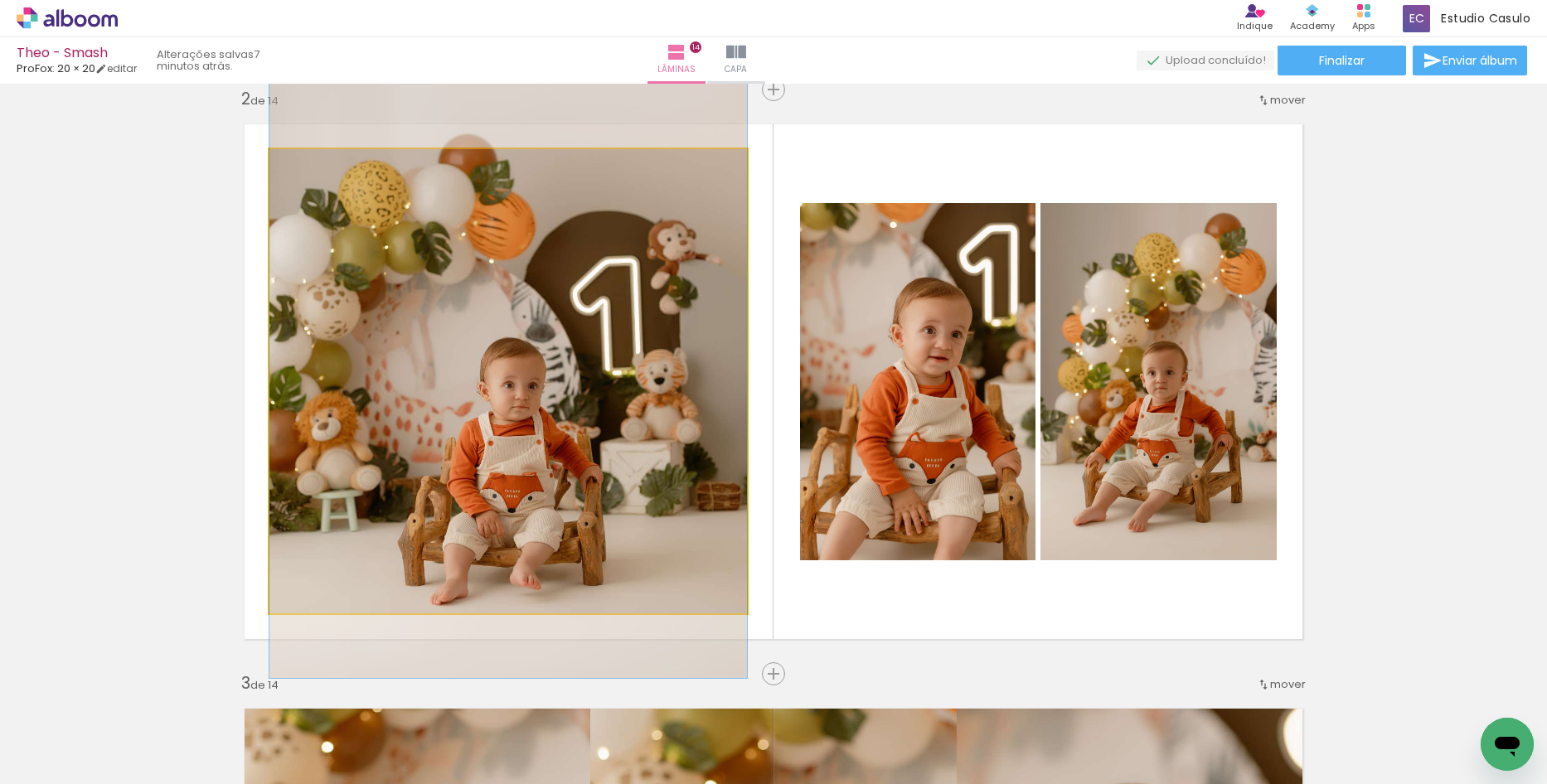
drag, startPoint x: 651, startPoint y: 490, endPoint x: 653, endPoint y: 460, distance: 30.1
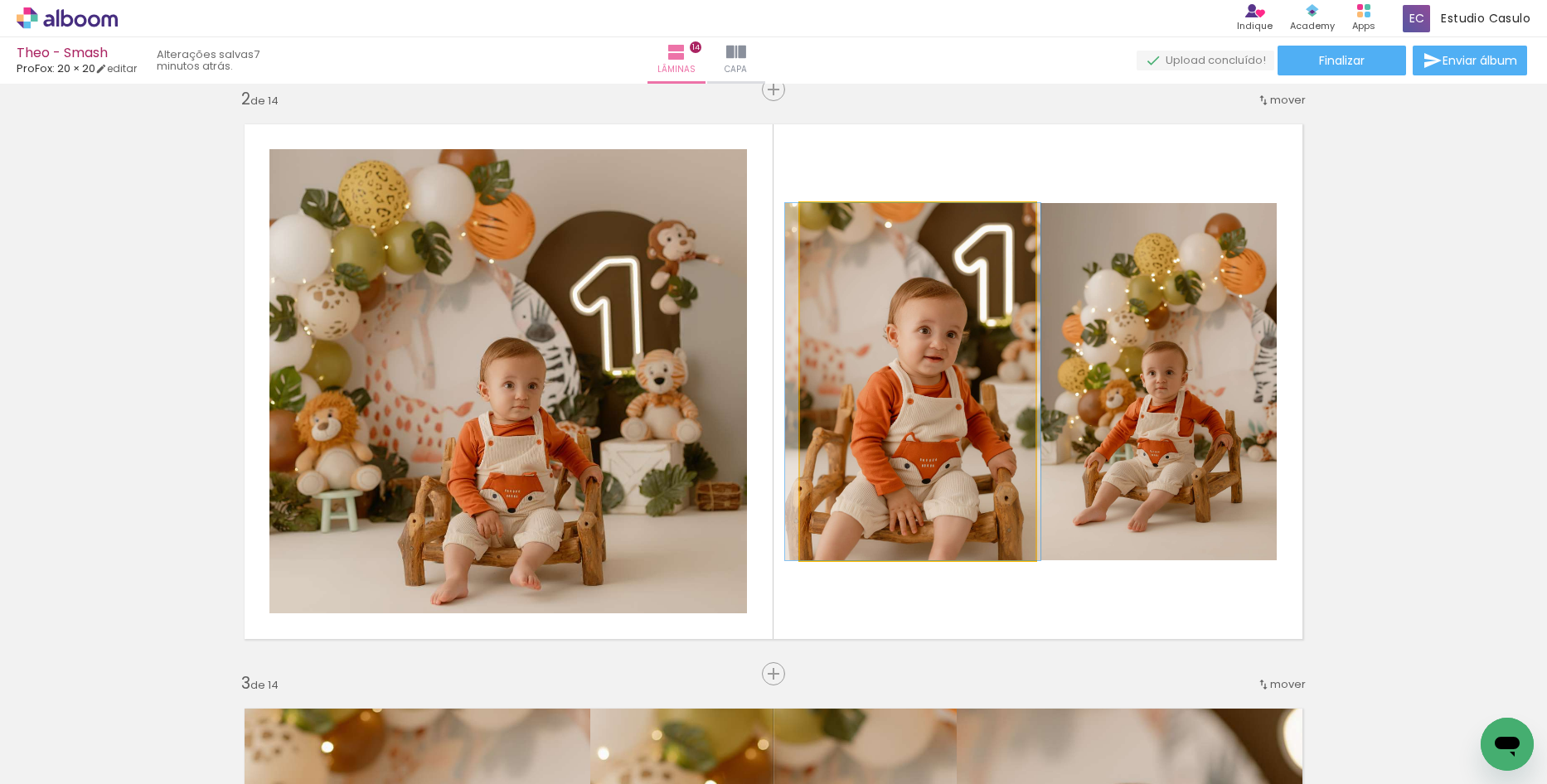
drag, startPoint x: 942, startPoint y: 495, endPoint x: 937, endPoint y: 461, distance: 34.4
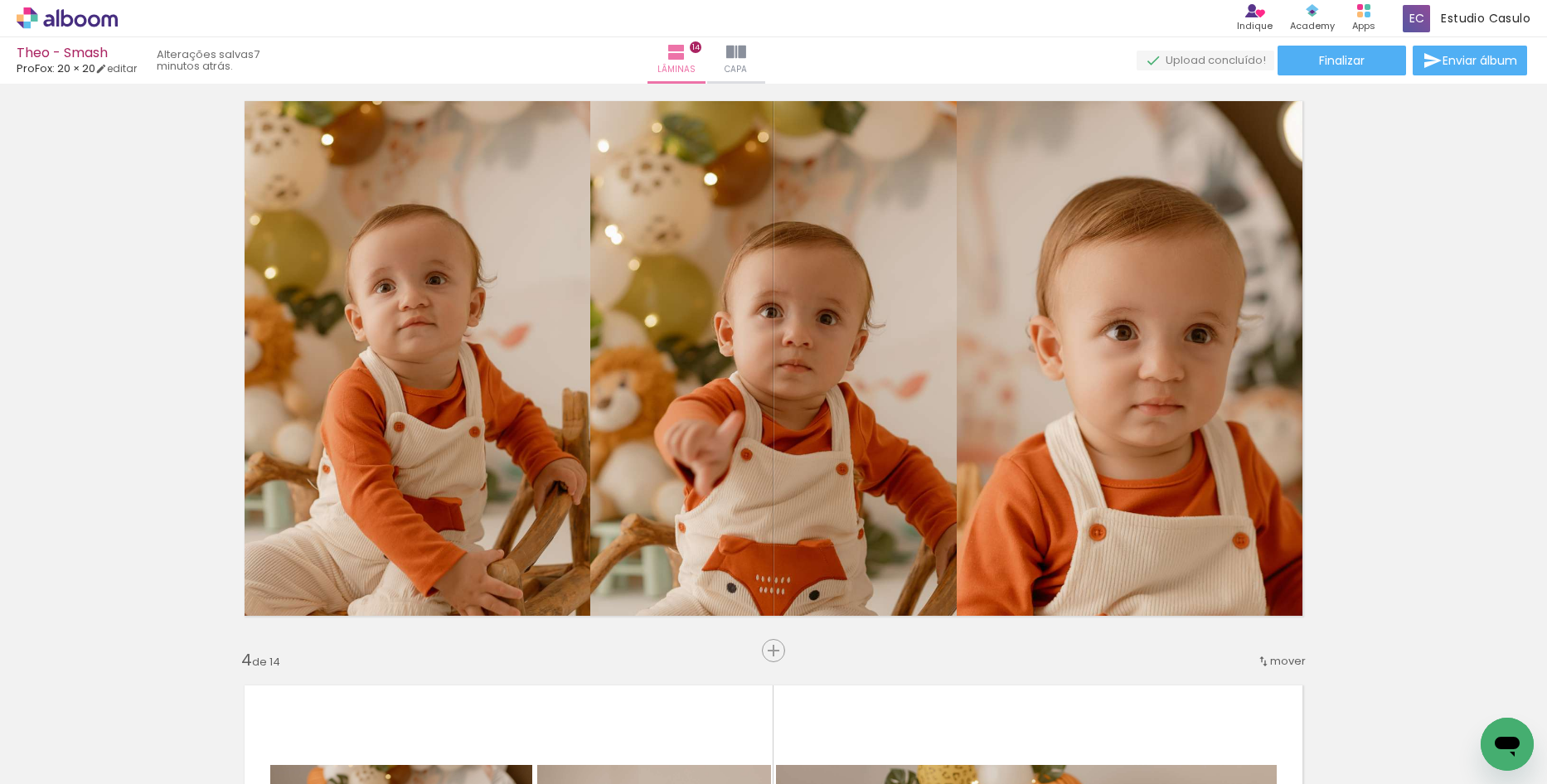
scroll to position [1243, 0]
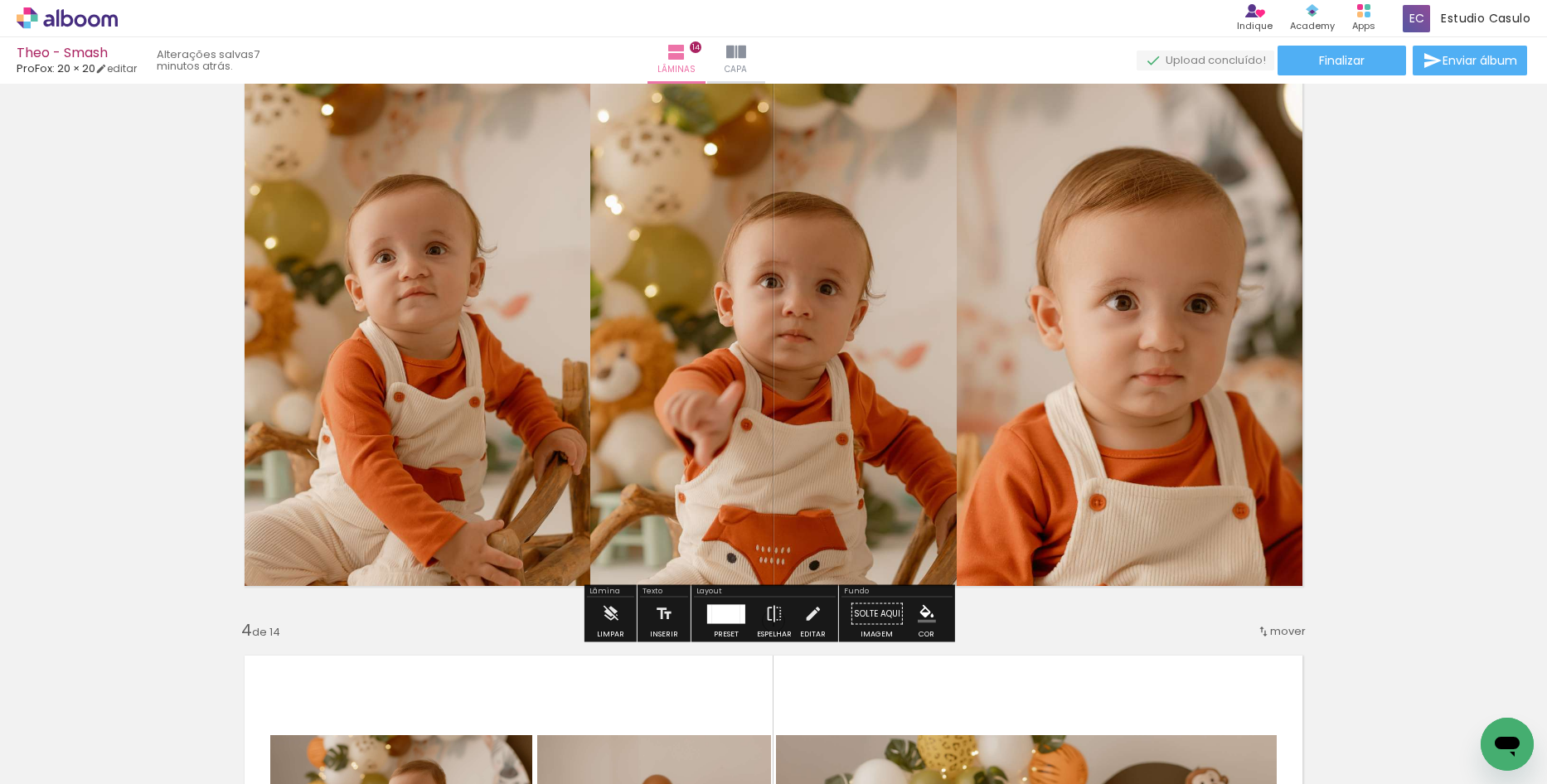
click at [741, 611] on div at bounding box center [742, 613] width 5 height 19
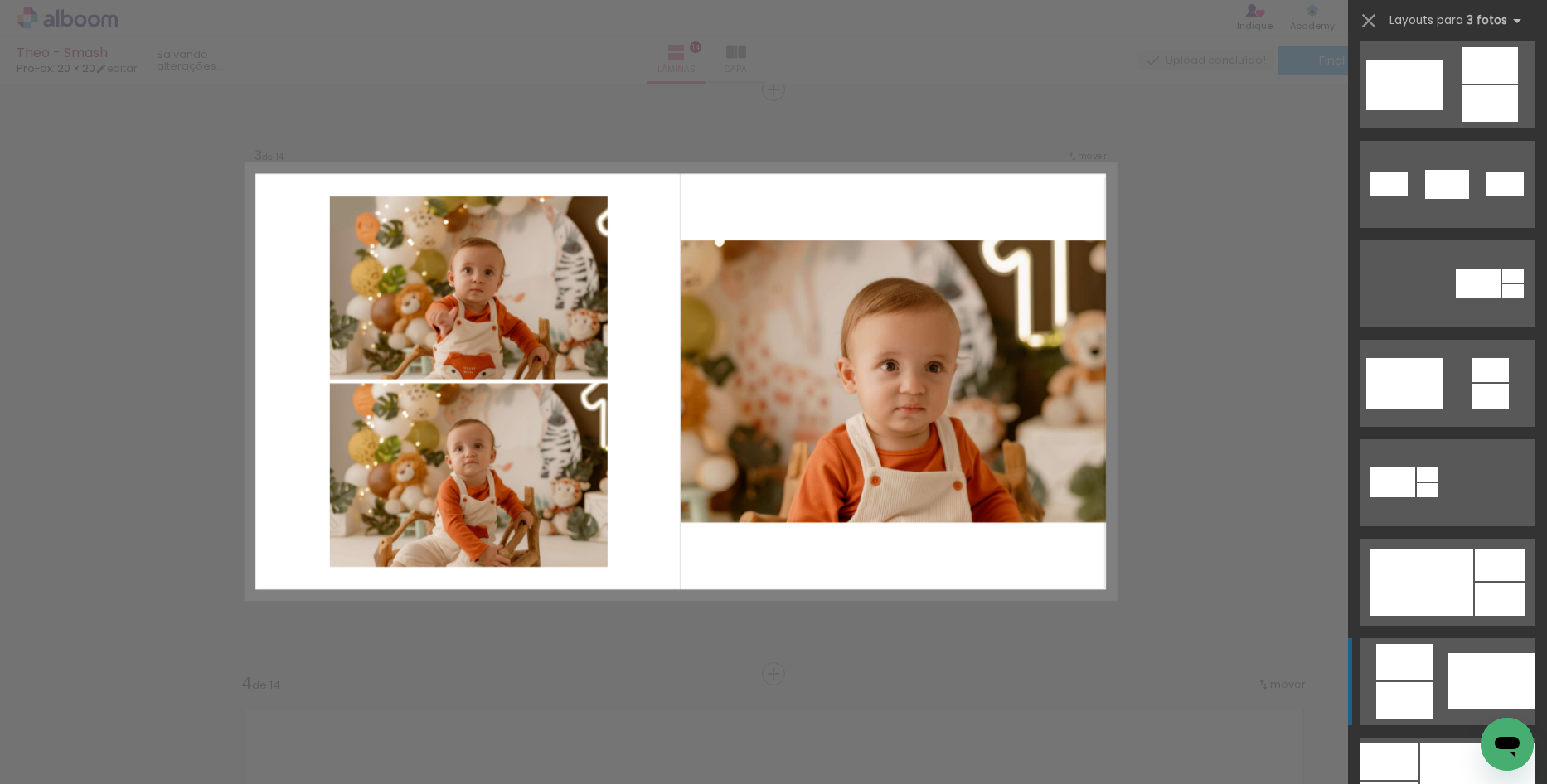
scroll to position [746, 0]
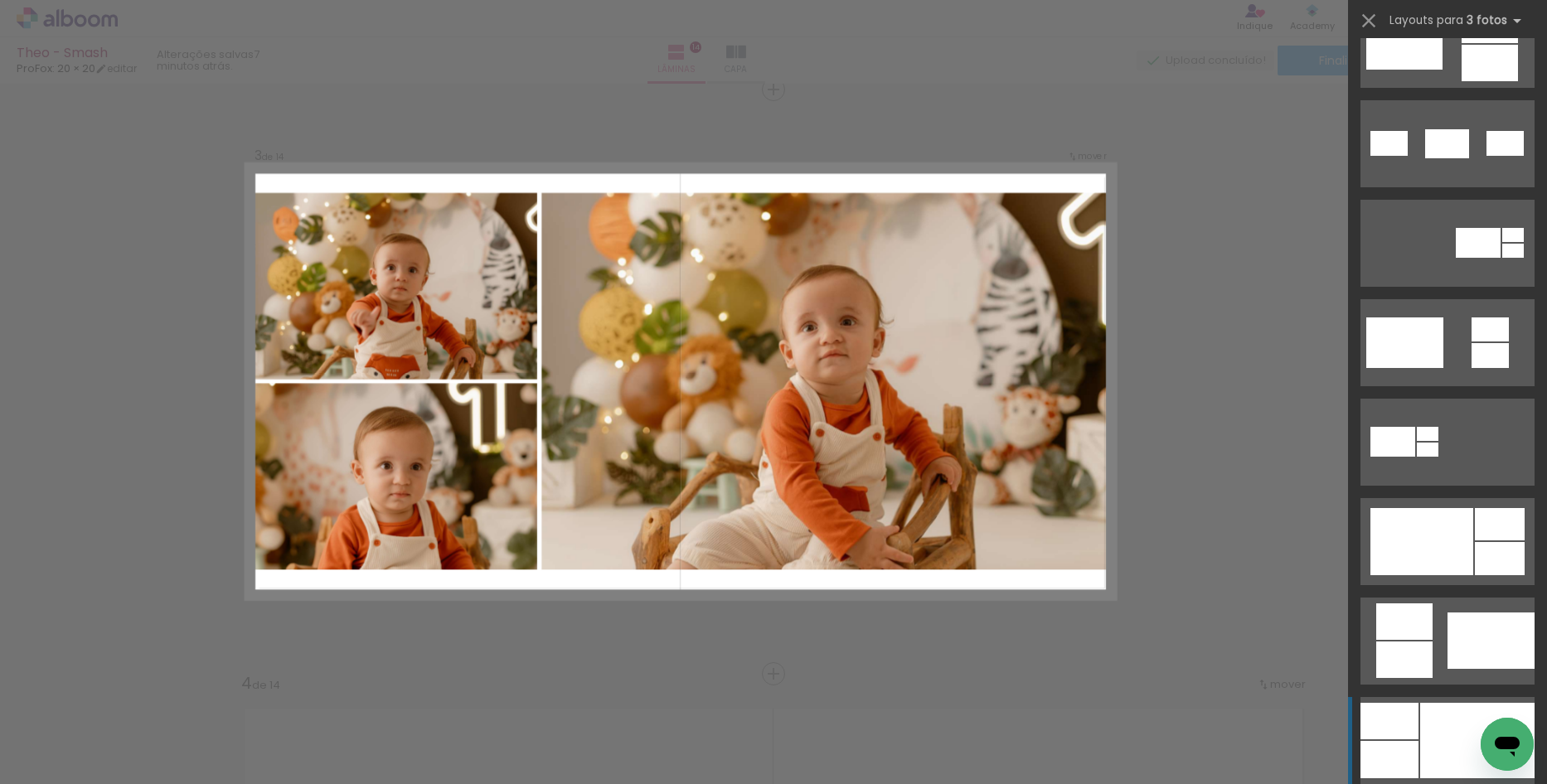
click at [1438, 758] on div at bounding box center [1478, 740] width 114 height 76
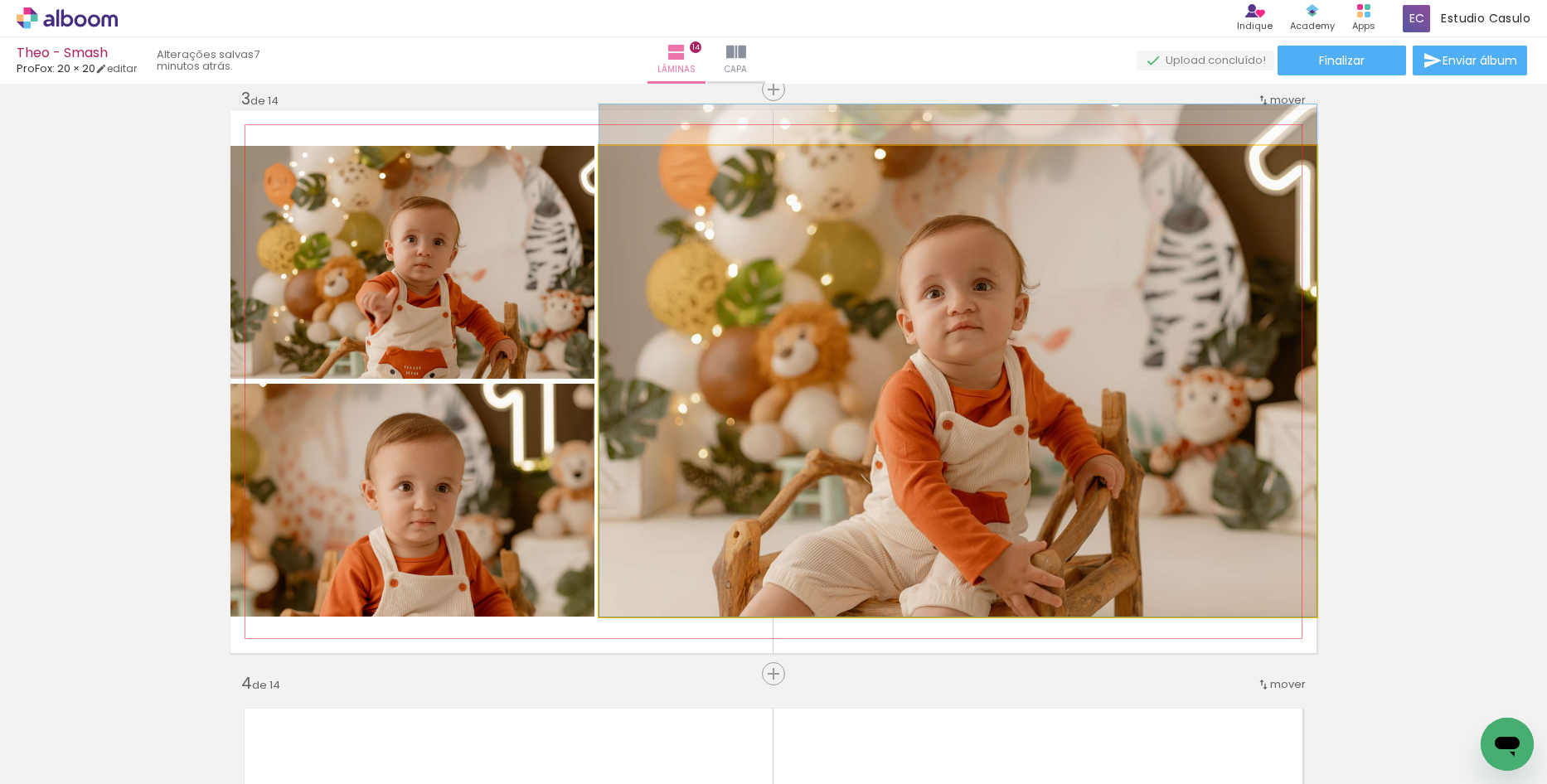
drag, startPoint x: 1062, startPoint y: 503, endPoint x: 1055, endPoint y: 441, distance: 62.4
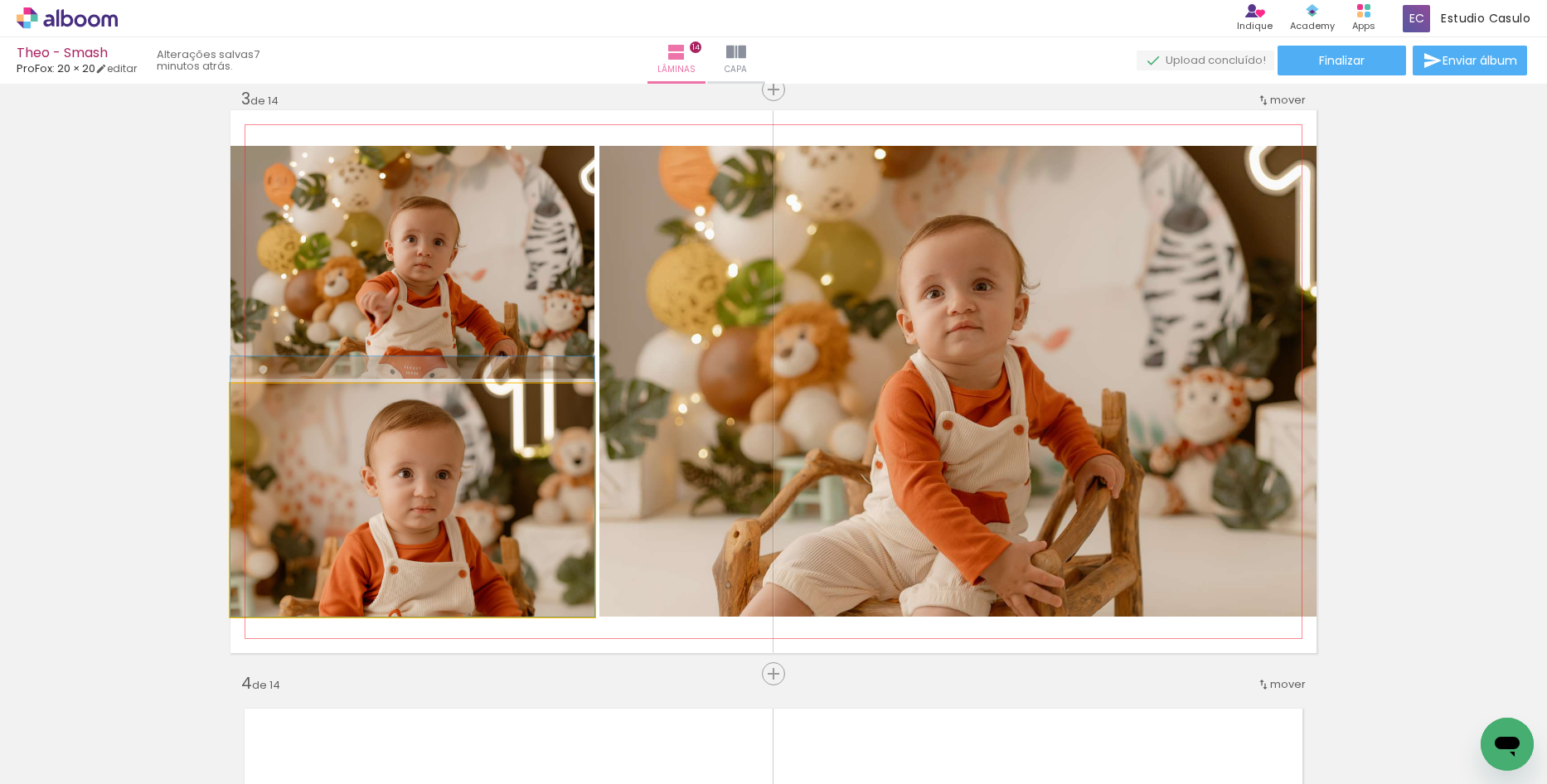
drag, startPoint x: 465, startPoint y: 524, endPoint x: 468, endPoint y: 495, distance: 29.2
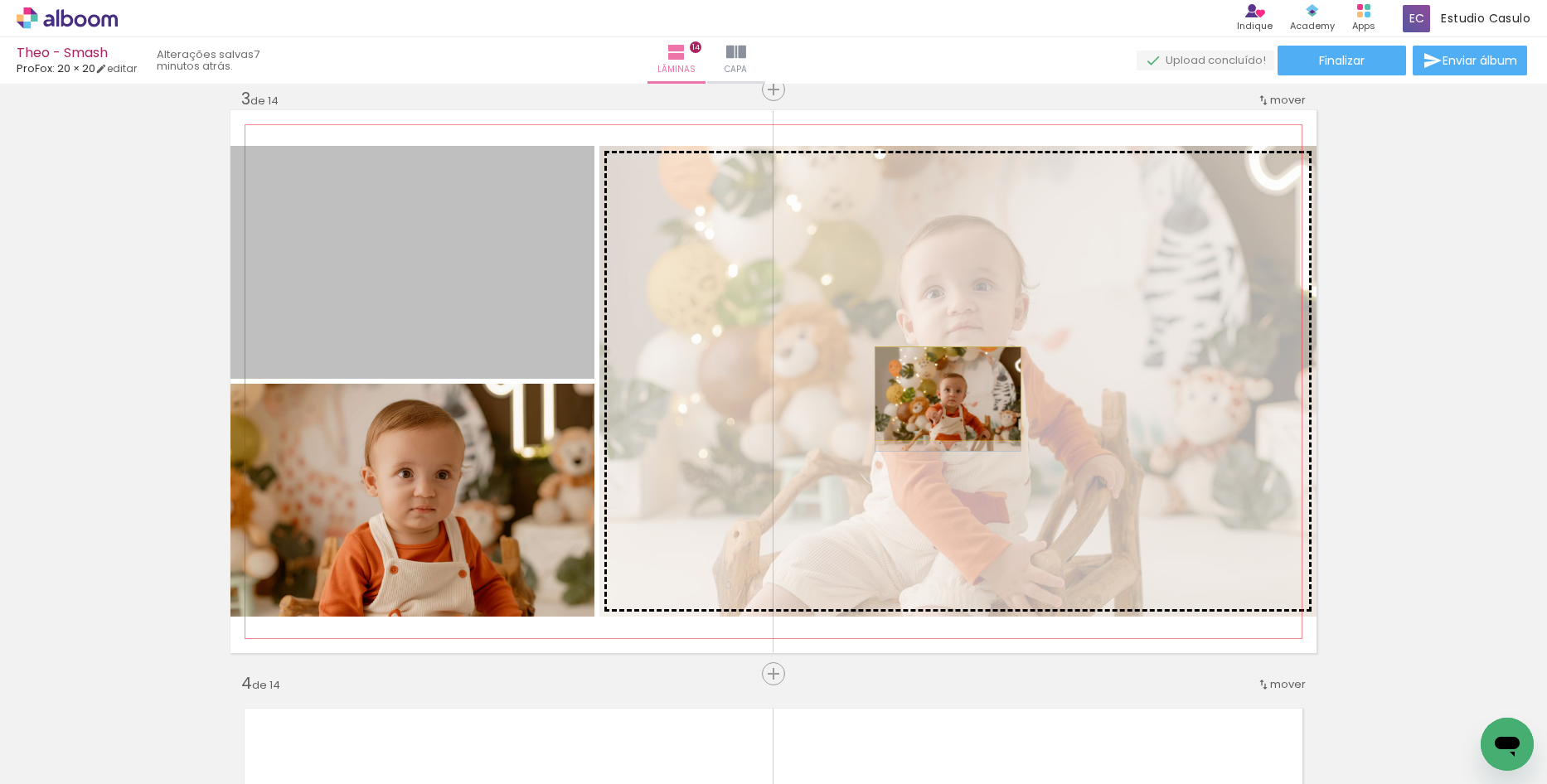
drag, startPoint x: 431, startPoint y: 296, endPoint x: 942, endPoint y: 394, distance: 520.3
click at [0, 0] on slot at bounding box center [0, 0] width 0 height 0
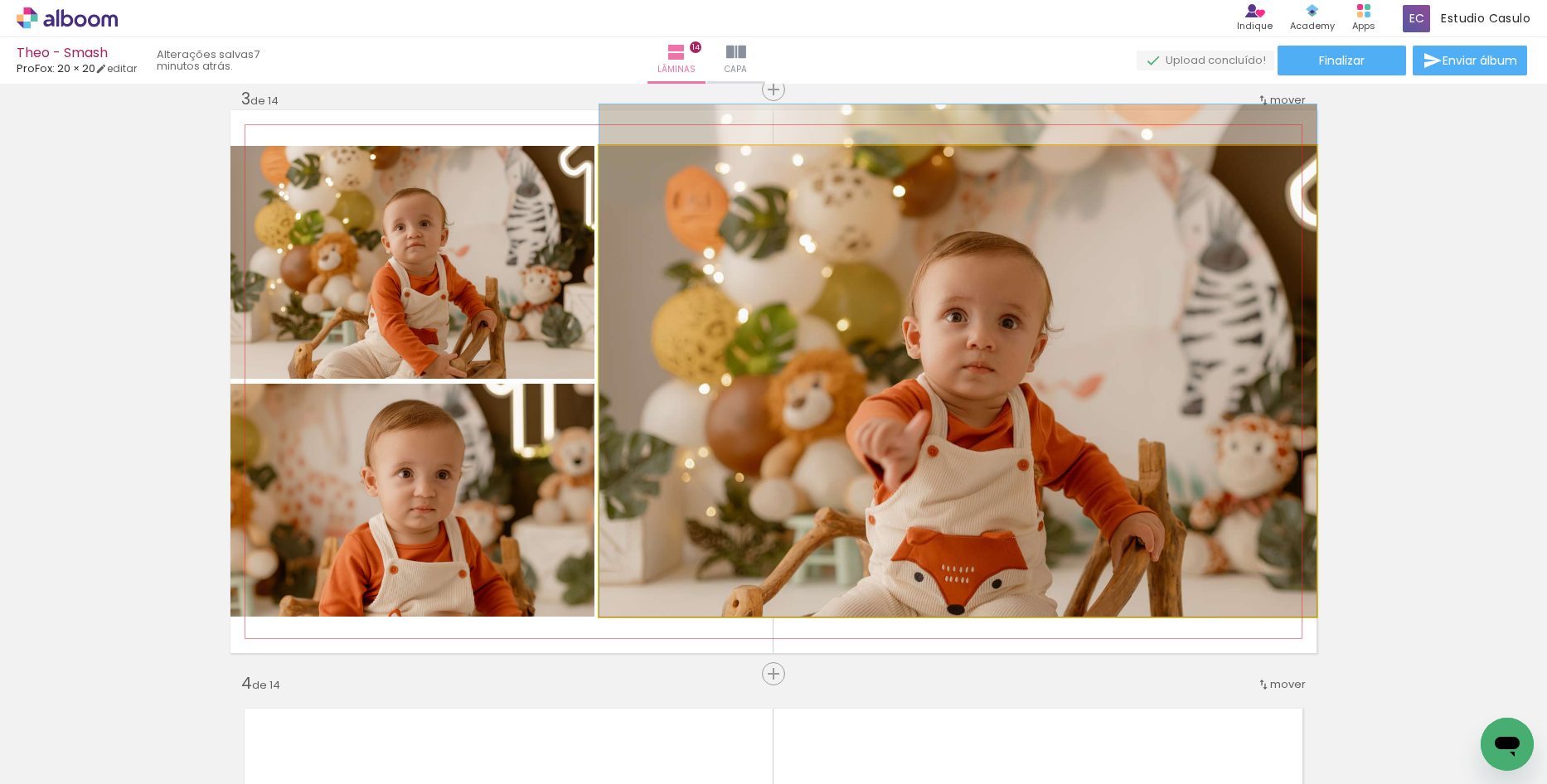
drag, startPoint x: 1026, startPoint y: 483, endPoint x: 1016, endPoint y: 436, distance: 48.1
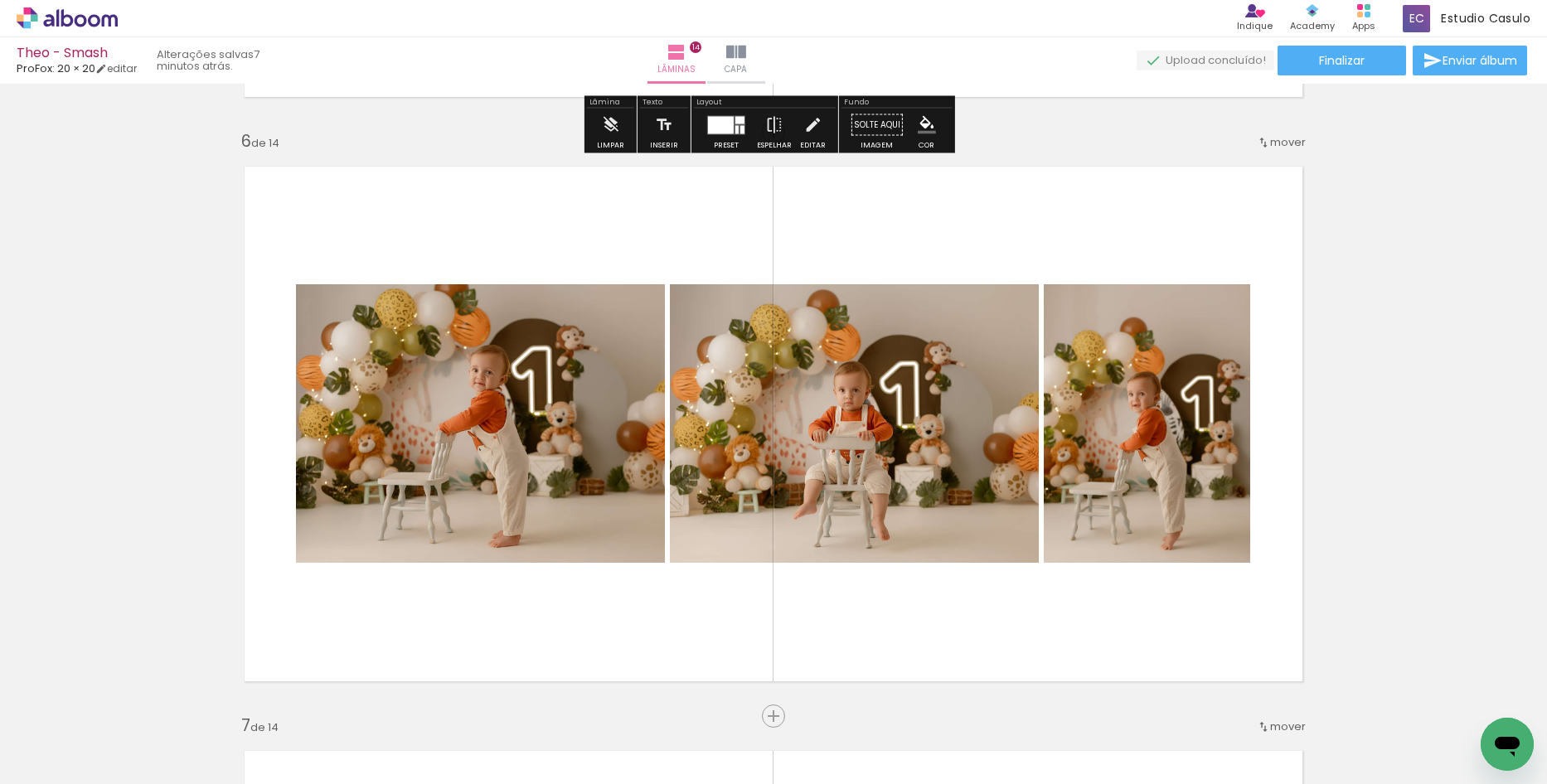
scroll to position [2983, 0]
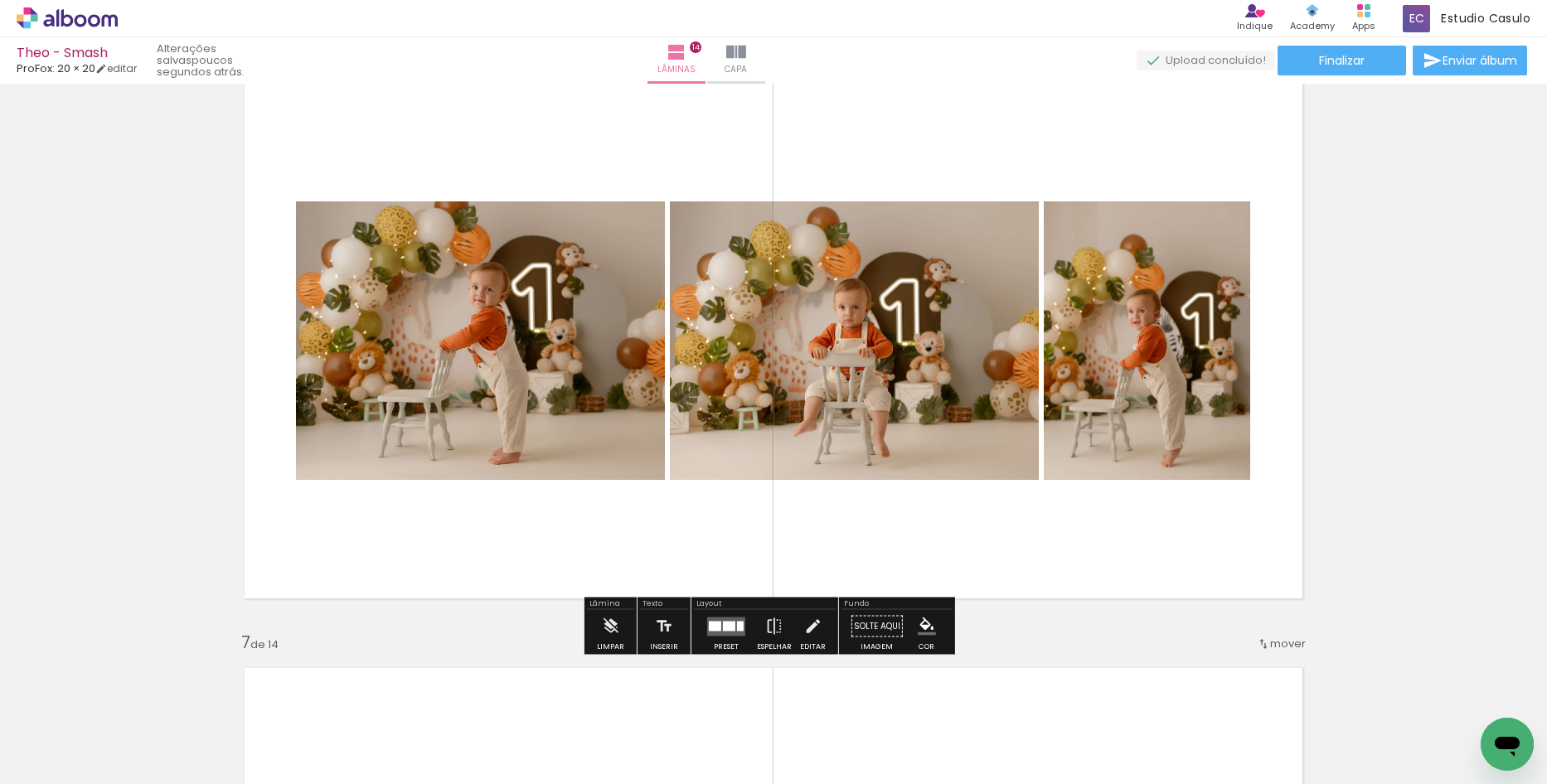
click at [711, 621] on div at bounding box center [715, 625] width 13 height 10
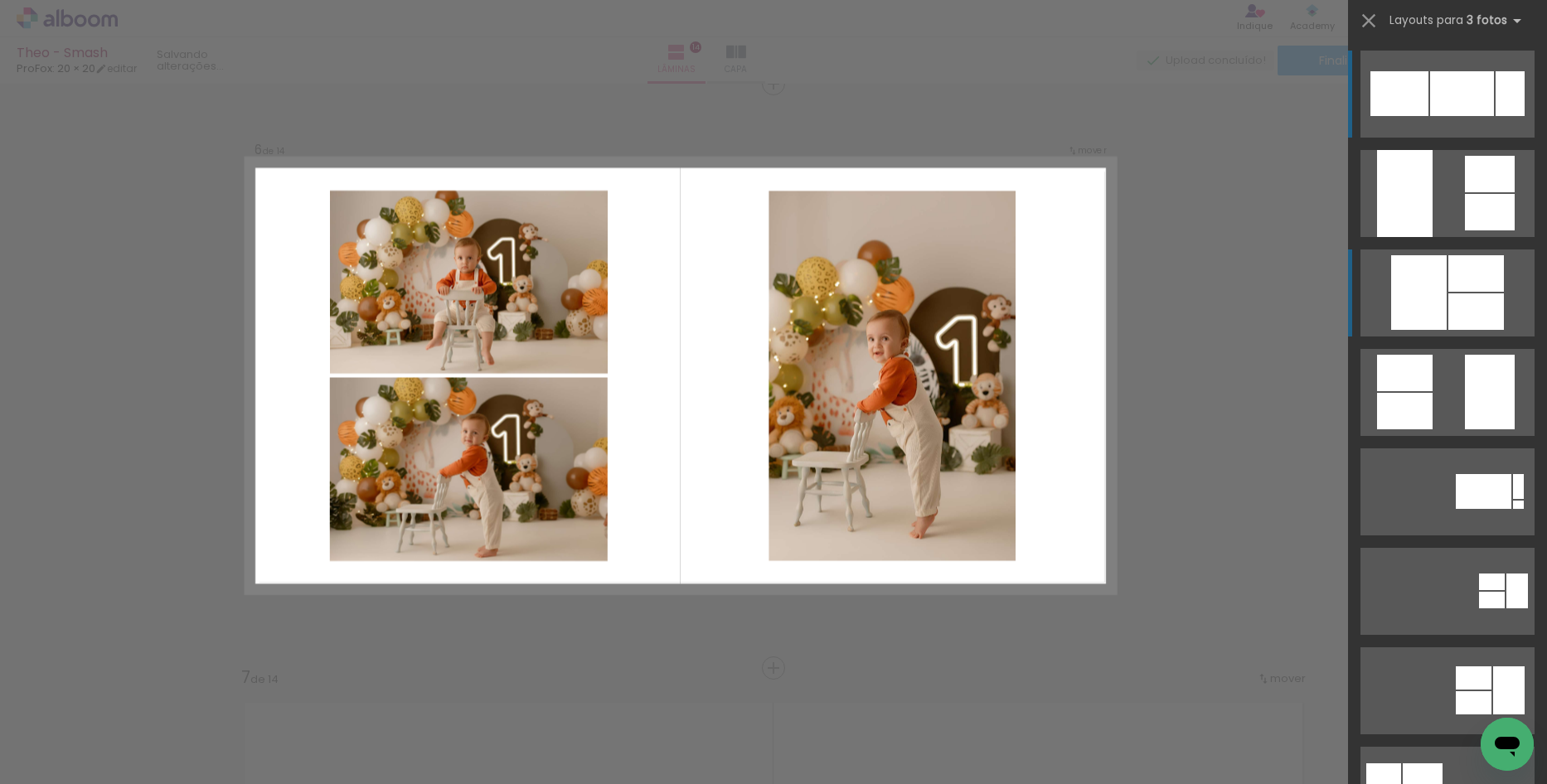
scroll to position [2943, 0]
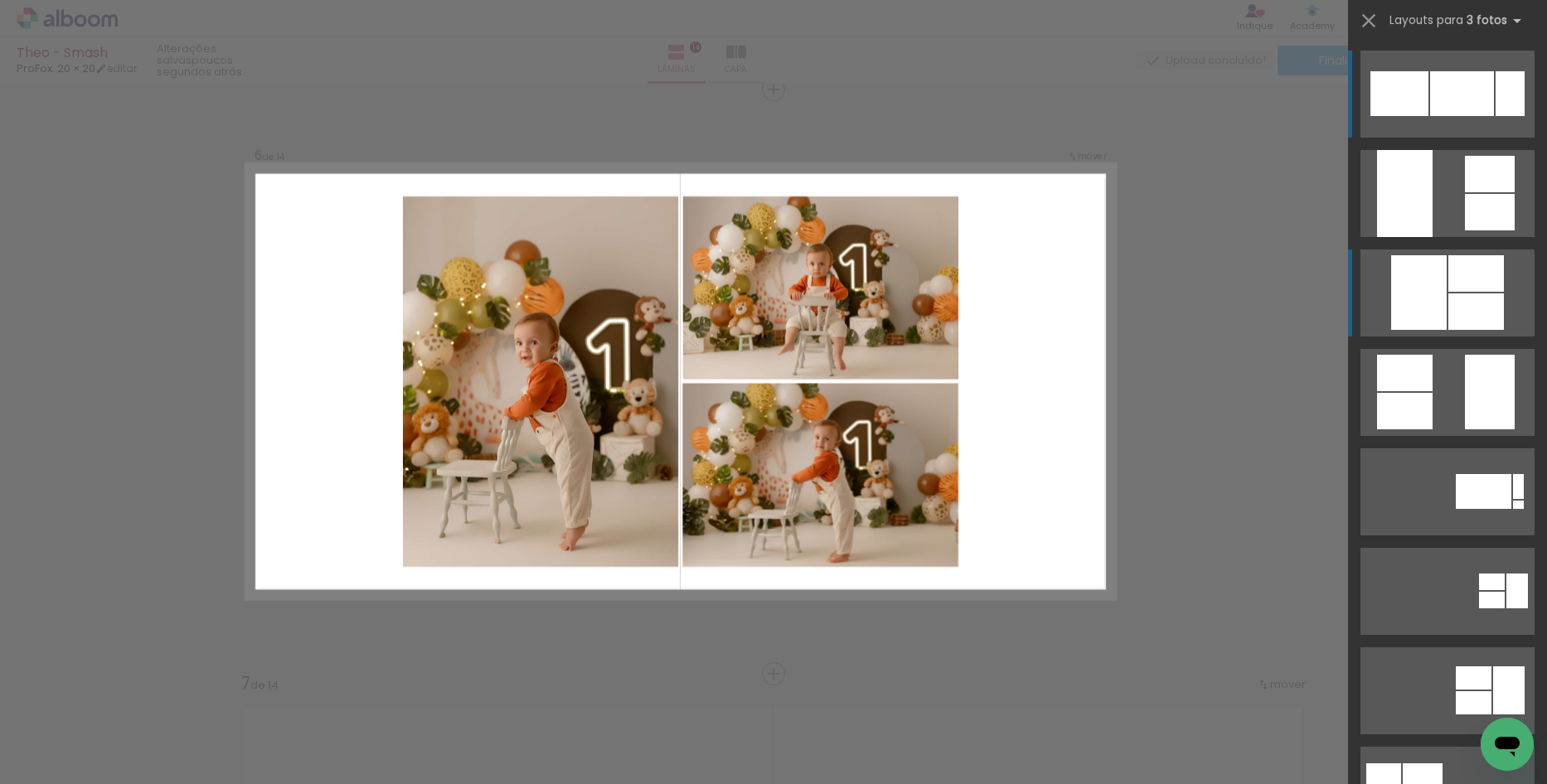
click at [1452, 313] on div at bounding box center [1476, 312] width 56 height 37
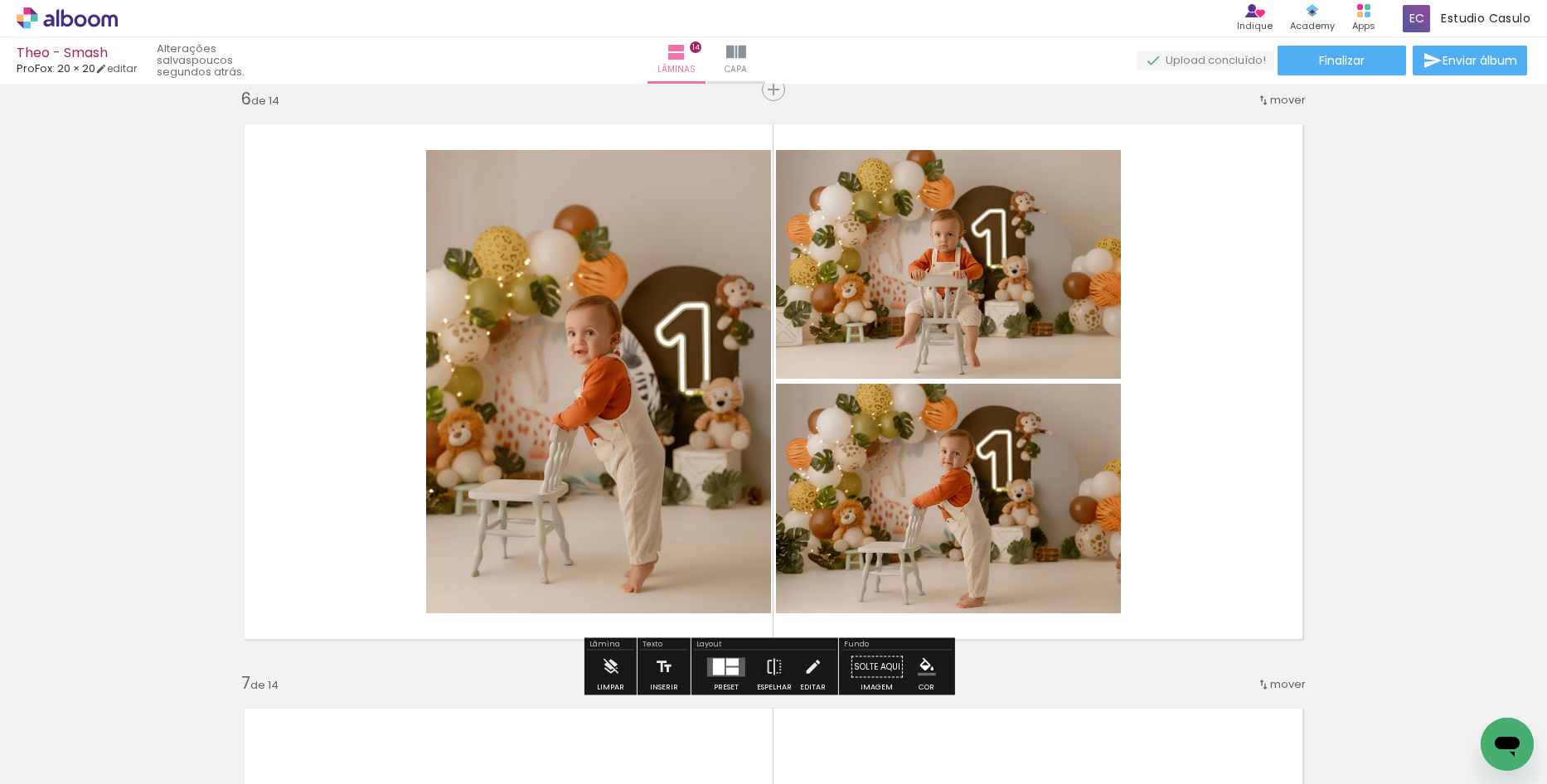
click at [731, 678] on div at bounding box center [726, 667] width 45 height 33
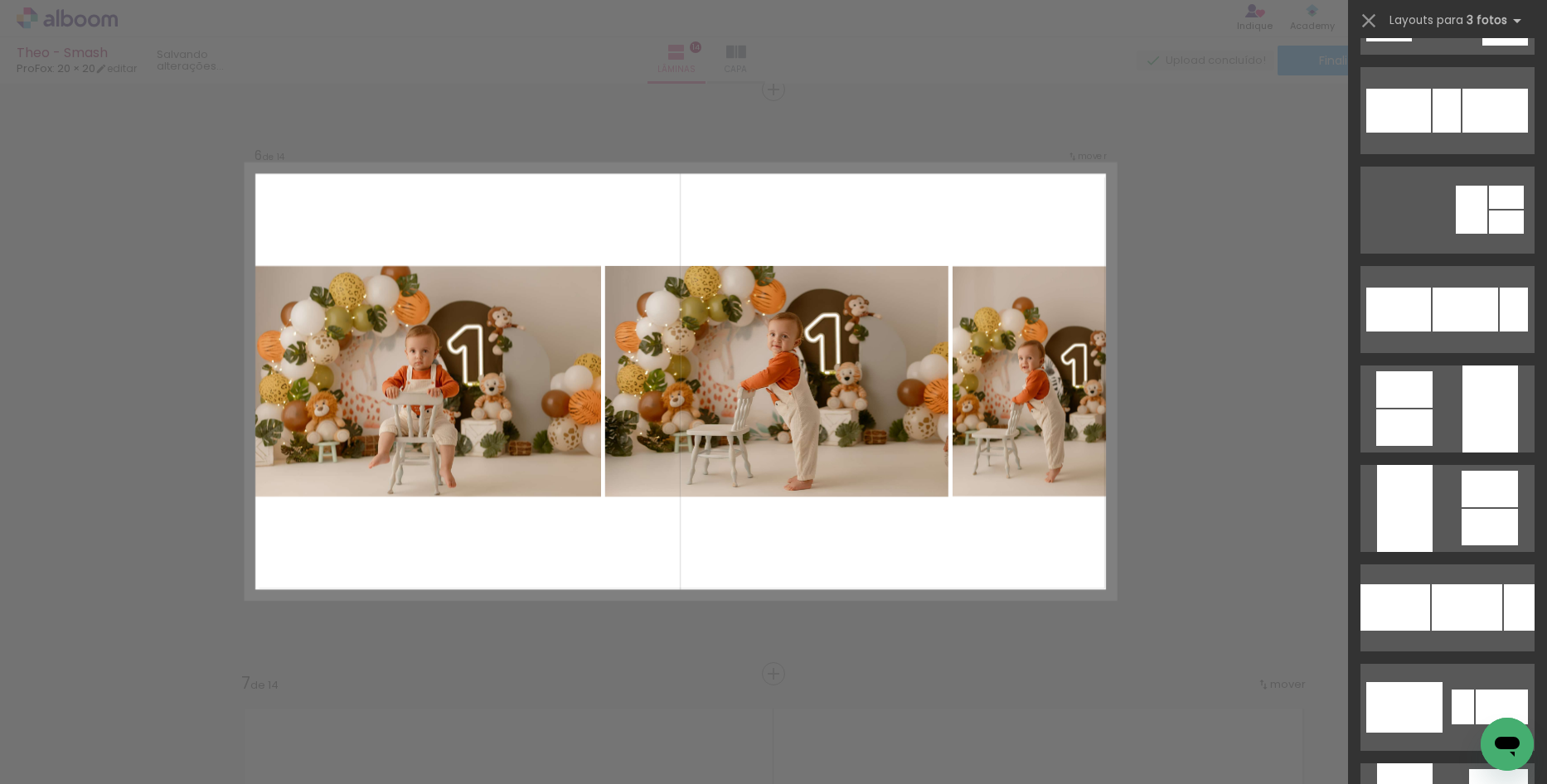
scroll to position [2022, 0]
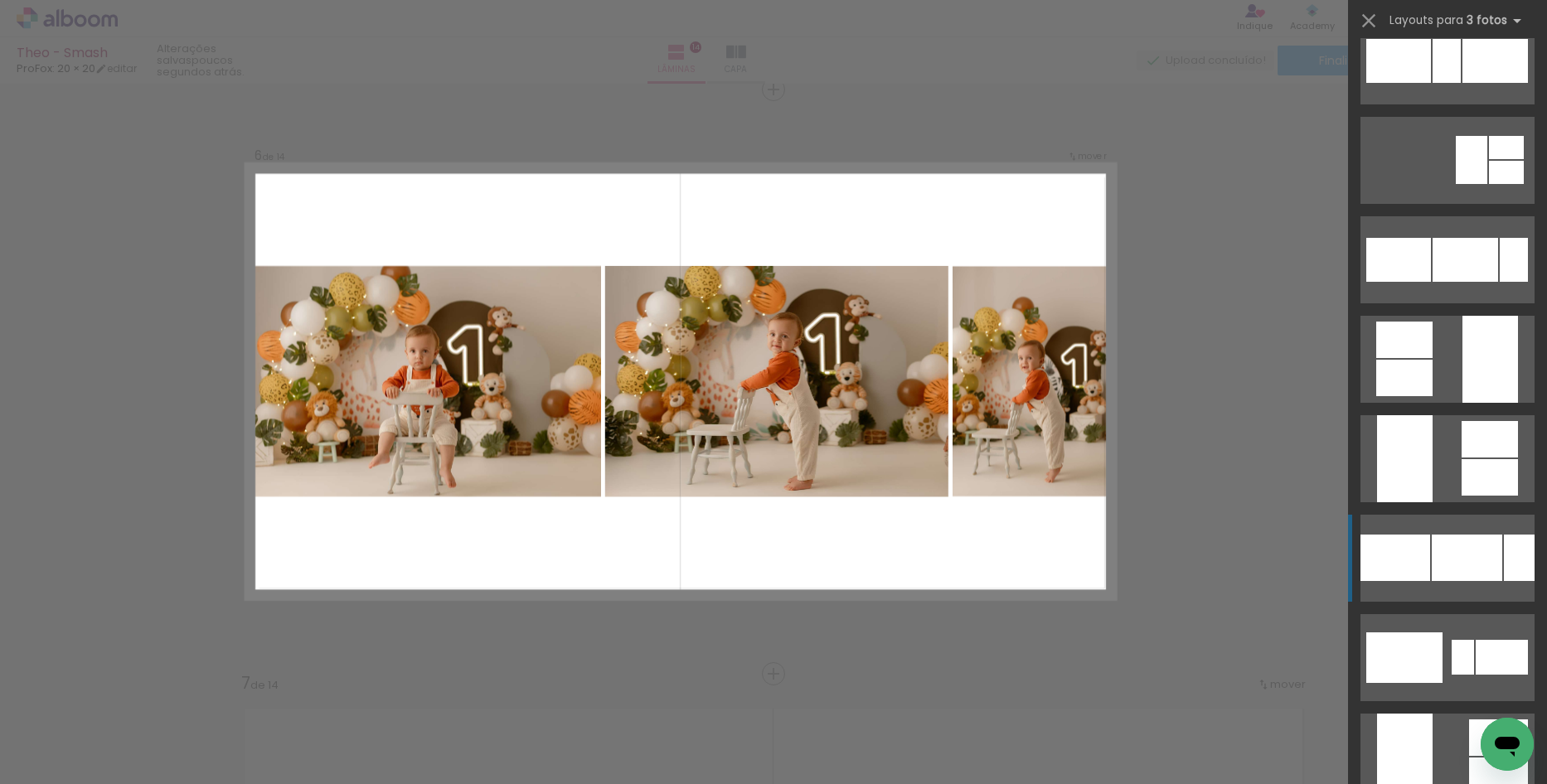
click at [1444, 573] on div at bounding box center [1467, 557] width 70 height 47
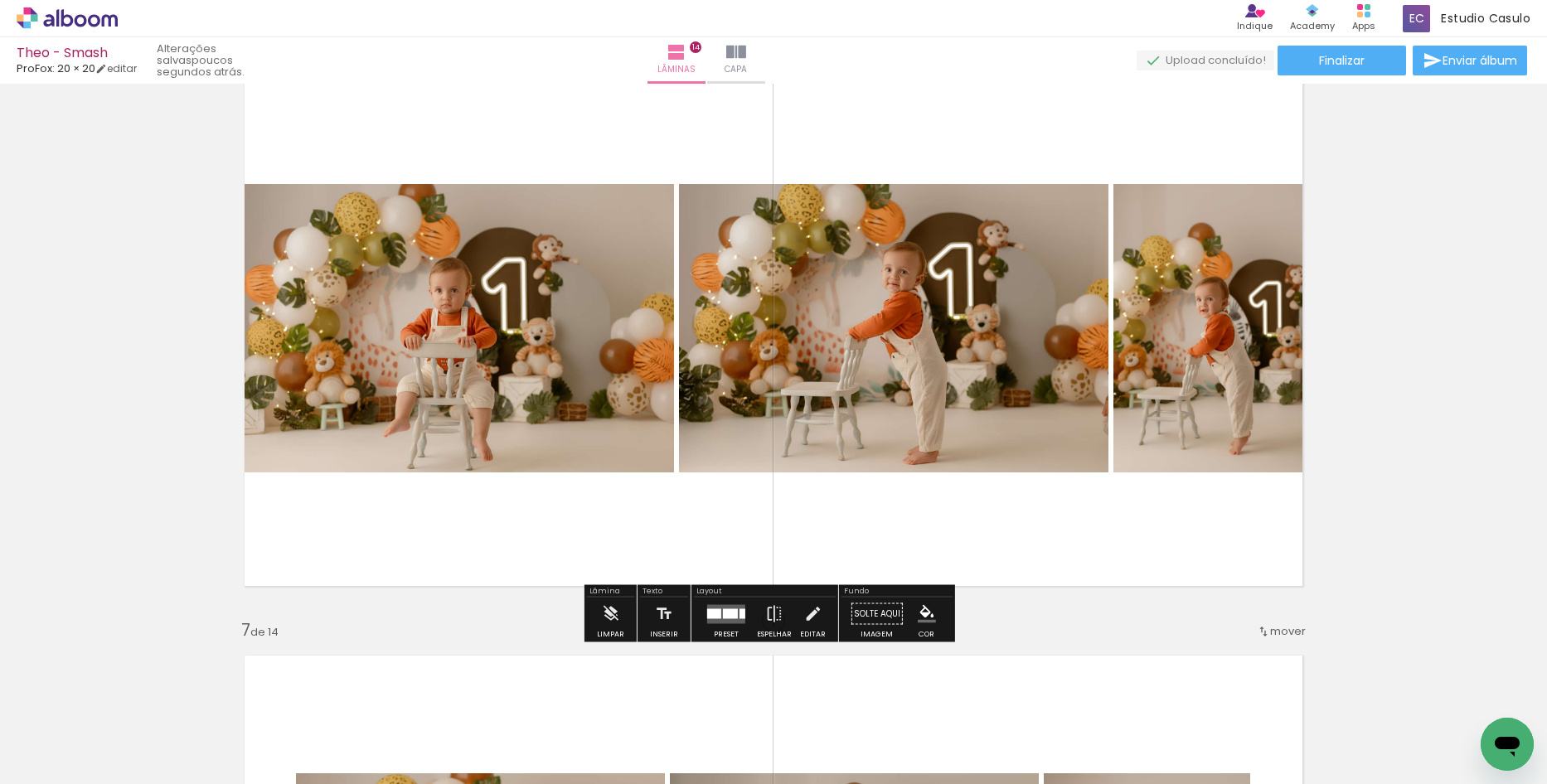
scroll to position [3025, 0]
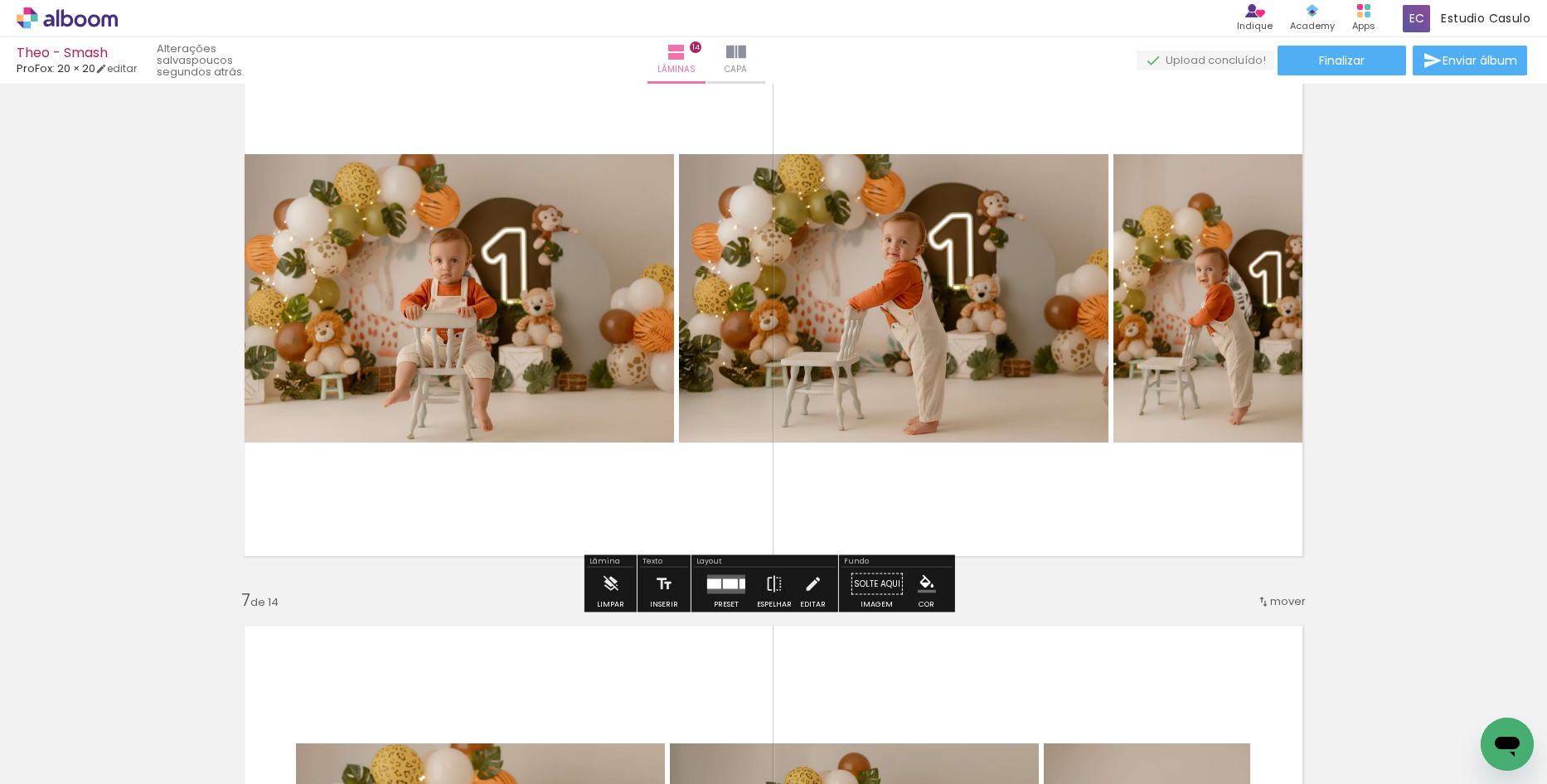
click at [727, 583] on div at bounding box center [731, 583] width 15 height 10
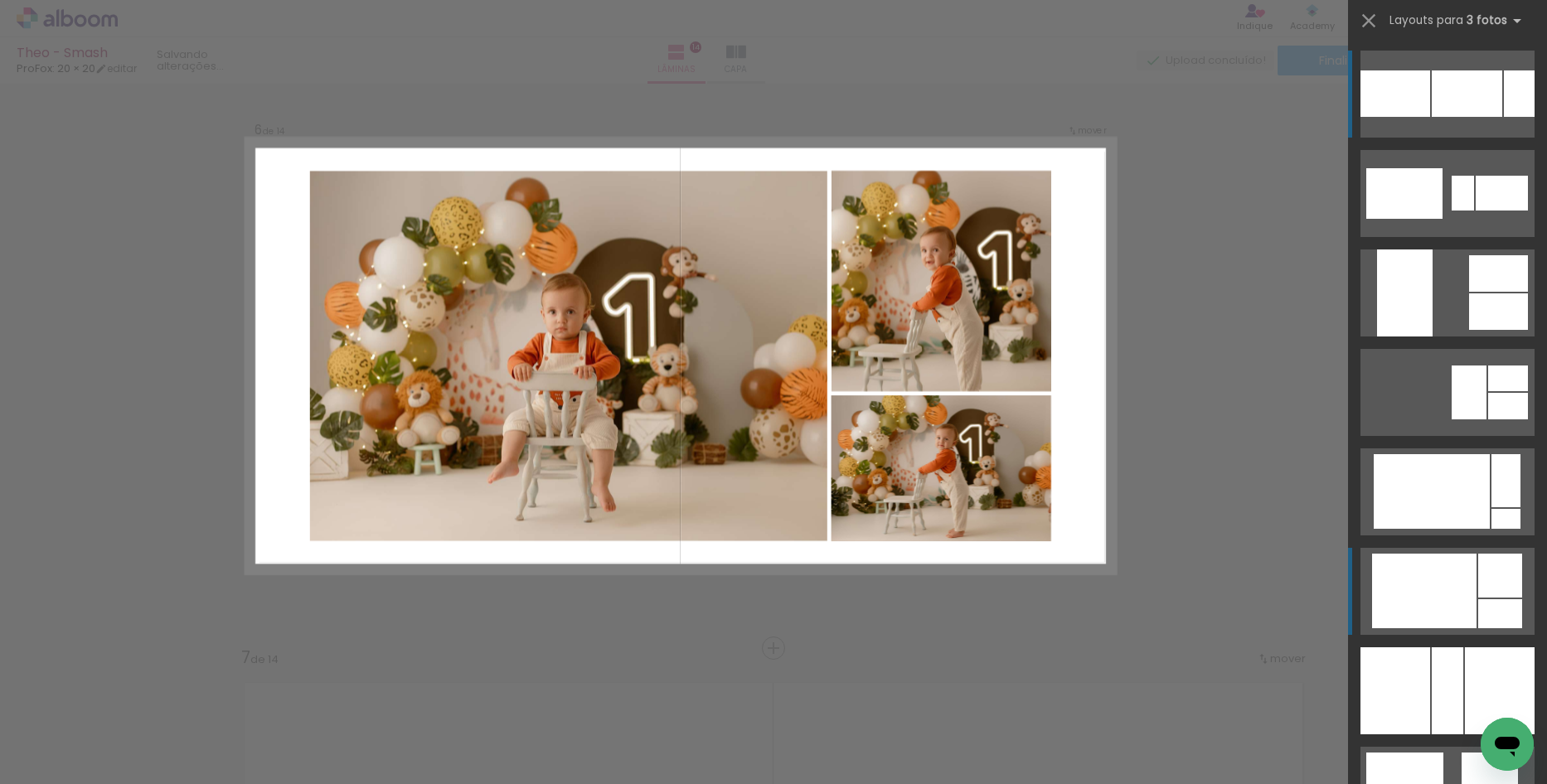
scroll to position [2943, 0]
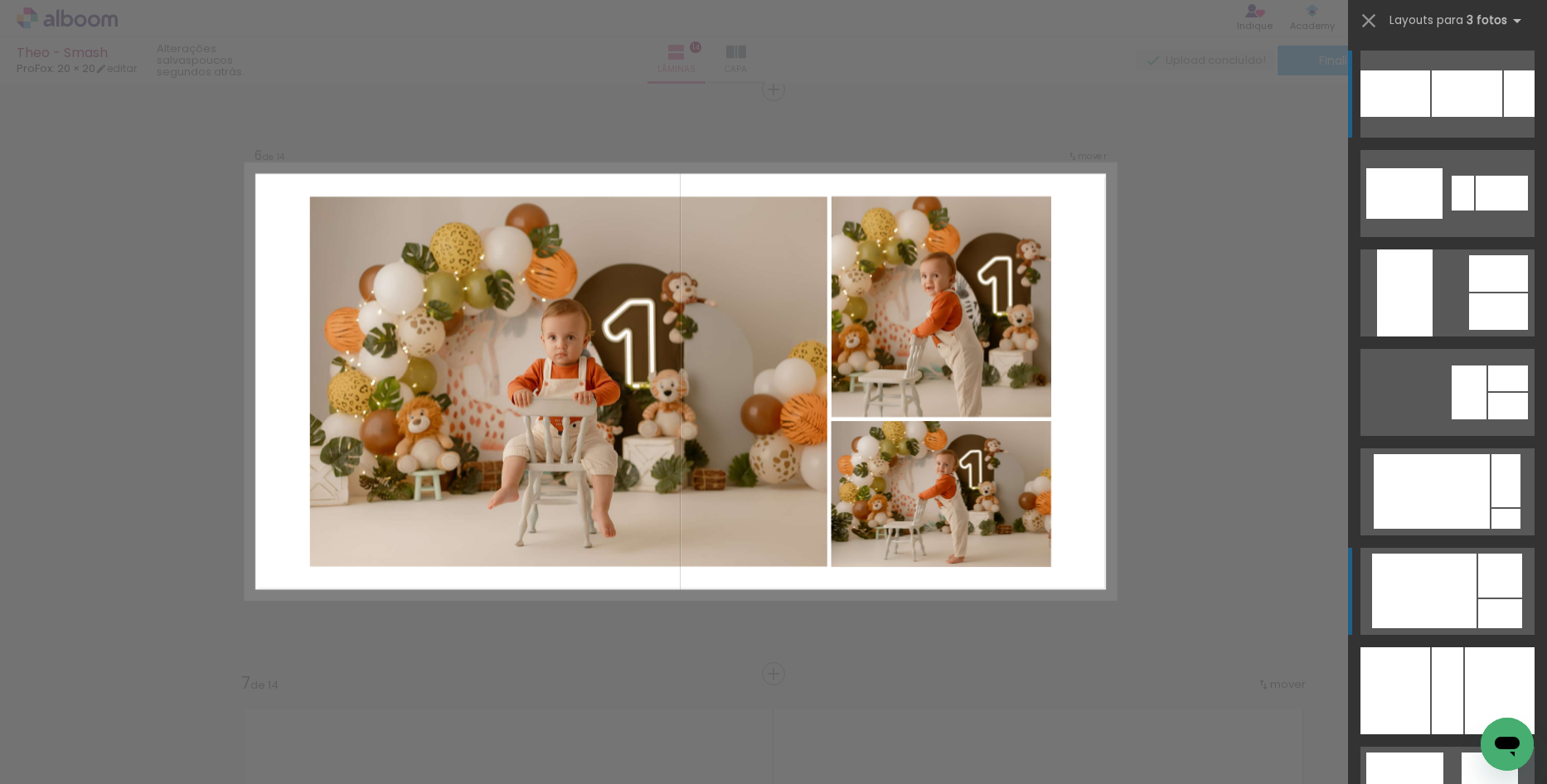
click at [1473, 598] on quentale-layouter at bounding box center [1447, 590] width 174 height 87
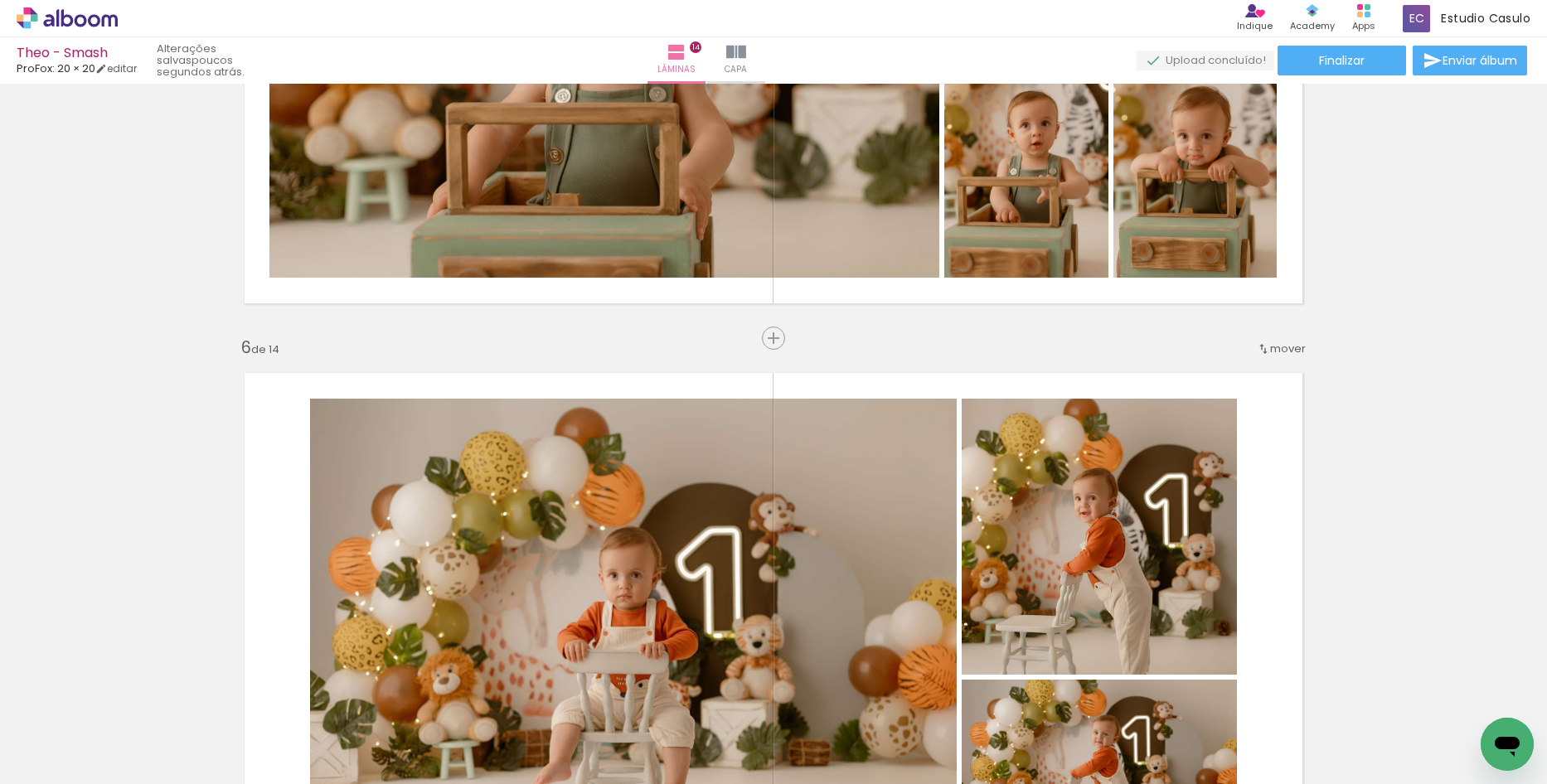
scroll to position [3025, 0]
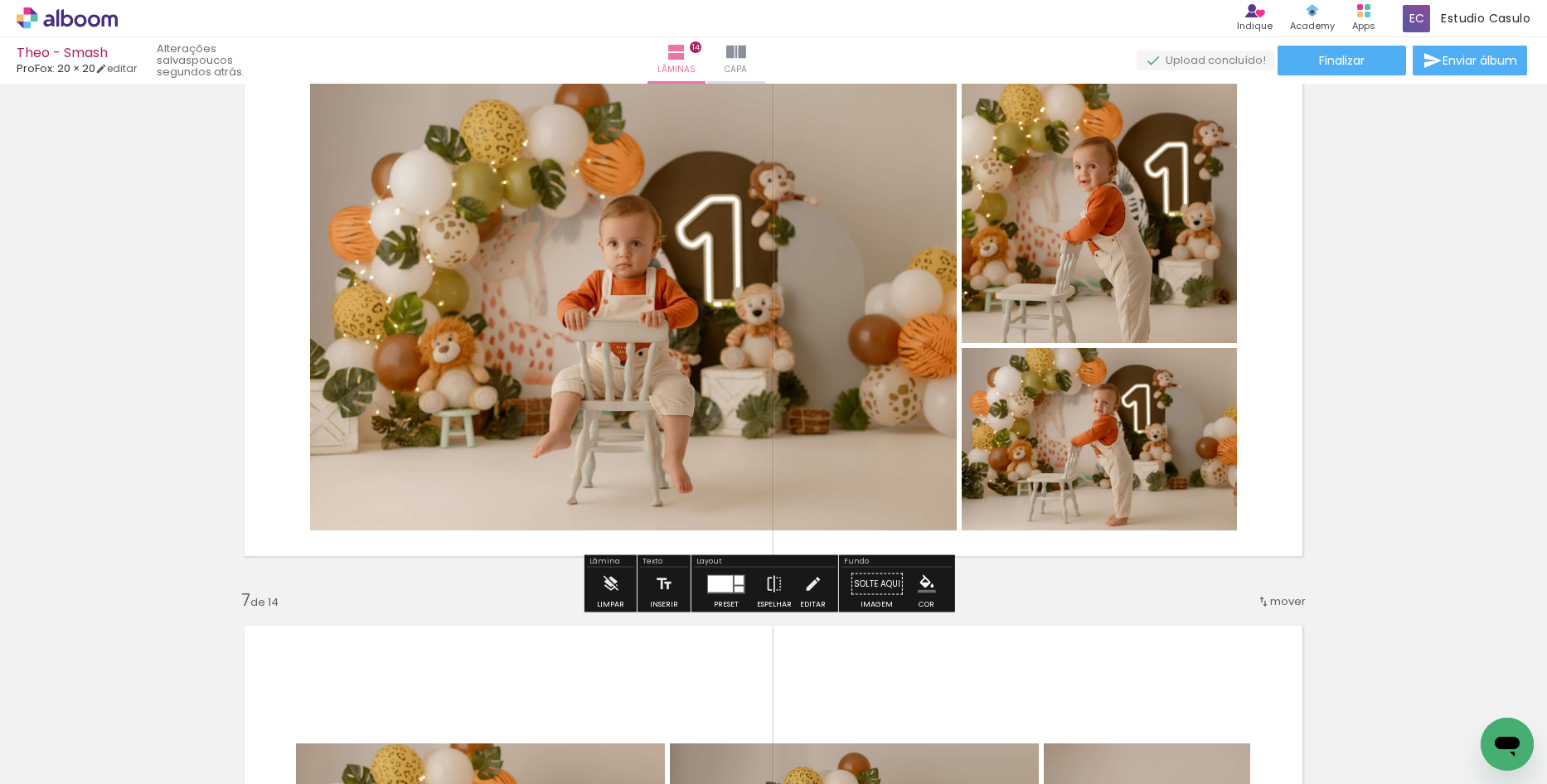
click at [743, 583] on div at bounding box center [726, 584] width 45 height 33
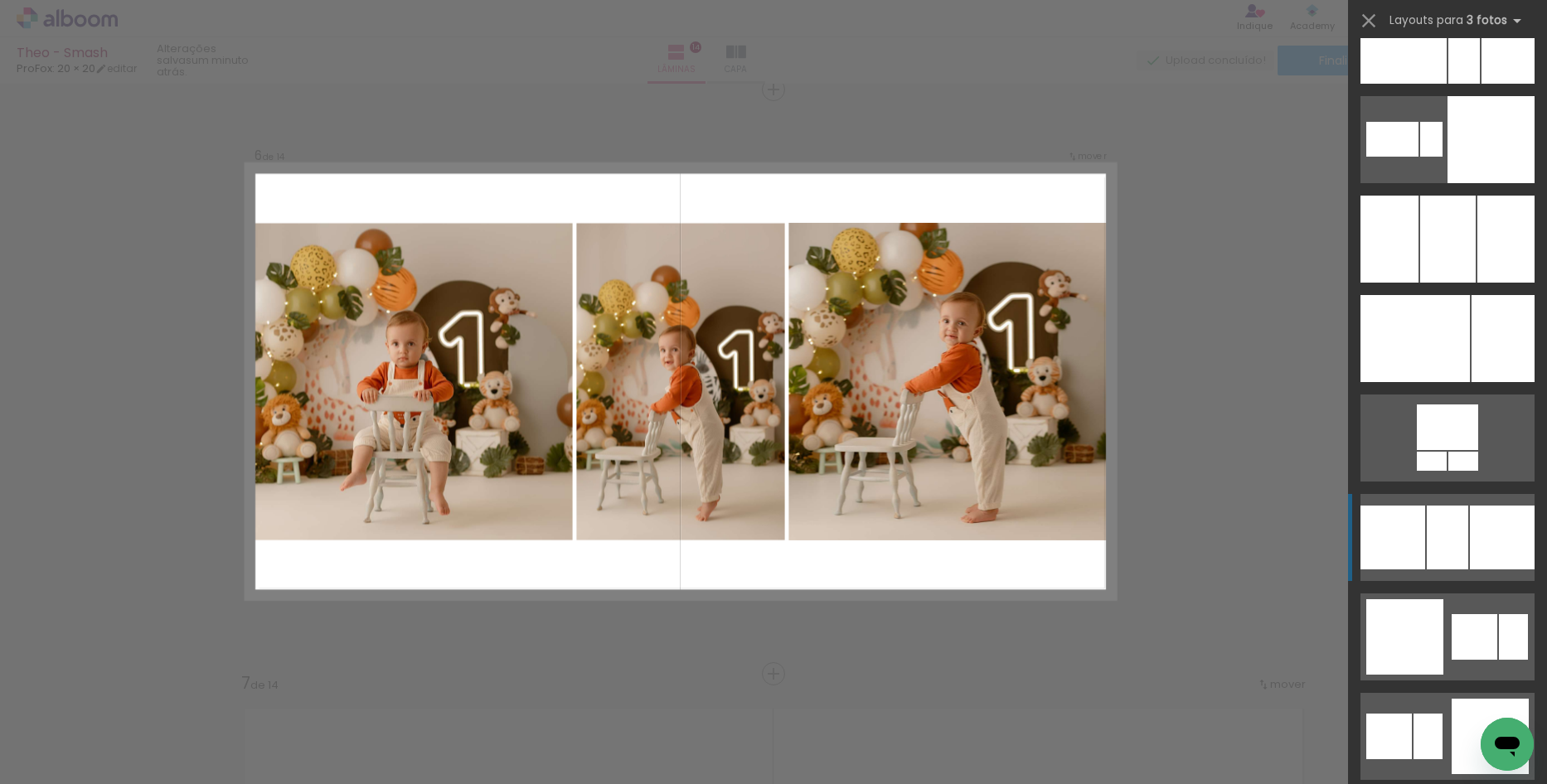
scroll to position [4973, 0]
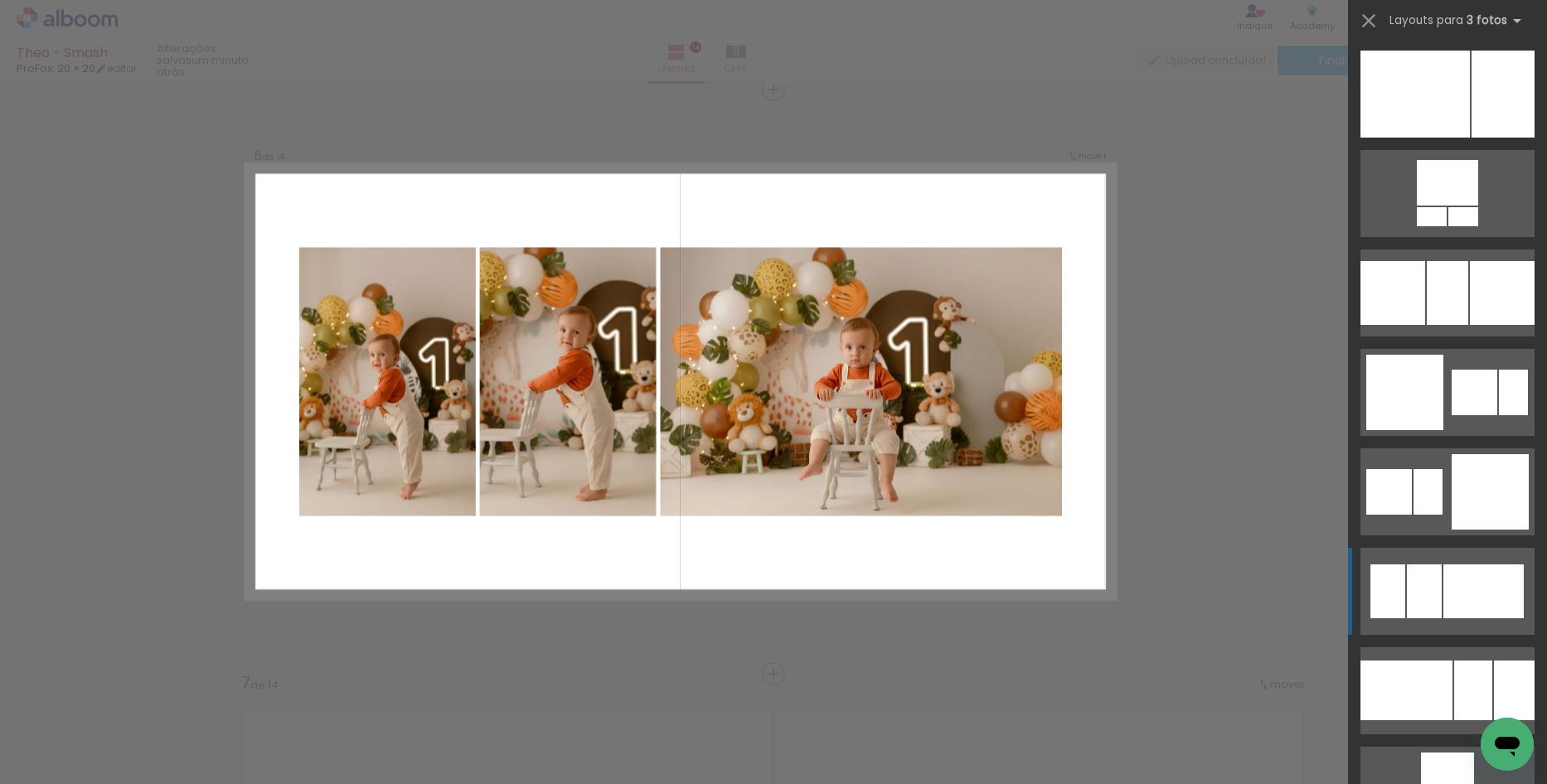
click at [1444, 591] on div at bounding box center [1484, 591] width 80 height 54
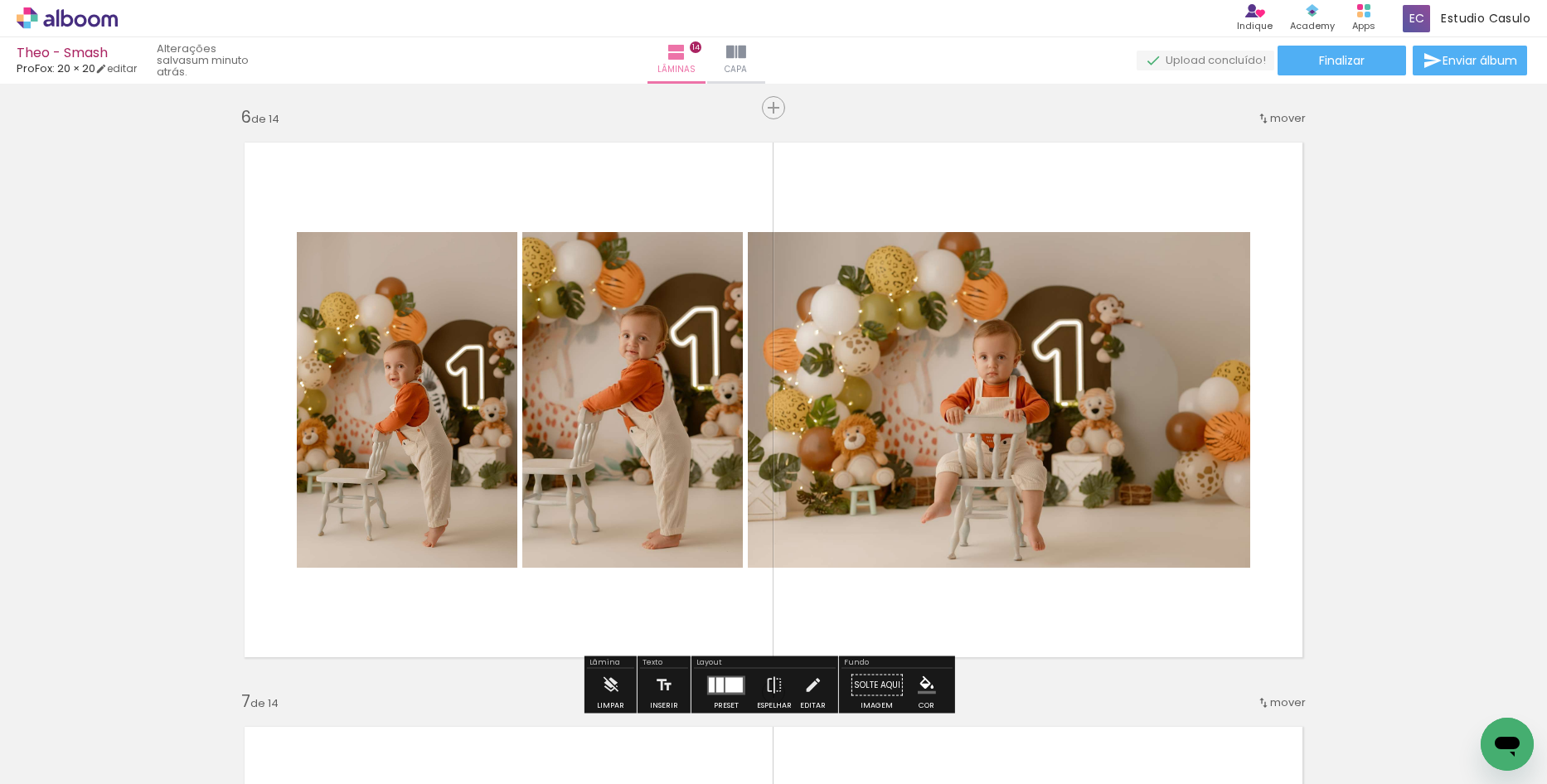
scroll to position [2943, 0]
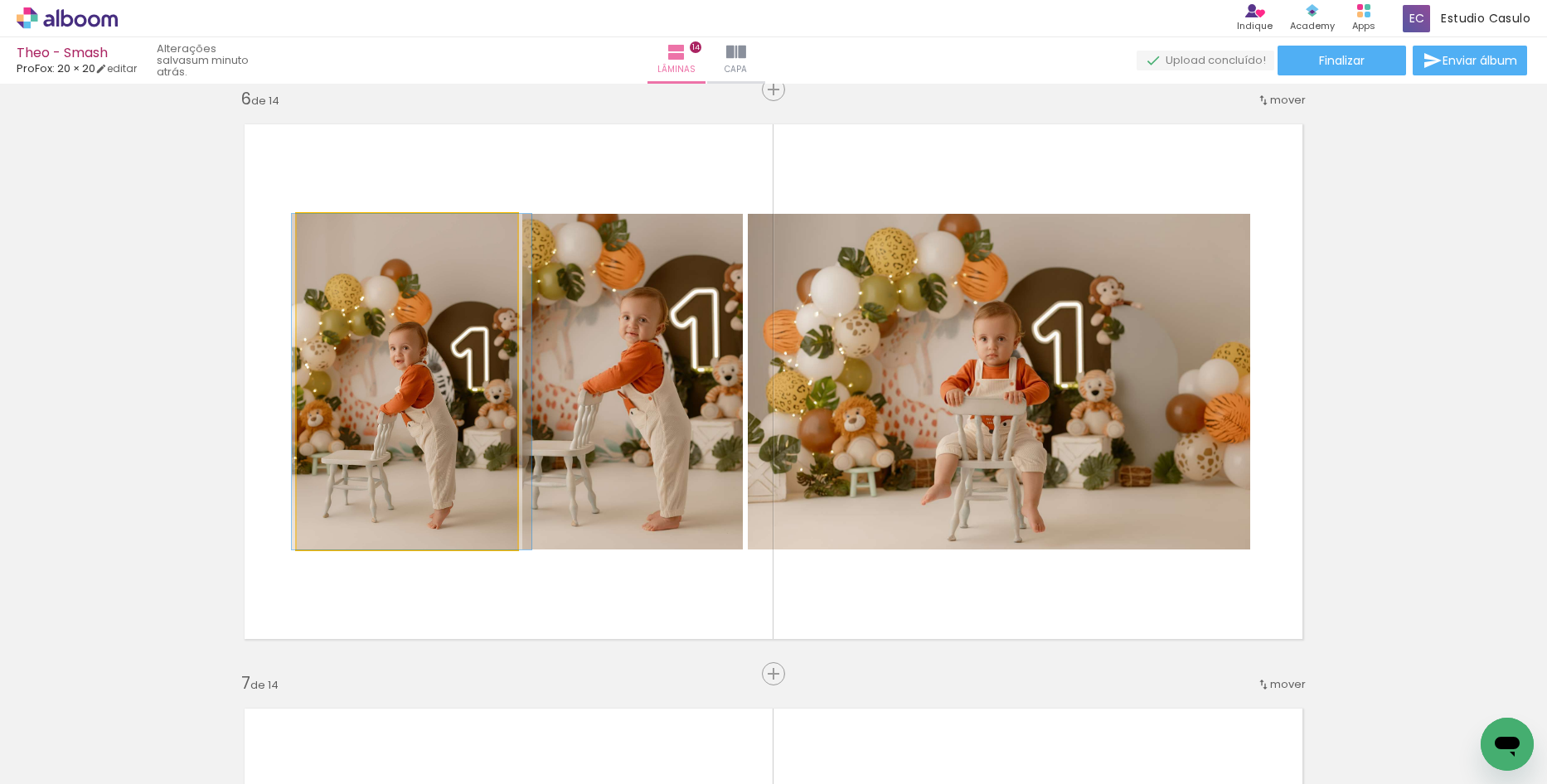
drag, startPoint x: 415, startPoint y: 484, endPoint x: 421, endPoint y: 463, distance: 21.8
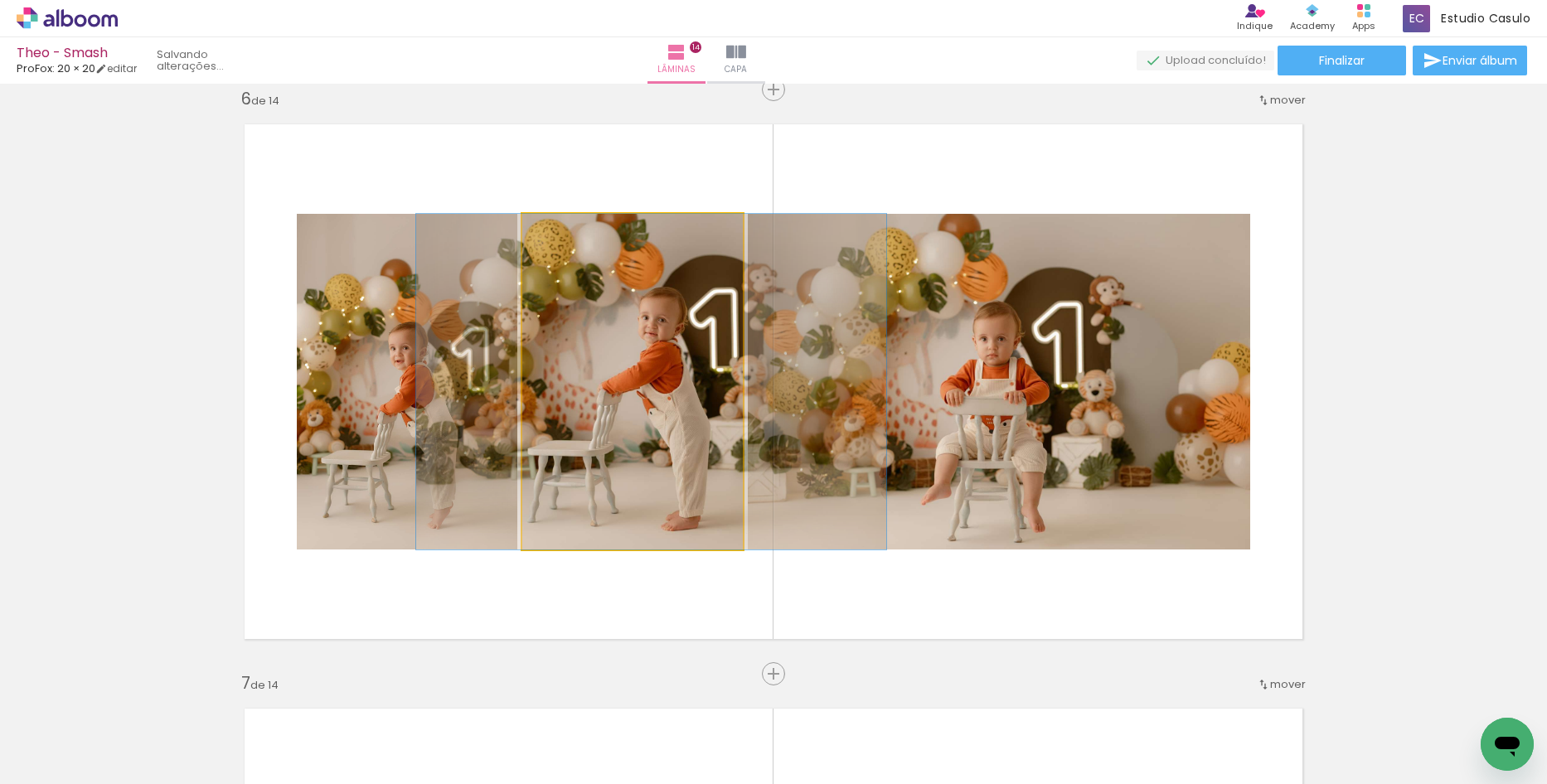
drag, startPoint x: 601, startPoint y: 480, endPoint x: 619, endPoint y: 480, distance: 18.0
click at [673, 481] on quentale-photo at bounding box center [632, 381] width 220 height 335
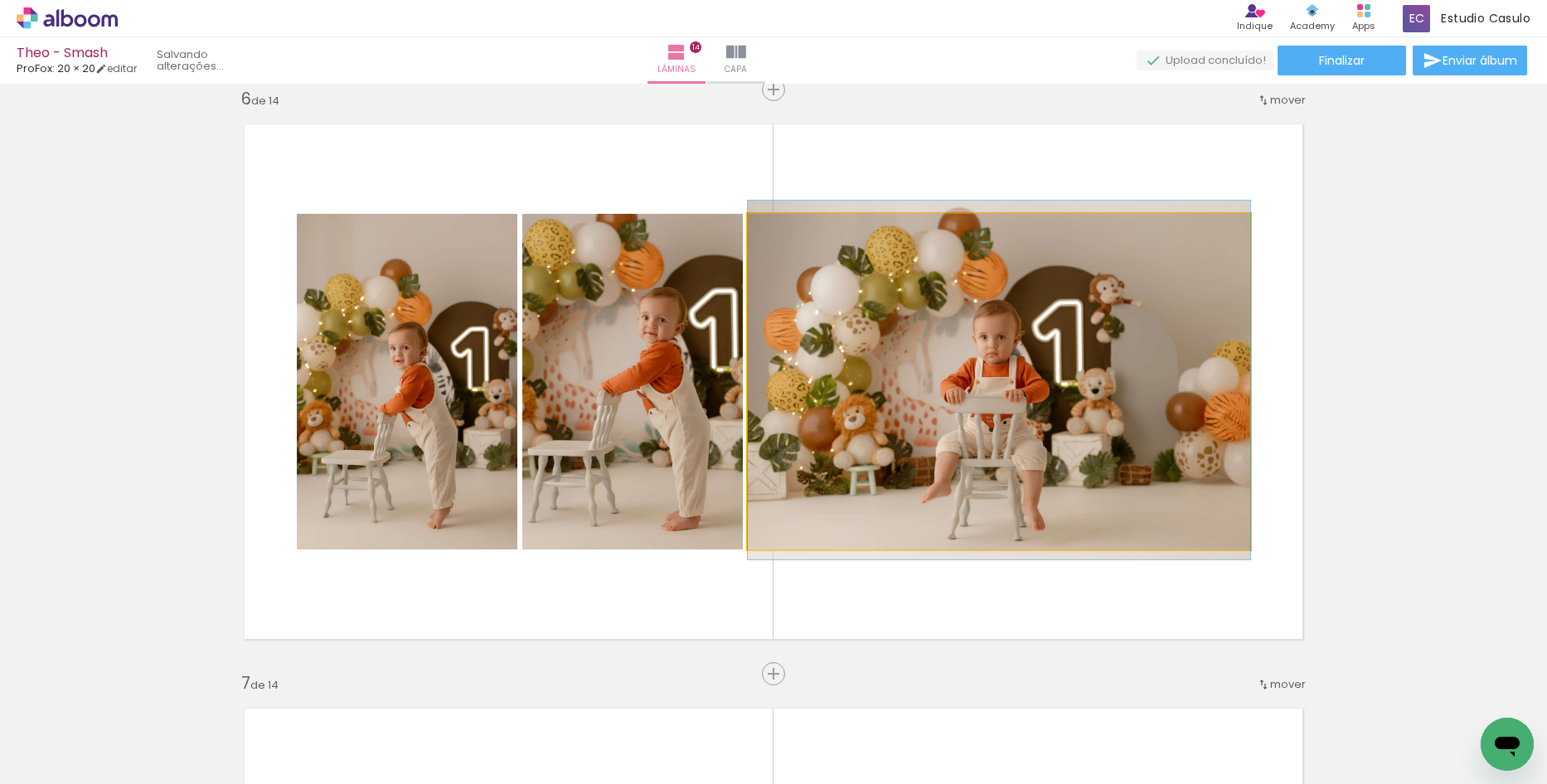
drag, startPoint x: 967, startPoint y: 475, endPoint x: 987, endPoint y: 473, distance: 20.1
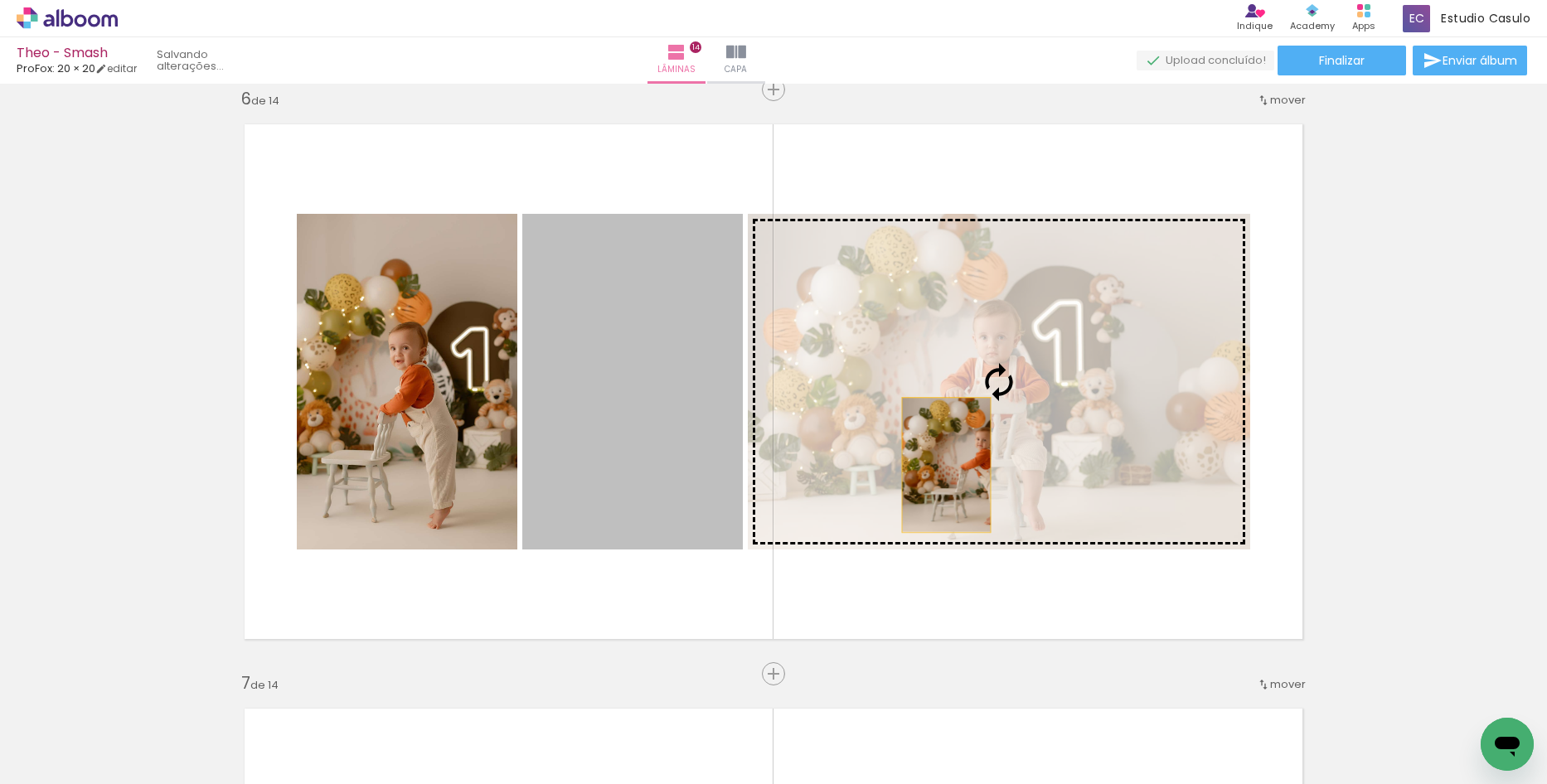
drag, startPoint x: 649, startPoint y: 452, endPoint x: 962, endPoint y: 465, distance: 313.3
click at [0, 0] on slot at bounding box center [0, 0] width 0 height 0
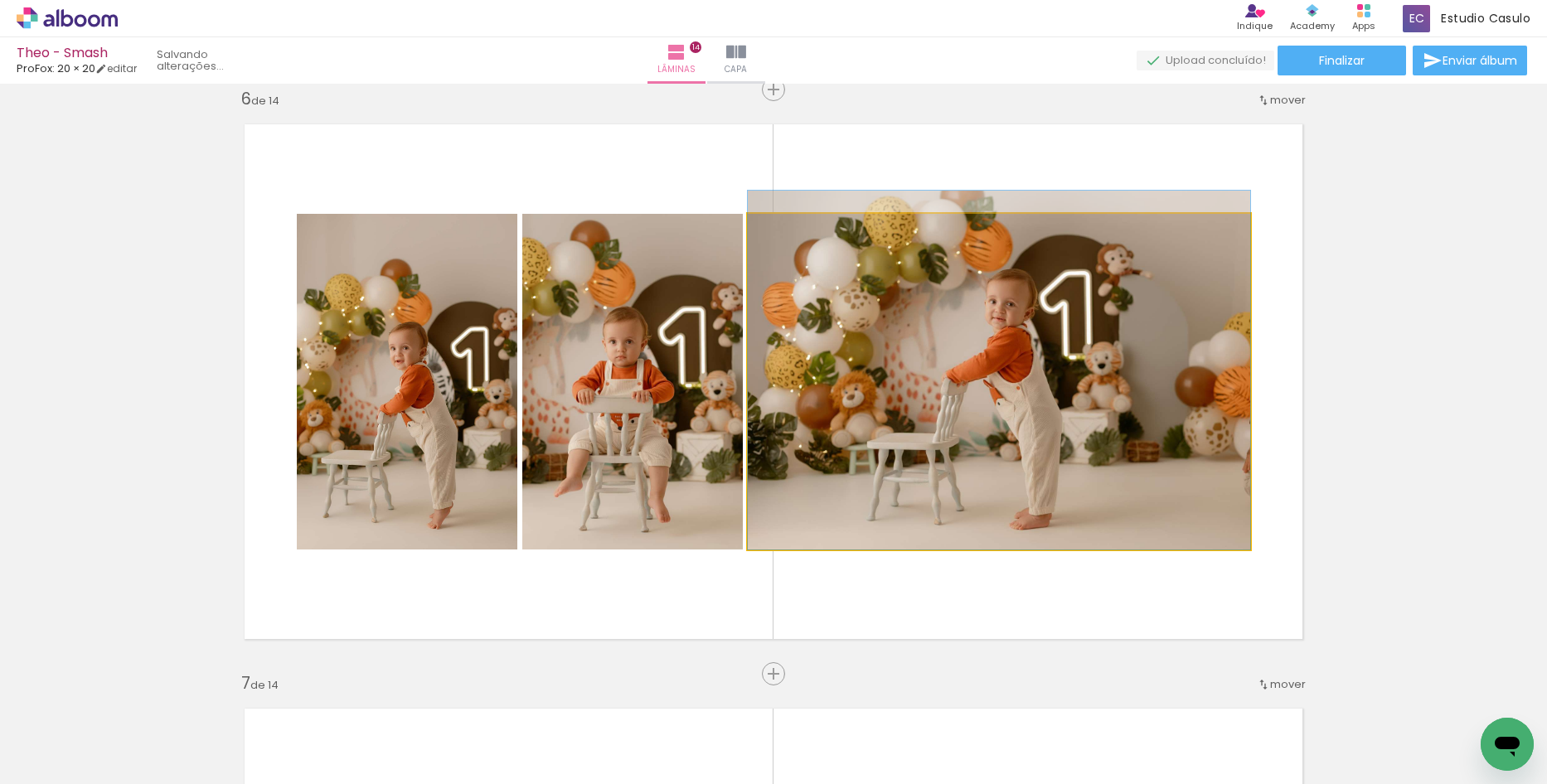
drag, startPoint x: 968, startPoint y: 450, endPoint x: 963, endPoint y: 435, distance: 15.8
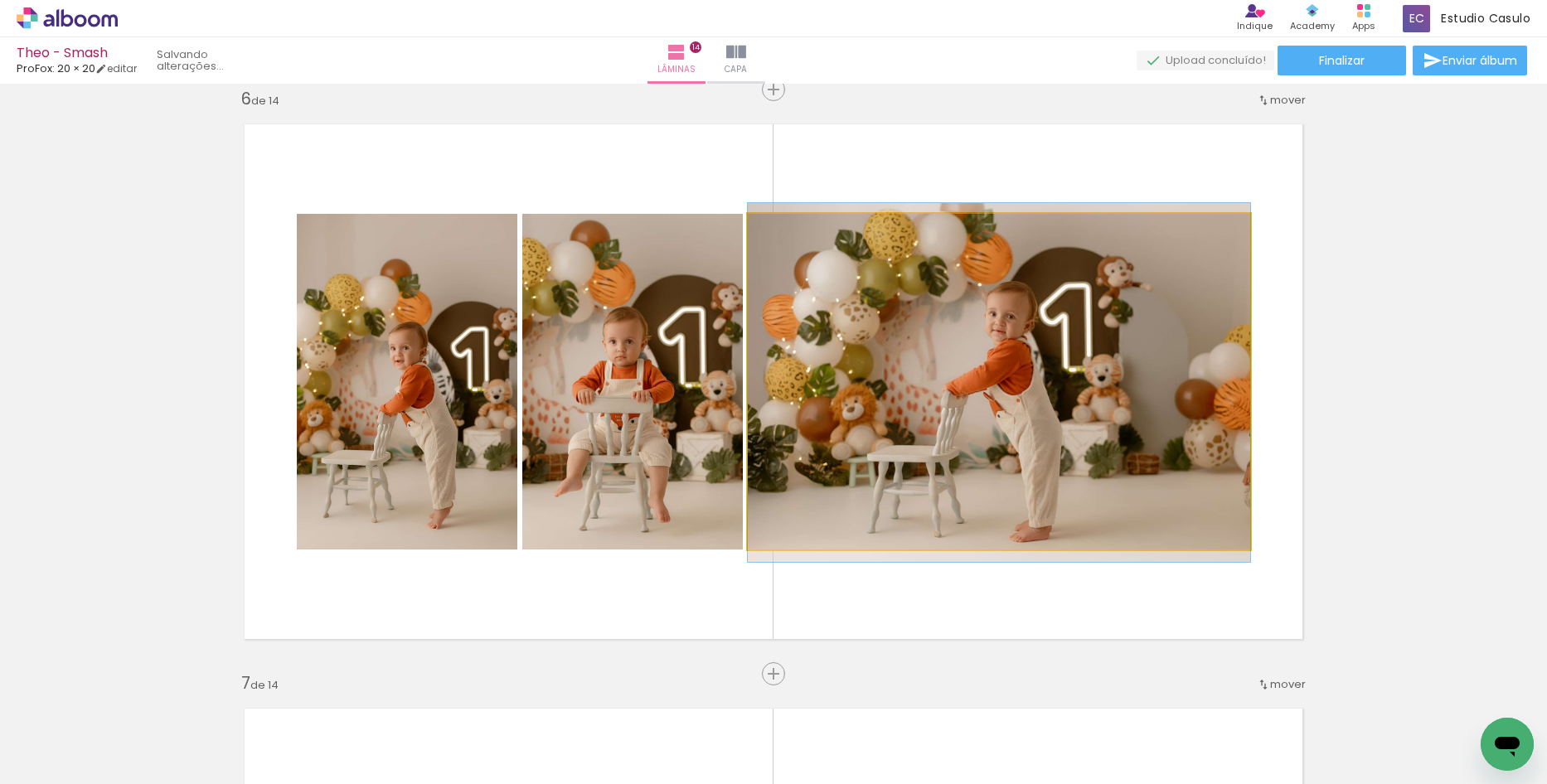
drag, startPoint x: 1091, startPoint y: 449, endPoint x: 1092, endPoint y: 462, distance: 13.0
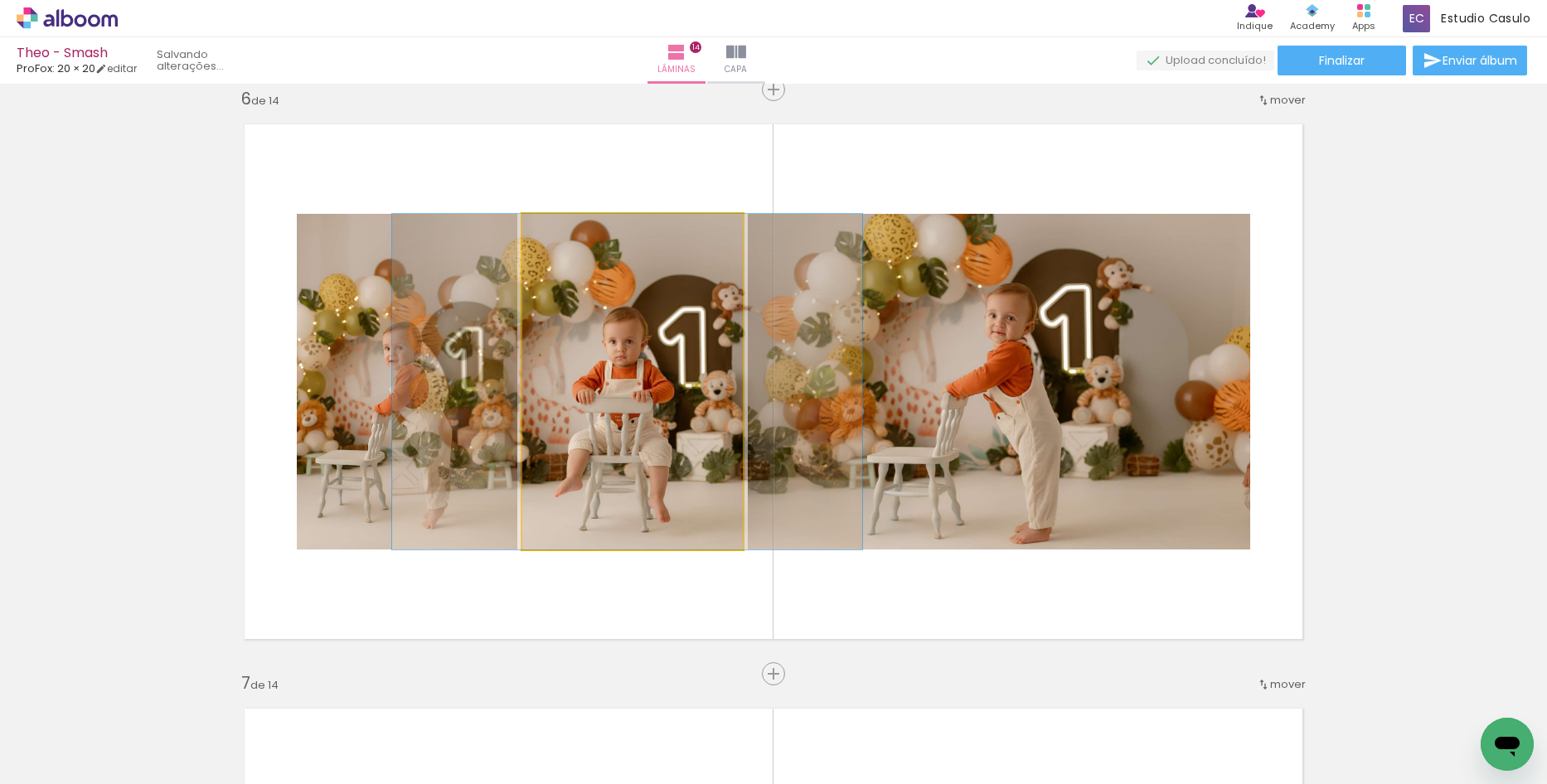
click at [651, 452] on quentale-photo at bounding box center [632, 381] width 220 height 335
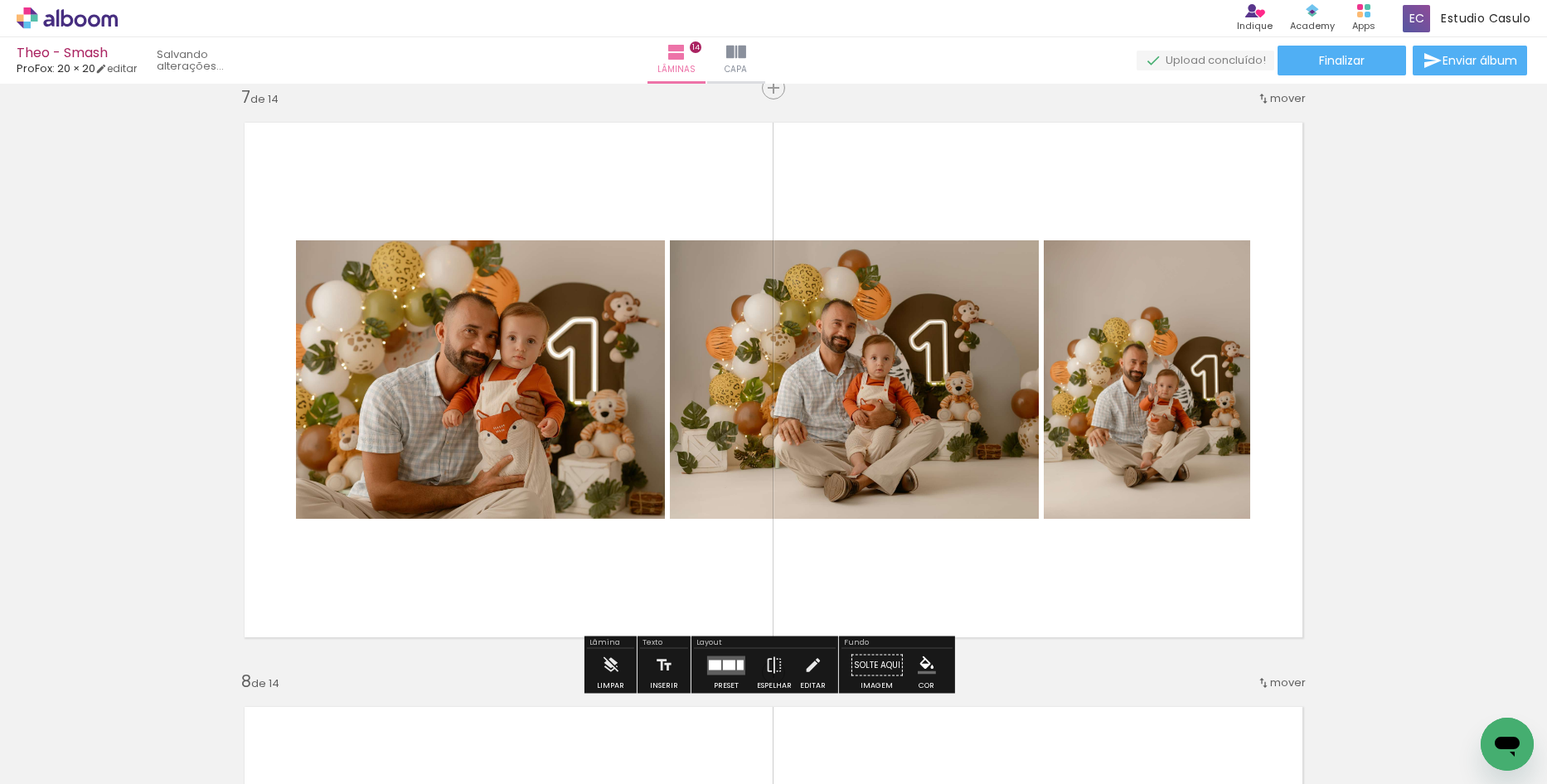
scroll to position [3606, 0]
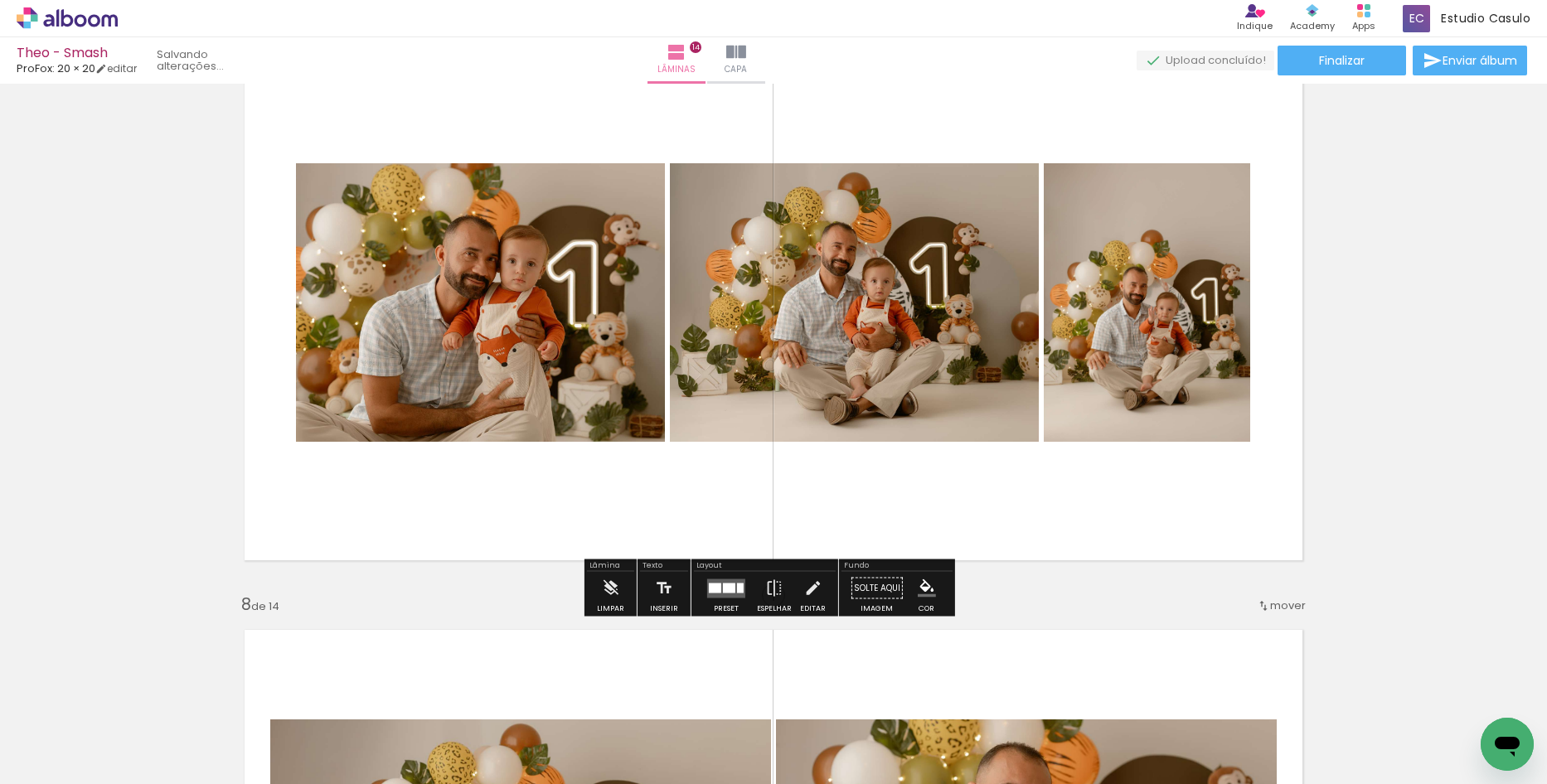
click at [739, 588] on div at bounding box center [740, 588] width 6 height 10
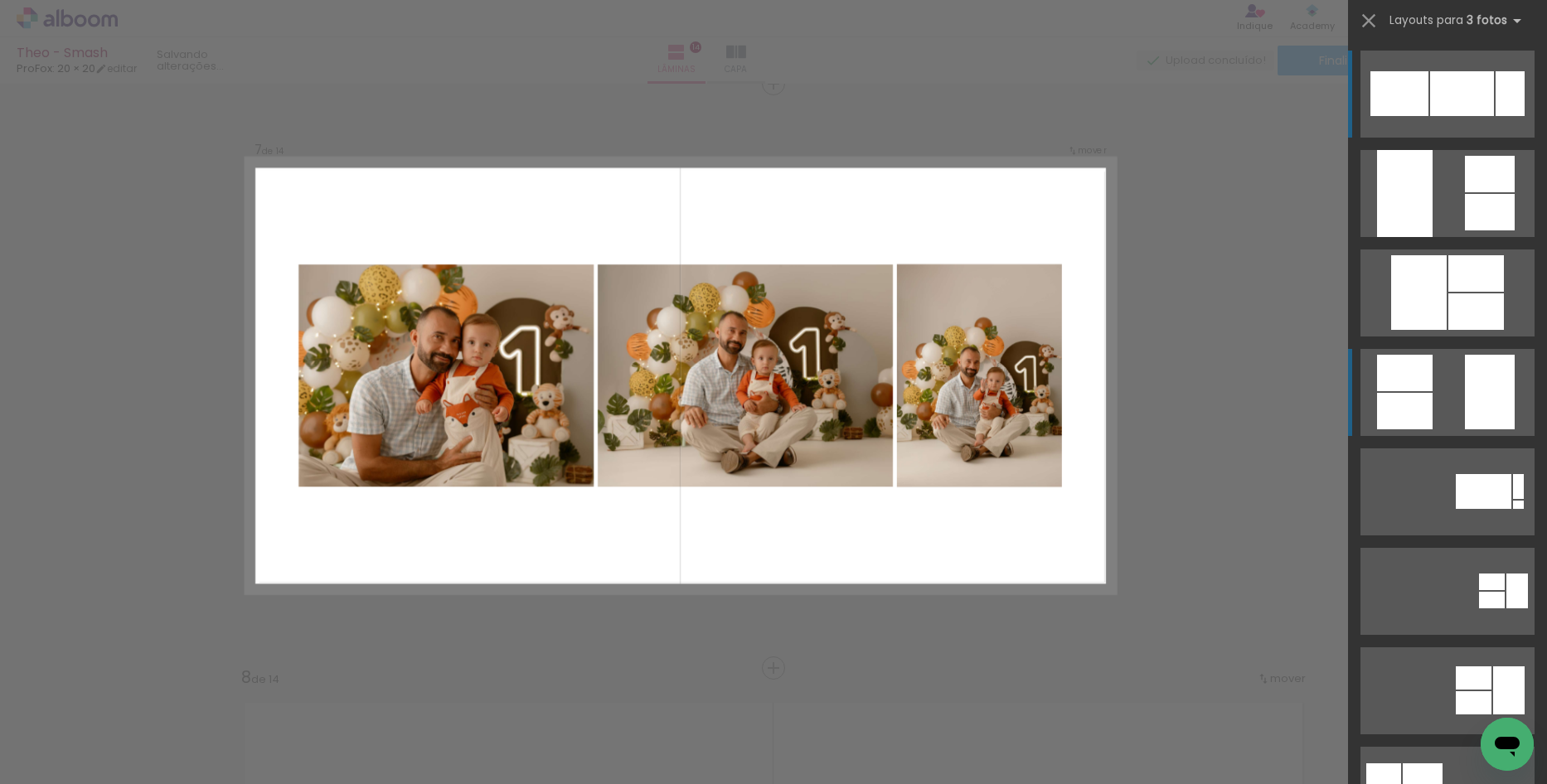
scroll to position [3527, 0]
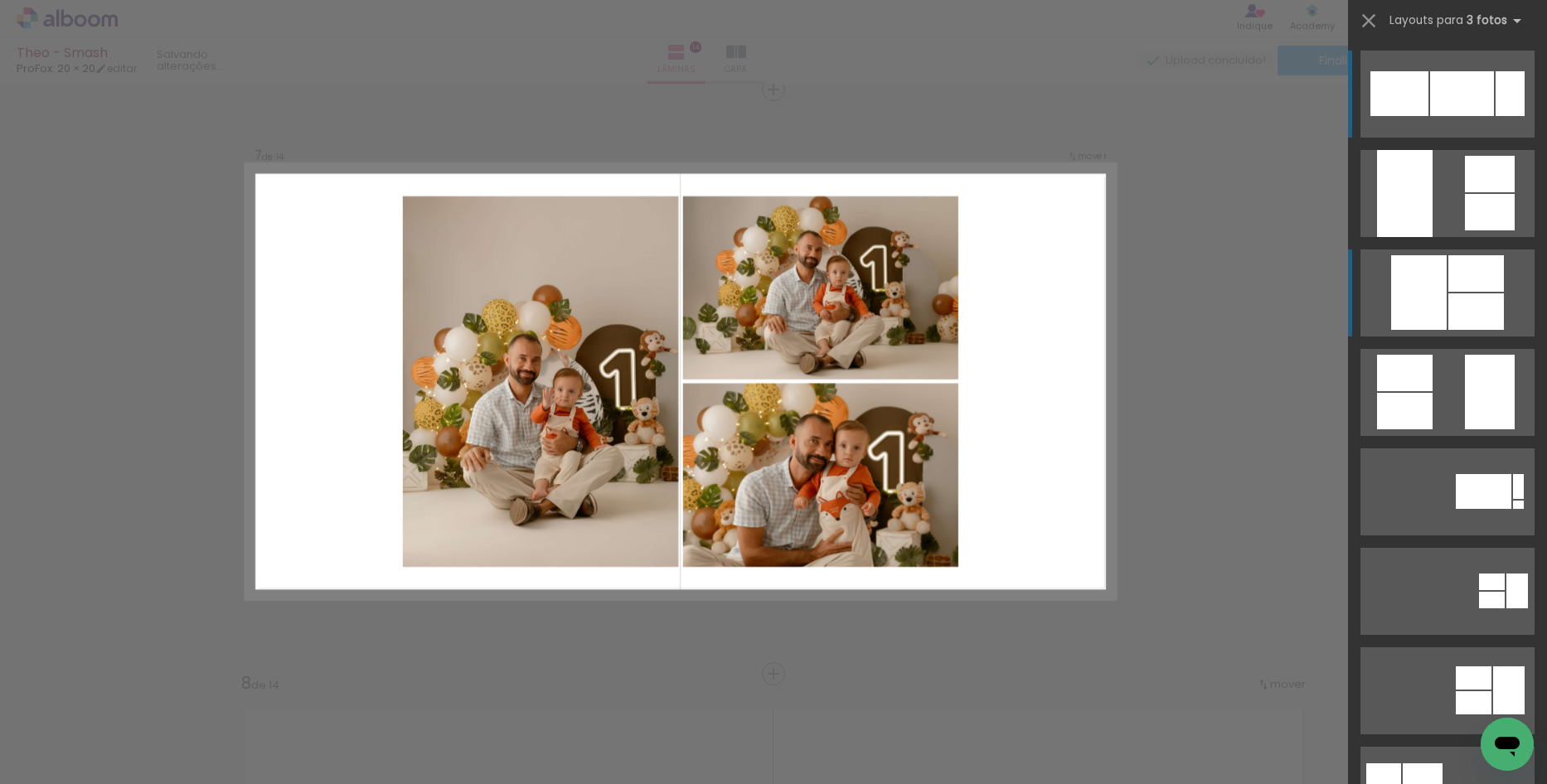
click at [1469, 306] on div at bounding box center [1476, 312] width 56 height 37
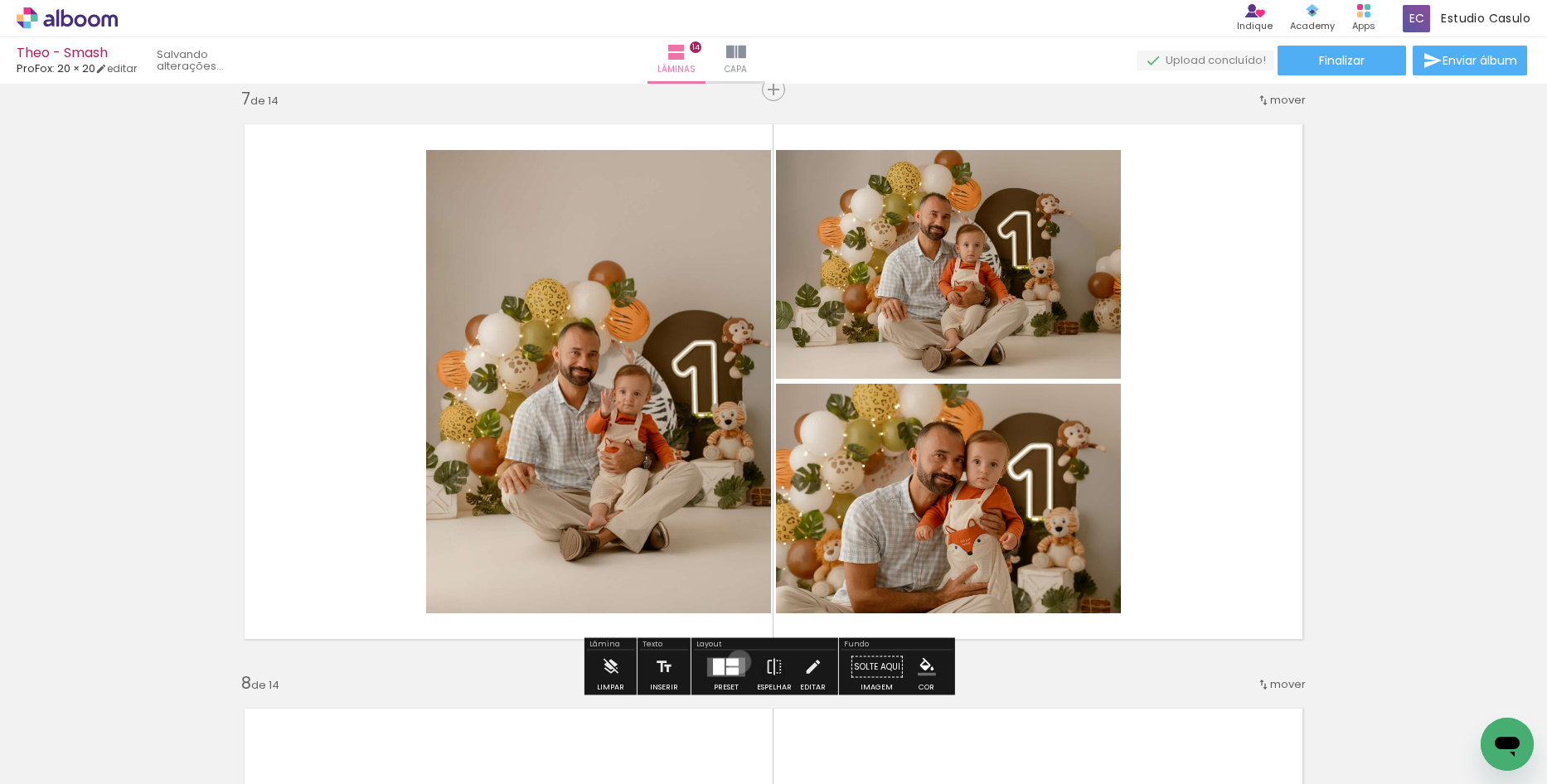
click at [735, 662] on quentale-layouter at bounding box center [727, 666] width 38 height 19
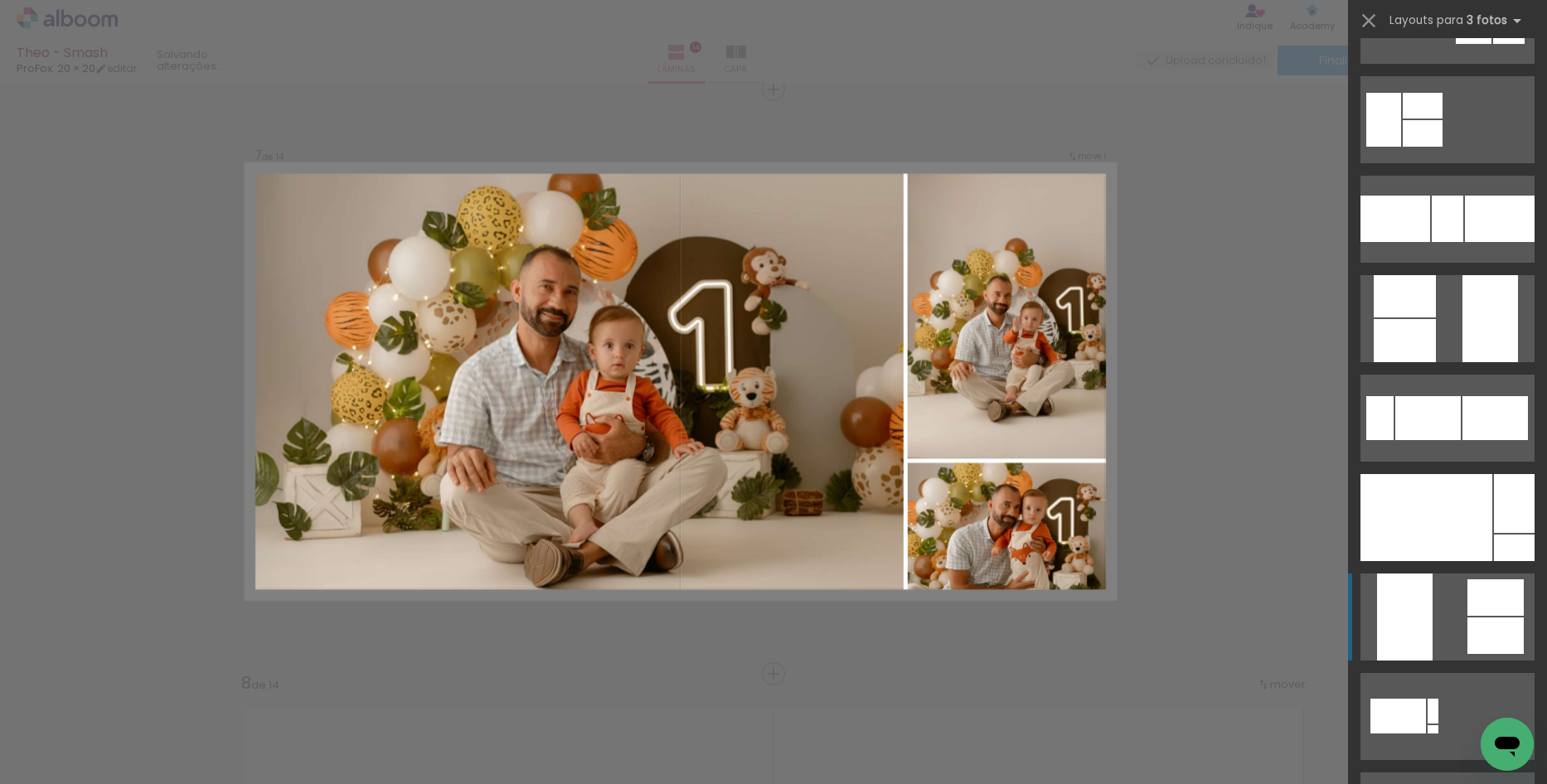
scroll to position [696, 0]
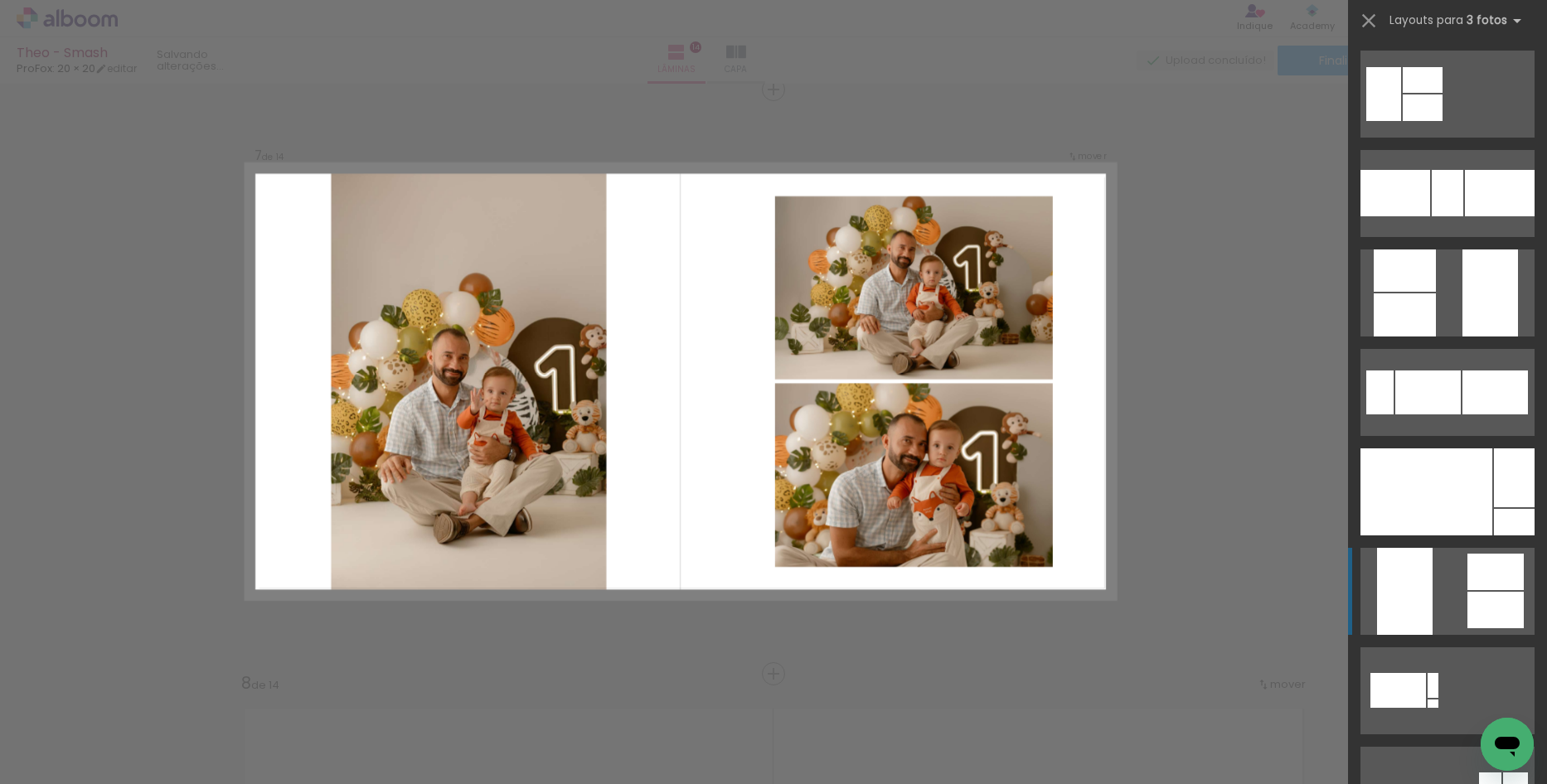
click at [1447, 566] on quentale-layouter at bounding box center [1447, 590] width 174 height 87
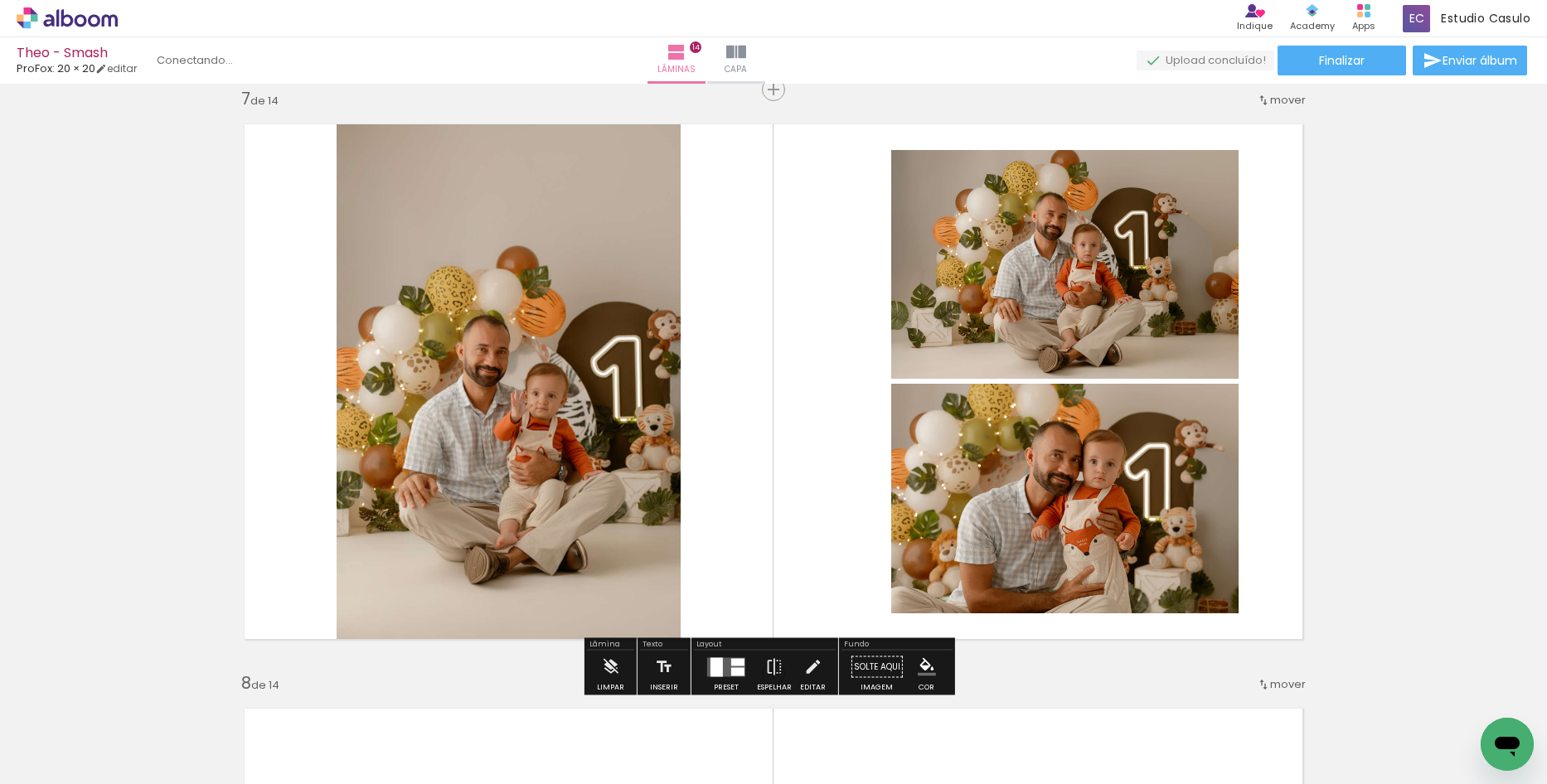
scroll to position [3610, 0]
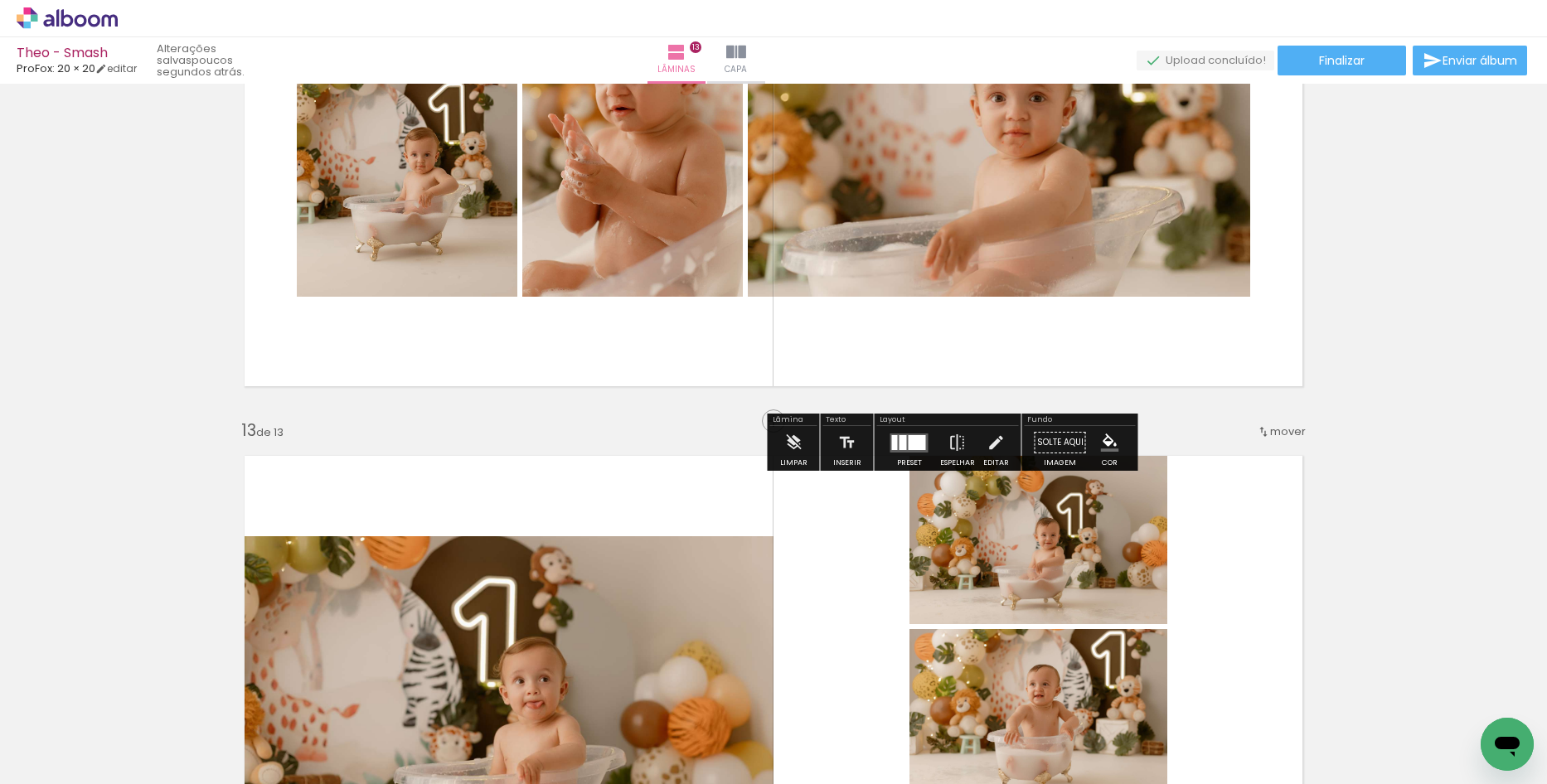
scroll to position [1790, 0]
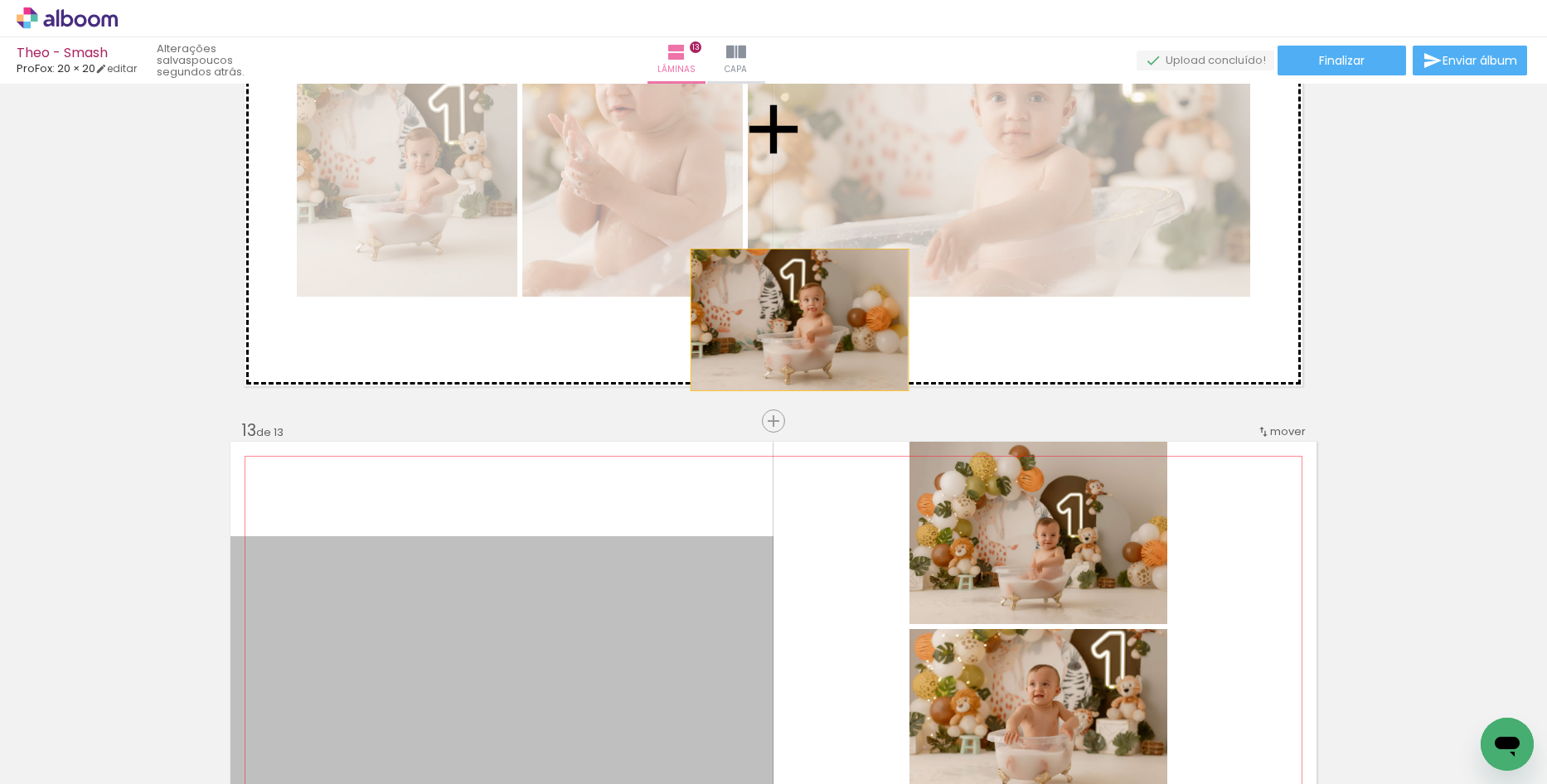
drag, startPoint x: 627, startPoint y: 629, endPoint x: 797, endPoint y: 290, distance: 379.2
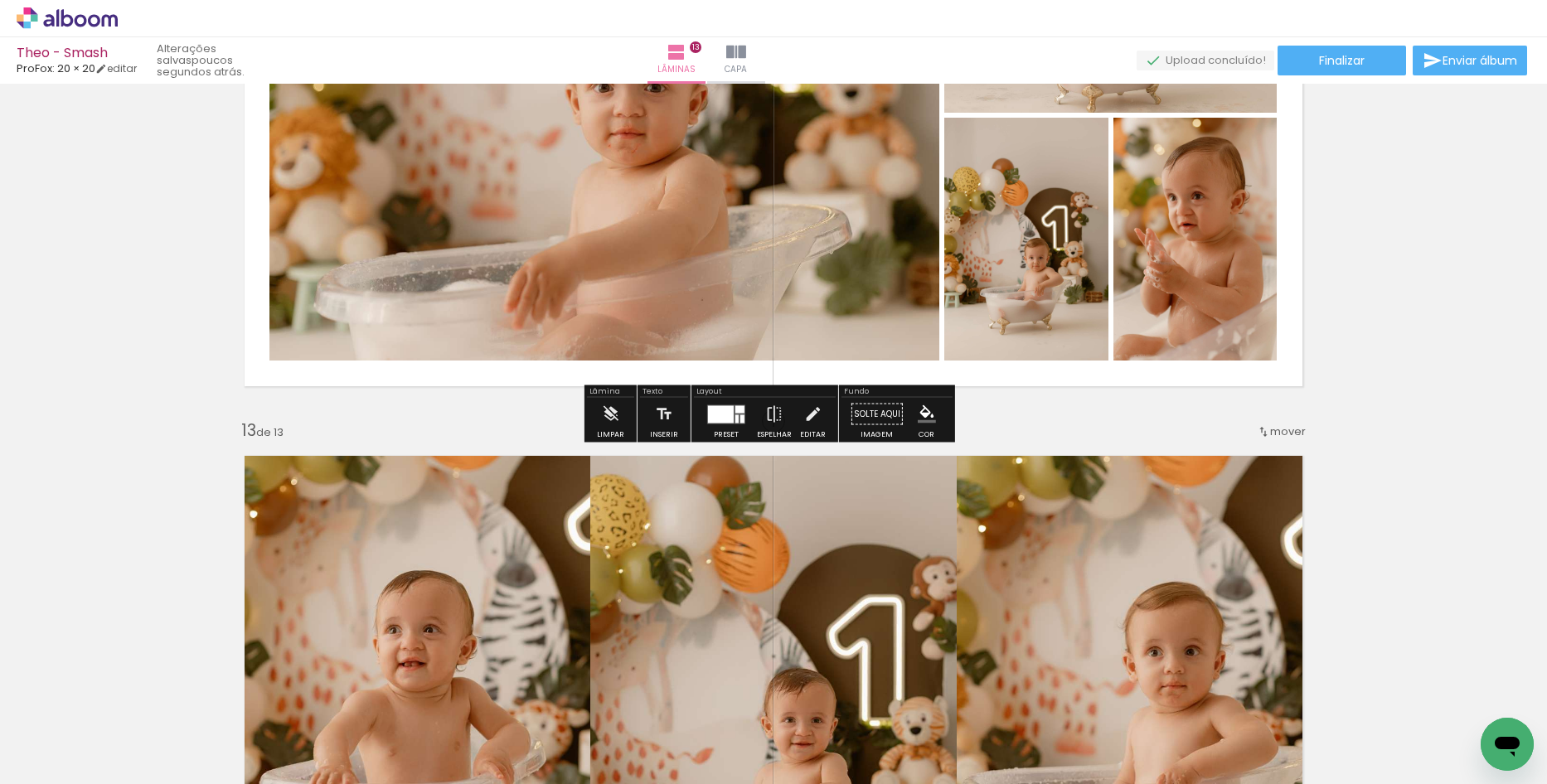
scroll to position [6452, 0]
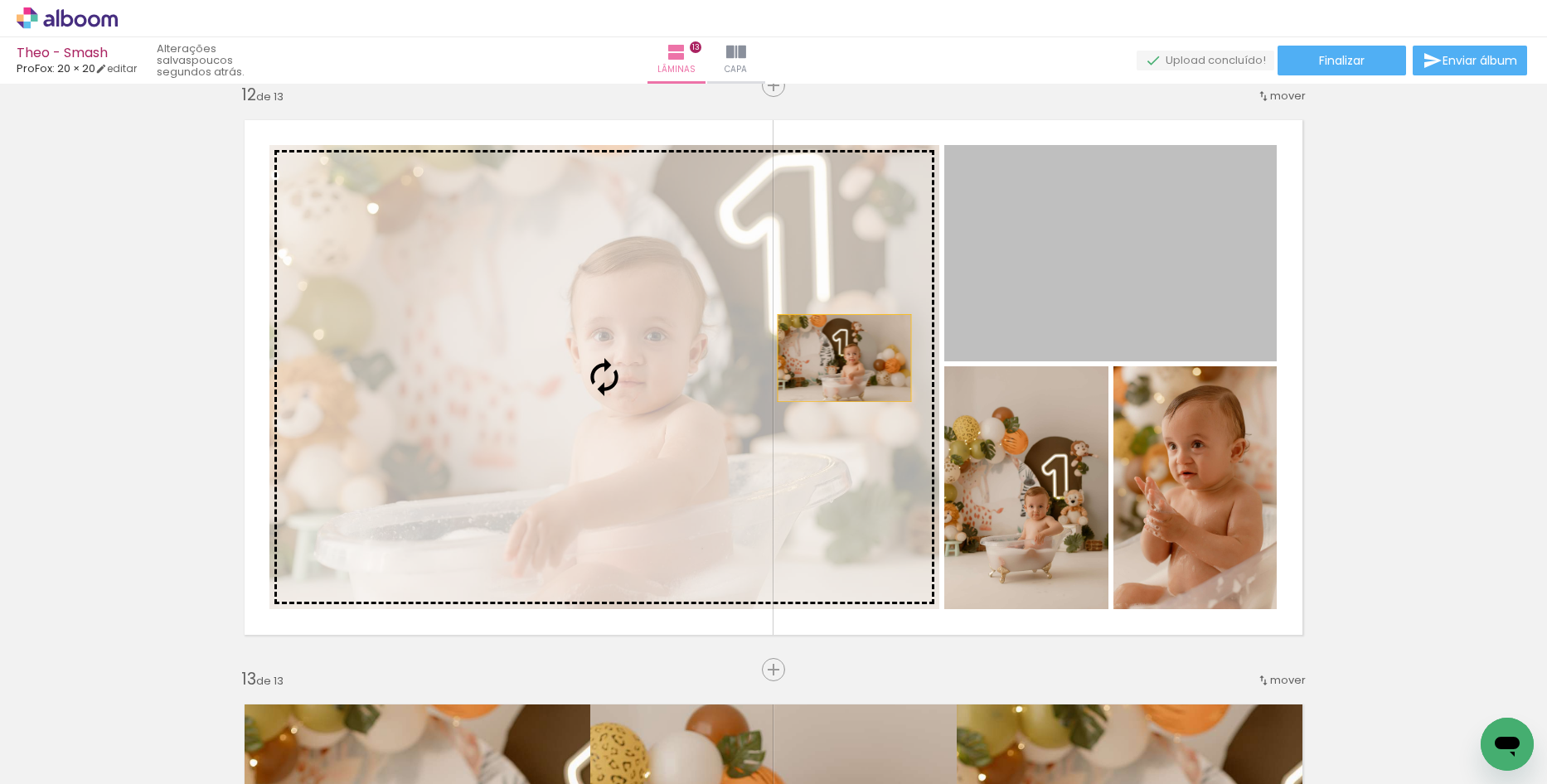
drag, startPoint x: 1155, startPoint y: 260, endPoint x: 795, endPoint y: 373, distance: 377.3
click at [0, 0] on slot at bounding box center [0, 0] width 0 height 0
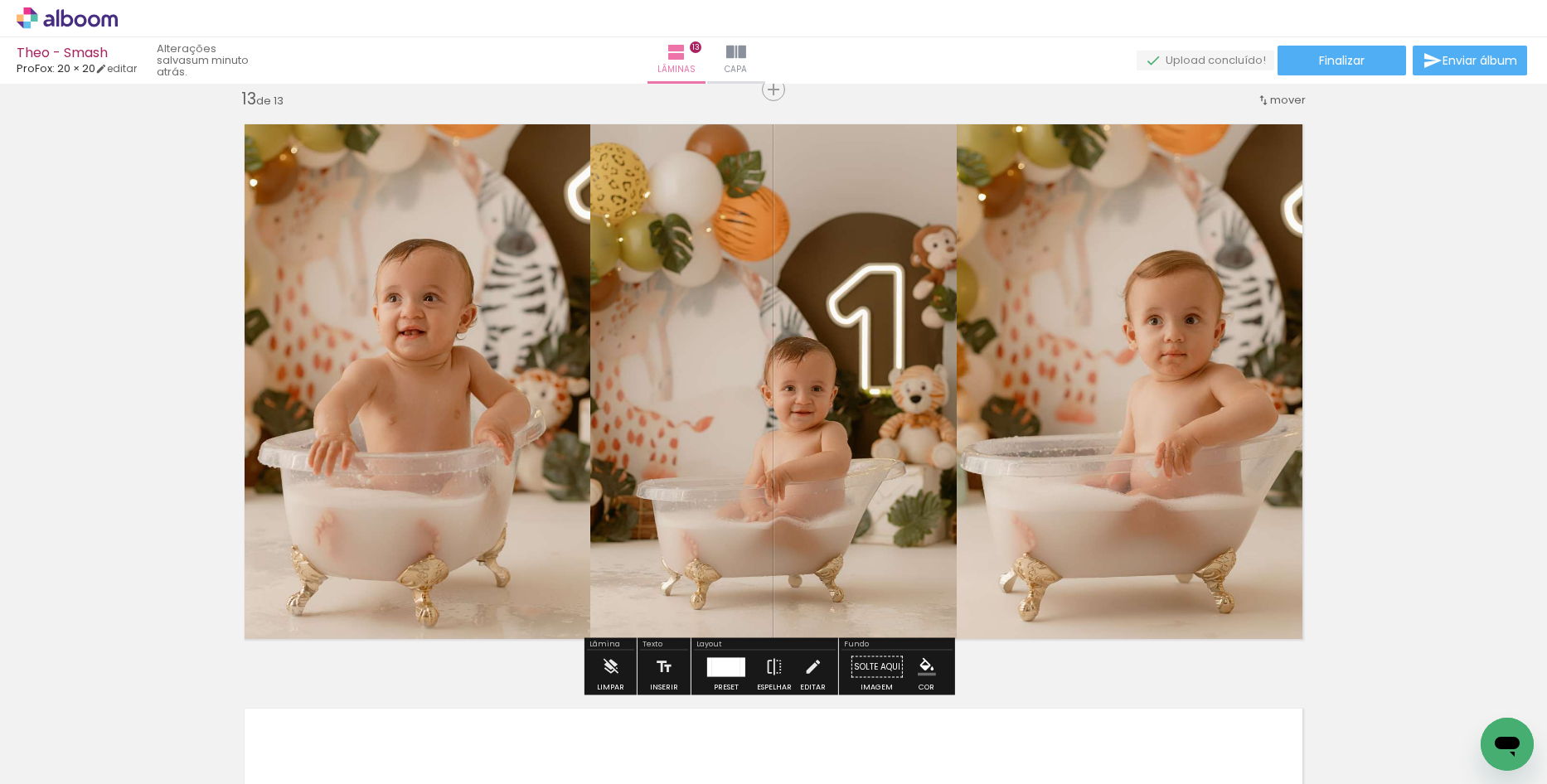
scroll to position [7199, 0]
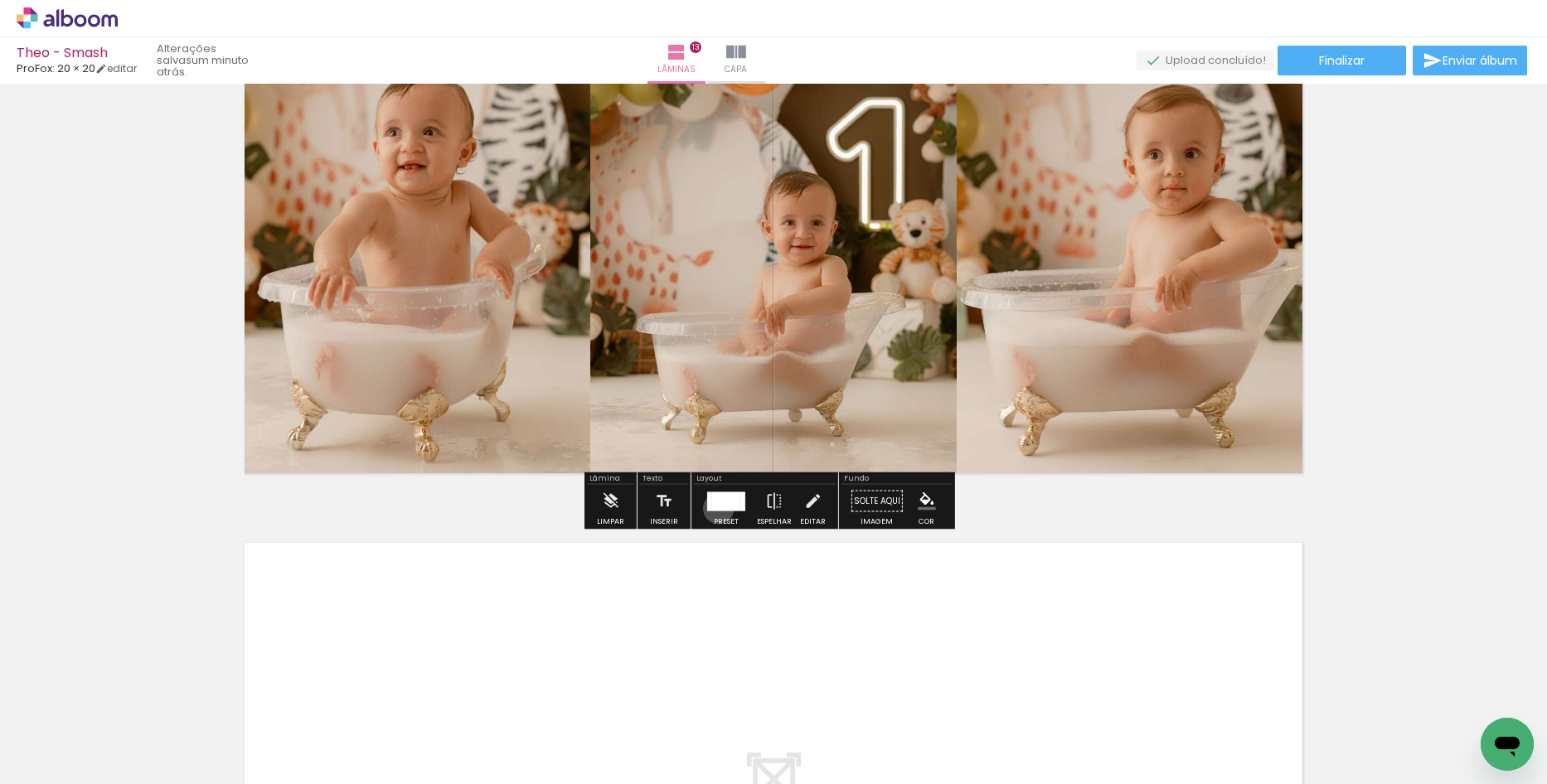
click at [715, 509] on div at bounding box center [726, 501] width 28 height 19
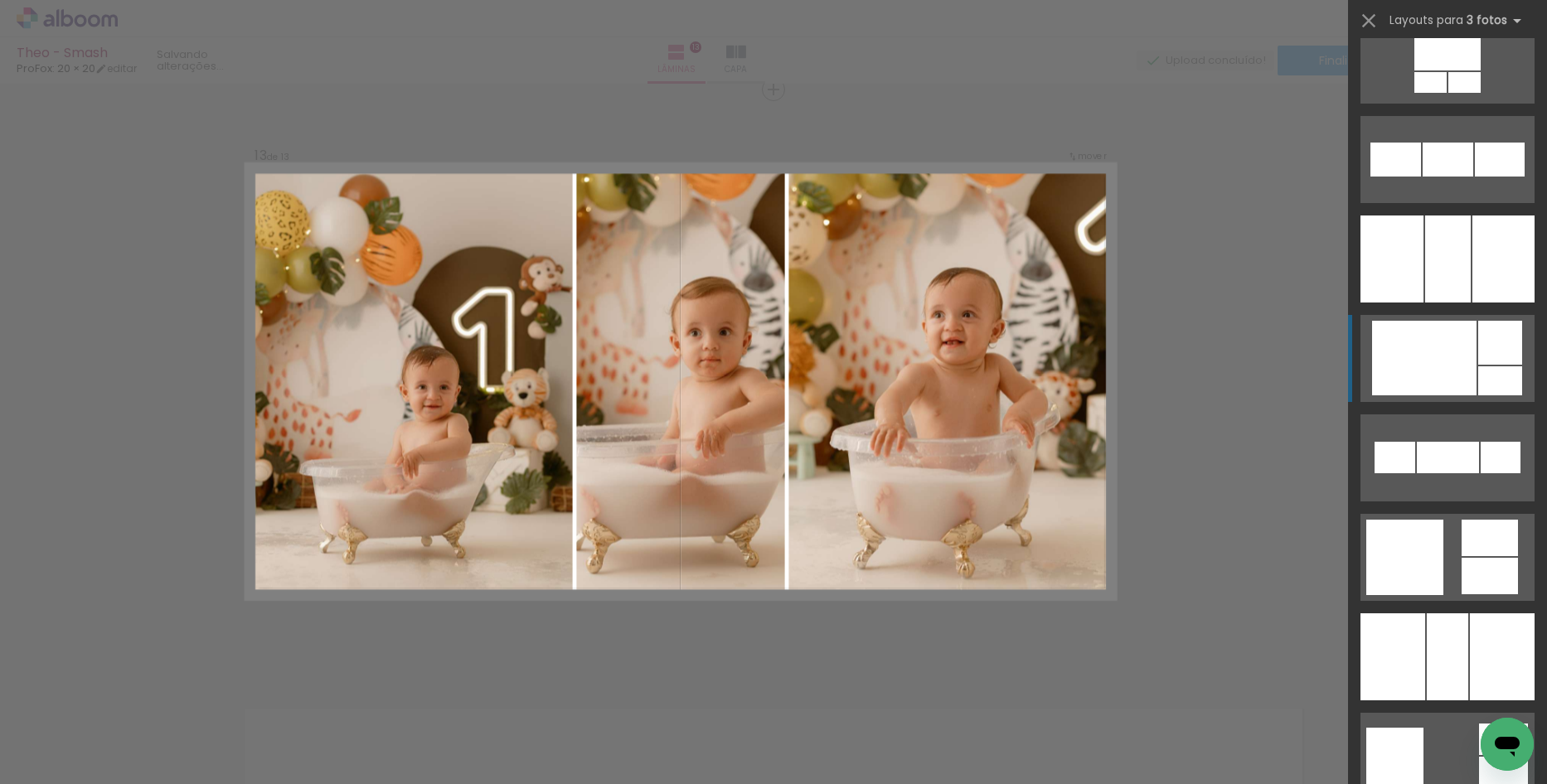
scroll to position [4309, 0]
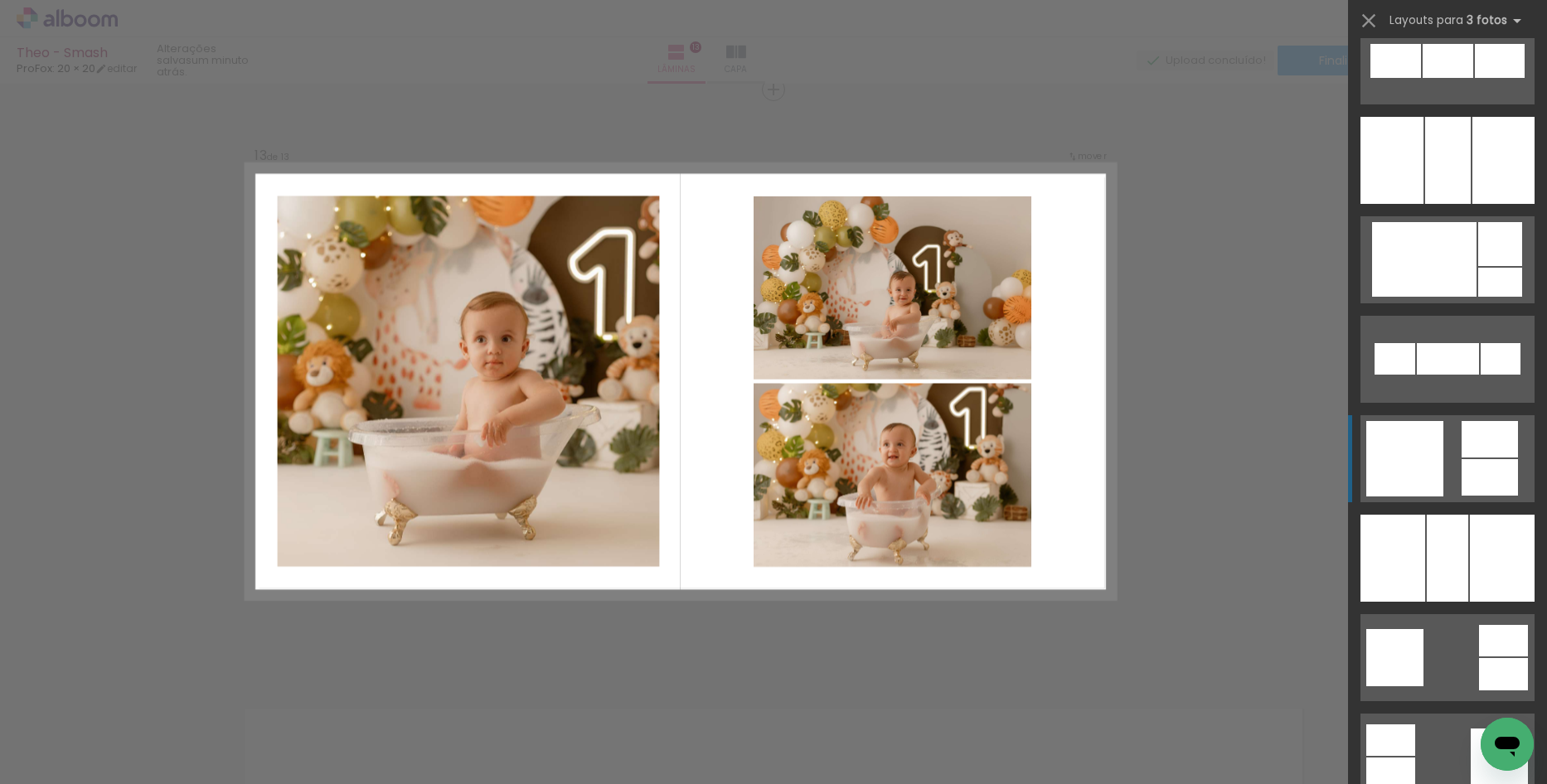
click at [1485, 435] on div at bounding box center [1490, 440] width 57 height 37
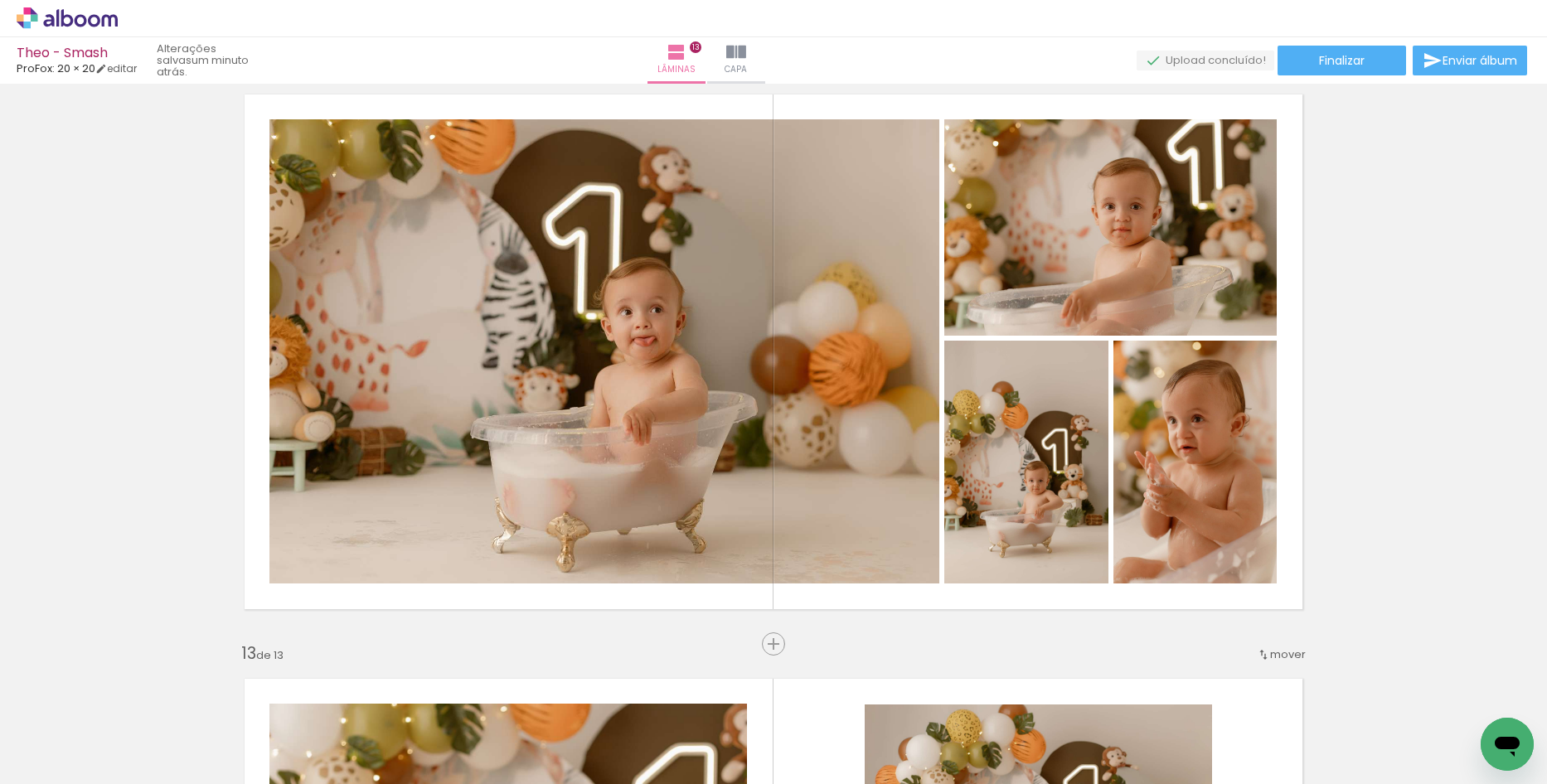
scroll to position [6452, 0]
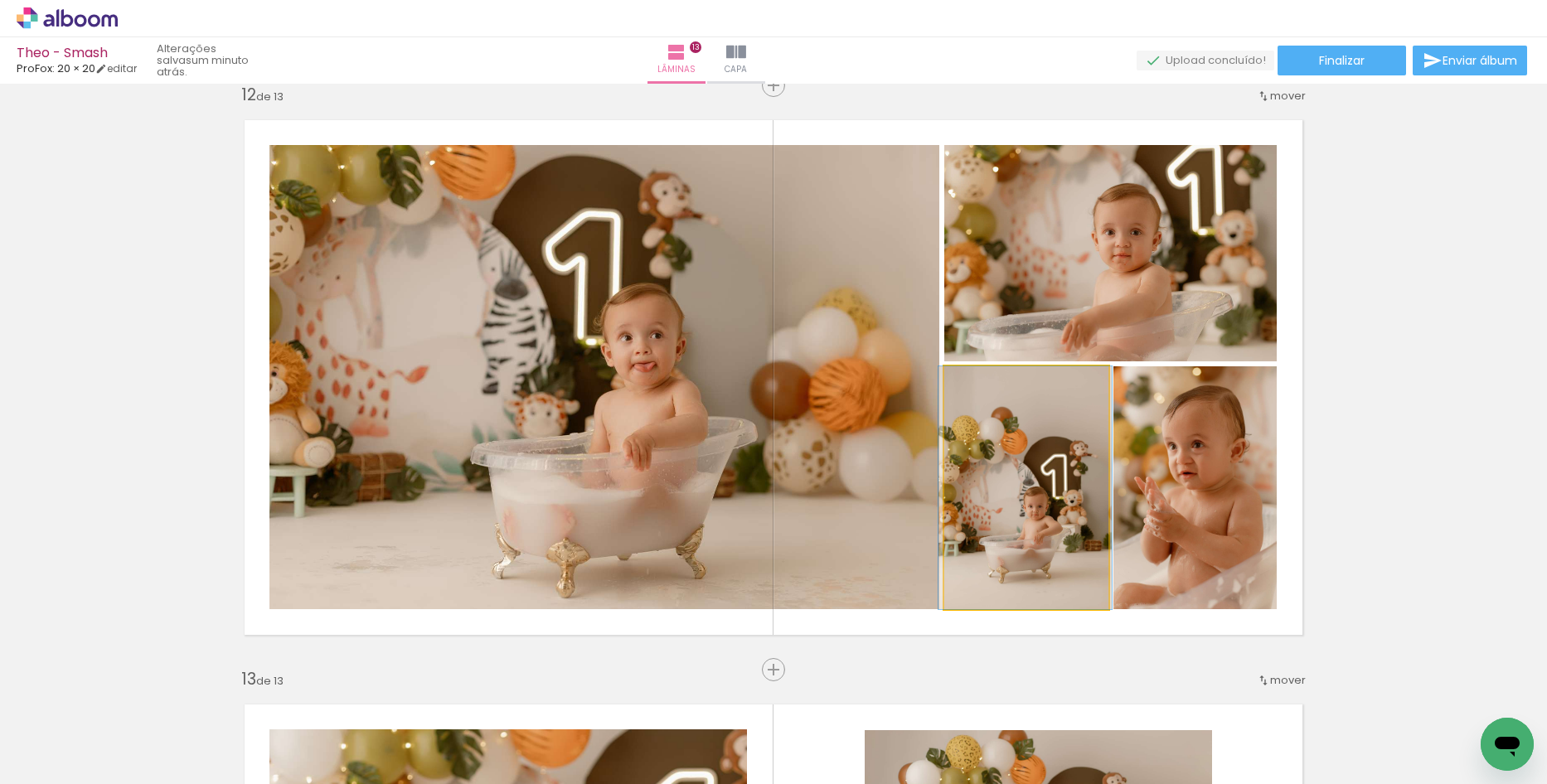
drag, startPoint x: 1073, startPoint y: 527, endPoint x: 1072, endPoint y: 500, distance: 27.0
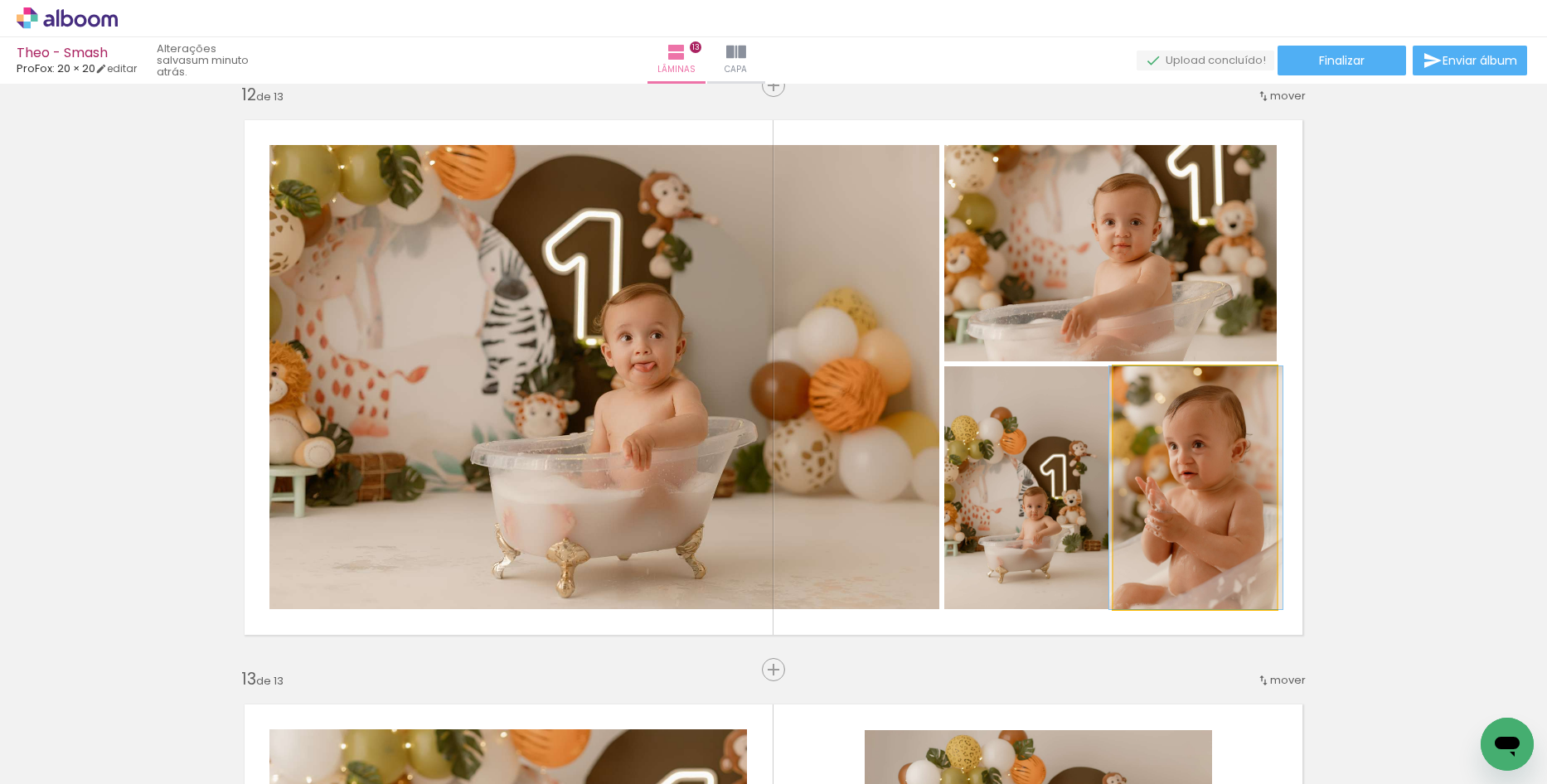
drag, startPoint x: 1182, startPoint y: 494, endPoint x: 1183, endPoint y: 473, distance: 21.0
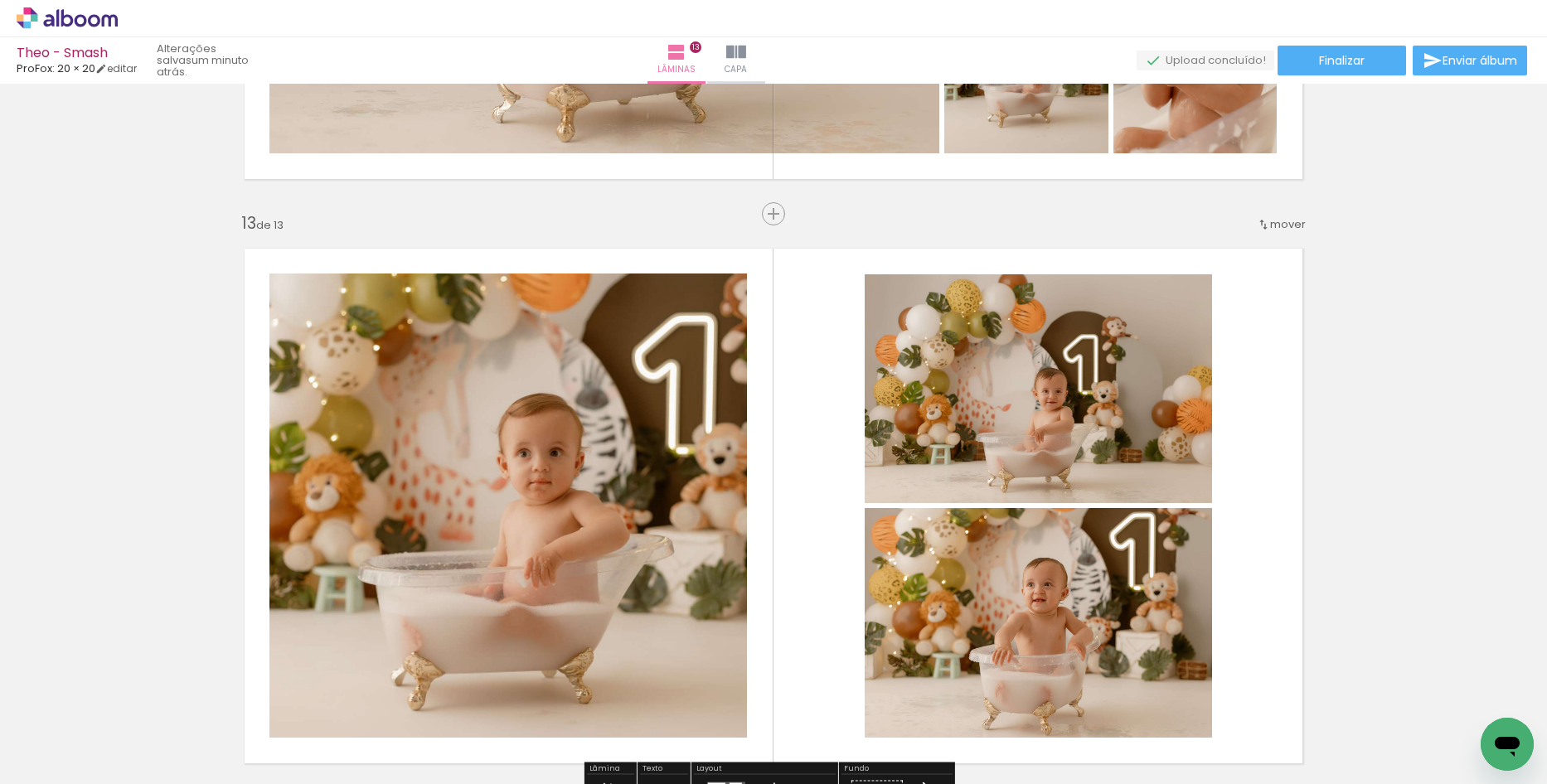
scroll to position [7032, 0]
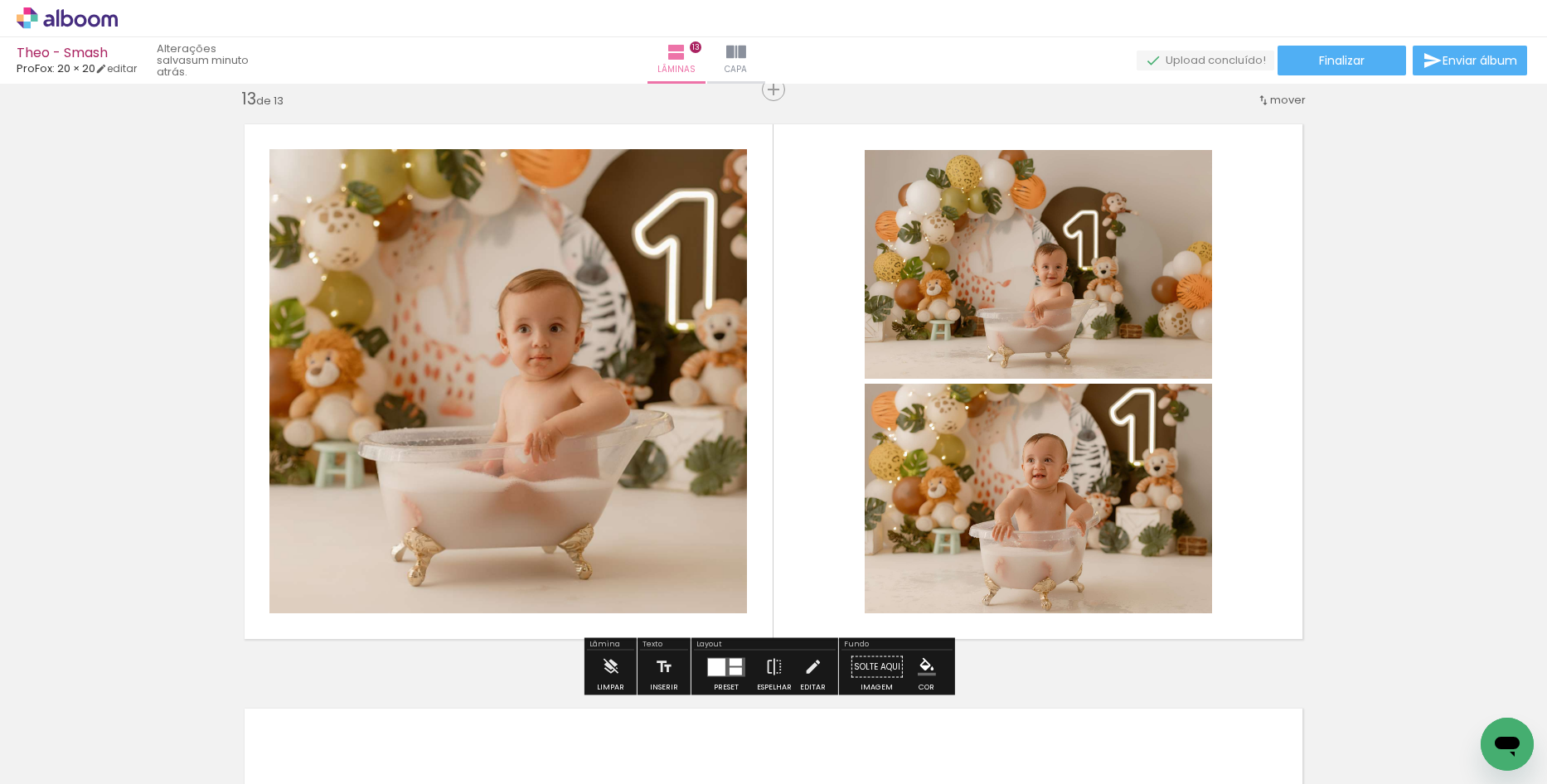
click at [730, 663] on div at bounding box center [736, 662] width 13 height 7
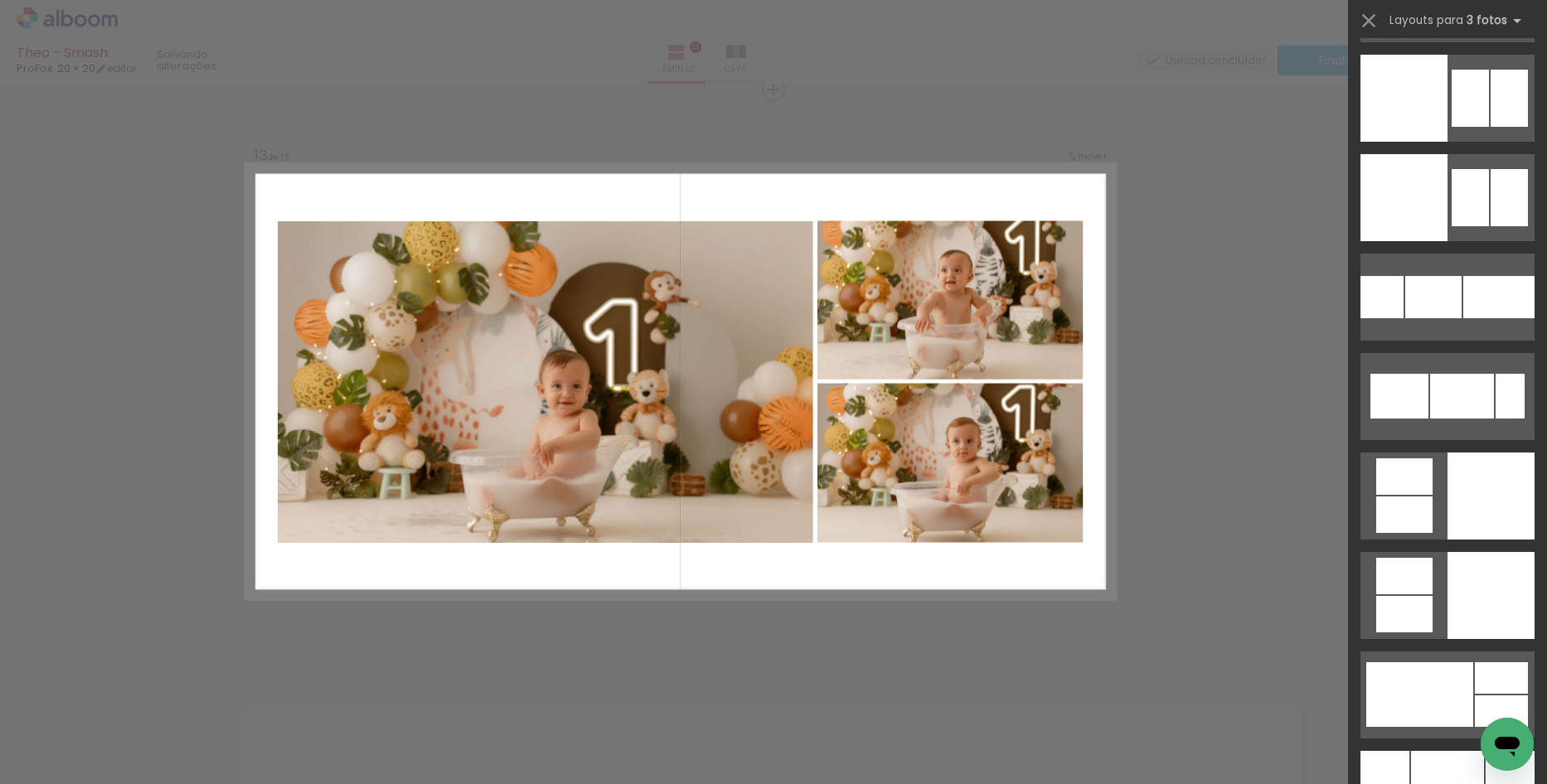
scroll to position [5337, 0]
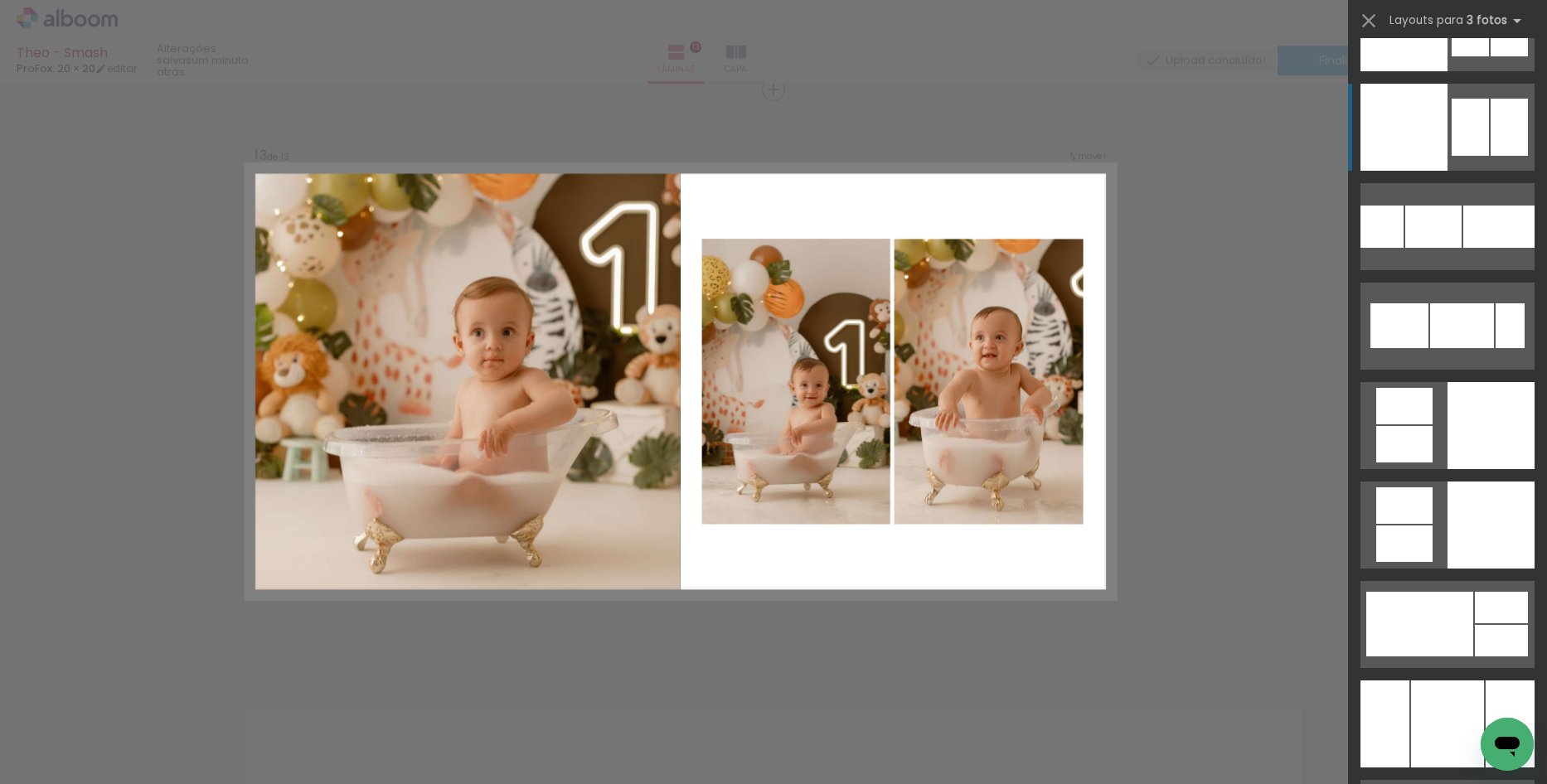
click at [1428, 143] on div at bounding box center [1403, 127] width 87 height 87
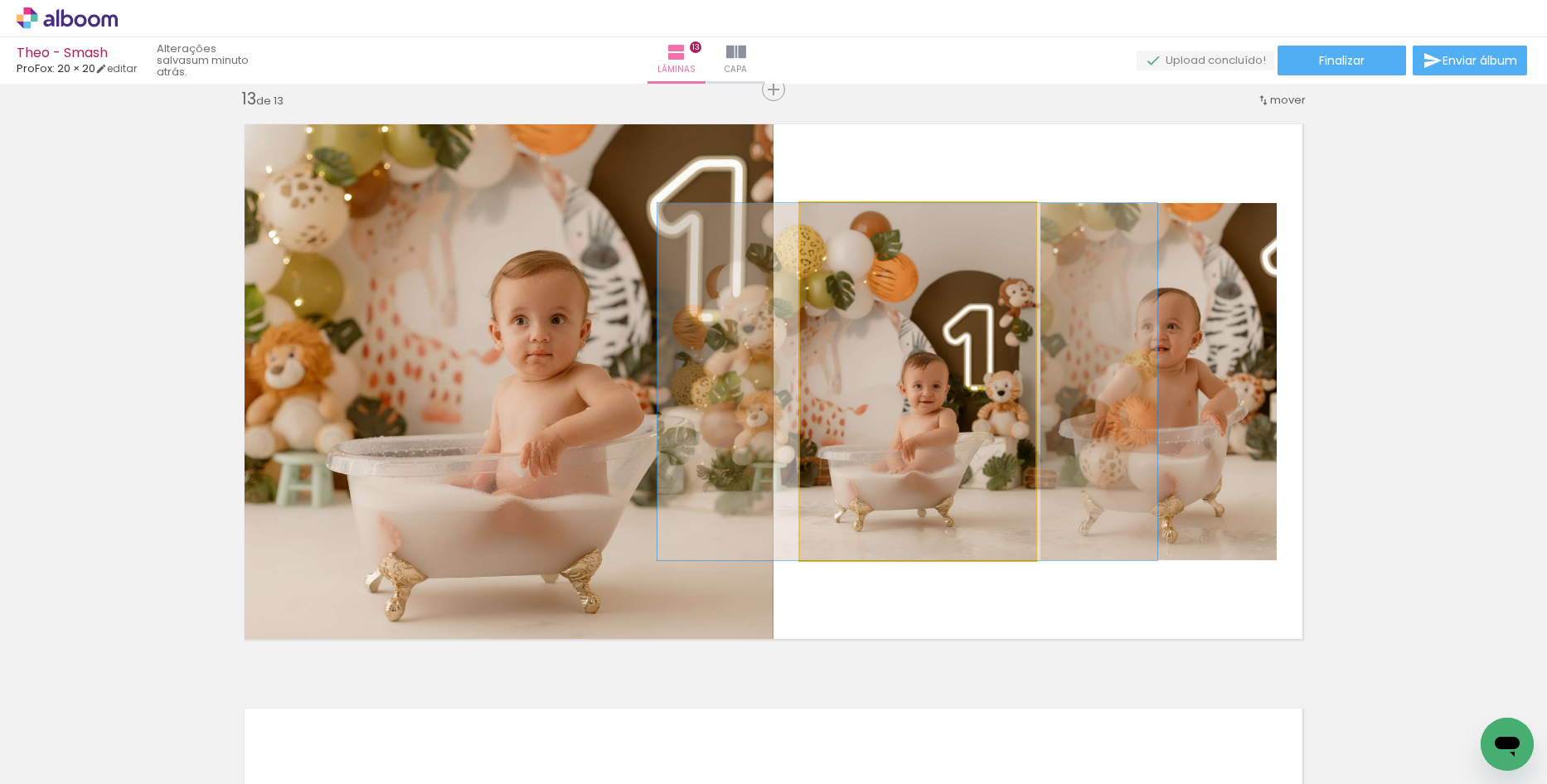
drag, startPoint x: 957, startPoint y: 411, endPoint x: 948, endPoint y: 406, distance: 10.3
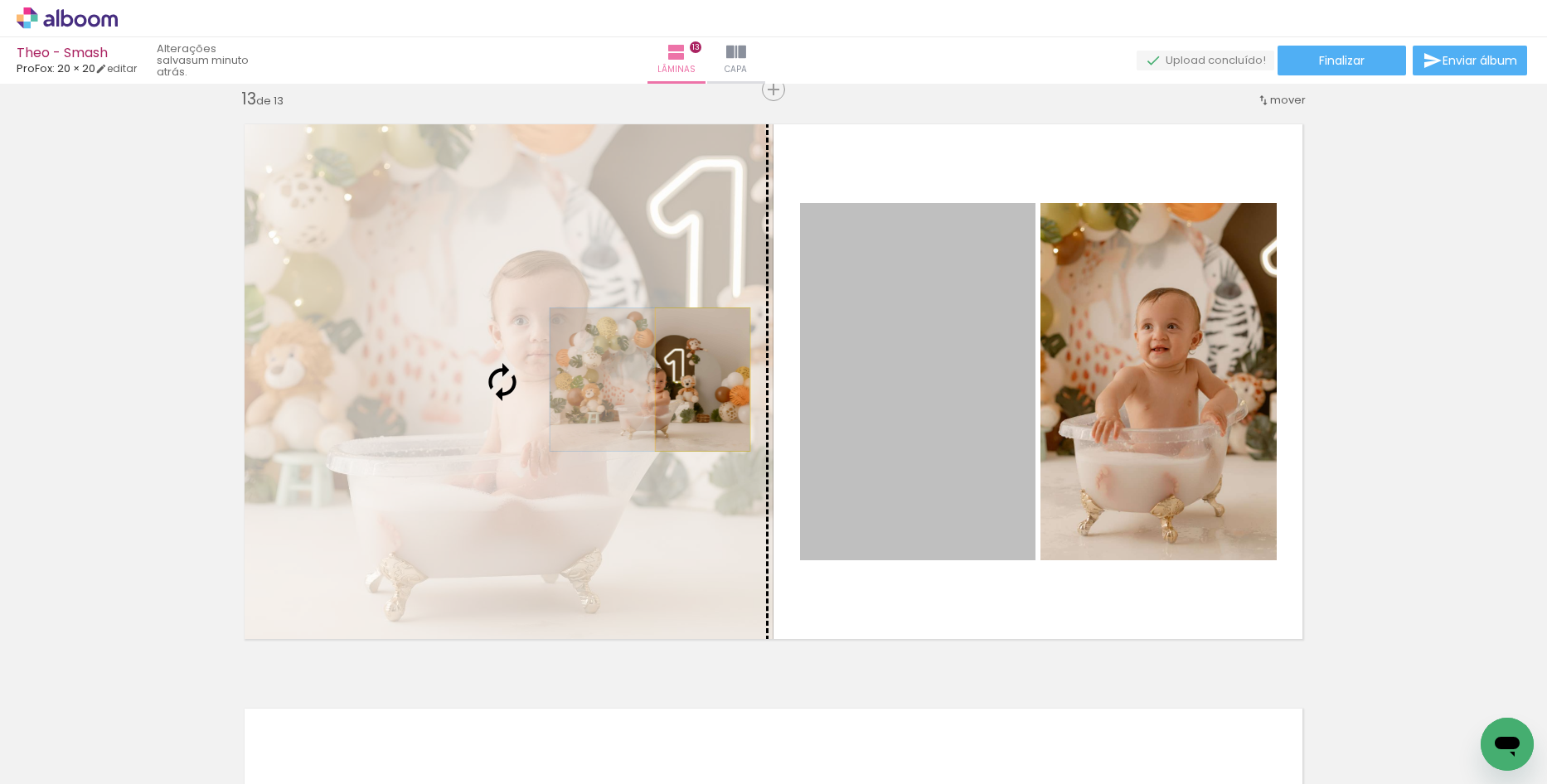
drag, startPoint x: 927, startPoint y: 376, endPoint x: 697, endPoint y: 379, distance: 230.0
click at [0, 0] on slot at bounding box center [0, 0] width 0 height 0
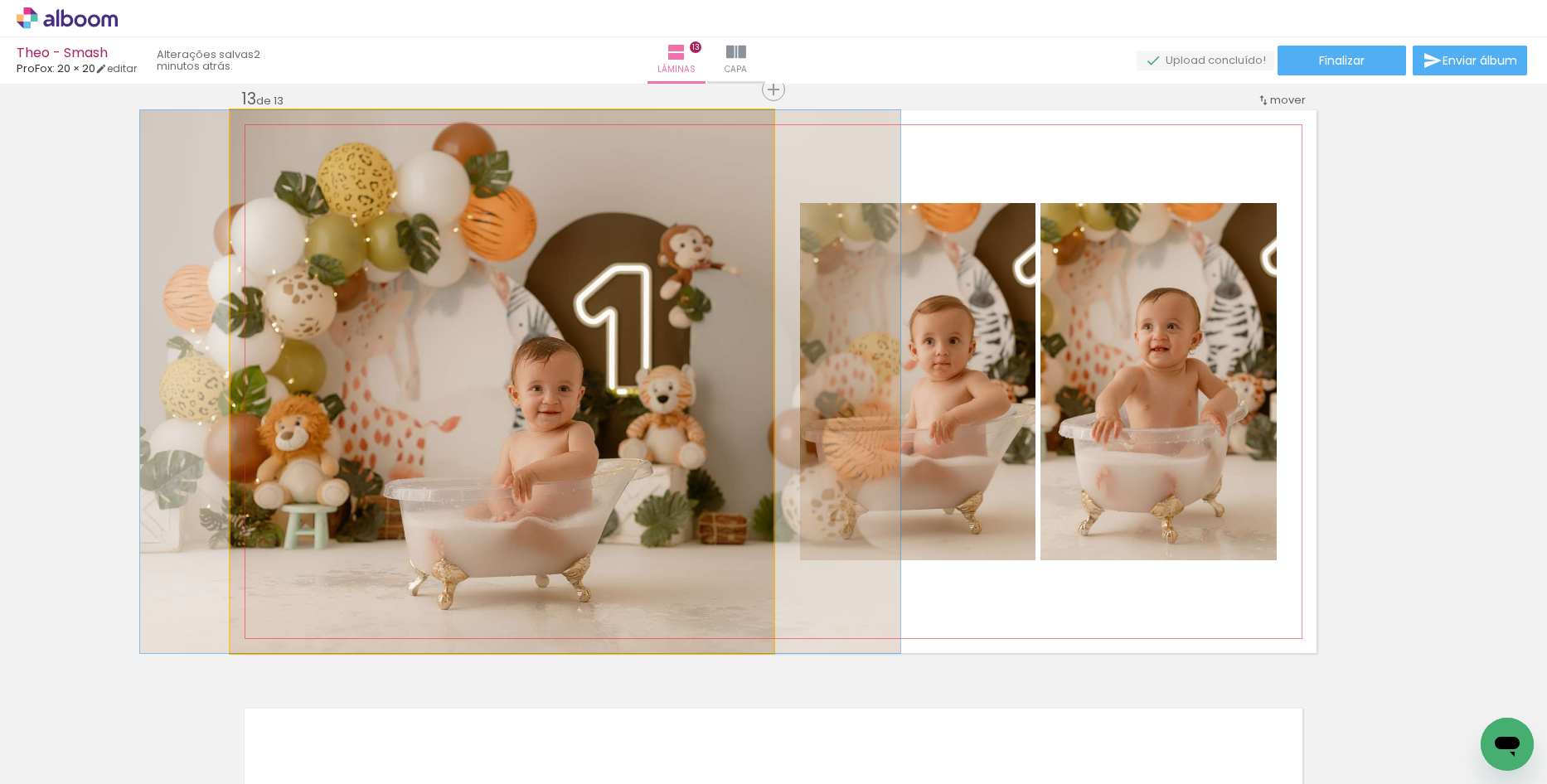
drag, startPoint x: 664, startPoint y: 470, endPoint x: 682, endPoint y: 471, distance: 18.0
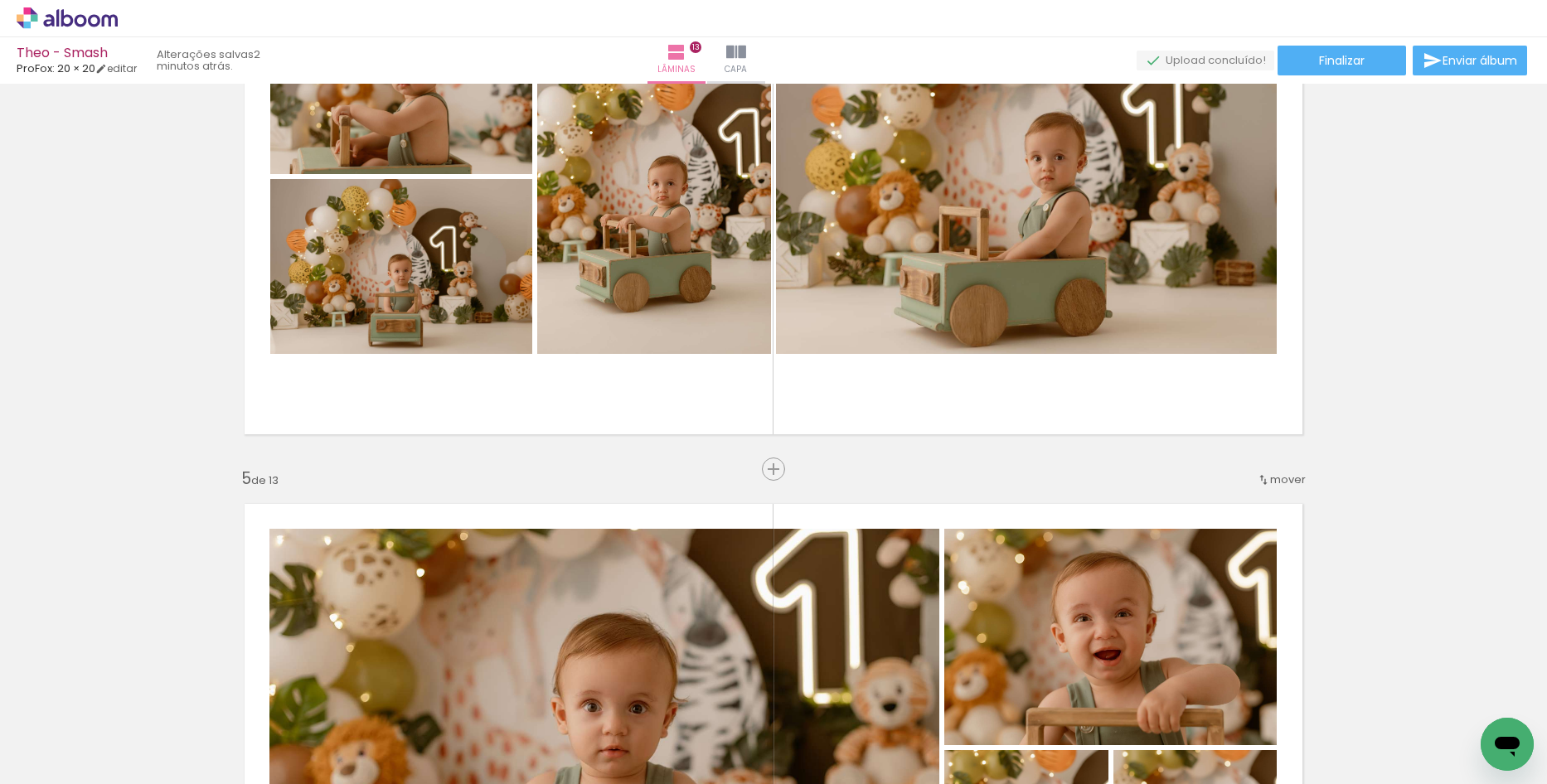
scroll to position [1977, 0]
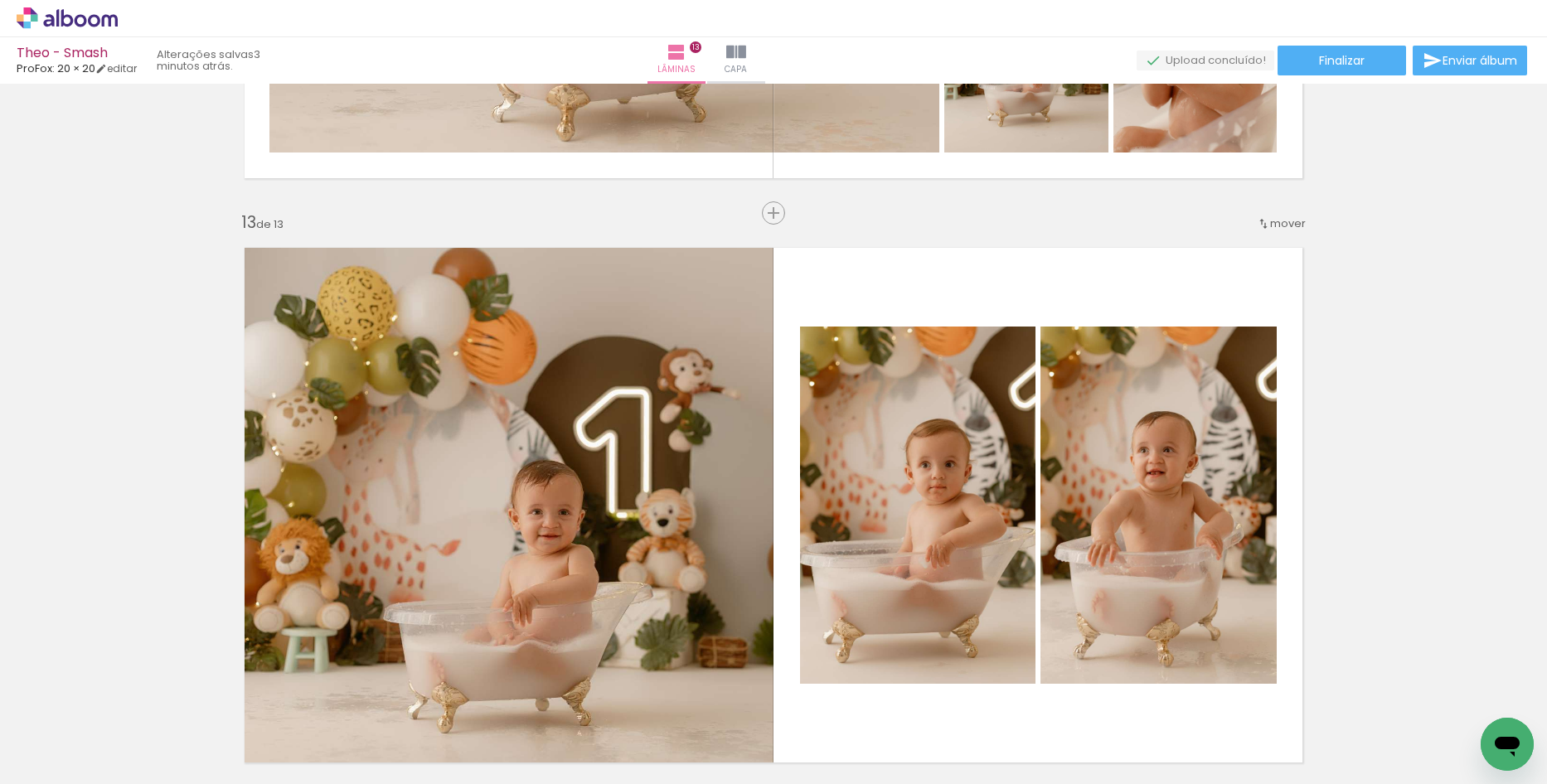
scroll to position [6902, 0]
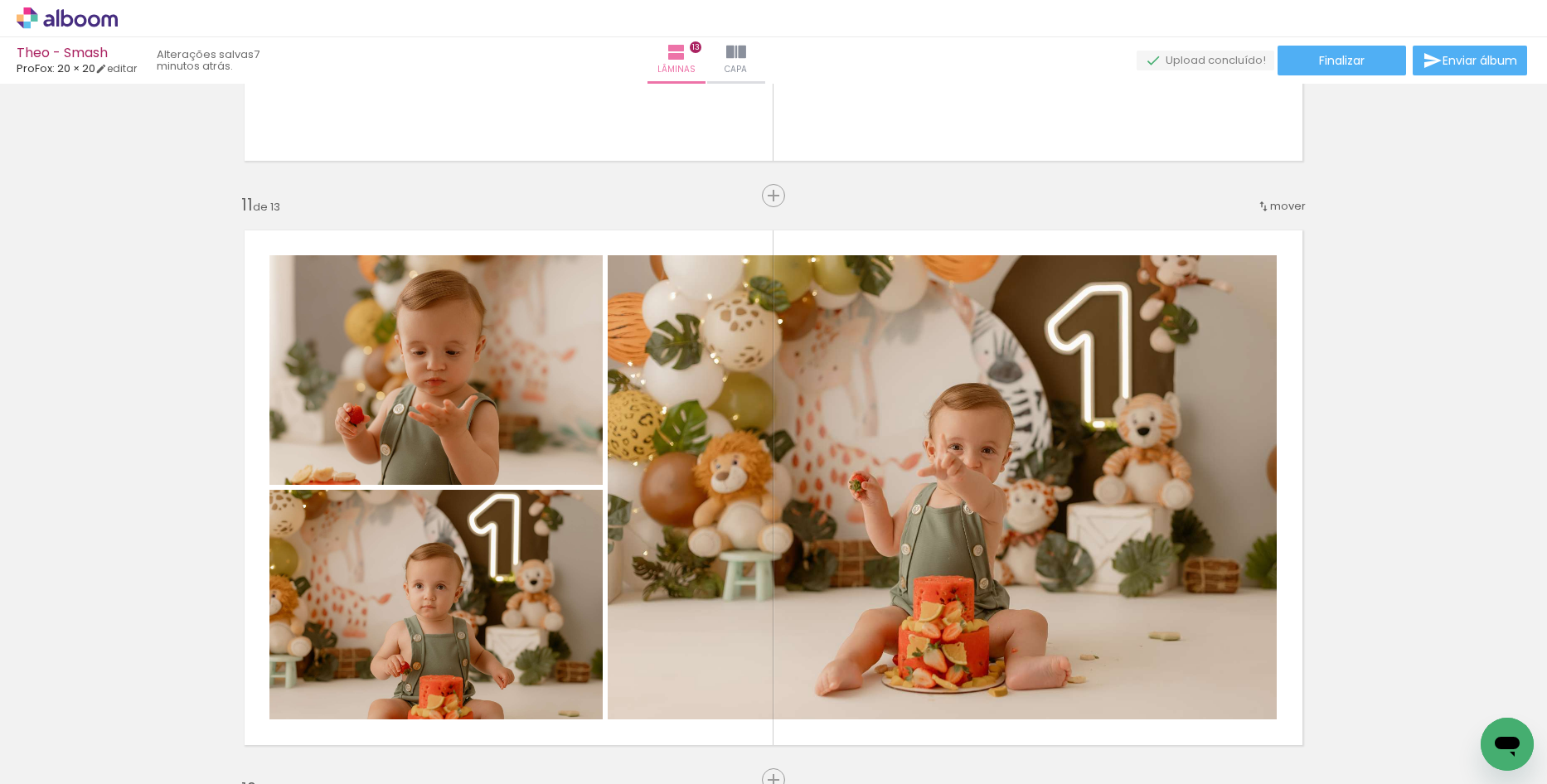
scroll to position [5741, 0]
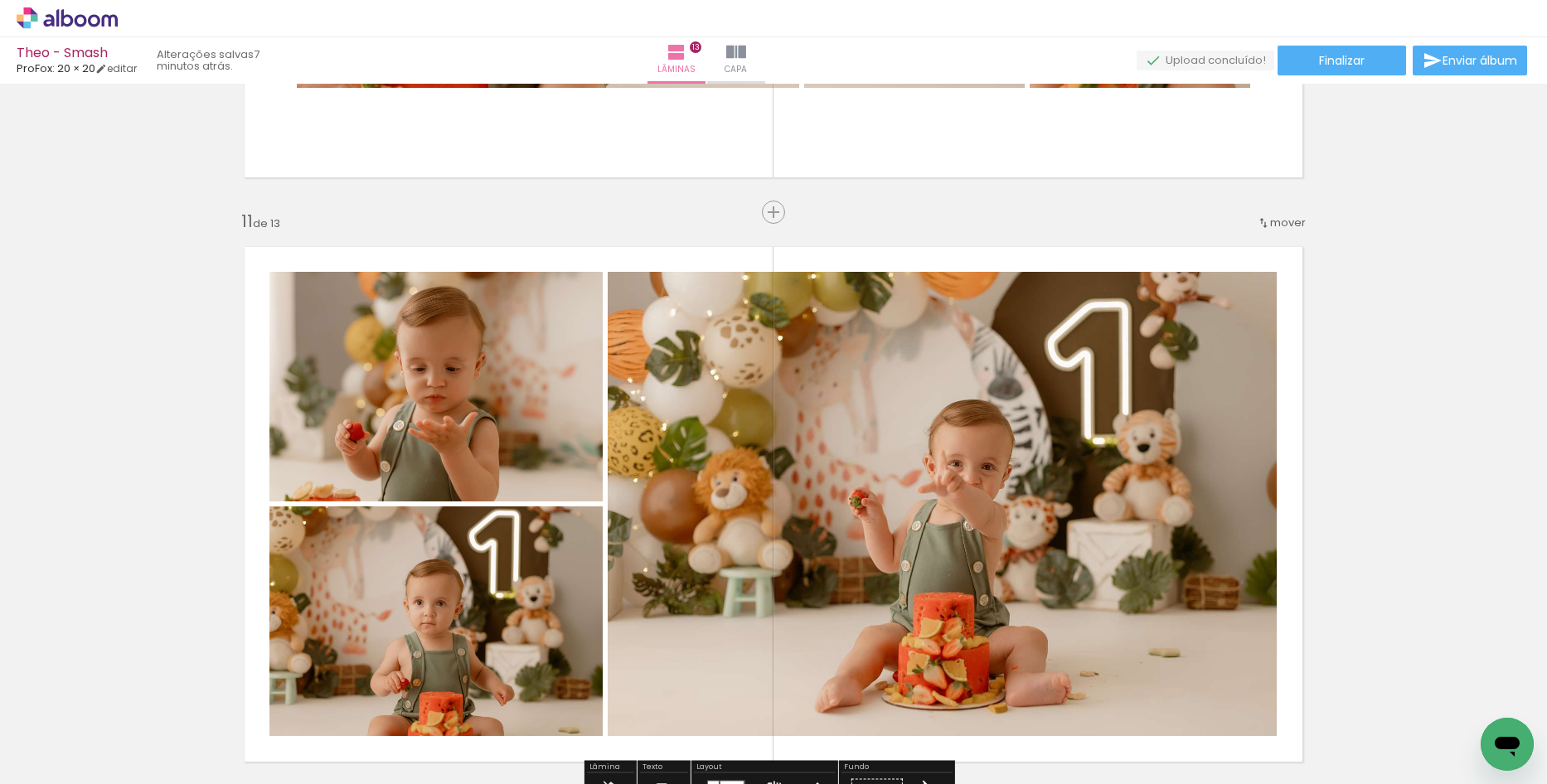
click at [101, 26] on icon at bounding box center [67, 18] width 101 height 22
